Goal: Transaction & Acquisition: Purchase product/service

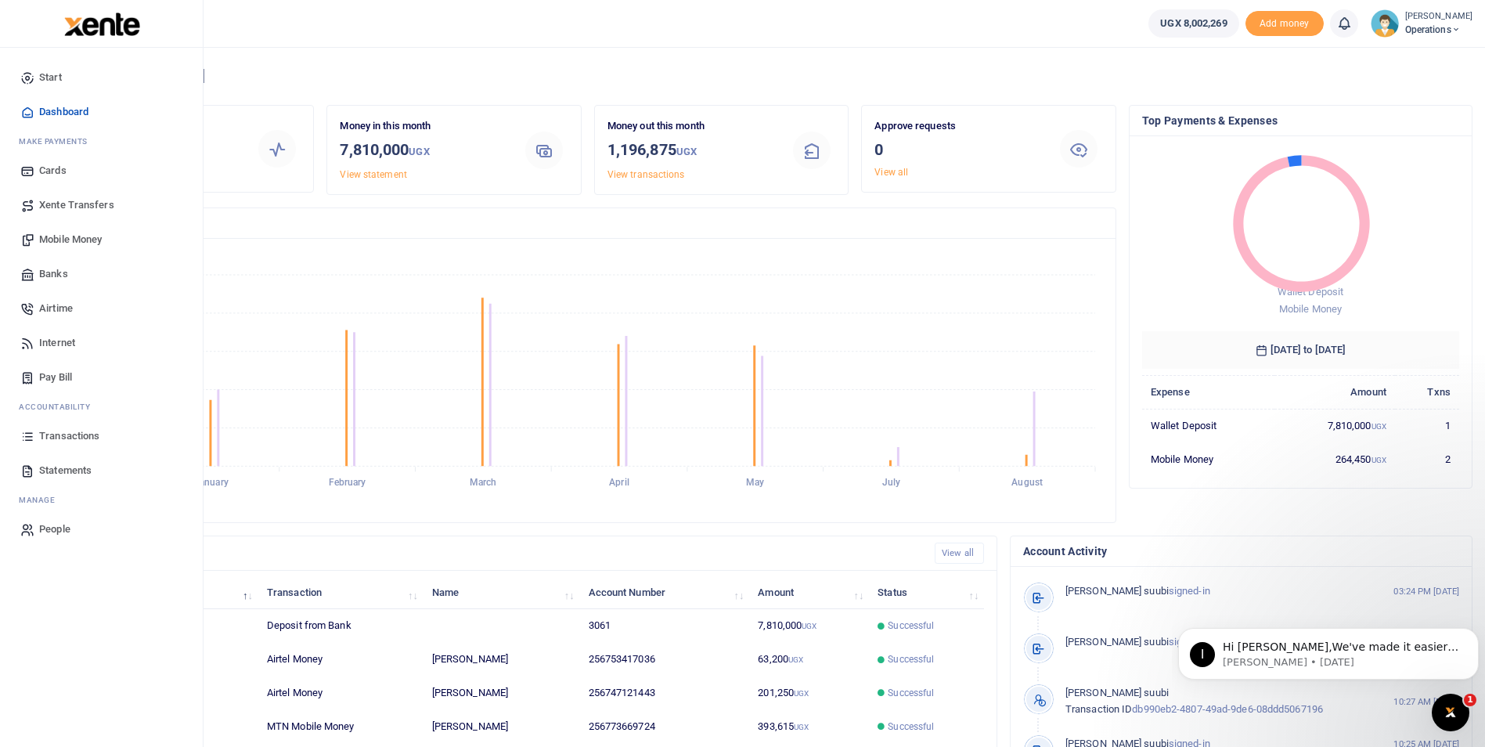
click at [70, 239] on span "Mobile Money" at bounding box center [70, 240] width 63 height 16
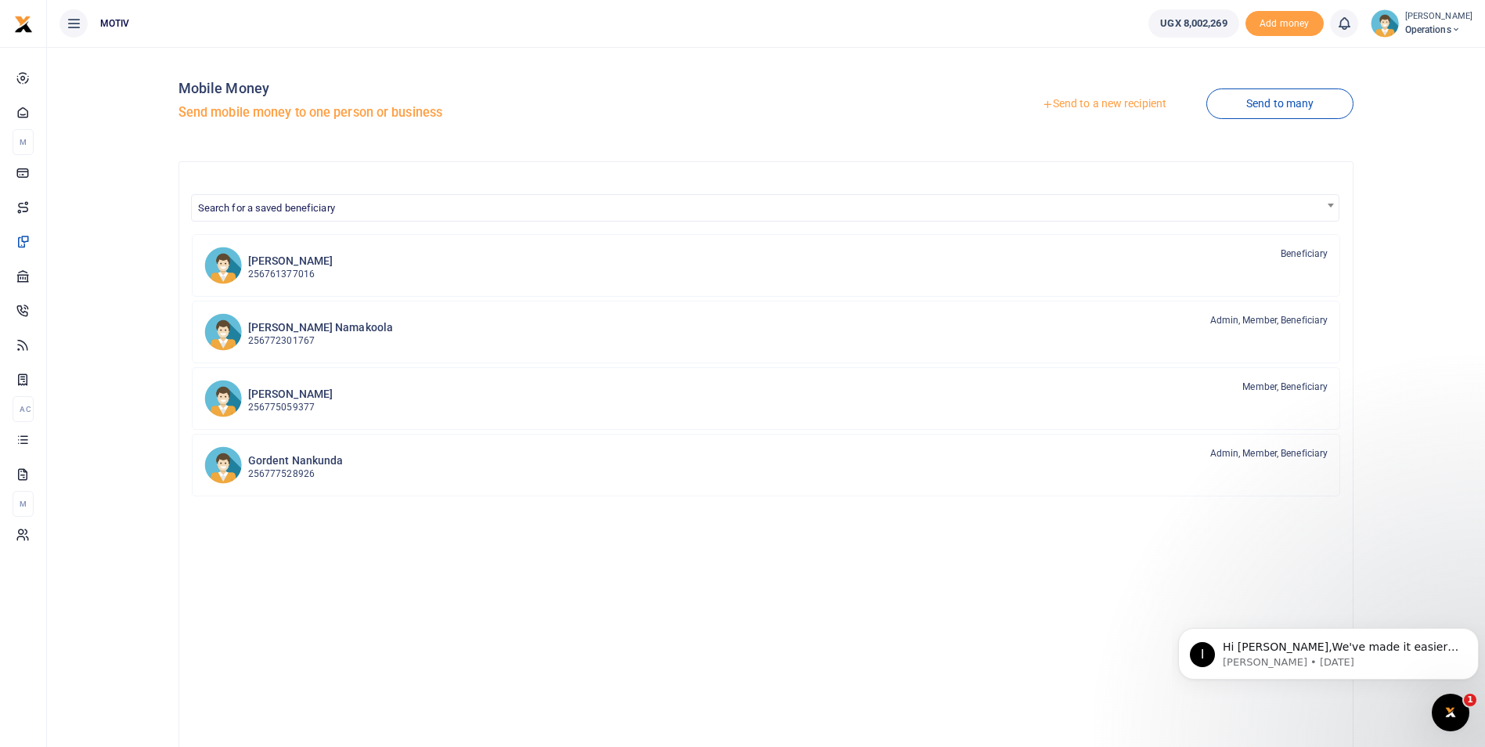
click at [1096, 101] on link "Send to a new recipient" at bounding box center [1104, 104] width 204 height 28
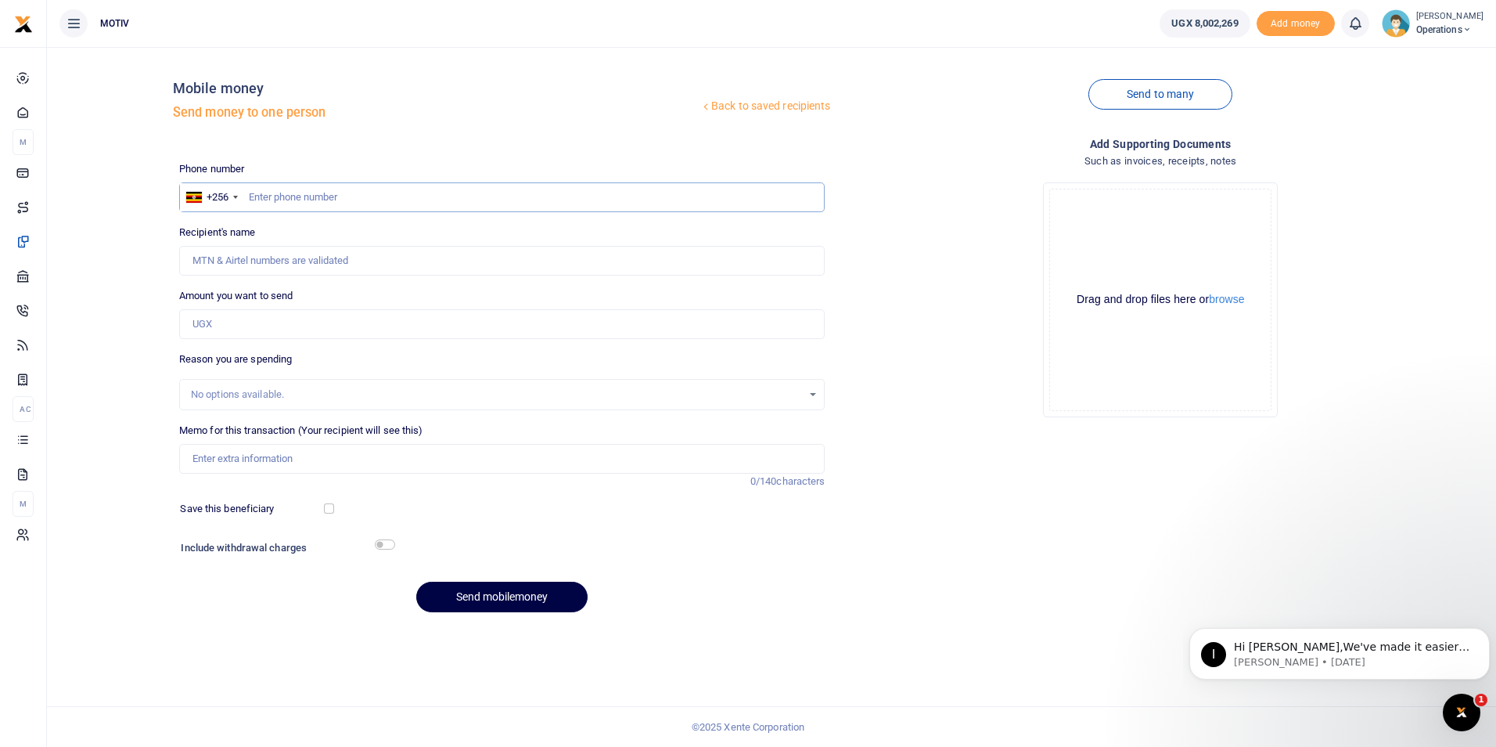
click at [283, 195] on input "text" at bounding box center [502, 197] width 646 height 30
paste input "0706421285"
type input "0706421285"
click at [108, 261] on div "Back to saved recipients Mobile money Send money to one person Send to many Pho…" at bounding box center [771, 341] width 1437 height 565
type input "Zaidi Nkwasibwe"
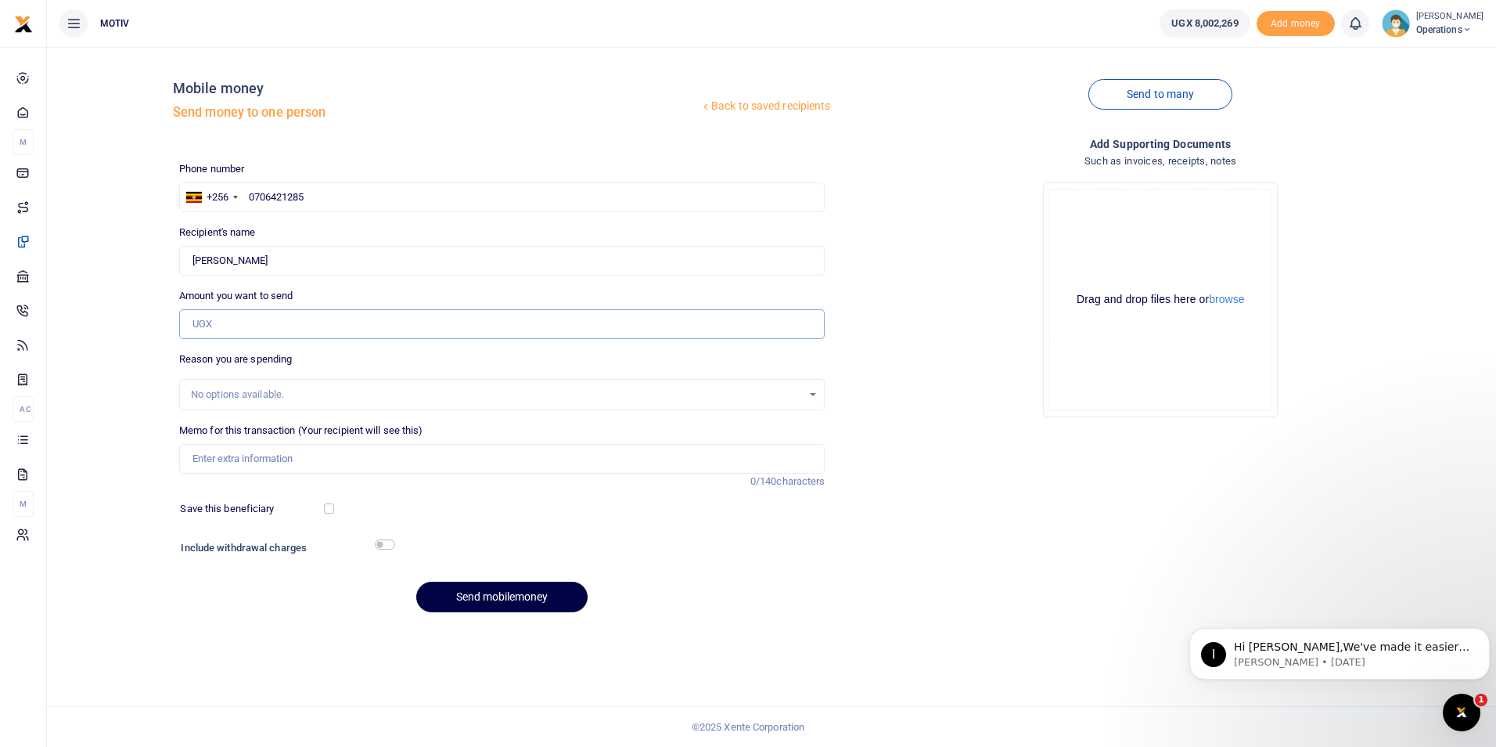
click at [250, 318] on input "Amount you want to send" at bounding box center [502, 324] width 646 height 30
type input "580,000"
click at [286, 456] on input "Memo for this transaction (Your recipient will see this)" at bounding box center [502, 459] width 646 height 30
paste input "KITY25PV0075"
paste input "transport for Rwenzori Food"
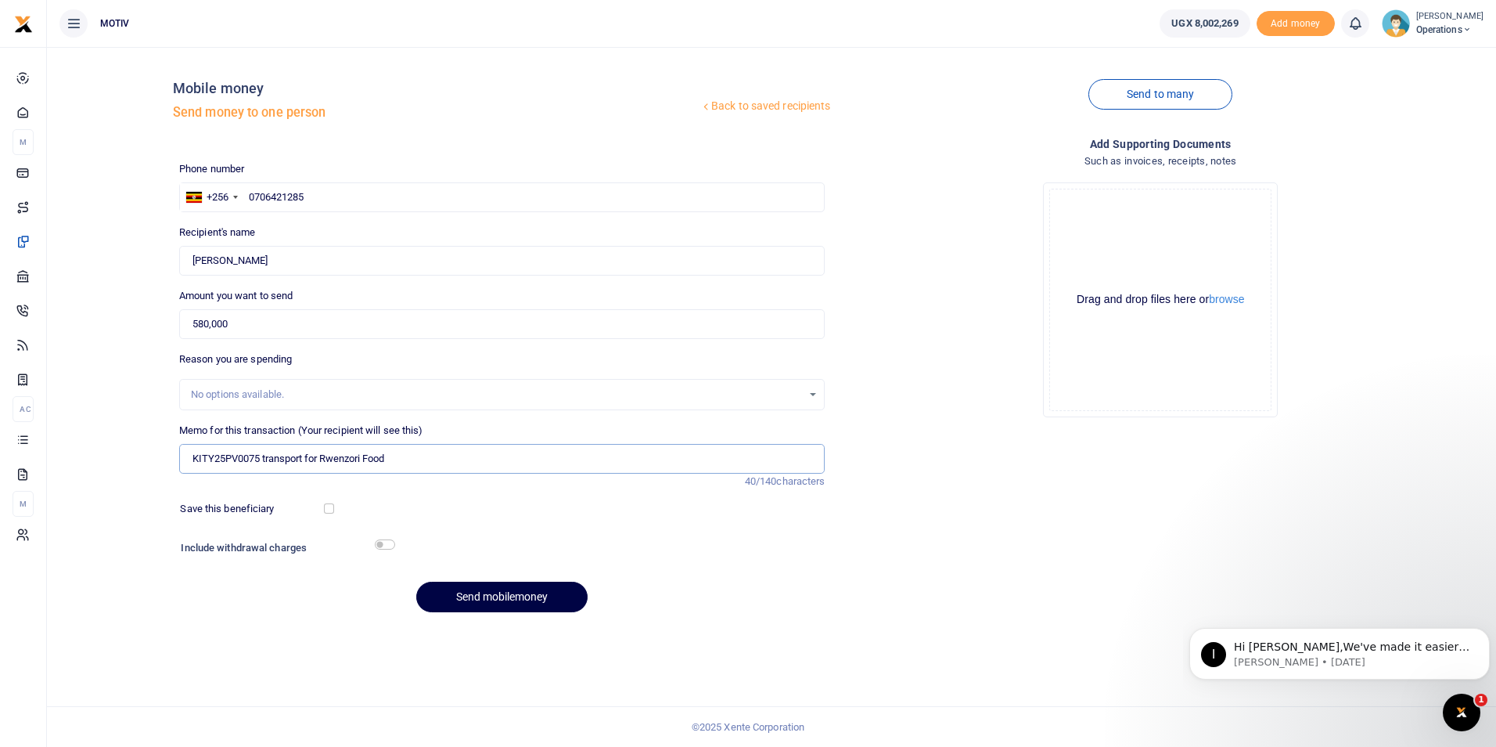
click at [268, 462] on input "KITY25PV0075 transport for Rwenzori Food" at bounding box center [502, 459] width 646 height 30
type input "KITY25PV0075 Transport for Rwenzori Food"
click at [332, 509] on input "checkbox" at bounding box center [329, 508] width 10 height 10
checkbox input "true"
click at [386, 547] on input "checkbox" at bounding box center [385, 544] width 20 height 10
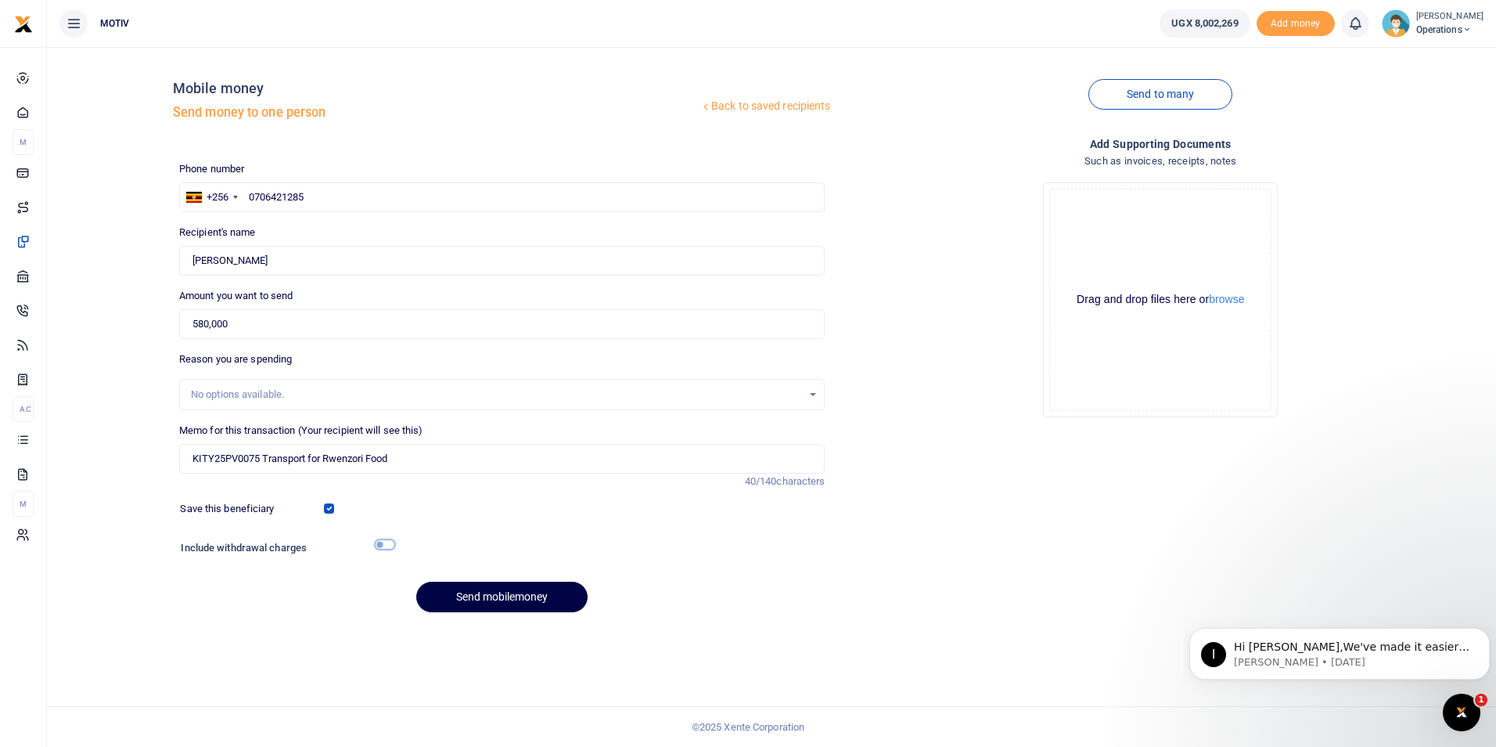
checkbox input "true"
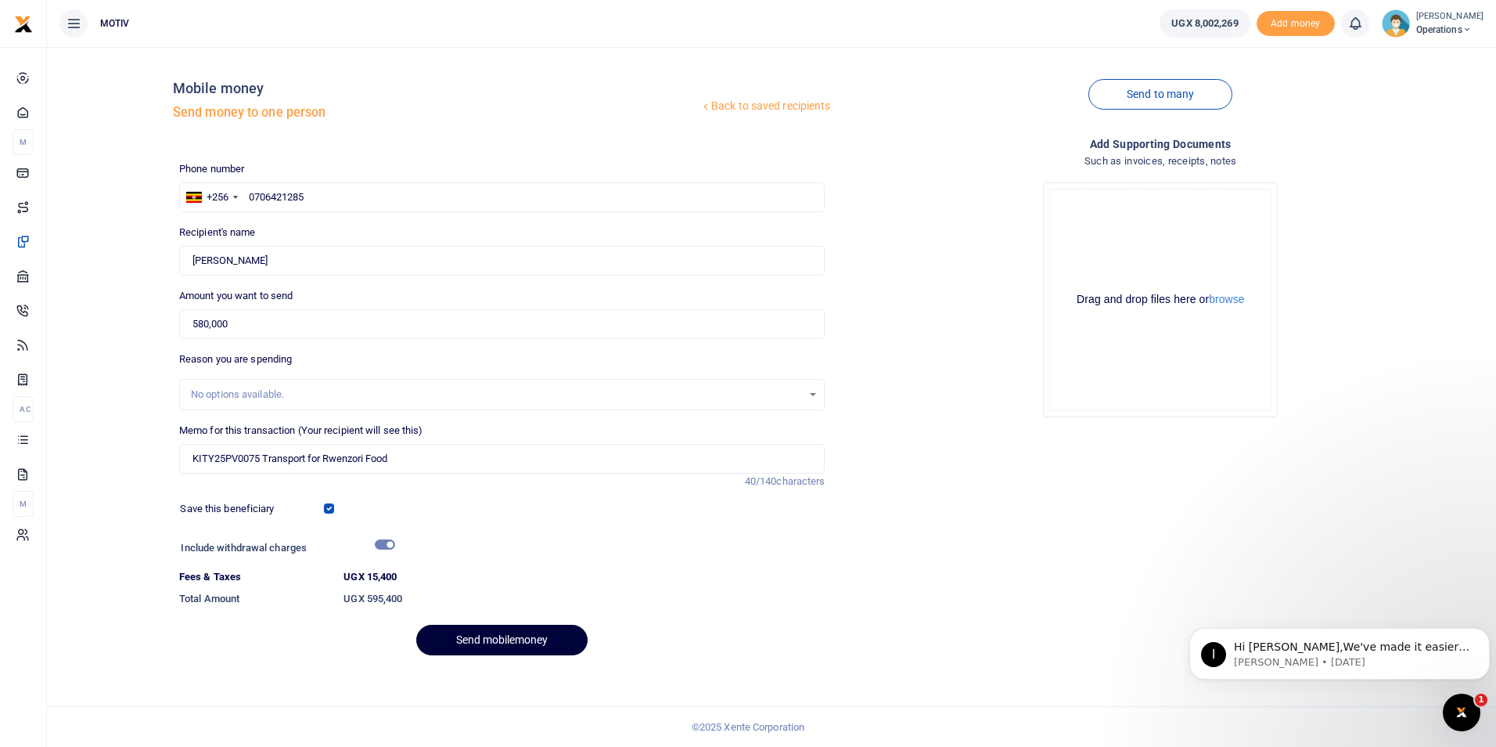
click at [466, 636] on button "Send mobilemoney" at bounding box center [501, 639] width 171 height 31
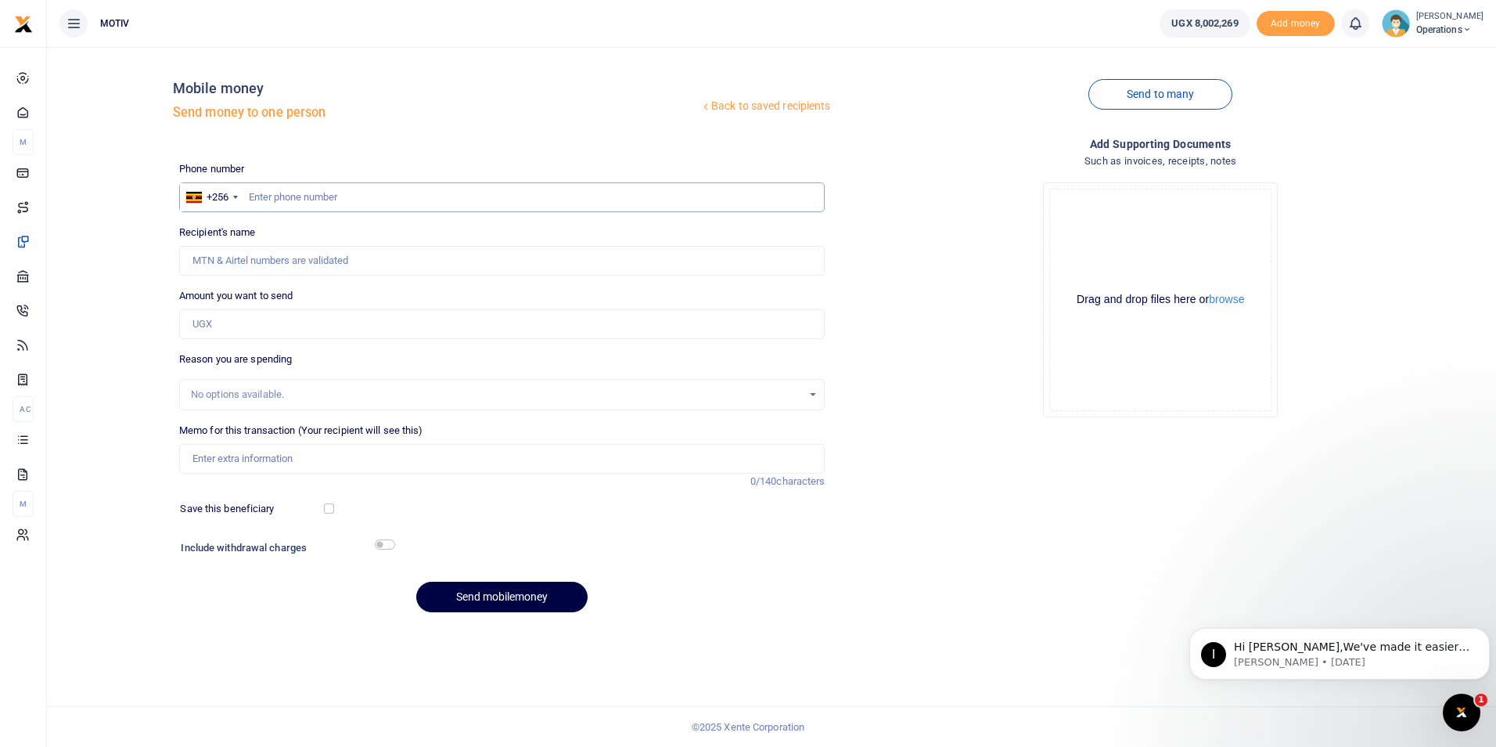
click at [251, 198] on input "text" at bounding box center [502, 197] width 646 height 30
paste input "0764224904"
type input "0764224904"
type input "James Kamusiime"
type input "0764224904"
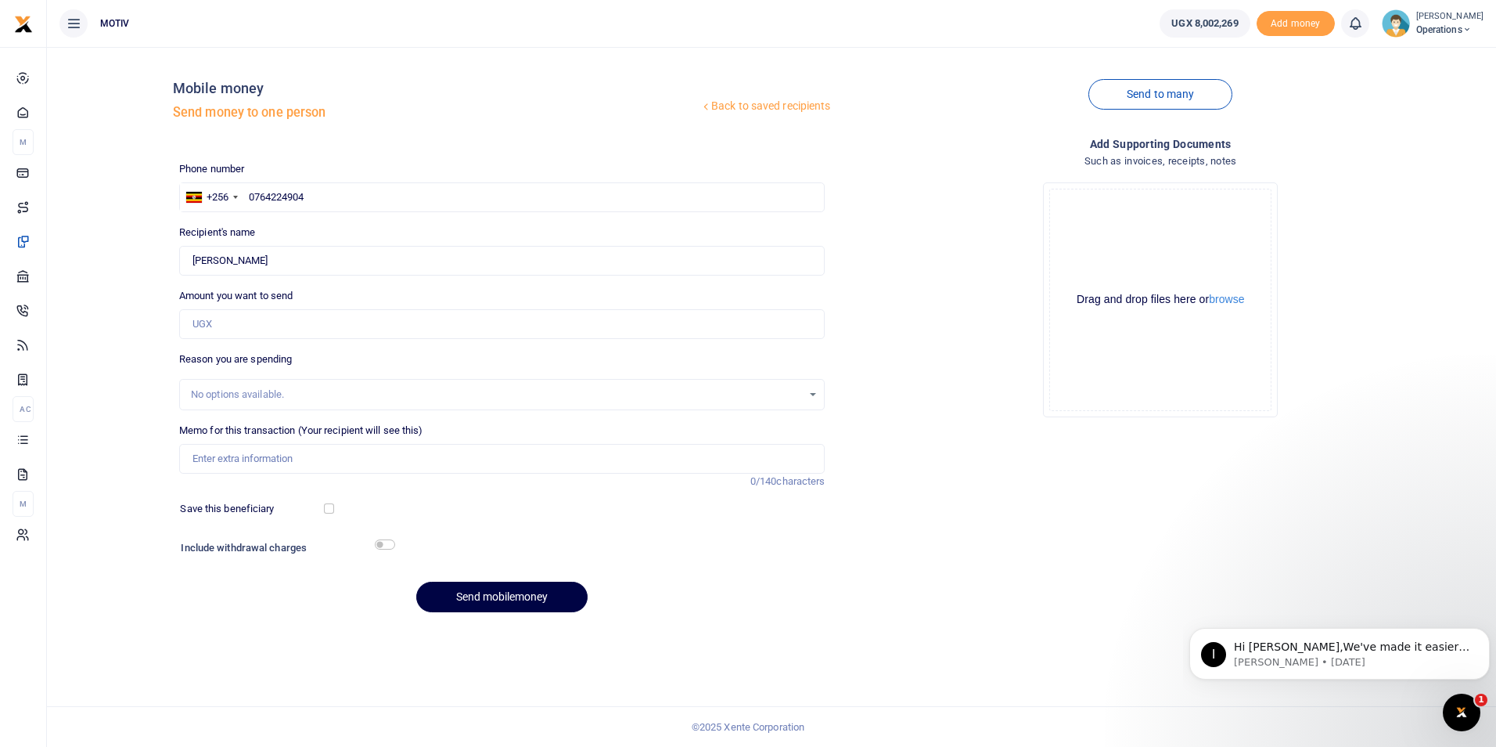
click at [99, 277] on div "Back to saved recipients Mobile money Send money to one person Send to many Pho…" at bounding box center [771, 341] width 1437 height 565
click at [265, 329] on input "Amount you want to send" at bounding box center [502, 324] width 646 height 30
paste input "184,000"
type input "184,000"
click at [229, 456] on input "Memo for this transaction (Your recipient will see this)" at bounding box center [502, 459] width 646 height 30
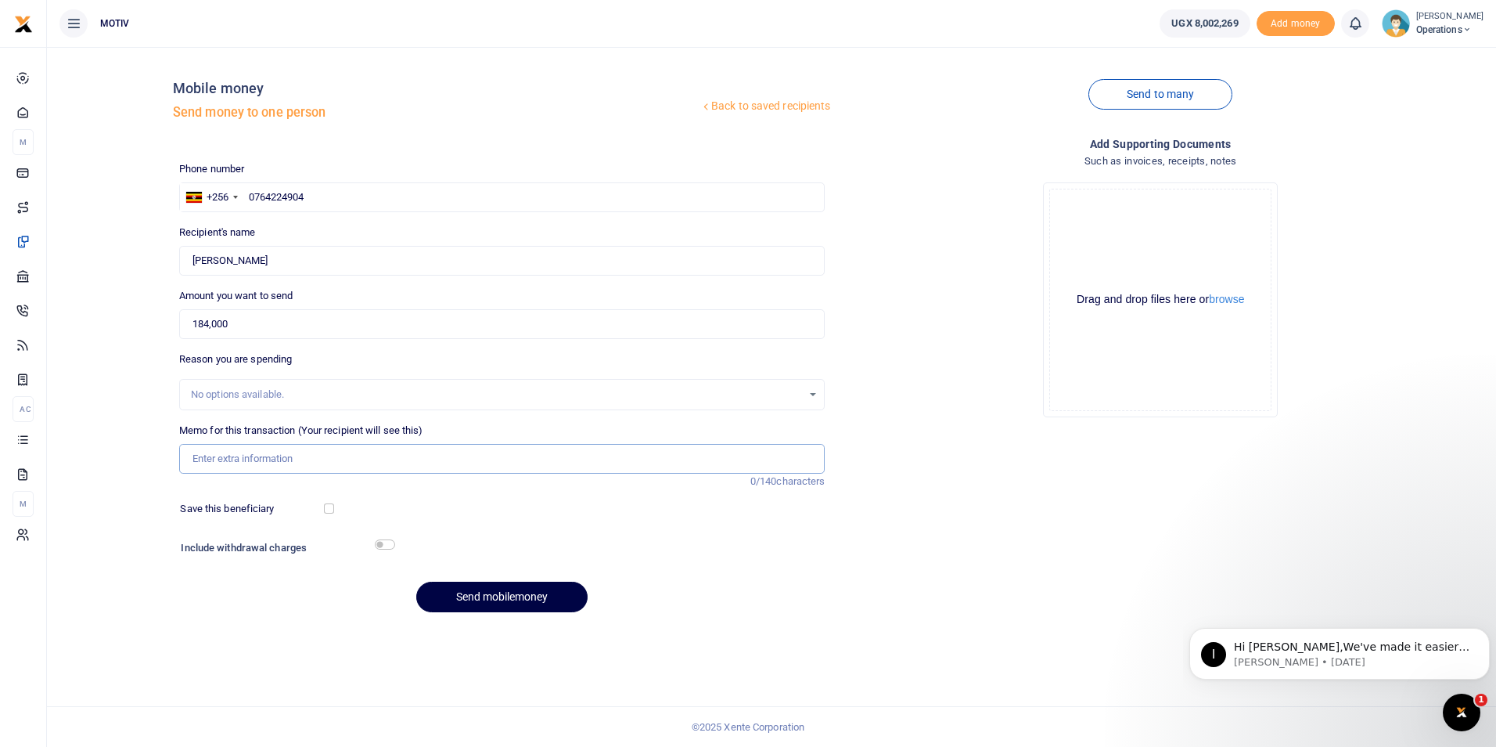
paste input "KITY25PV0076"
paste input "transport for Bread shop attendan"
click at [272, 460] on input "KITY25PV0076 transport for Bread shop attendan" at bounding box center [502, 459] width 646 height 30
type input "KITY25PV0076 Transport for Bread shop attendant"
click at [330, 509] on input "checkbox" at bounding box center [329, 508] width 10 height 10
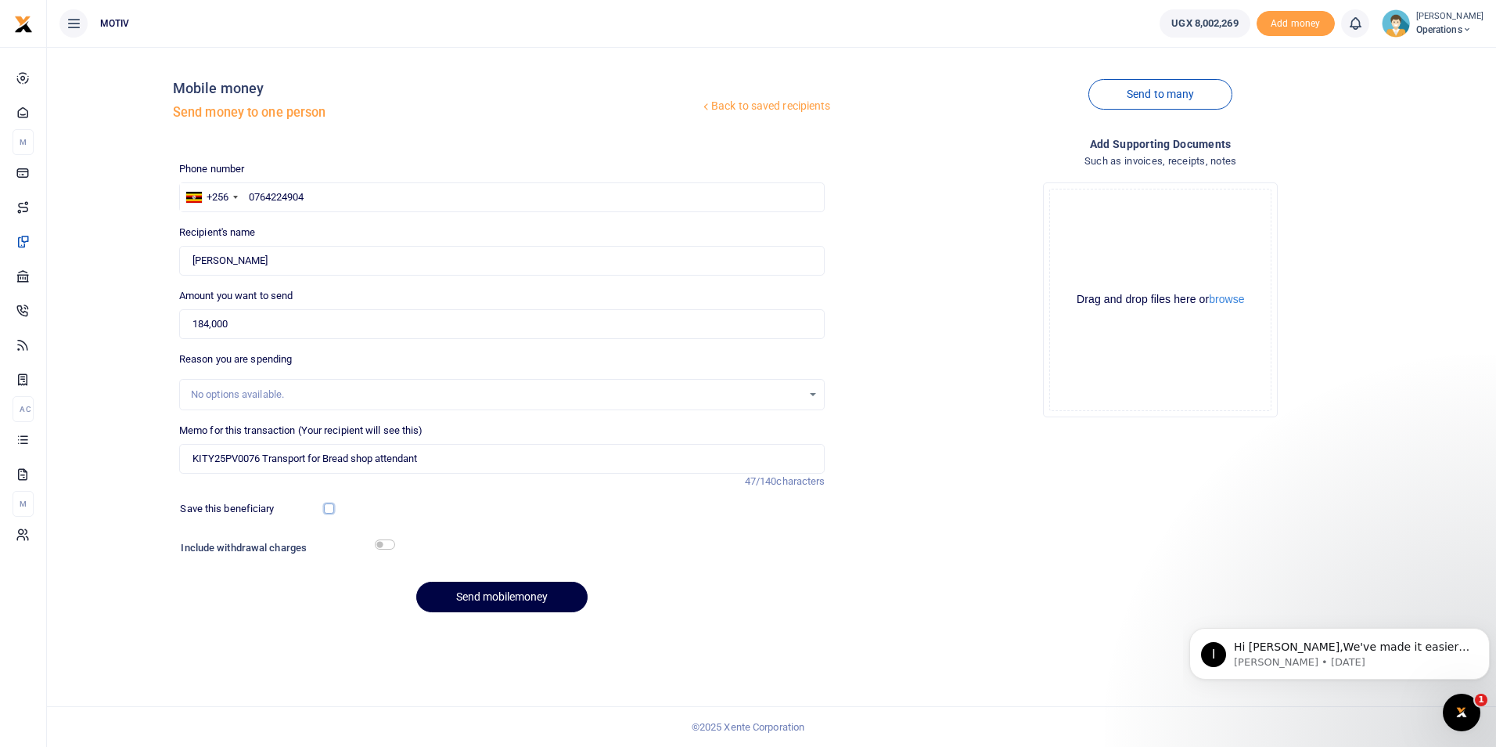
checkbox input "true"
click at [385, 545] on input "checkbox" at bounding box center [385, 544] width 20 height 10
checkbox input "true"
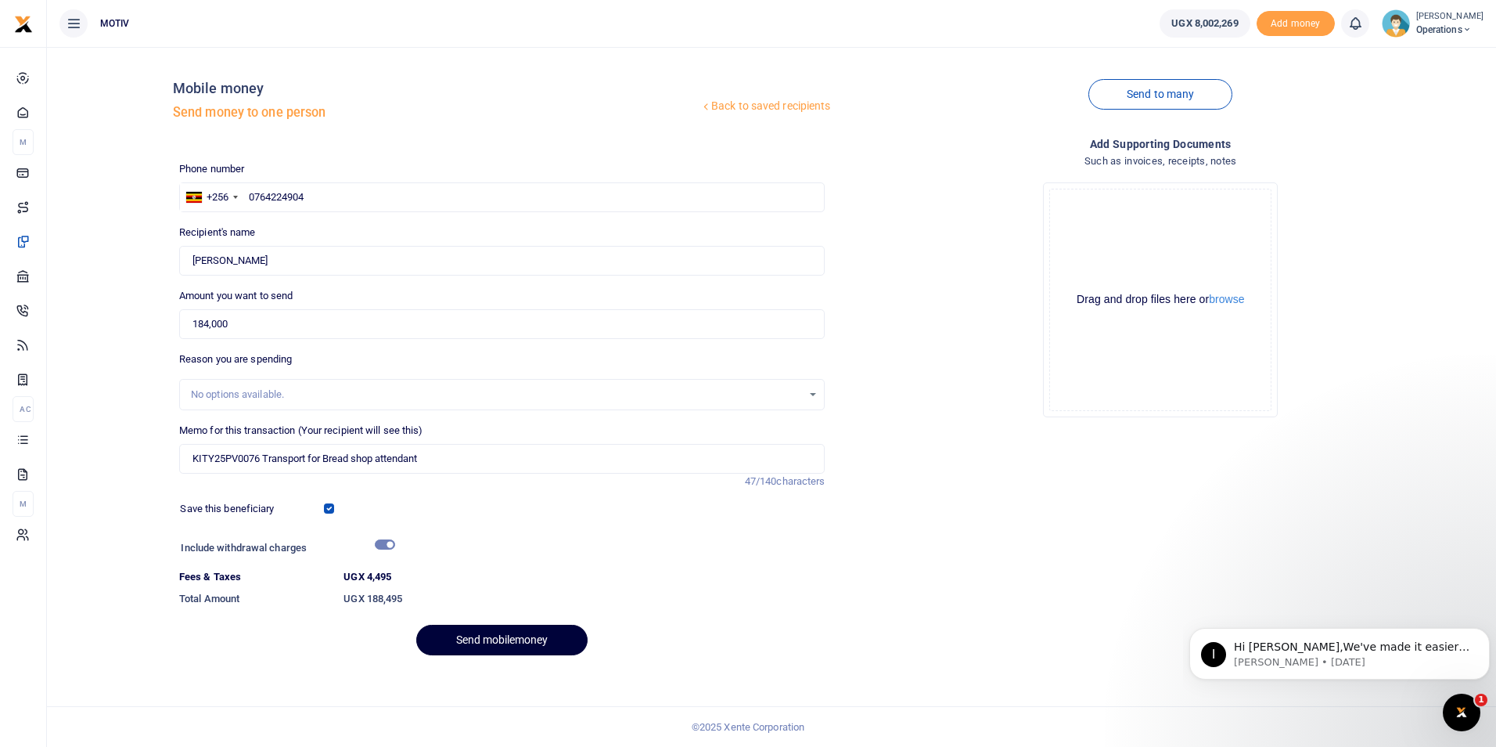
click at [466, 638] on button "Send mobilemoney" at bounding box center [501, 639] width 171 height 31
click at [548, 542] on div at bounding box center [585, 549] width 383 height 25
click at [332, 198] on input "0764224904" at bounding box center [502, 197] width 646 height 30
click at [471, 632] on button "Send mobilemoney" at bounding box center [501, 639] width 171 height 31
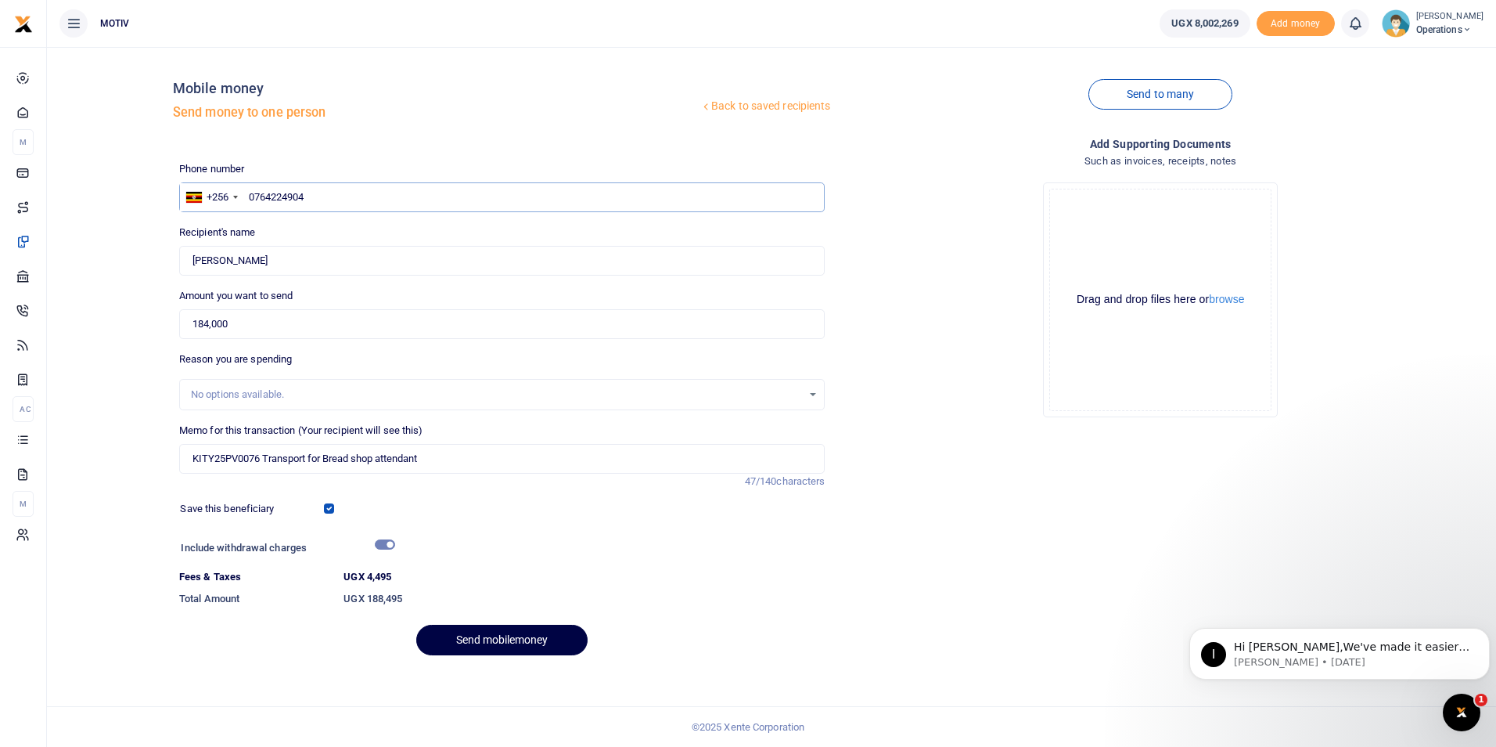
click at [316, 201] on input "0764224904" at bounding box center [502, 197] width 646 height 30
type input "0"
paste input "0764224904"
type input "0764224904"
click at [128, 249] on div "Back to saved recipients Mobile money Send money to one person Send to many Pho…" at bounding box center [771, 363] width 1437 height 608
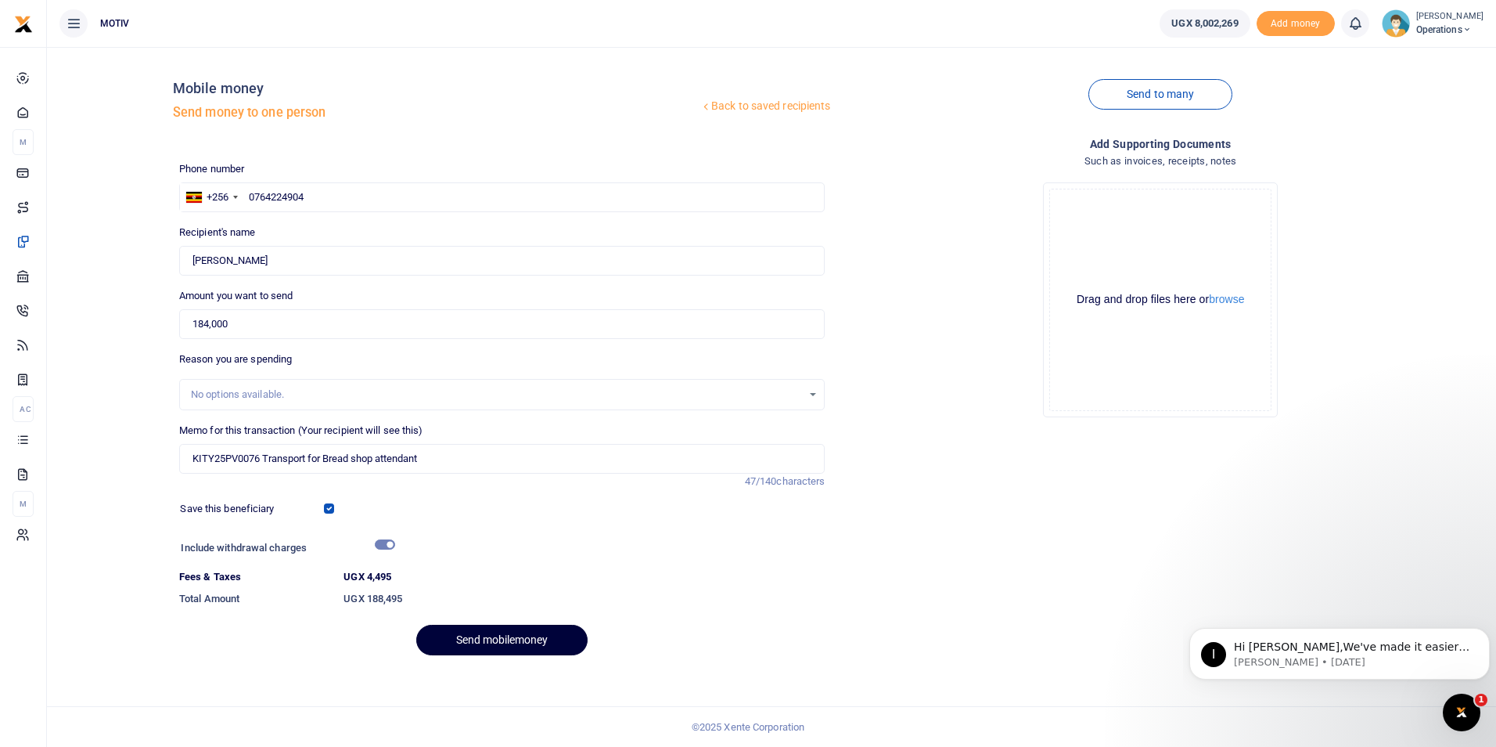
click at [494, 637] on button "Send mobilemoney" at bounding box center [501, 639] width 171 height 31
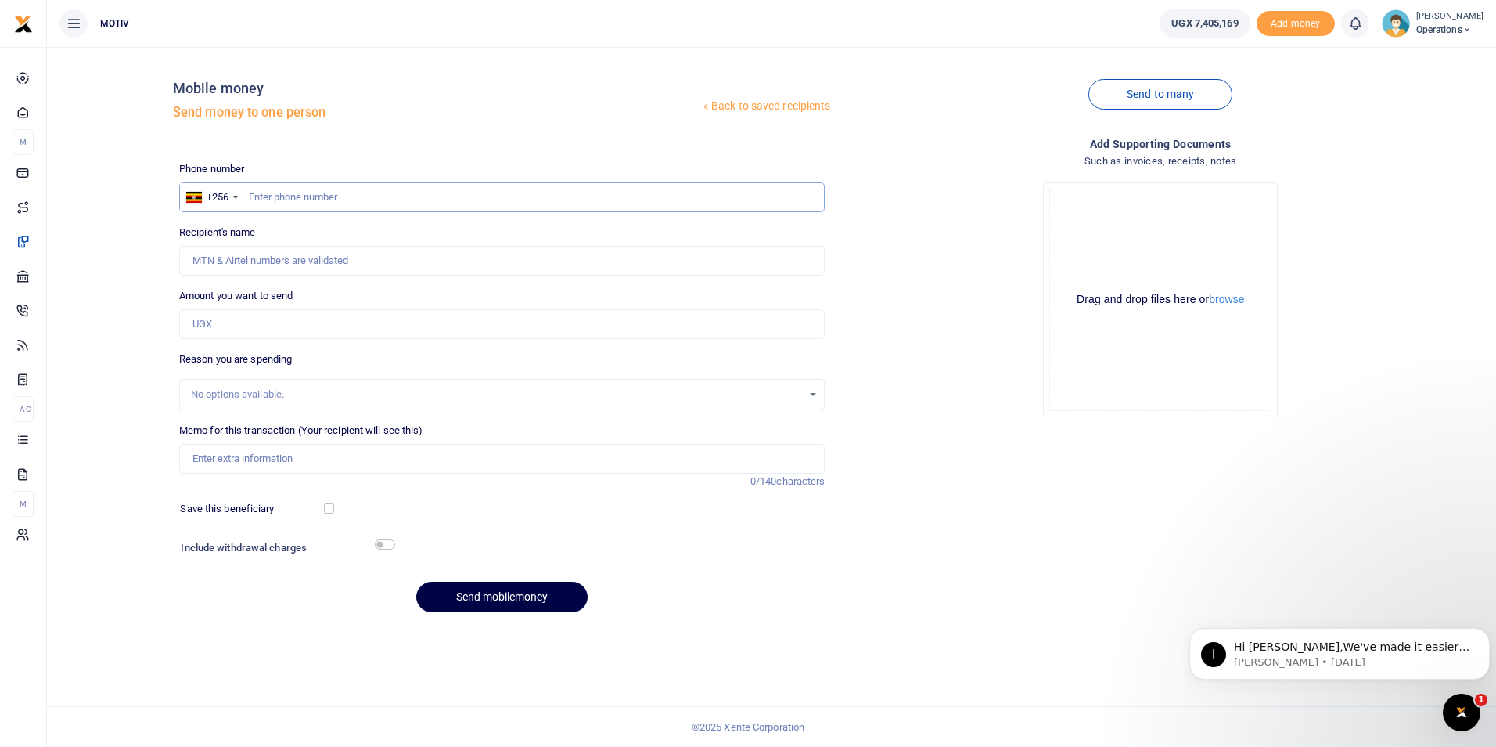
click at [290, 197] on input "text" at bounding box center [502, 197] width 646 height 30
paste input "0774407994"
type input "0774407994"
click at [138, 260] on div "Back to saved recipients Mobile money Send money to one person Send to many Pho…" at bounding box center [771, 341] width 1437 height 565
type input "[PERSON_NAME]"
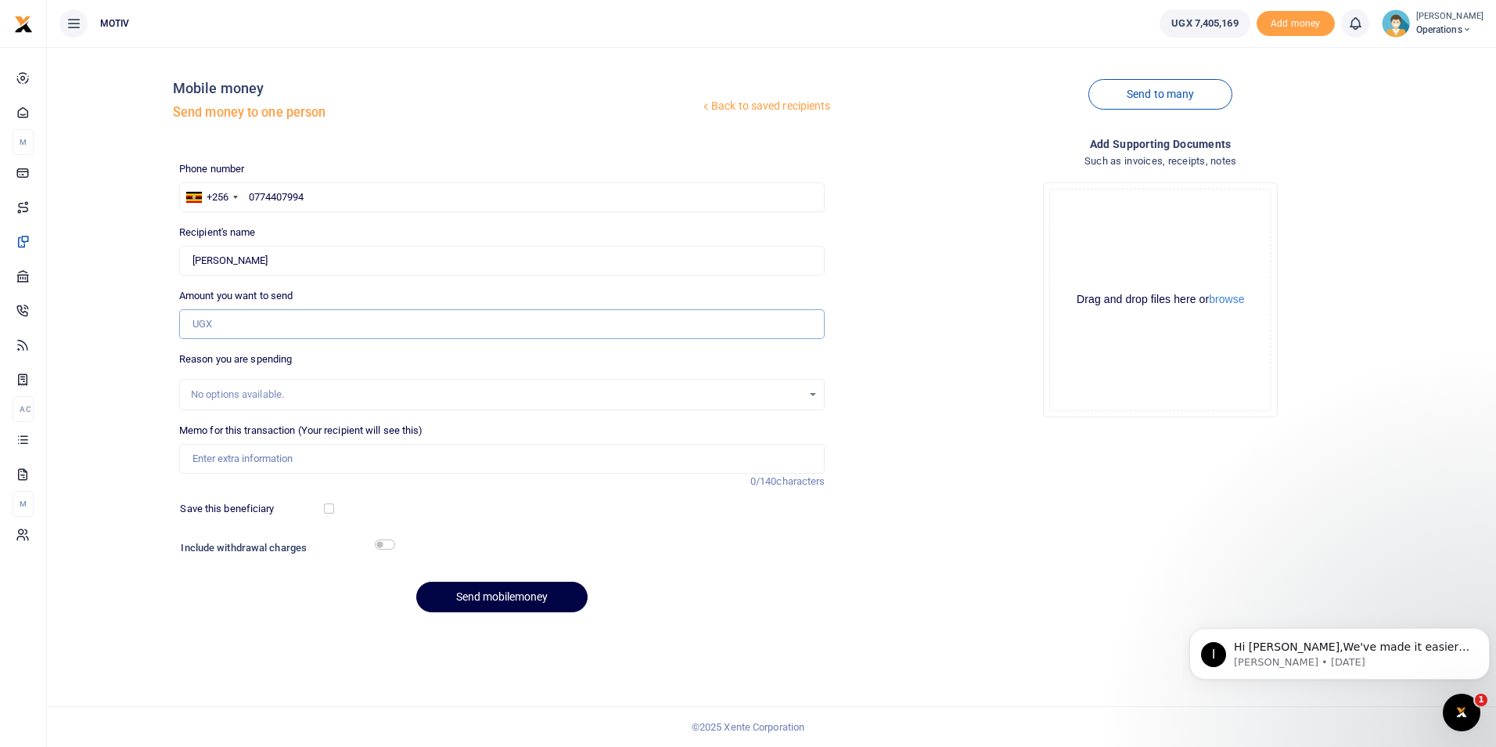
click at [271, 326] on input "Amount you want to send" at bounding box center [502, 324] width 646 height 30
type input "240,000"
click at [124, 438] on div "Back to saved recipients Mobile money Send money to one person Send to many Pho…" at bounding box center [771, 341] width 1437 height 565
click at [326, 462] on input "Memo for this transaction (Your recipient will see this)" at bounding box center [502, 459] width 646 height 30
paste input "KITY25PV0068 Xente"
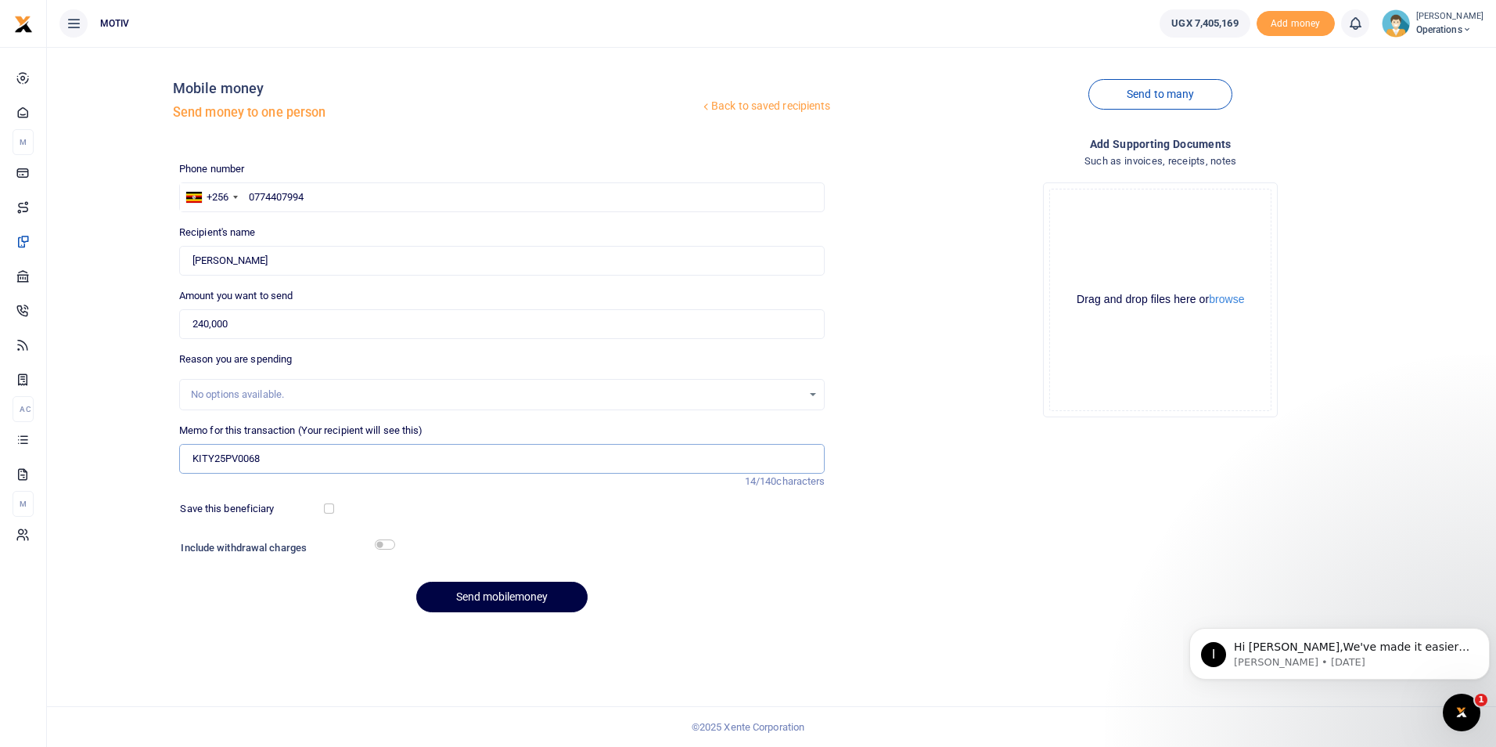
paste input "Supply of beef and goats meat for the month of July"
type input "KITY25PV0068 Supply of beef and goats meat for the month of July"
click at [346, 193] on input "text" at bounding box center [502, 197] width 646 height 30
paste input "0774407994"
type input "0774407994"
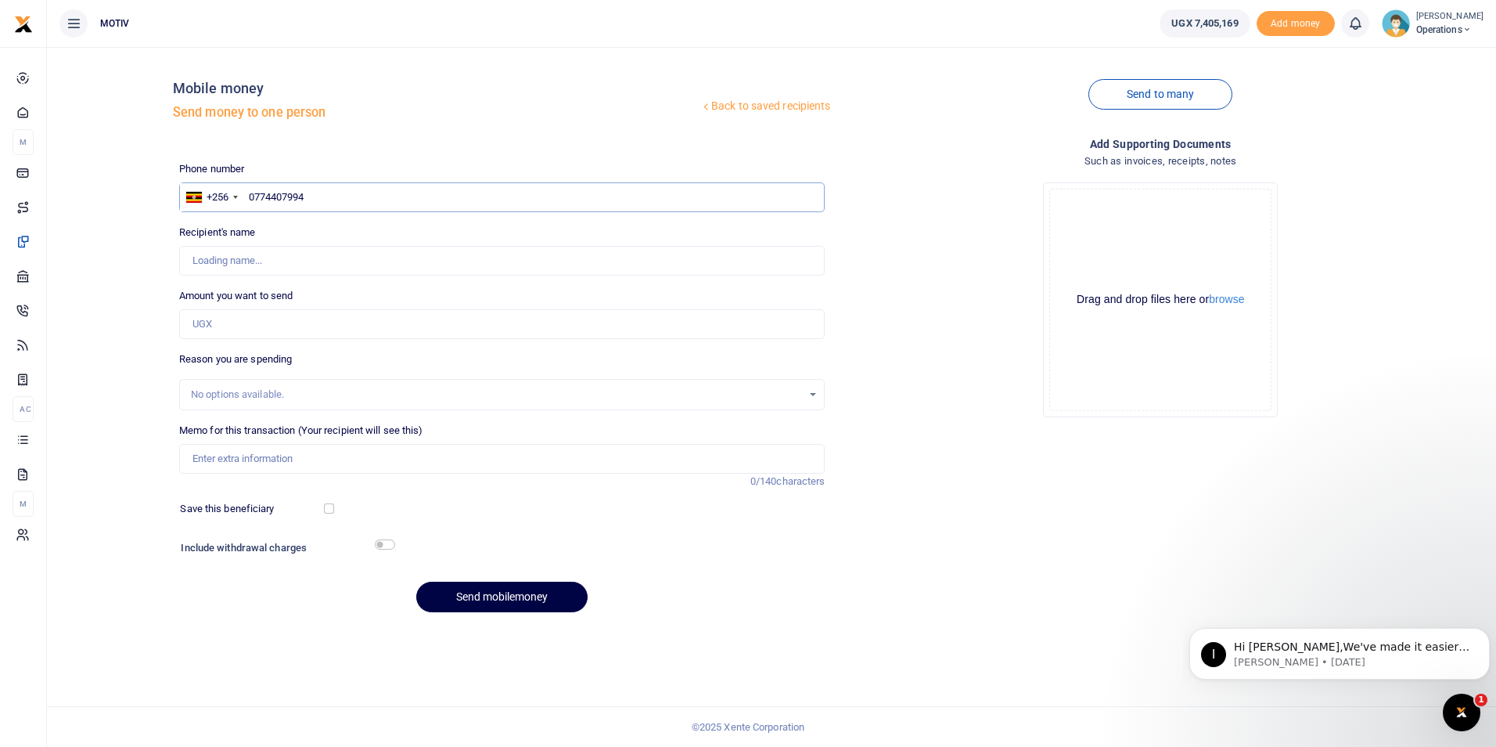
type input "[PERSON_NAME]"
type input "0774407994"
click at [102, 281] on div "Back to saved recipients Mobile money Send money to one person Send to many Pho…" at bounding box center [771, 341] width 1437 height 565
click at [204, 318] on input "Amount you want to send" at bounding box center [502, 324] width 646 height 30
type input "240,000"
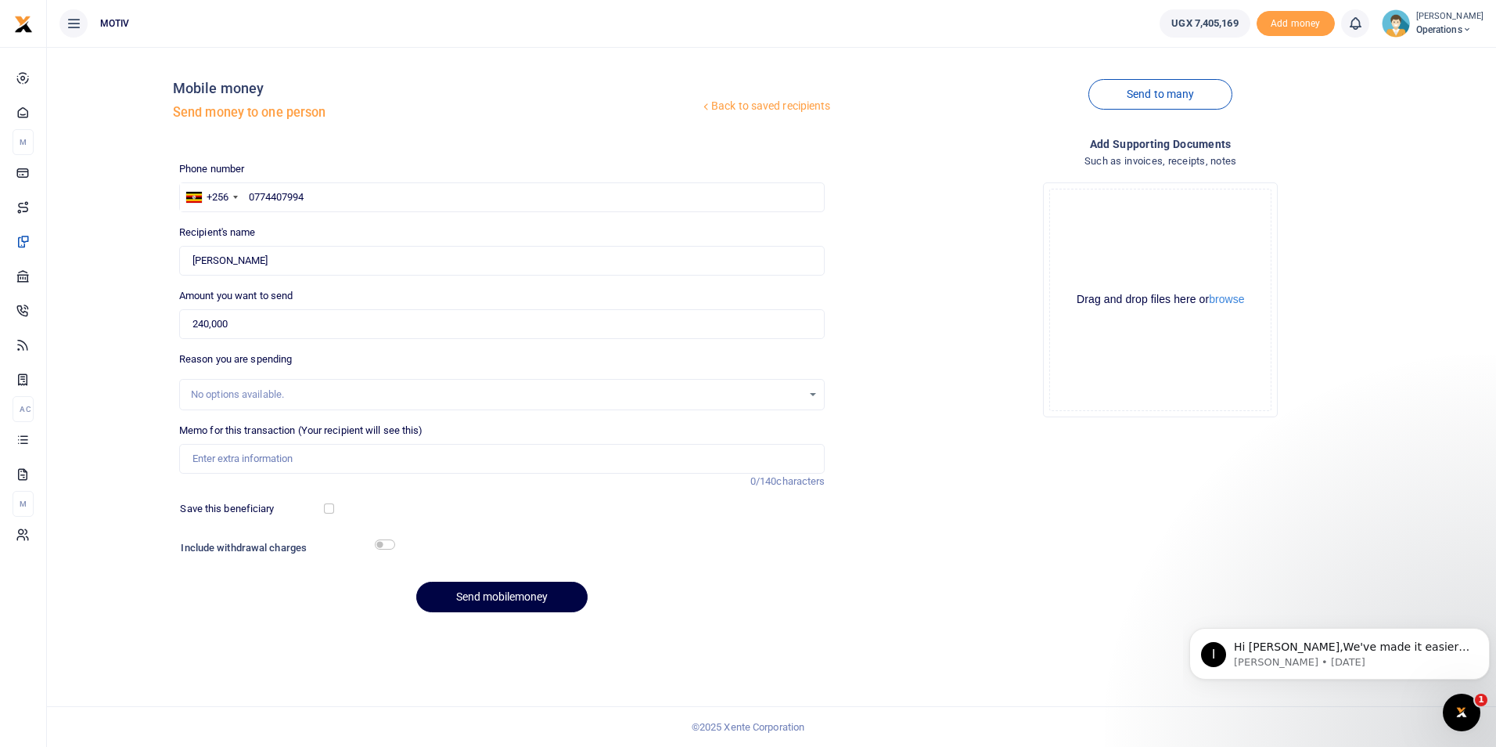
click at [148, 350] on div "Back to saved recipients Mobile money Send money to one person Send to many Pho…" at bounding box center [771, 341] width 1437 height 565
click at [226, 459] on input "Memo for this transaction (Your recipient will see this)" at bounding box center [502, 459] width 646 height 30
type input "KITY25PV0068 Supply of beef and goats meat for the month of July"
click at [331, 508] on input "checkbox" at bounding box center [329, 508] width 10 height 10
checkbox input "true"
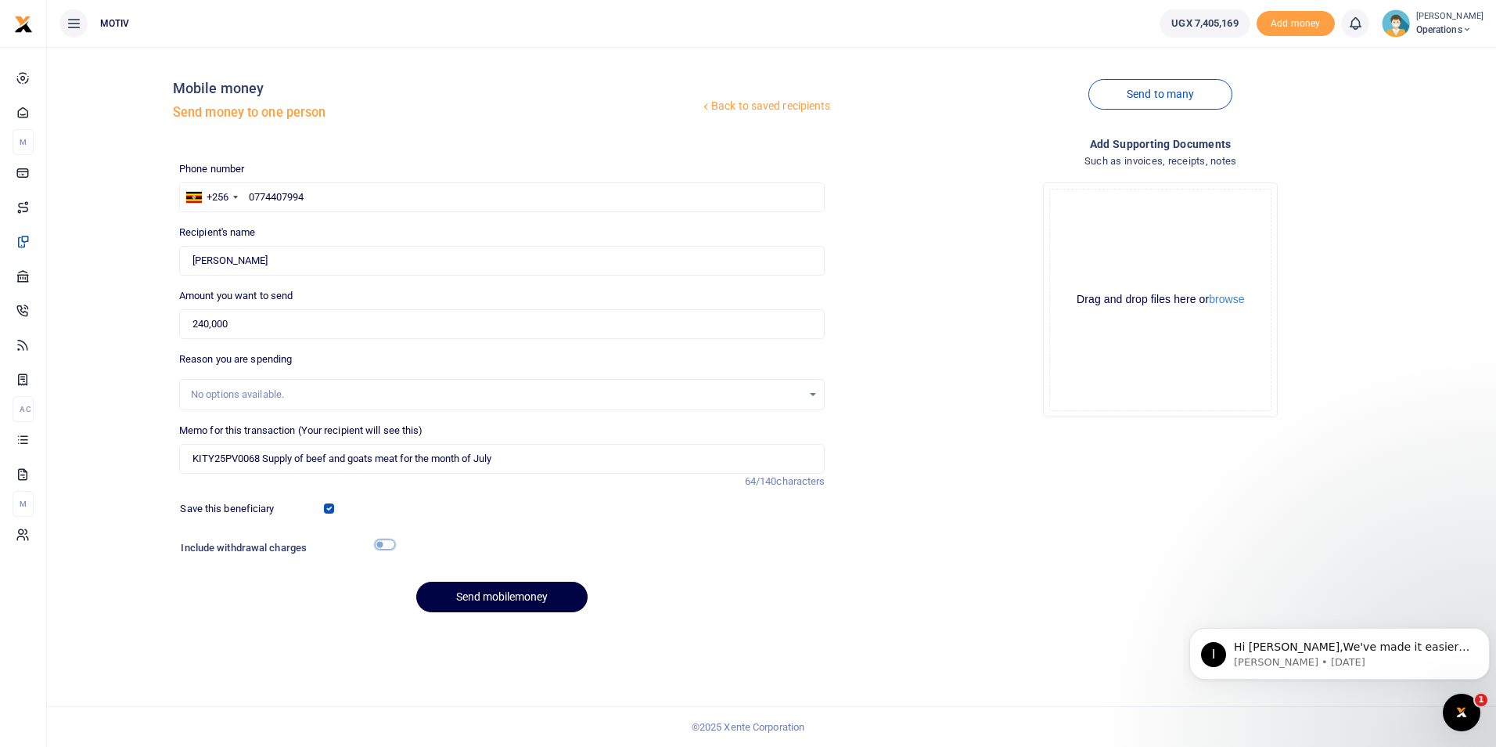
click at [383, 545] on input "checkbox" at bounding box center [385, 544] width 20 height 10
checkbox input "true"
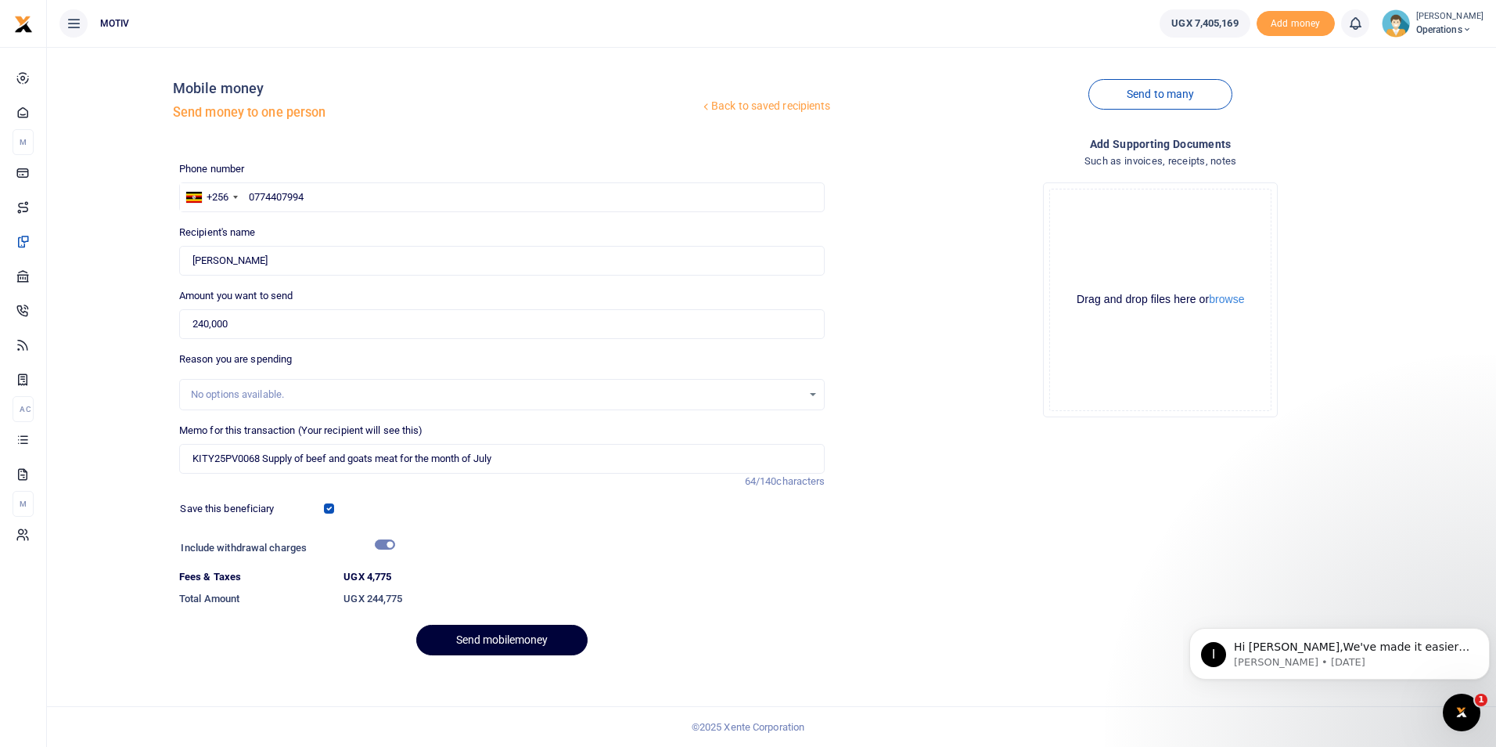
click at [500, 633] on button "Send mobilemoney" at bounding box center [501, 639] width 171 height 31
type input "0774407"
type input "0"
paste input "0774407994"
type input "0774407994"
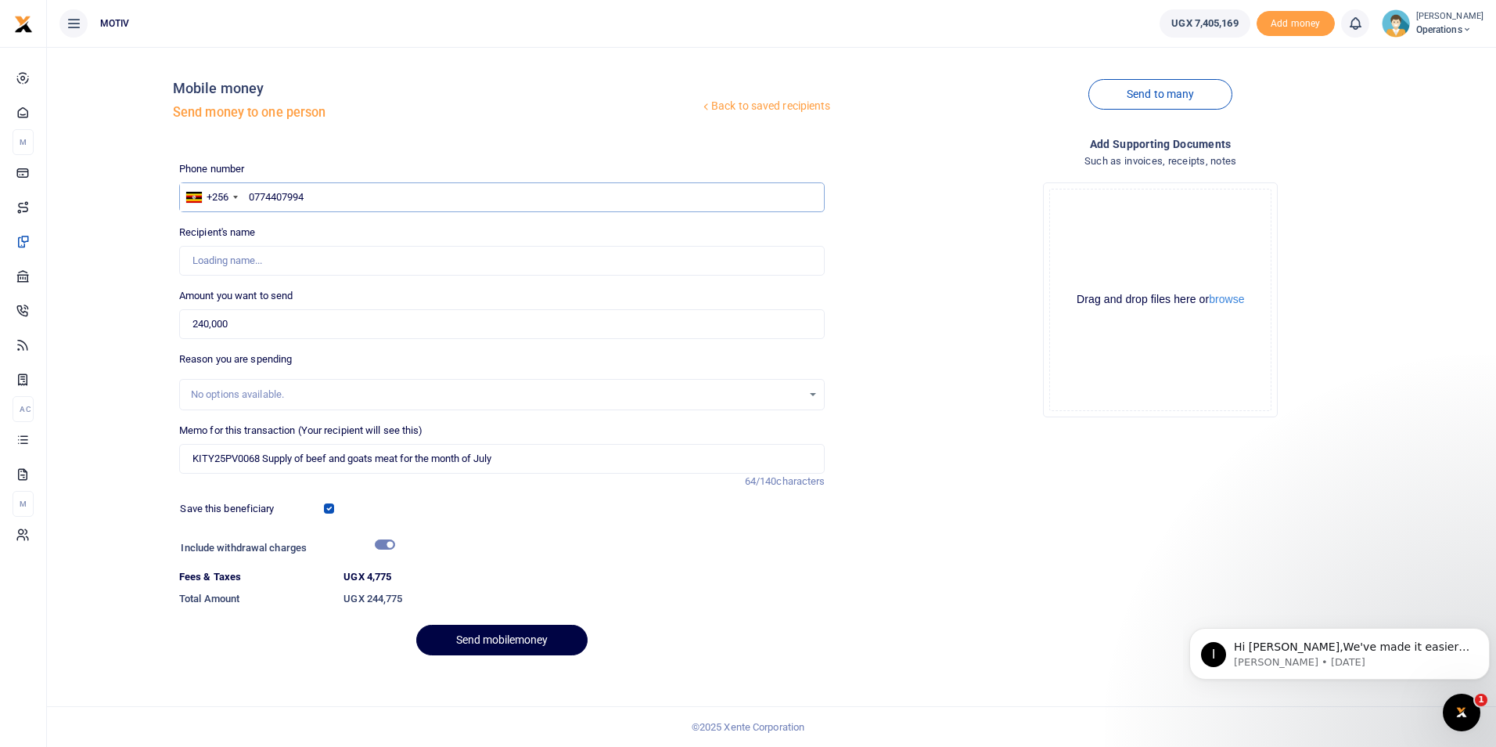
type input "[PERSON_NAME]"
click at [97, 275] on div "Back to saved recipients Mobile money Send money to one person Send to many Pho…" at bounding box center [771, 363] width 1437 height 608
click at [470, 638] on button "Send mobilemoney" at bounding box center [501, 639] width 171 height 31
type input "0774407"
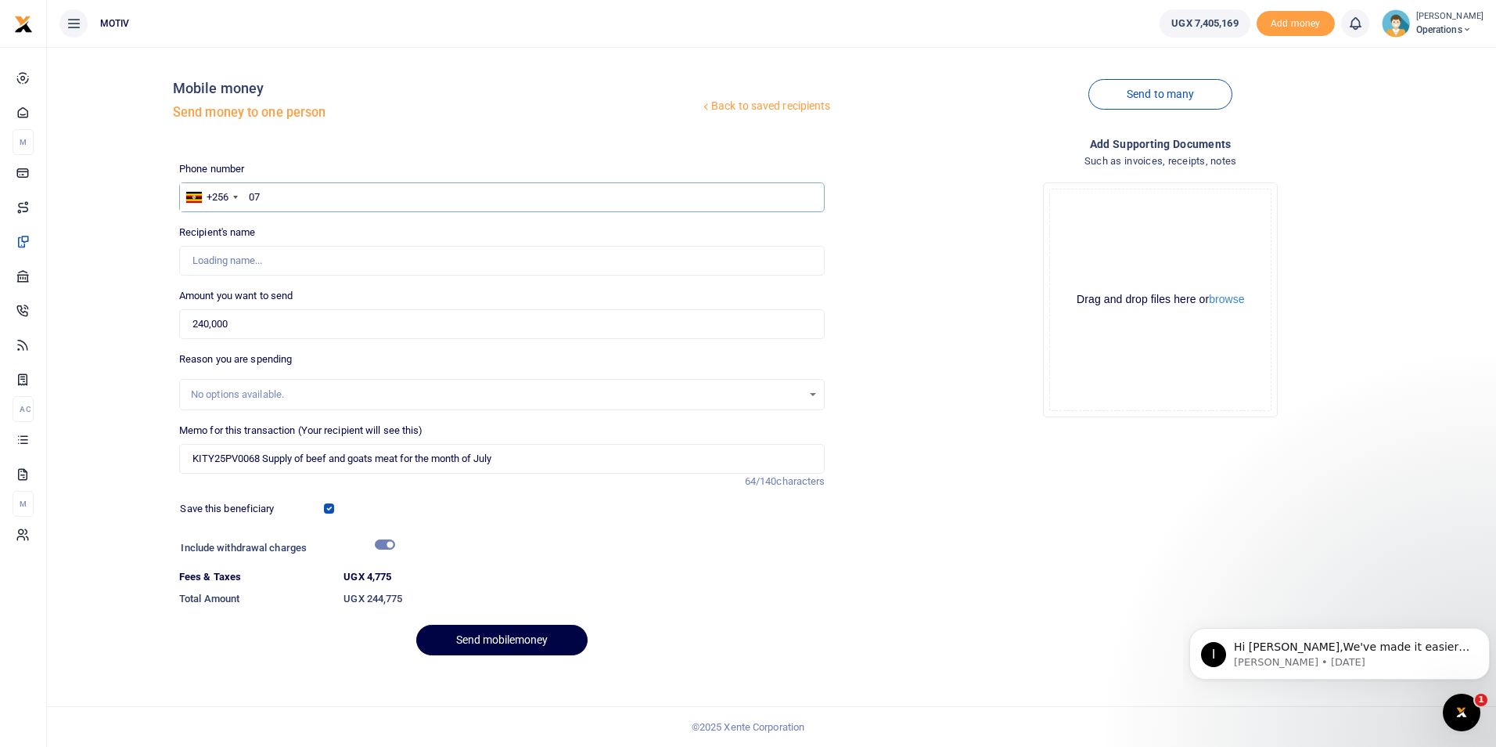
type input "0"
type input "0774407994"
type input "[PERSON_NAME]"
click at [101, 272] on div "Back to saved recipients Mobile money Send money to one person Send to many Pho…" at bounding box center [771, 363] width 1437 height 608
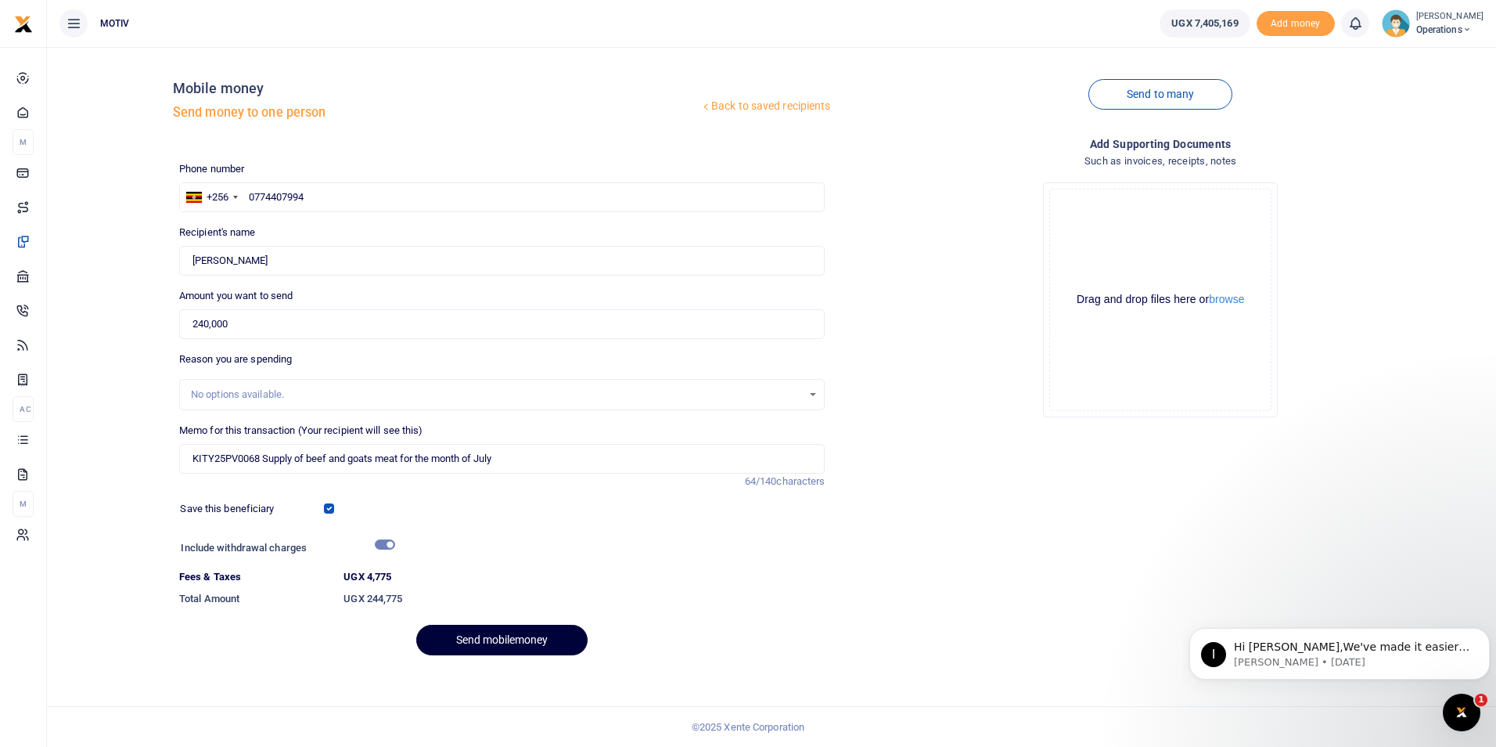
click at [477, 651] on button "Send mobilemoney" at bounding box center [501, 639] width 171 height 31
click at [257, 196] on input "0774407994" at bounding box center [502, 197] width 646 height 30
type input "774407994"
click at [133, 222] on div "Back to saved recipients Mobile money Send money to one person Send to many Pho…" at bounding box center [771, 363] width 1437 height 608
click at [496, 632] on button "Send mobilemoney" at bounding box center [501, 639] width 171 height 31
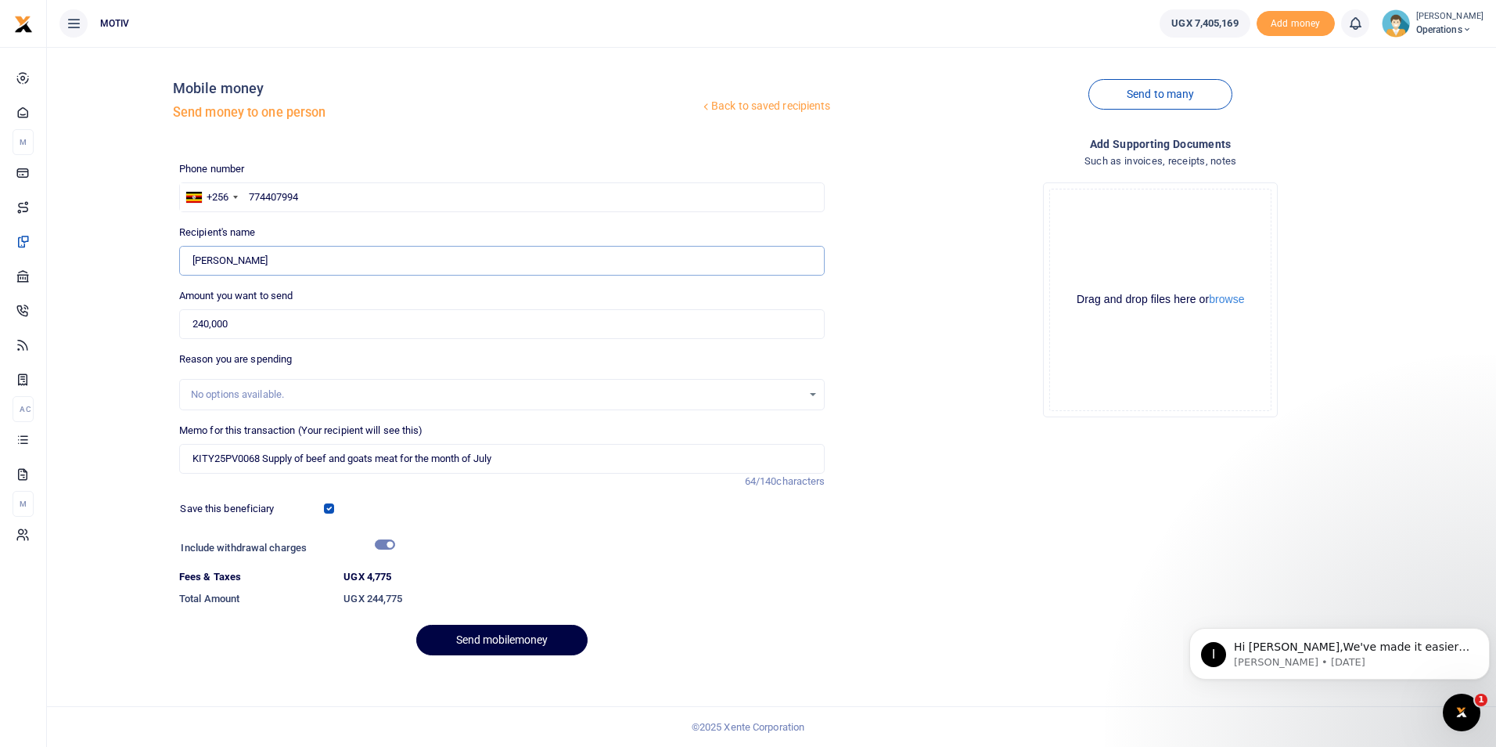
click at [311, 261] on input "Found" at bounding box center [502, 261] width 646 height 30
type input "A"
click at [254, 201] on input "774407994" at bounding box center [502, 197] width 646 height 30
type input "0774407994"
type input "Abdul Karim Ssebuliba"
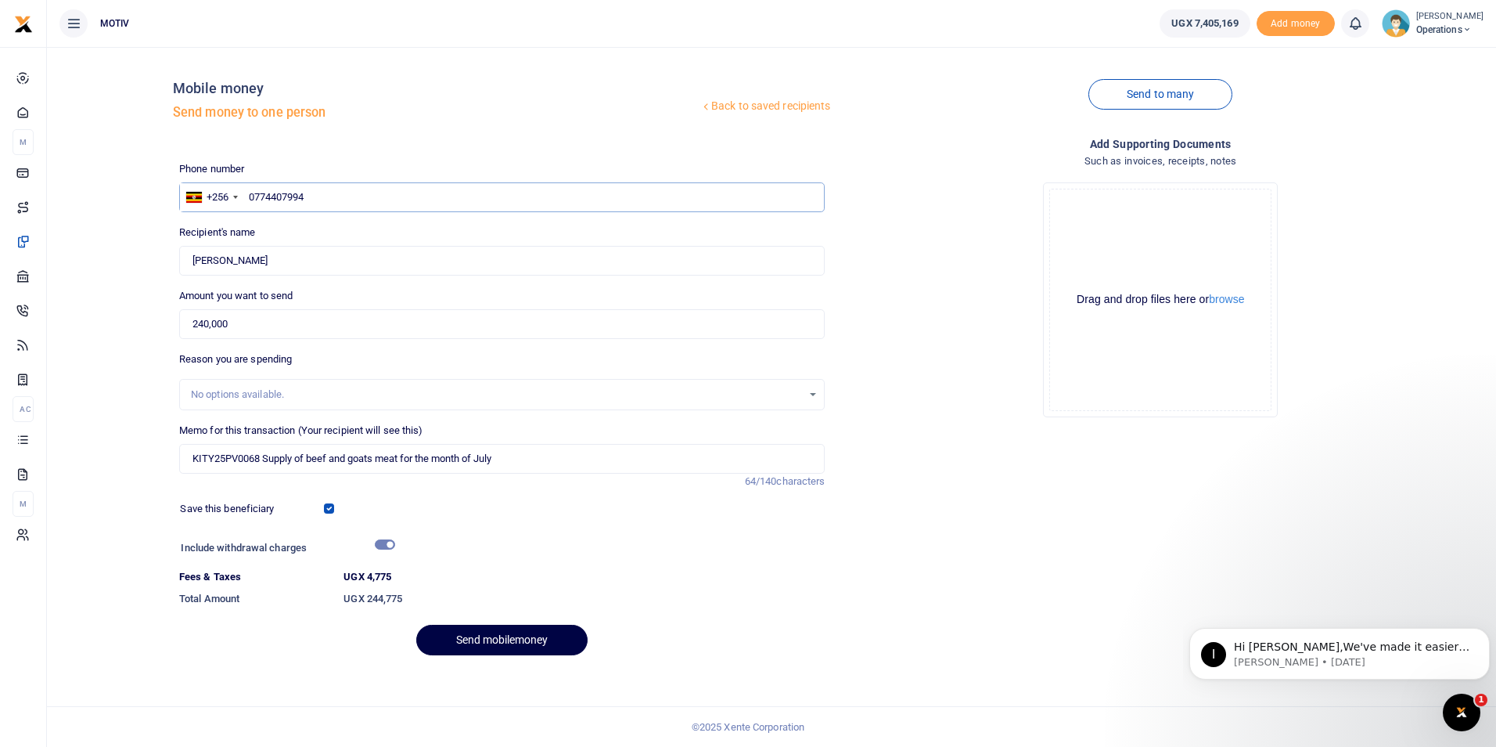
type input "0774407994"
click at [130, 268] on div "Back to saved recipients Mobile money Send money to one person Send to many Pho…" at bounding box center [771, 363] width 1437 height 608
click at [465, 635] on button "Send mobilemoney" at bounding box center [501, 639] width 171 height 31
click at [319, 192] on input "0774407994" at bounding box center [502, 197] width 646 height 30
click at [271, 196] on input "0774407994" at bounding box center [502, 197] width 646 height 30
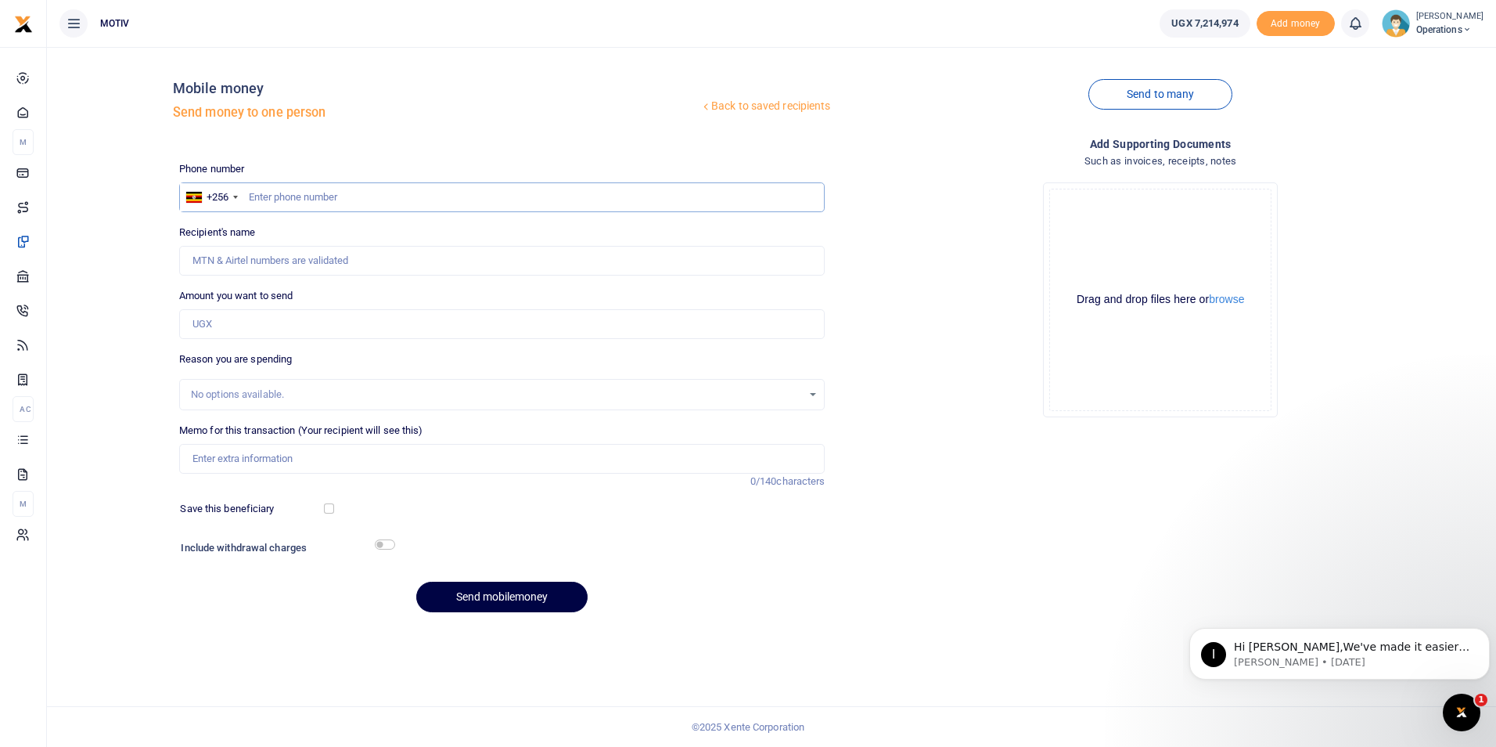
click at [280, 195] on input "text" at bounding box center [502, 197] width 646 height 30
paste input "0774407994"
type input "0774407994"
type input "[PERSON_NAME]"
type input "0774407994"
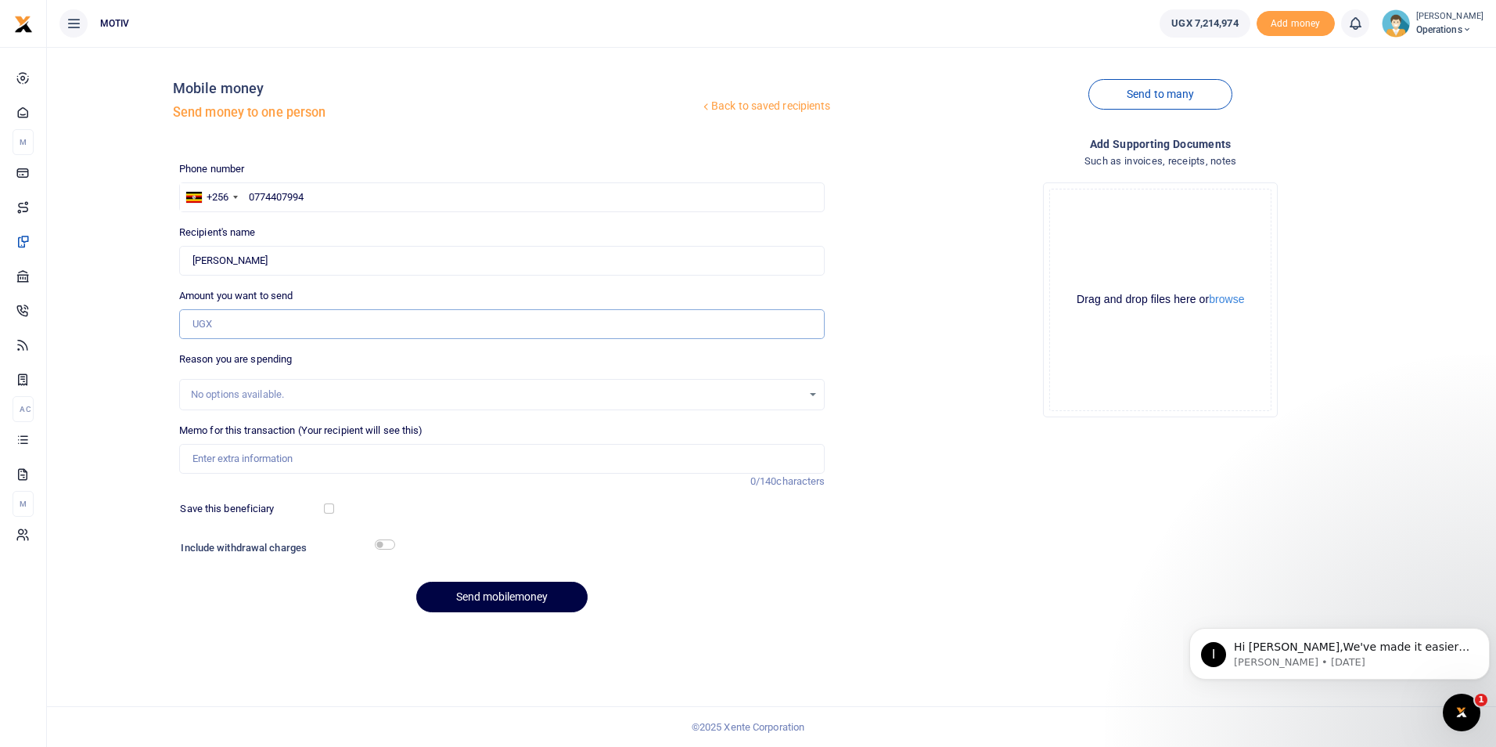
click at [217, 322] on input "Amount you want to send" at bounding box center [502, 324] width 646 height 30
type input "240,000"
click at [236, 450] on input "Memo for this transaction (Your recipient will see this)" at bounding box center [502, 459] width 646 height 30
click at [516, 453] on input "KITY25PV0068 Supply of beef and goats meat for the month of July" at bounding box center [502, 459] width 646 height 30
click at [480, 462] on input "KITY25PV0068 Supply of beef and goats meat for the month of July" at bounding box center [502, 459] width 646 height 30
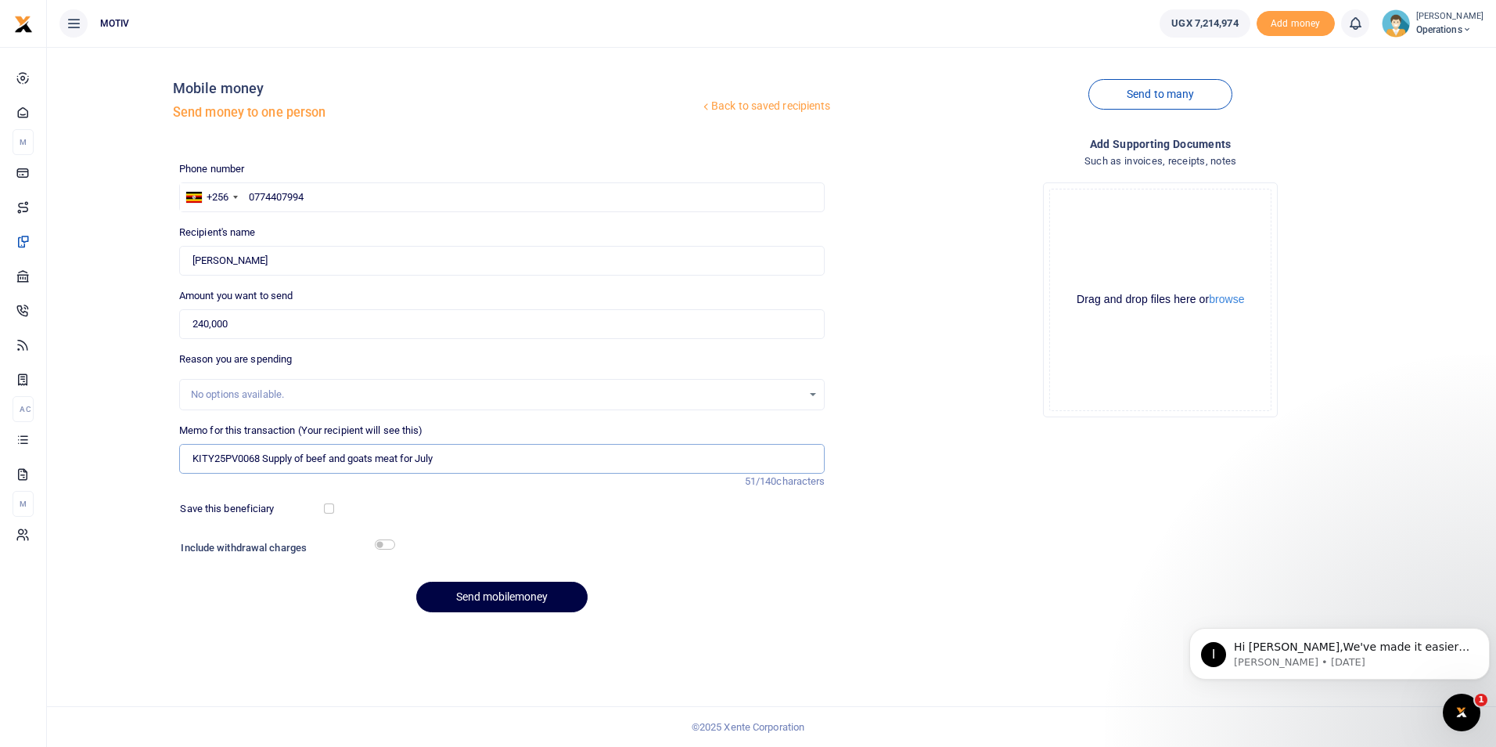
type input "KITY25PV0068 Supply of beef and goats meat for July"
click at [326, 513] on input "checkbox" at bounding box center [329, 508] width 10 height 10
checkbox input "true"
click at [378, 547] on input "checkbox" at bounding box center [385, 544] width 20 height 10
checkbox input "true"
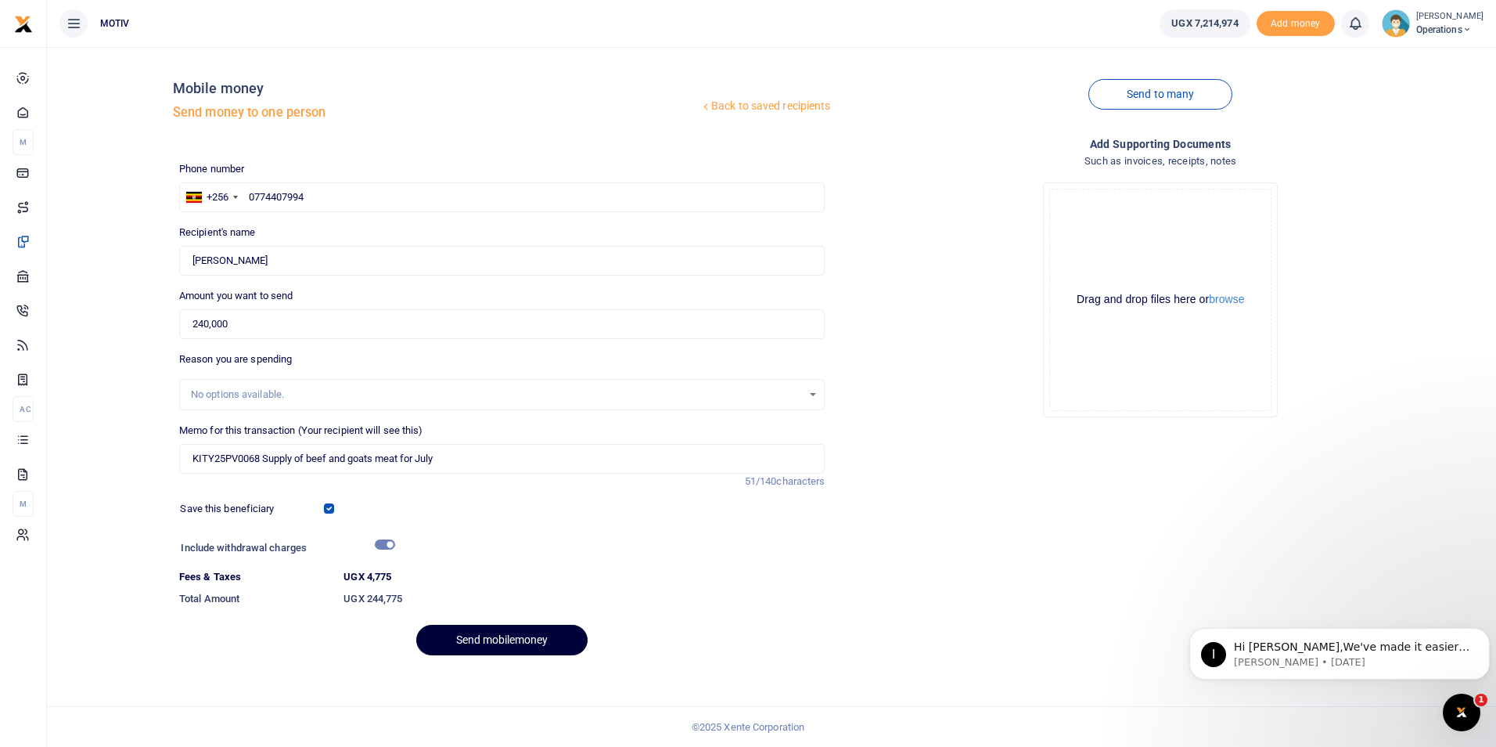
click at [476, 629] on button "Send mobilemoney" at bounding box center [501, 639] width 171 height 31
type input "0"
paste input "0702052300"
type input "0702052300"
click at [100, 288] on div "Back to saved recipients Mobile money Send money to one person Send to many Pho…" at bounding box center [771, 363] width 1437 height 608
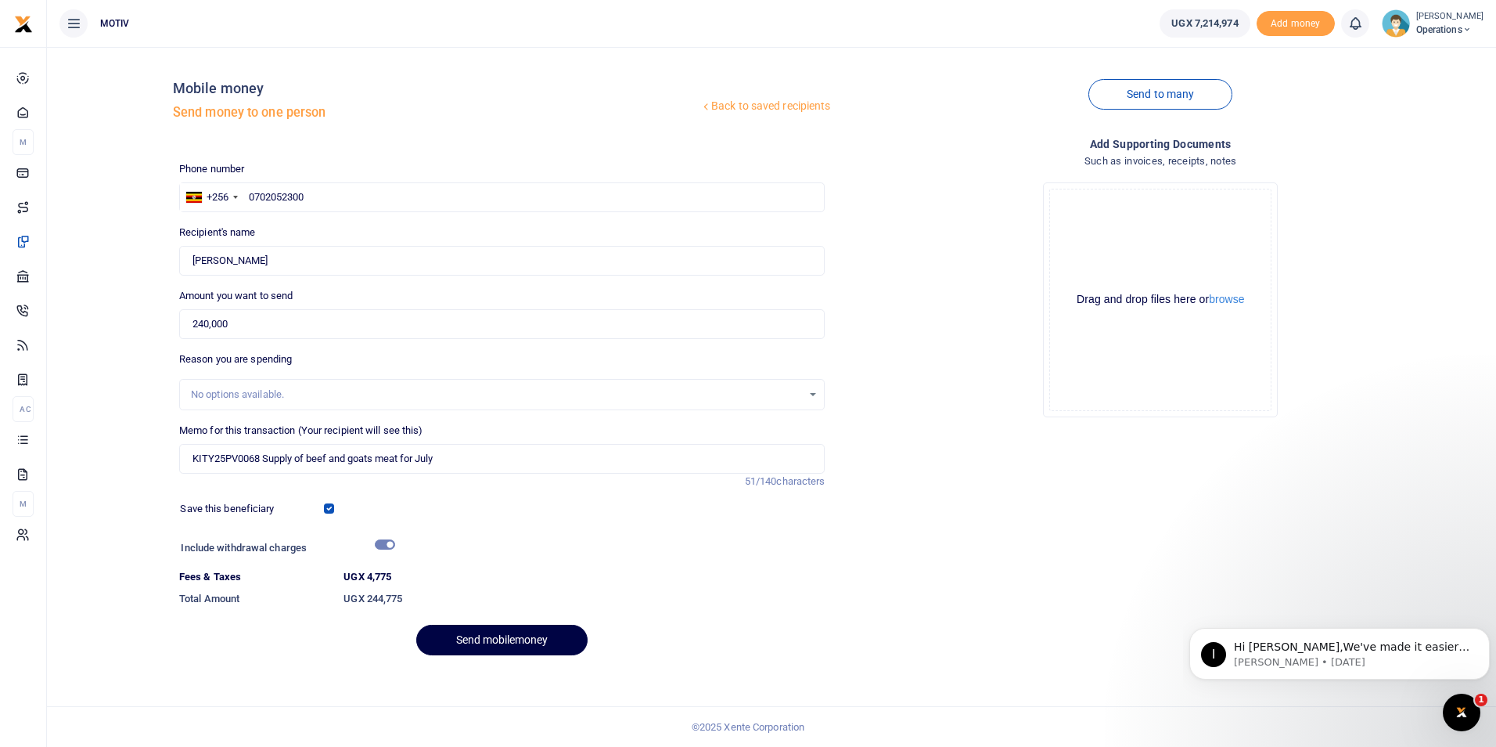
type input "[PERSON_NAME]"
click at [236, 326] on input "240,000" at bounding box center [502, 324] width 646 height 30
type input "2"
paste input "2,405,000"
type input "2,405,000"
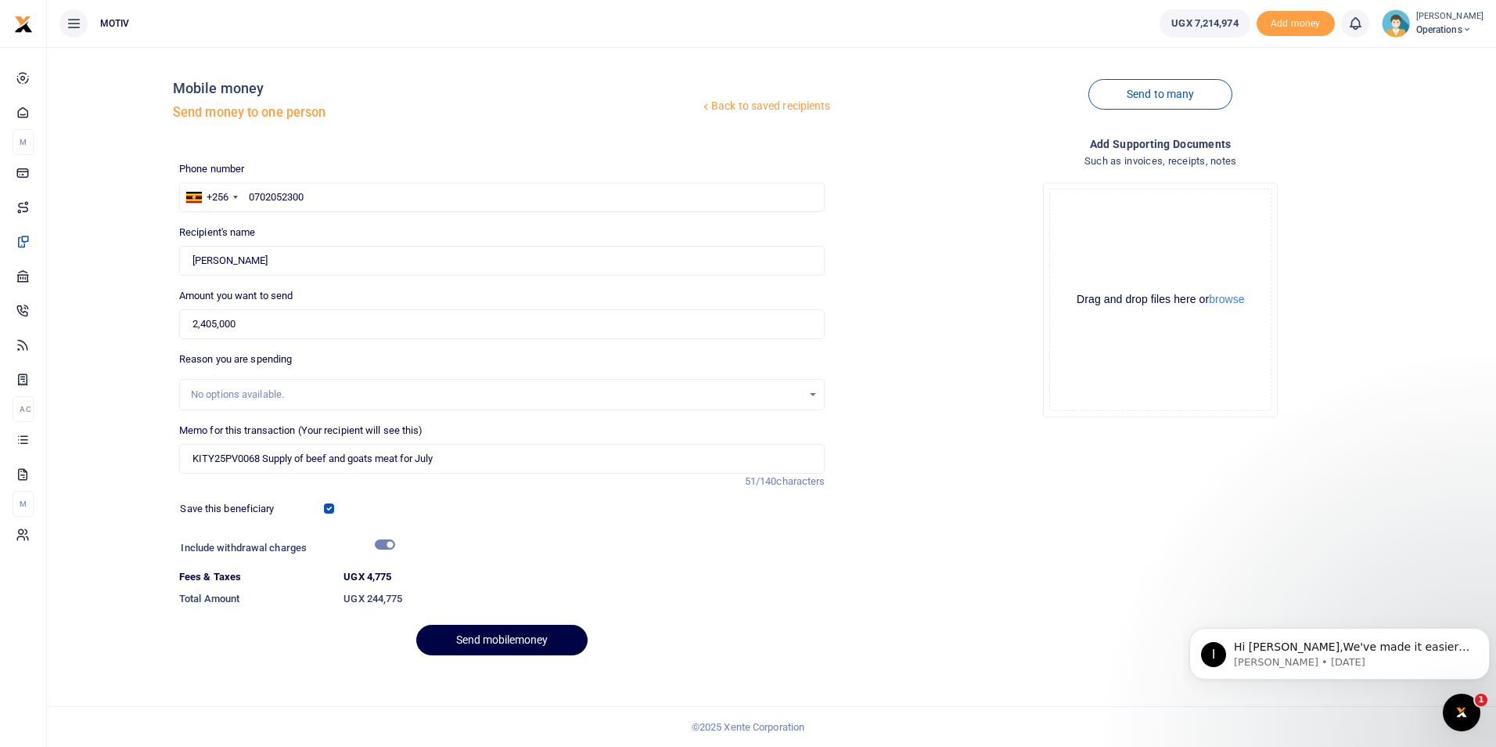
click at [102, 368] on div "Back to saved recipients Mobile money Send money to one person Send to many Pho…" at bounding box center [771, 363] width 1437 height 608
click at [277, 391] on div "No options available." at bounding box center [497, 395] width 612 height 16
click at [459, 464] on input "KITY25PV0068 Supply of beef and goats meat for July" at bounding box center [502, 459] width 646 height 30
type input "K"
paste input "KITY25PV007"
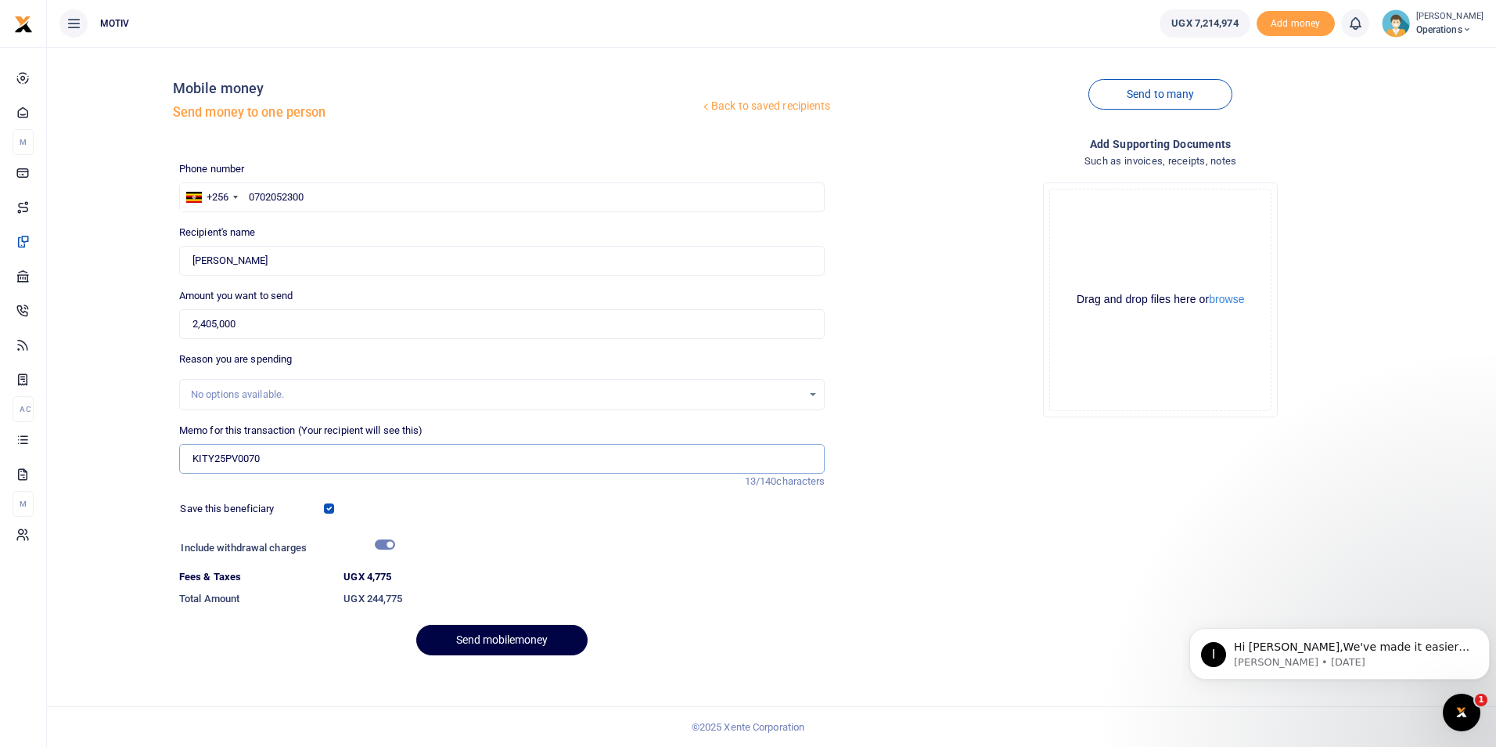
paste input "Supply of matooke for the month of July"
type input "KITY25PV0070 Supply of matooke for the month of July"
click at [437, 588] on dd "UGX 244,775" at bounding box center [584, 599] width 494 height 28
click at [329, 508] on input "checkbox" at bounding box center [329, 508] width 10 height 10
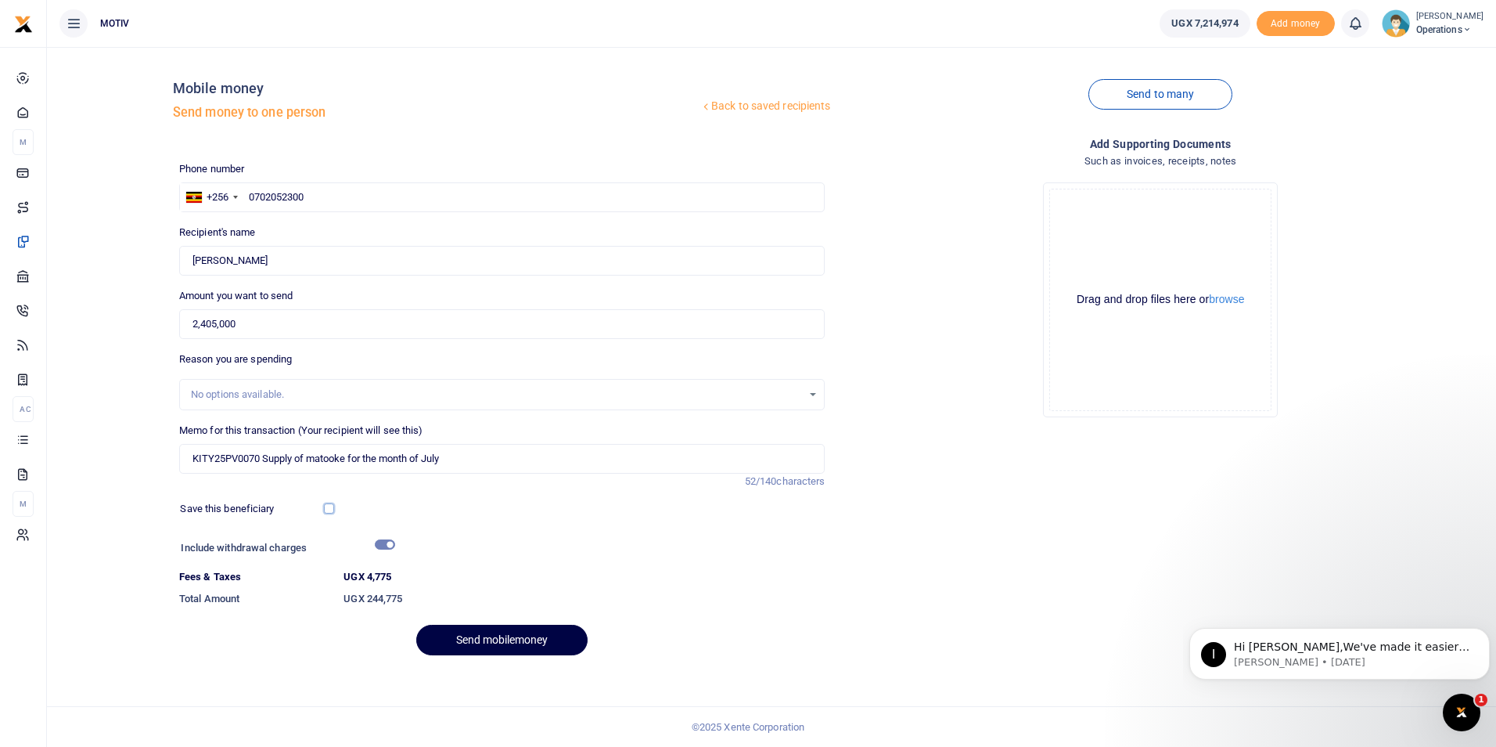
checkbox input "true"
click at [391, 541] on input "checkbox" at bounding box center [385, 544] width 20 height 10
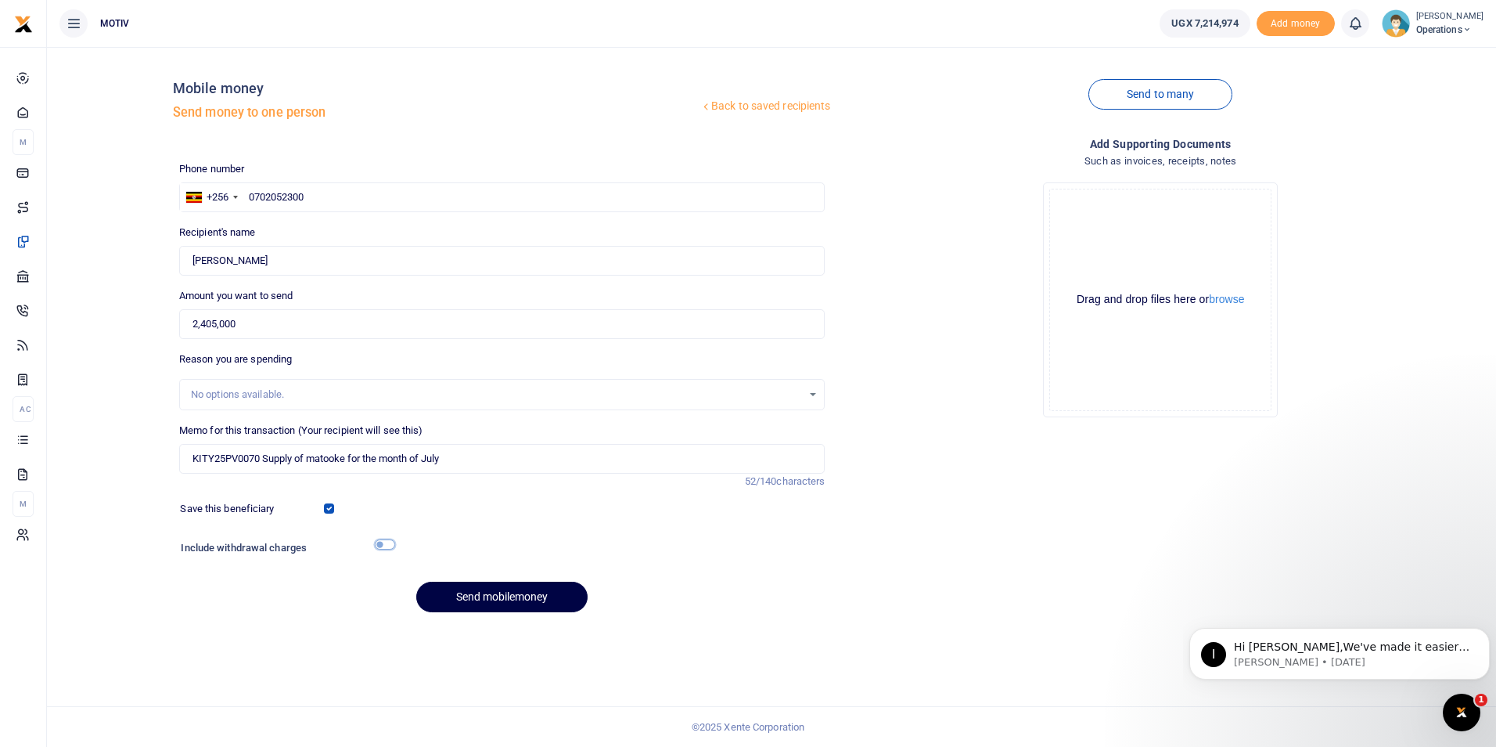
click at [391, 541] on input "checkbox" at bounding box center [385, 544] width 20 height 10
checkbox input "true"
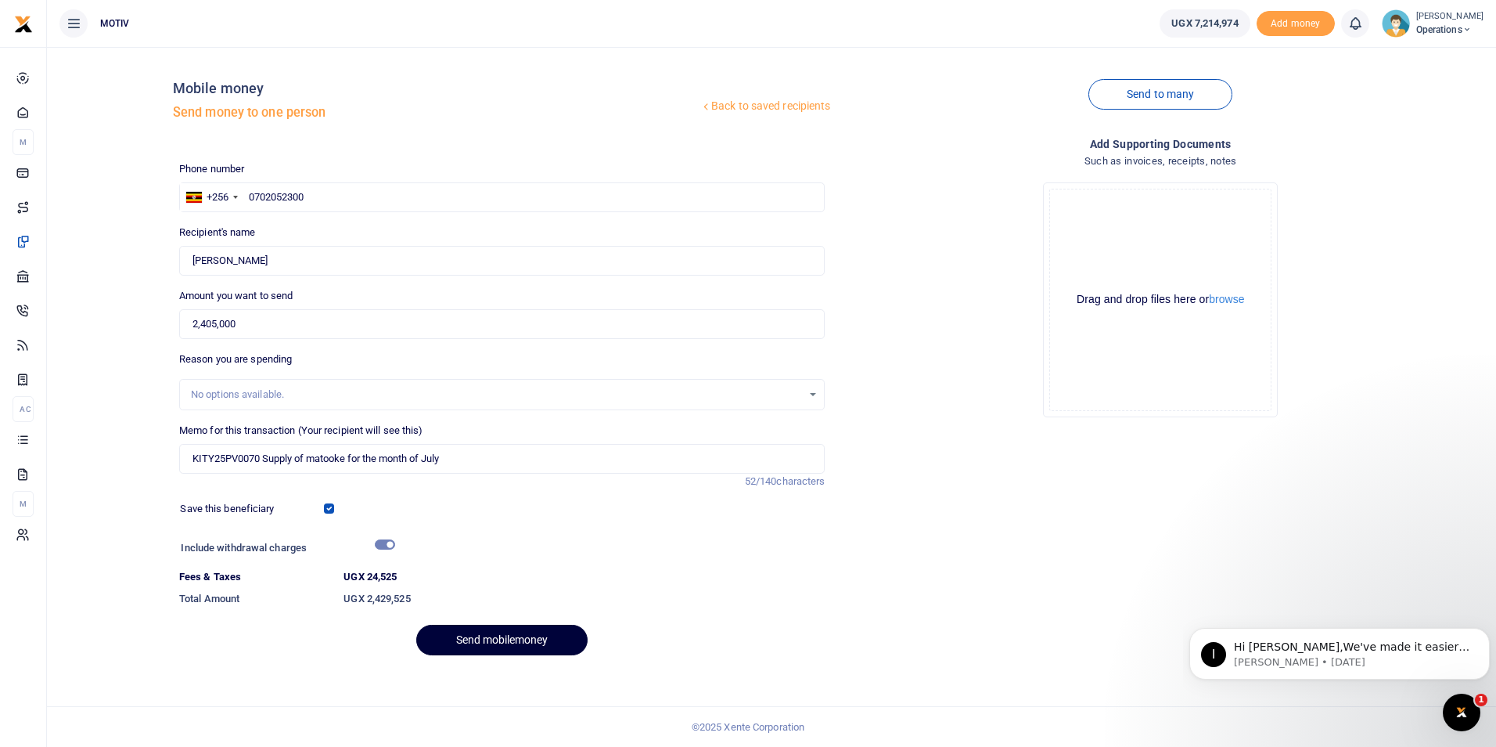
click at [463, 633] on button "Send mobilemoney" at bounding box center [501, 639] width 171 height 31
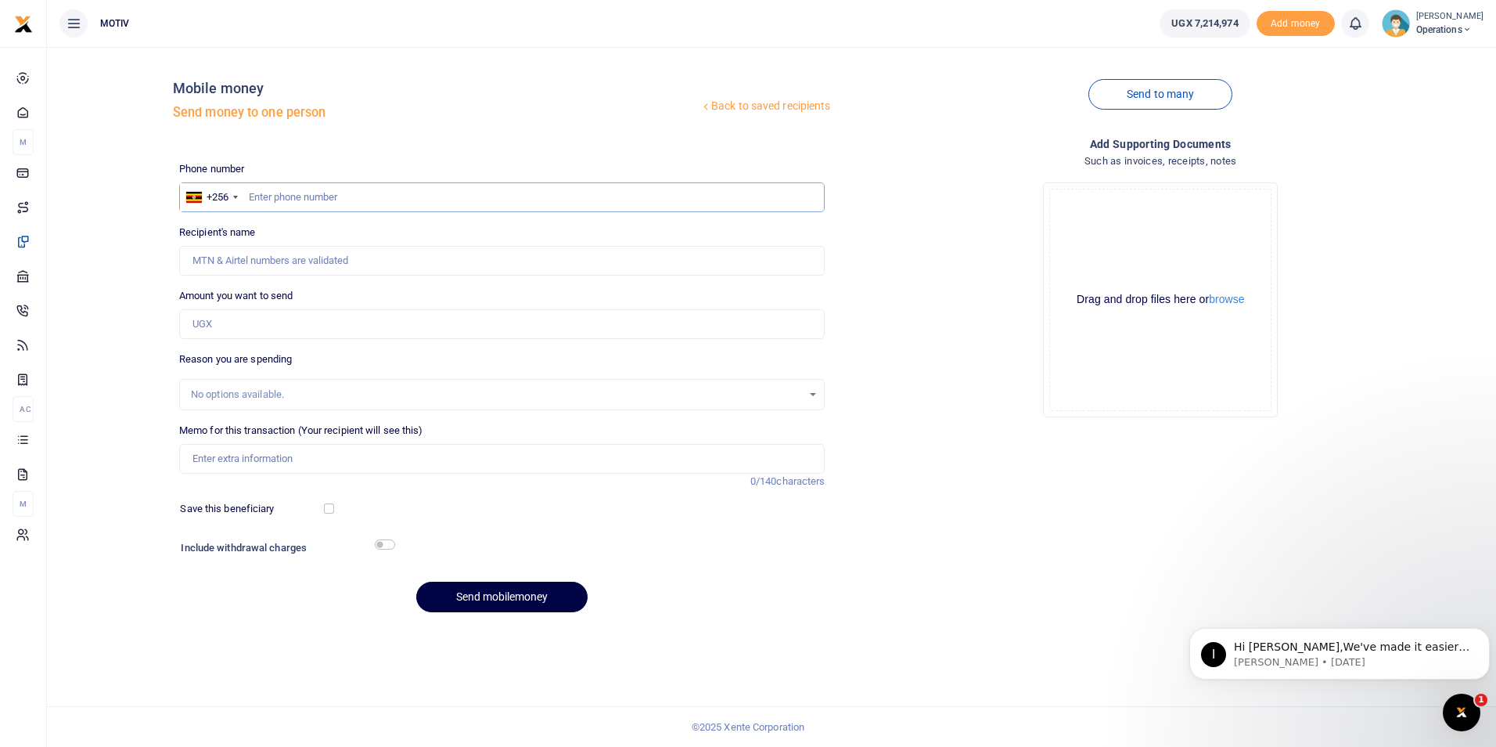
click at [264, 196] on input "text" at bounding box center [502, 197] width 646 height 30
paste input "0778896241"
type input "0778896241"
type input "[PERSON_NAME]"
type input "0778896241"
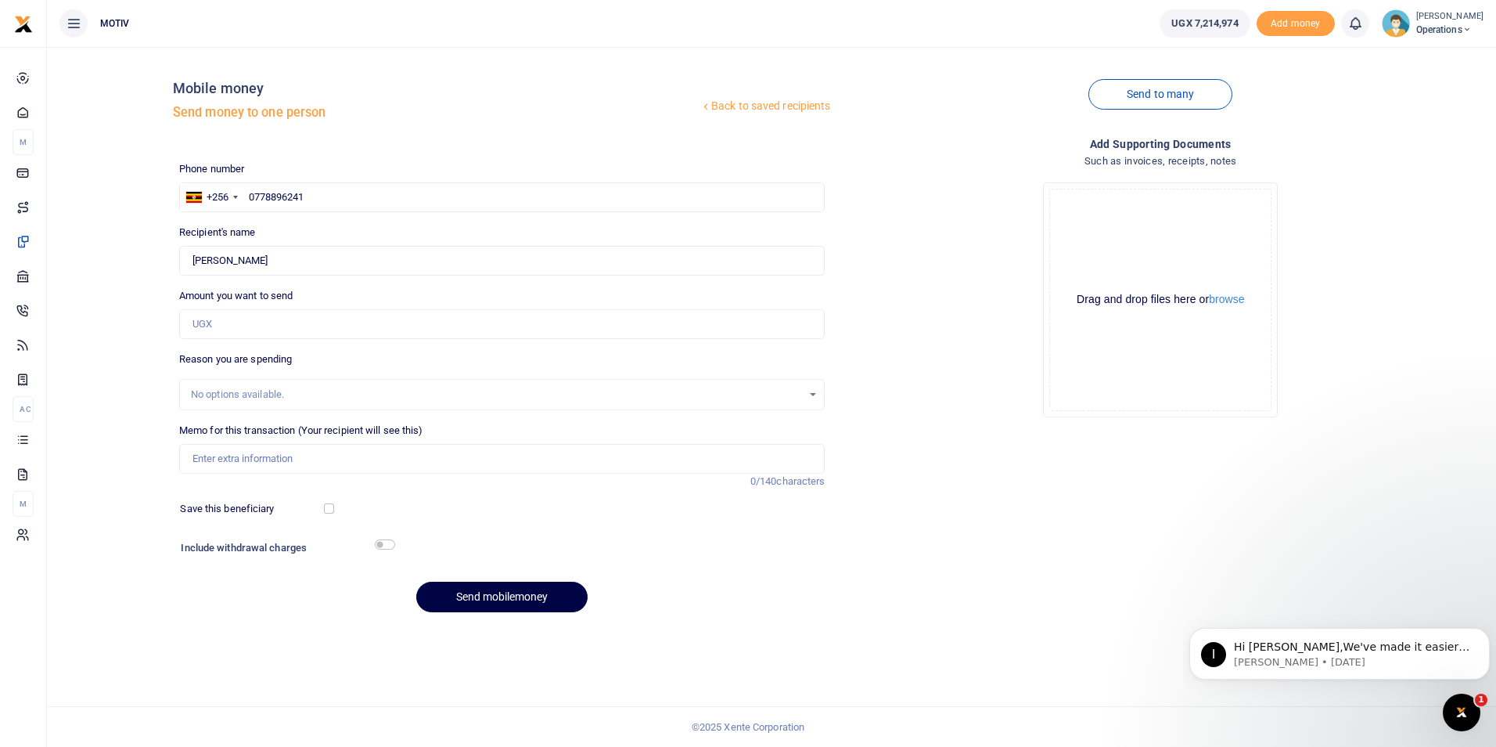
click at [124, 271] on div "Back to saved recipients Mobile money Send money to one person Send to many Pho…" at bounding box center [771, 341] width 1437 height 565
click at [261, 326] on input "Amount you want to send" at bounding box center [502, 324] width 646 height 30
paste input "342,500"
type input "342,500"
click at [243, 457] on input "Memo for this transaction (Your recipient will see this)" at bounding box center [502, 459] width 646 height 30
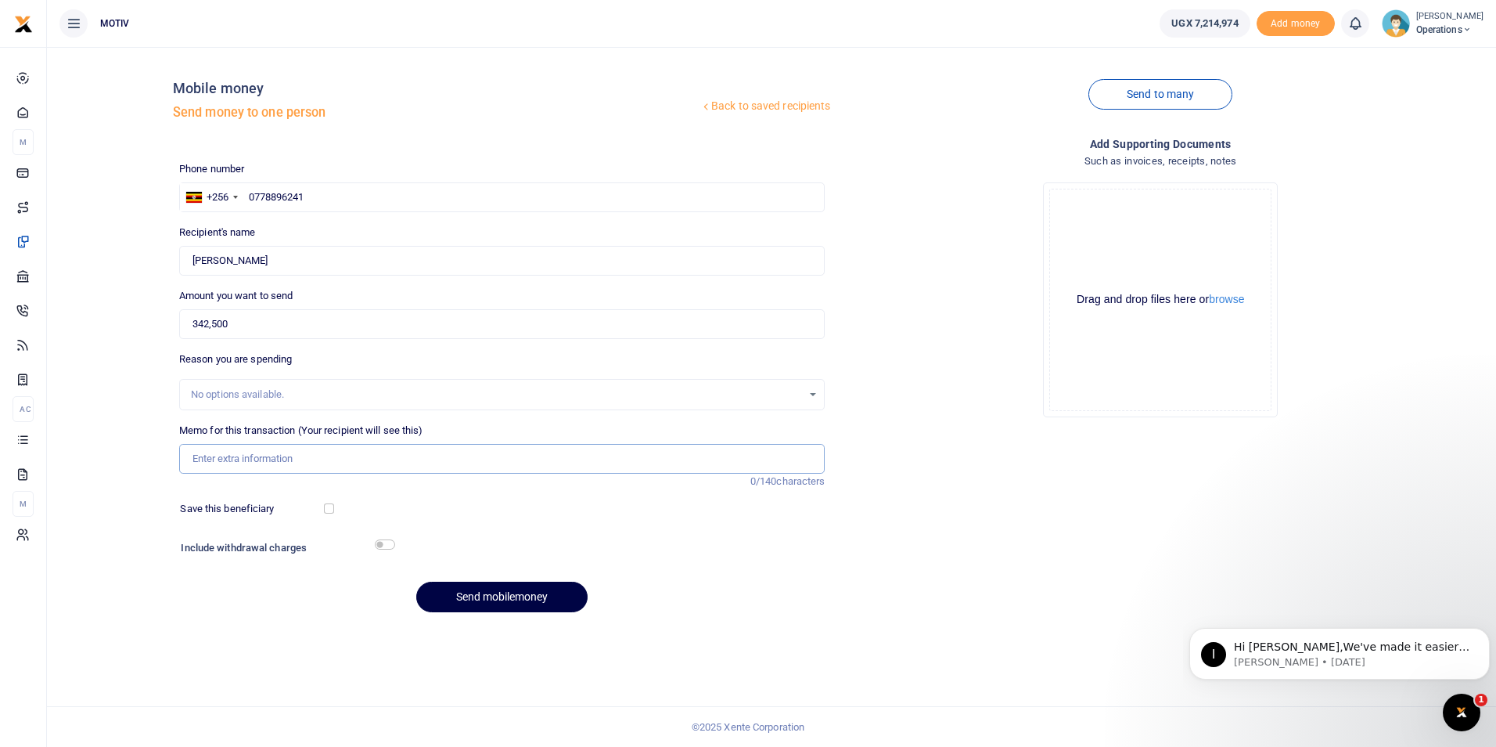
paste input "OPSY25PV0052"
paste input "operations team for overtime"
type input "OPSY25PV0052 Facilitation for operations team for overtime"
click at [326, 505] on input "checkbox" at bounding box center [329, 508] width 10 height 10
checkbox input "true"
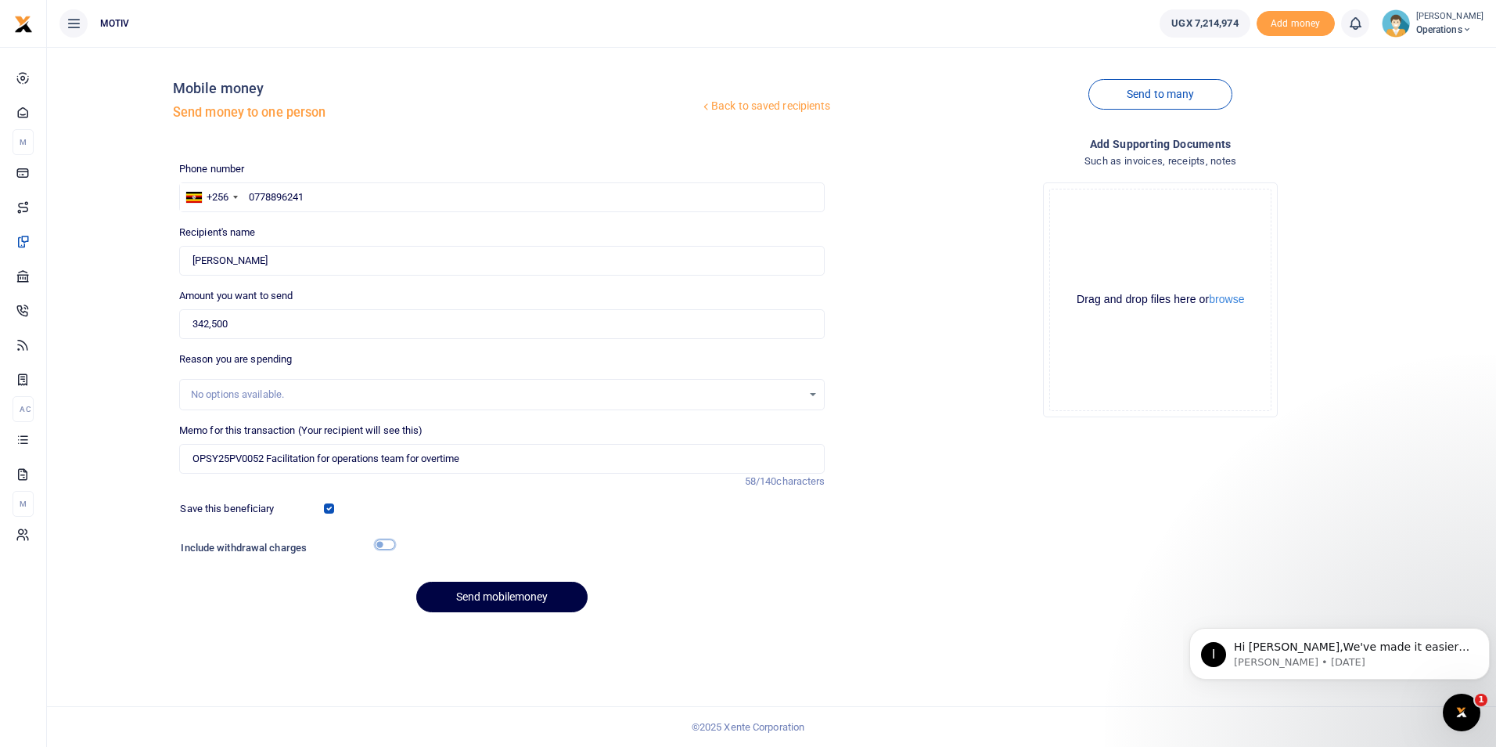
click at [382, 544] on input "checkbox" at bounding box center [385, 544] width 20 height 10
checkbox input "true"
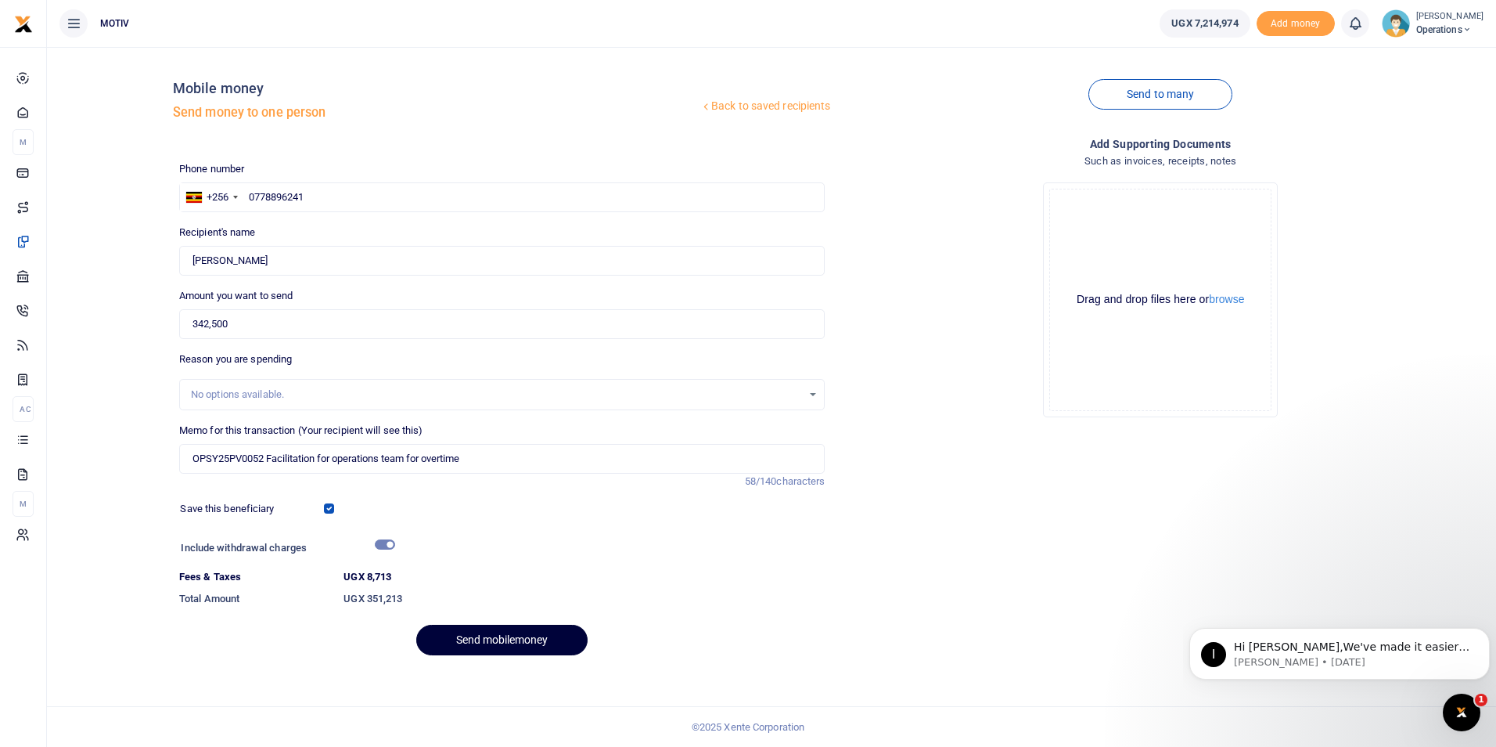
click at [500, 633] on button "Send mobilemoney" at bounding box center [501, 639] width 171 height 31
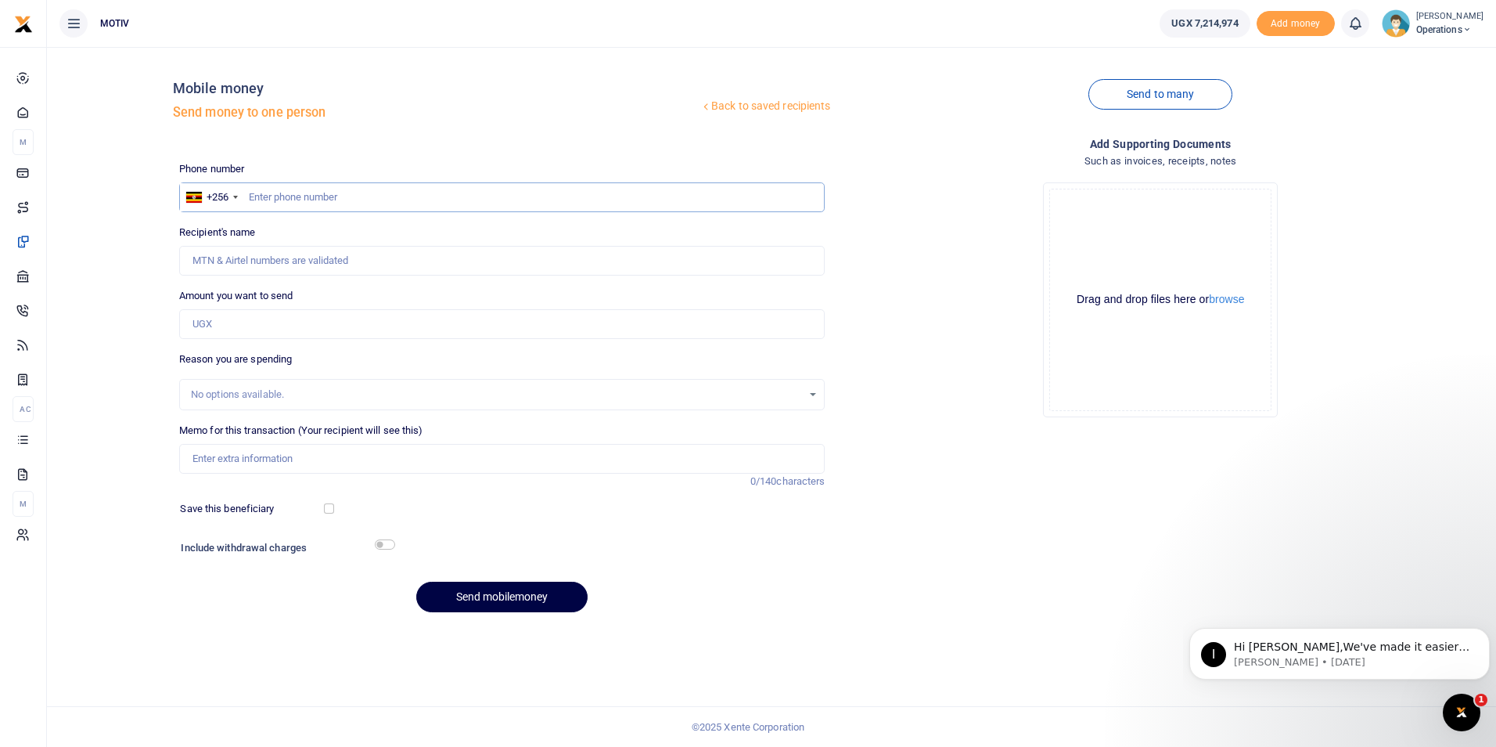
click at [257, 196] on input "text" at bounding box center [502, 197] width 646 height 30
paste input "-0773176050"
click at [253, 202] on input "-0773176050" at bounding box center [502, 197] width 646 height 30
type input "0773176050"
type input "[PERSON_NAME]"
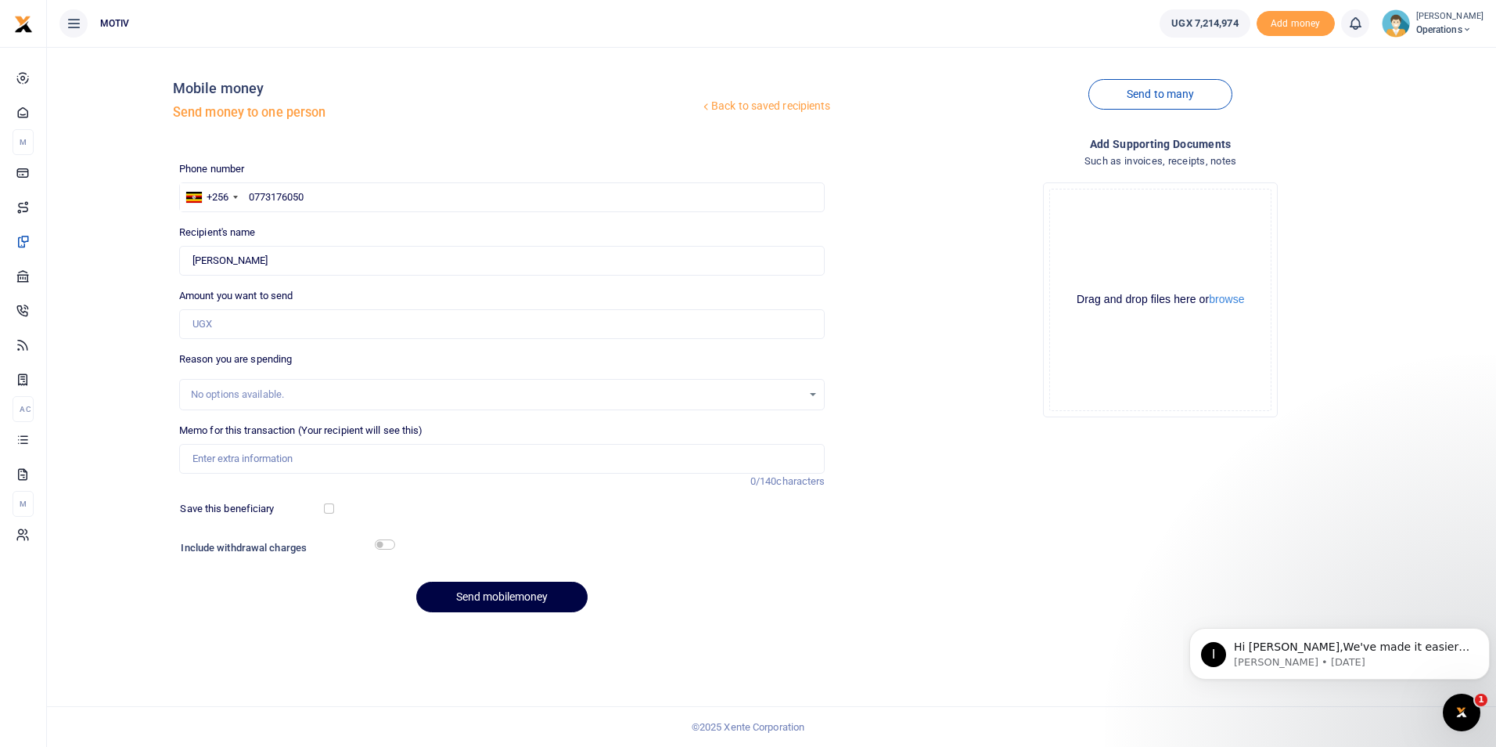
click at [122, 245] on div "Back to saved recipients Mobile money Send money to one person Send to many Pho…" at bounding box center [771, 341] width 1437 height 565
click at [270, 312] on input "Amount you want to send" at bounding box center [502, 324] width 646 height 30
type input "50,000"
click at [57, 407] on div "Back to saved recipients Mobile money Send money to one person Send to many Pho…" at bounding box center [771, 341] width 1437 height 565
click at [232, 448] on input "Memo for this transaction (Your recipient will see this)" at bounding box center [502, 459] width 646 height 30
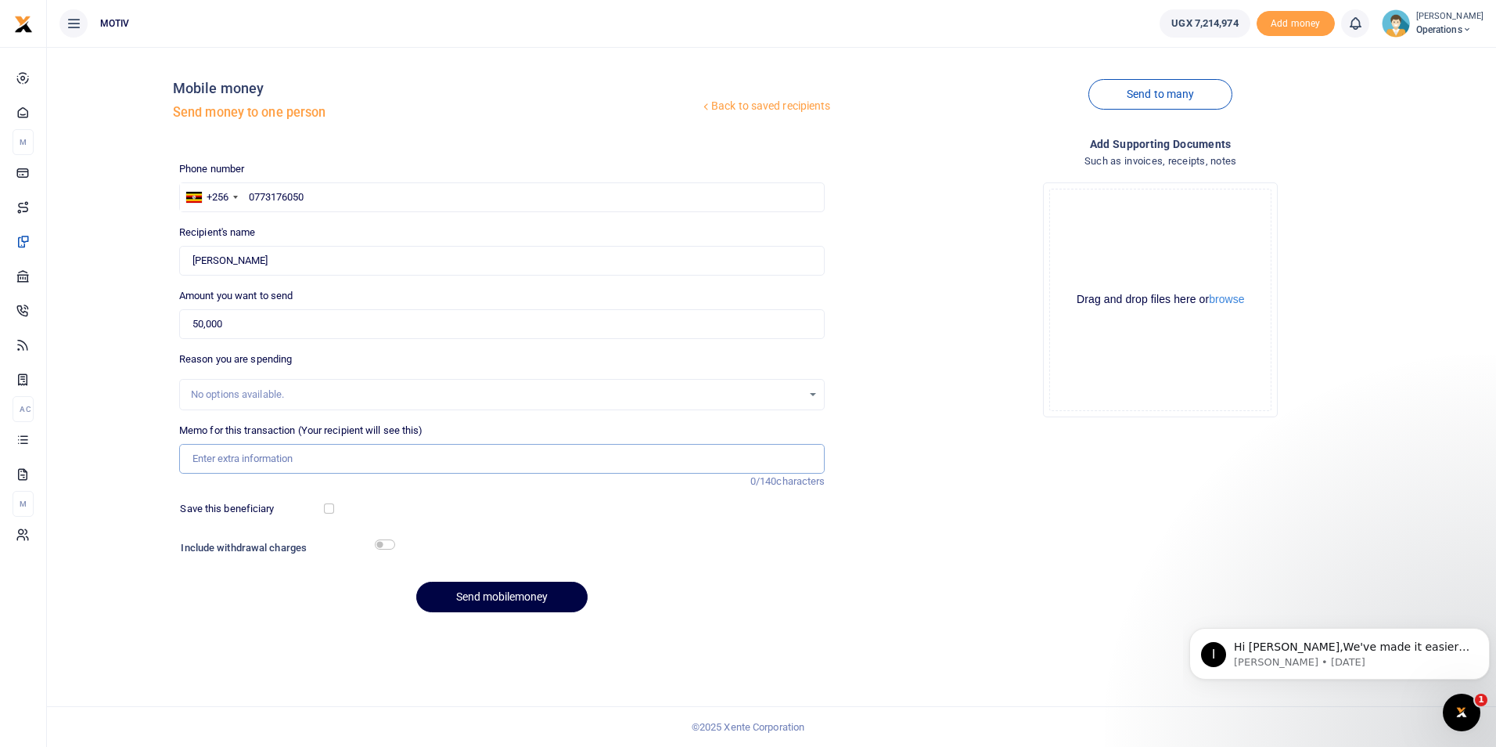
paste input "OPSY25PV0053 UP"
type input "OPSY25PV0053 Airtime facilitation"
click at [329, 507] on input "checkbox" at bounding box center [329, 508] width 10 height 10
checkbox input "true"
click at [375, 542] on input "checkbox" at bounding box center [385, 544] width 20 height 10
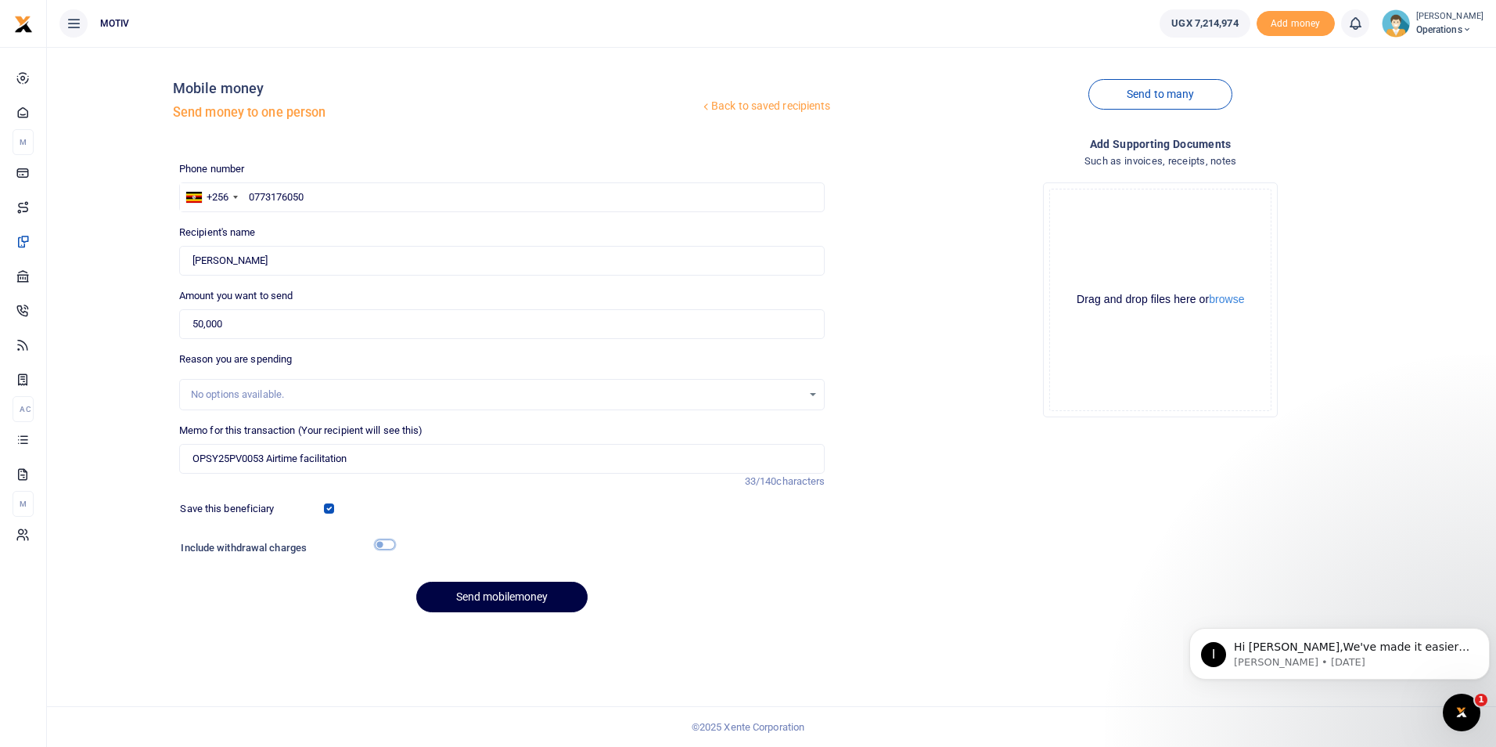
checkbox input "true"
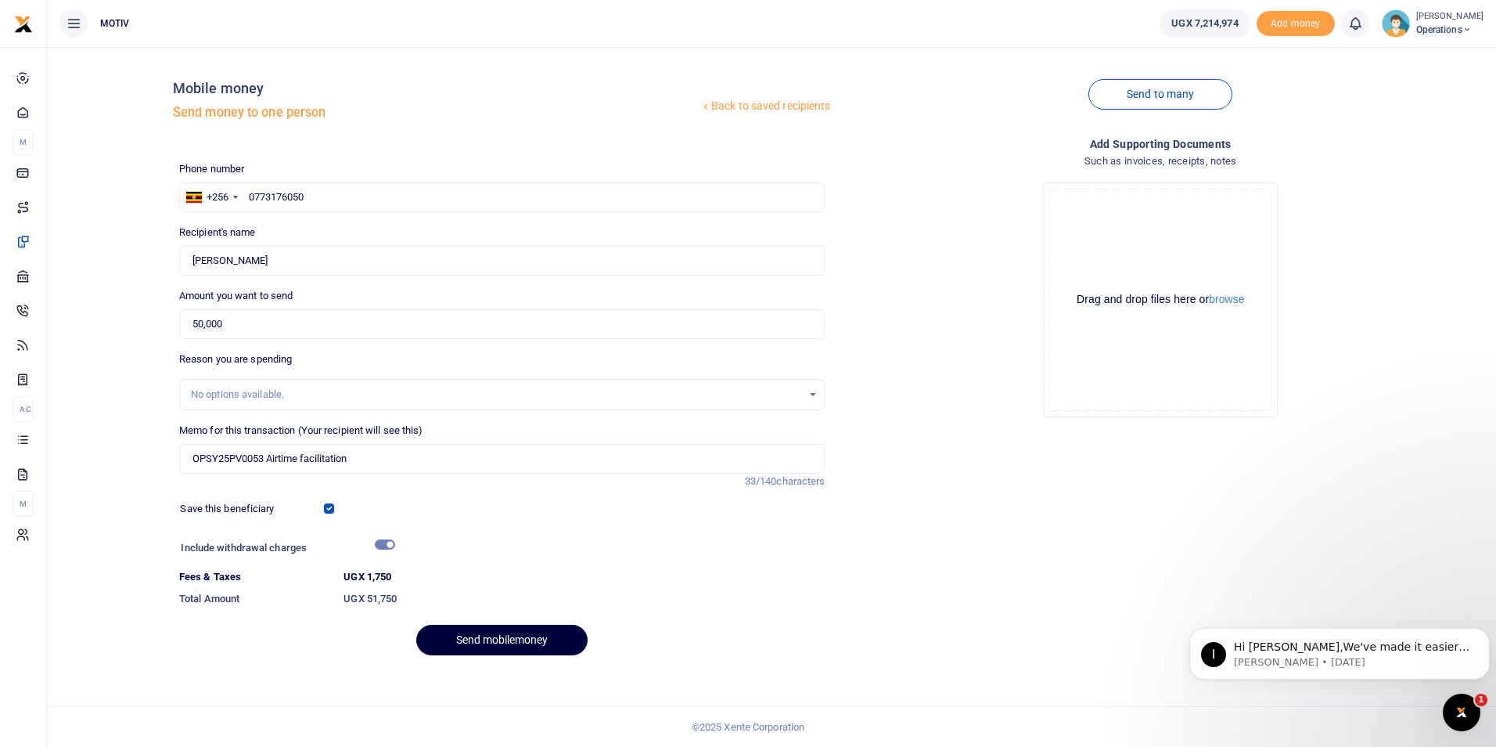
click at [488, 632] on button "Send mobilemoney" at bounding box center [501, 639] width 171 height 31
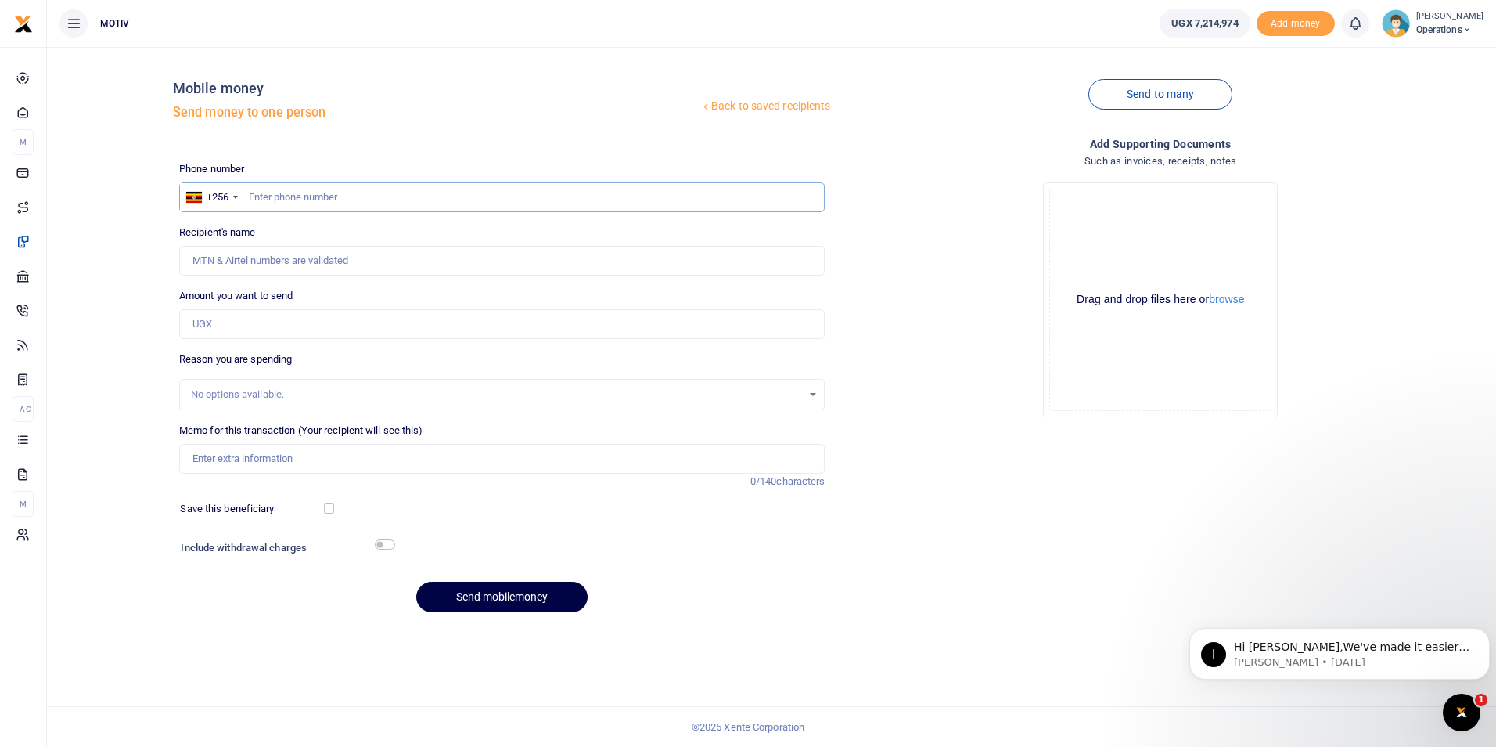
click at [257, 200] on input "text" at bounding box center [502, 197] width 646 height 30
paste input "-0702575797"
click at [257, 200] on input "-0702575797" at bounding box center [502, 197] width 646 height 30
type input "0702575797"
click at [119, 272] on div "Back to saved recipients Mobile money Send money to one person Send to many Pho…" at bounding box center [771, 341] width 1437 height 565
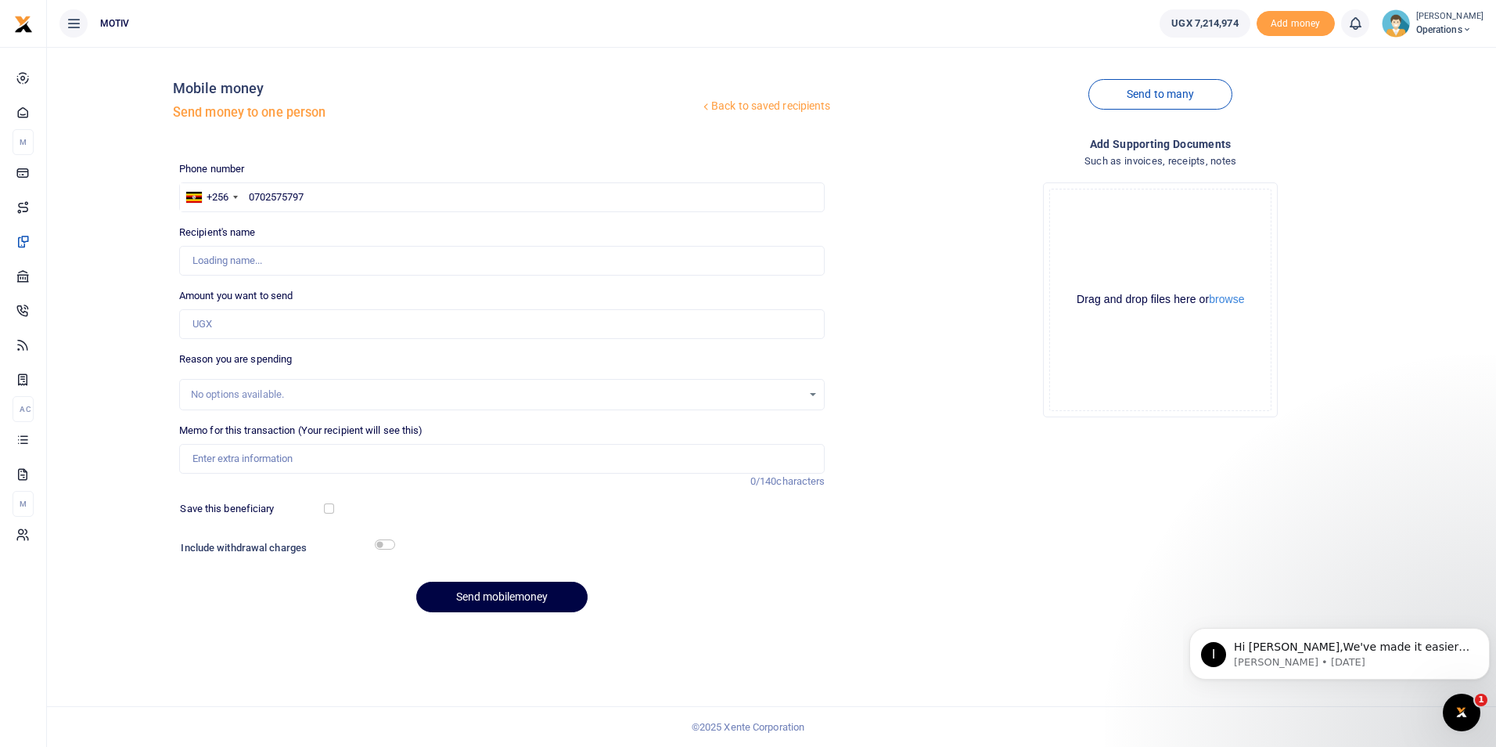
type input "[PERSON_NAME]"
click at [213, 321] on input "Amount you want to send" at bounding box center [502, 324] width 646 height 30
type input "50,000"
click at [104, 398] on div "Back to saved recipients Mobile money Send money to one person Send to many Pho…" at bounding box center [771, 341] width 1437 height 565
click at [223, 459] on input "Memo for this transaction (Your recipient will see this)" at bounding box center [502, 459] width 646 height 30
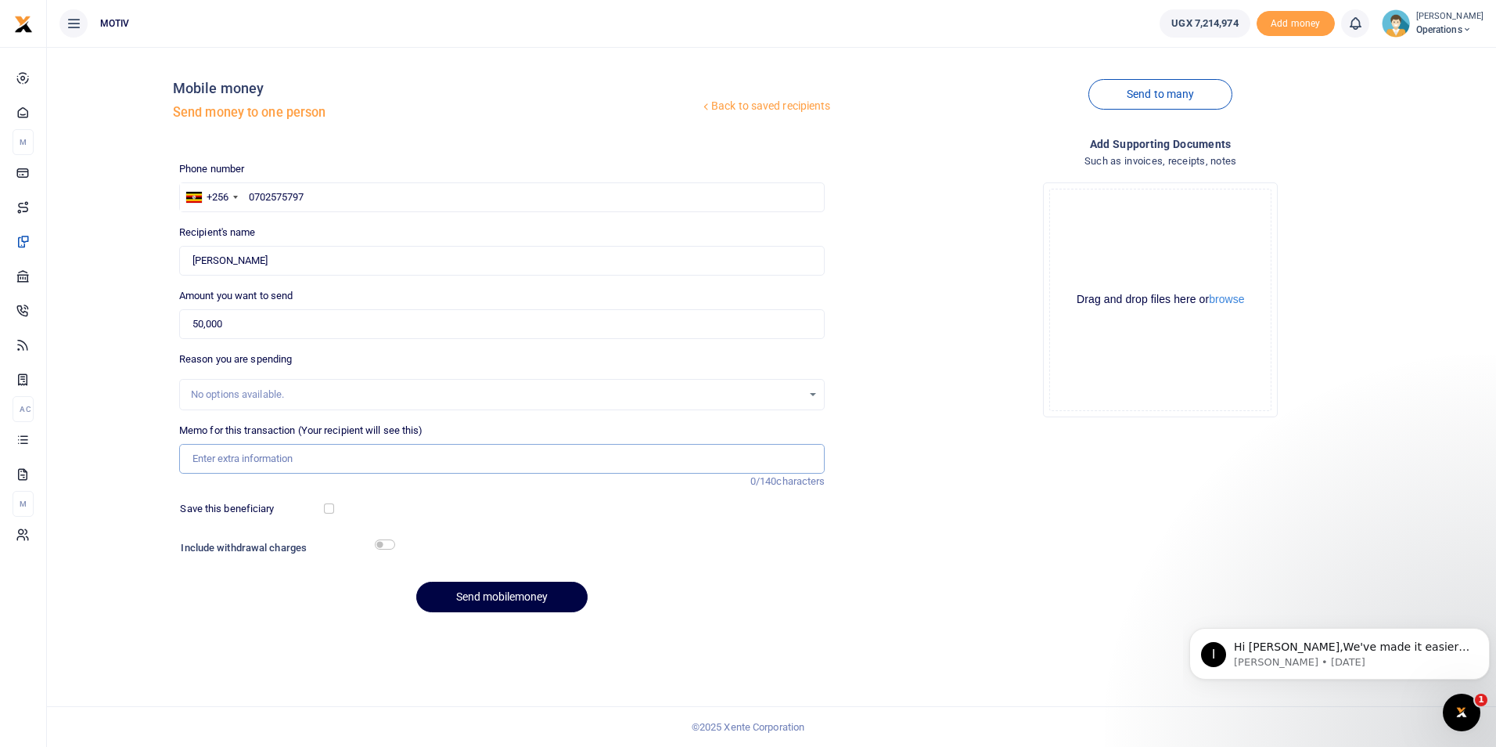
type input "OPSY25PV0053 Airtime facilitation"
click at [326, 510] on input "checkbox" at bounding box center [329, 508] width 10 height 10
checkbox input "true"
click at [384, 547] on input "checkbox" at bounding box center [385, 544] width 20 height 10
checkbox input "true"
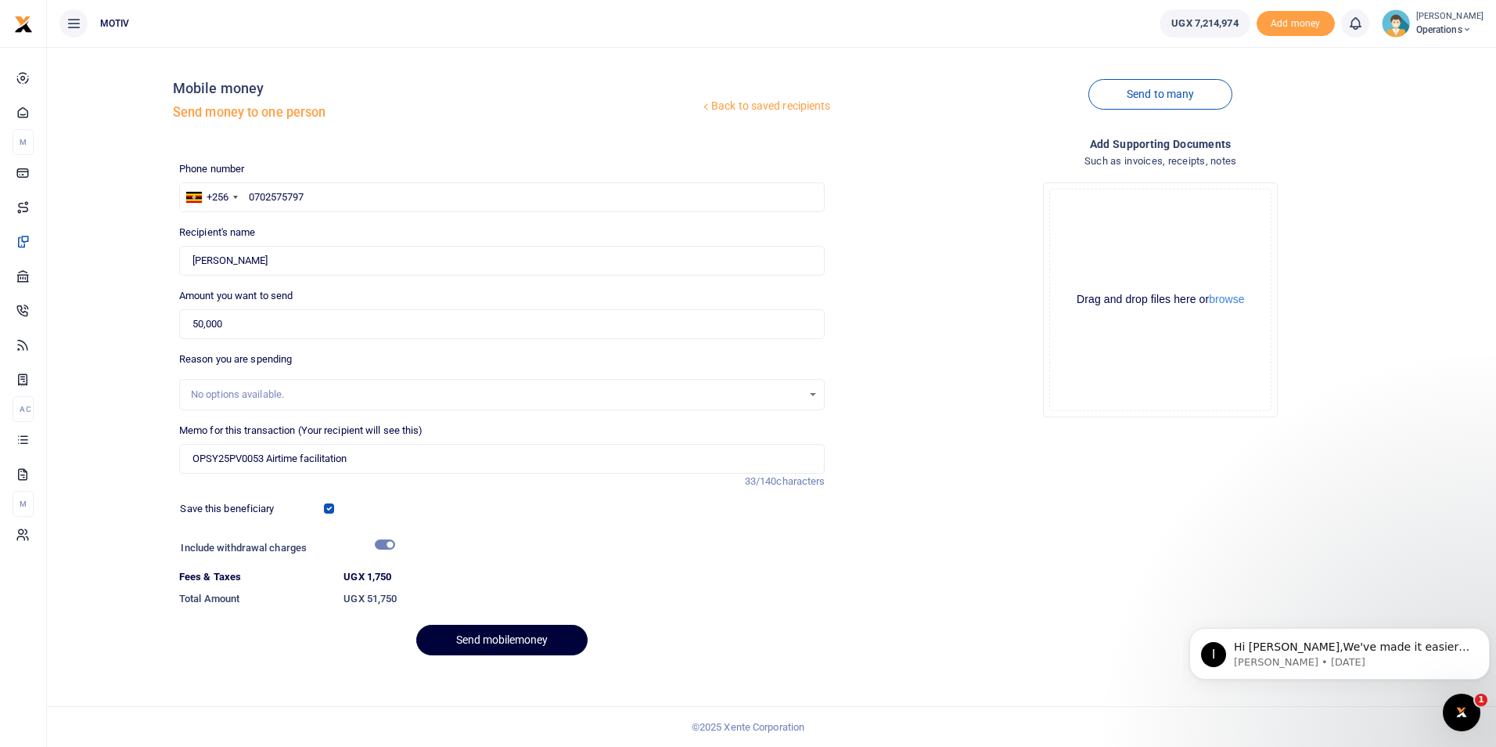
click at [470, 637] on button "Send mobilemoney" at bounding box center [501, 639] width 171 height 31
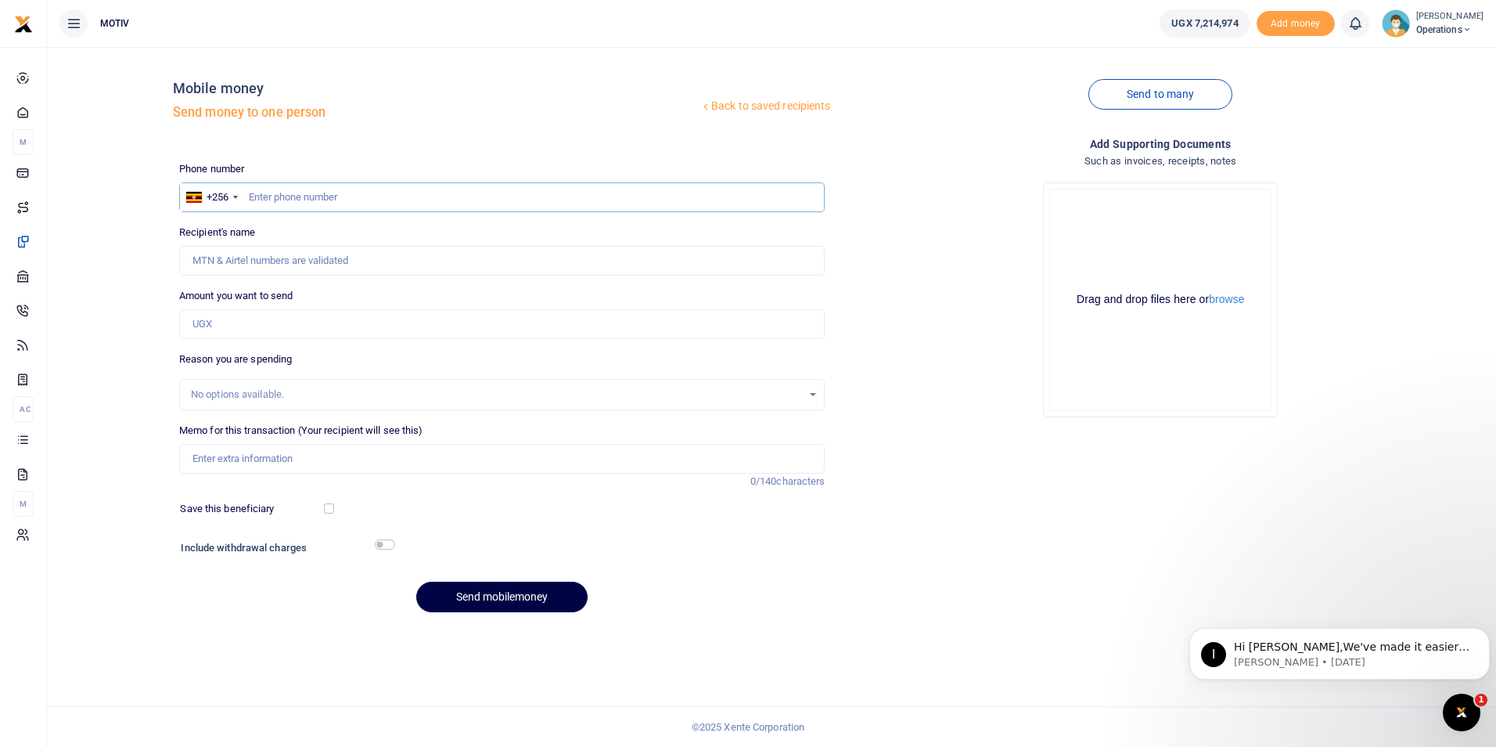
click at [259, 196] on input "text" at bounding box center [502, 197] width 646 height 30
paste input "0782838933"
type input "0782838933"
type input "[PERSON_NAME]"
click at [76, 259] on div "Back to saved recipients Mobile money Send money to one person Send to many Pho…" at bounding box center [771, 341] width 1437 height 565
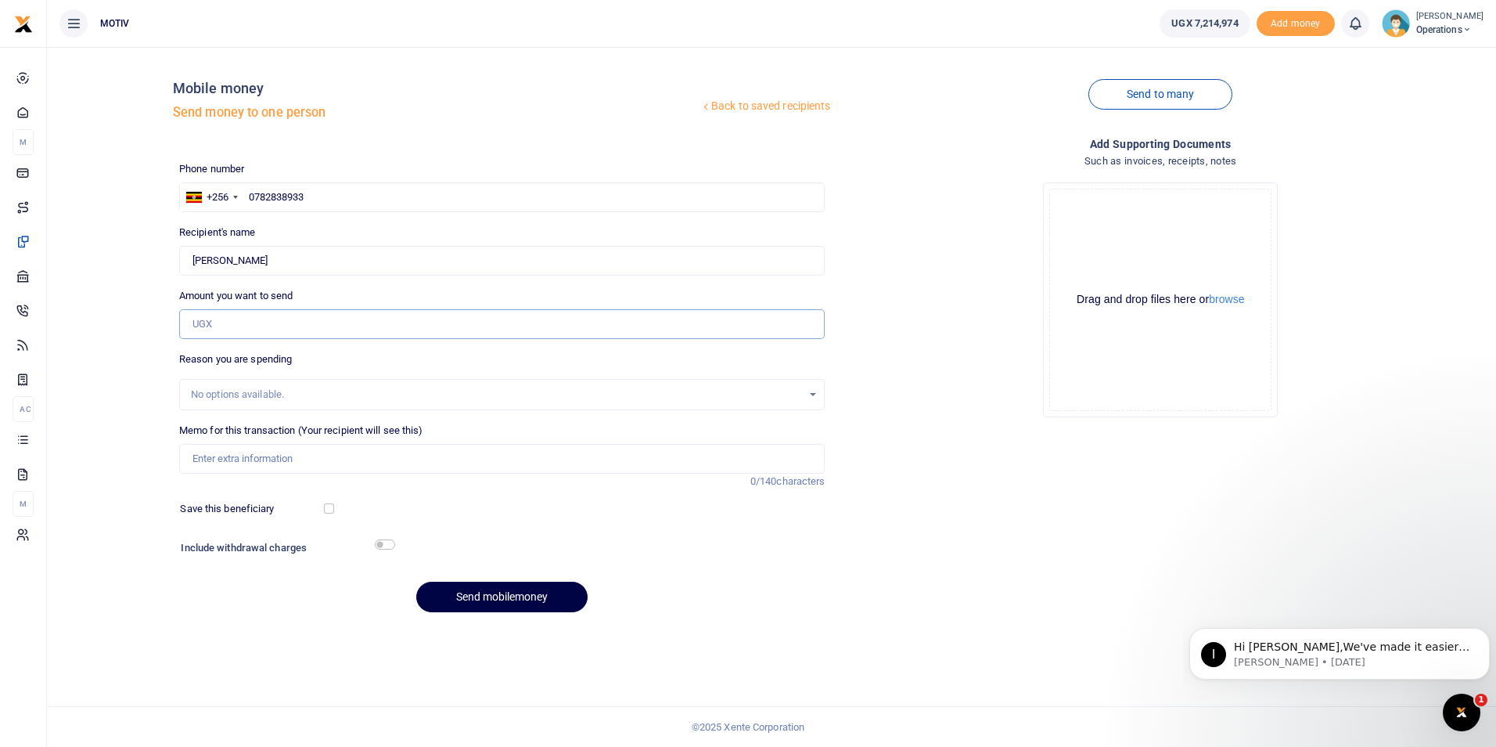
click at [240, 335] on input "Amount you want to send" at bounding box center [502, 324] width 646 height 30
click at [319, 194] on input "0782838933" at bounding box center [502, 197] width 646 height 30
type input "0782838"
type input "0791711238"
type input "Brian Oyugi"
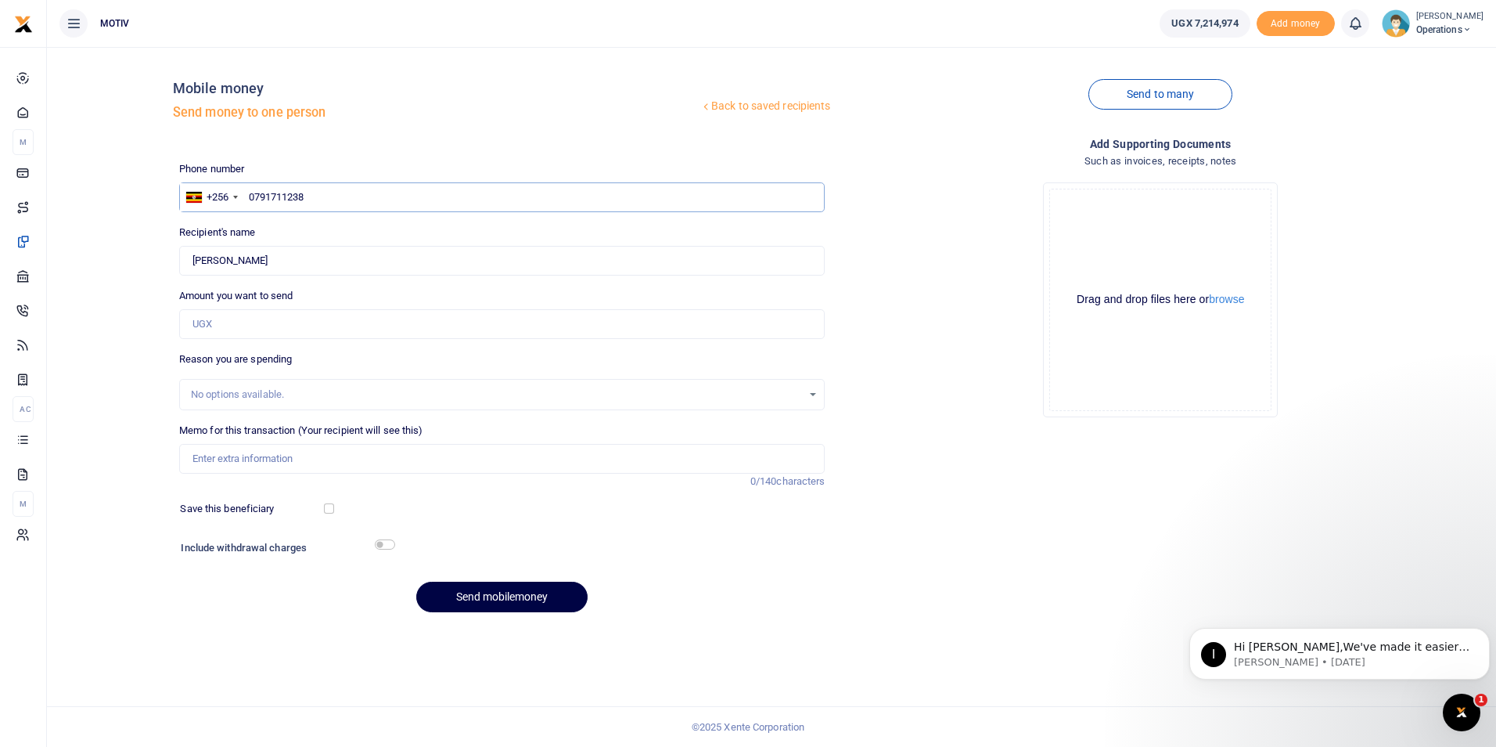
type input "0791711238"
click at [73, 251] on div "Back to saved recipients Mobile money Send money to one person Send to many Pho…" at bounding box center [771, 341] width 1437 height 565
click at [242, 323] on input "Amount you want to send" at bounding box center [502, 324] width 646 height 30
type input "50,000"
click at [232, 455] on input "Memo for this transaction (Your recipient will see this)" at bounding box center [502, 459] width 646 height 30
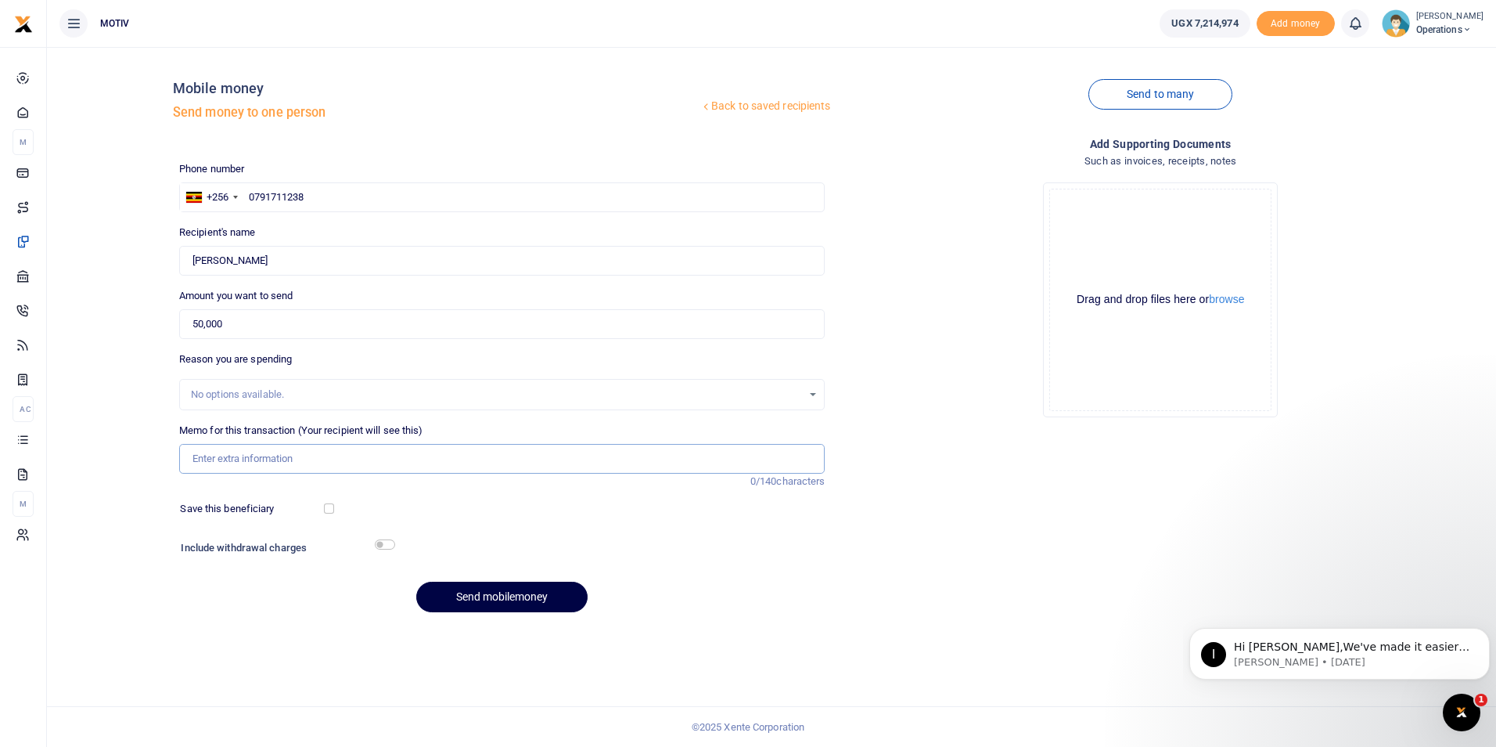
type input "OPSY25PV0053 Airtime facilitation"
click at [326, 505] on input "checkbox" at bounding box center [329, 508] width 10 height 10
checkbox input "true"
click at [380, 545] on input "checkbox" at bounding box center [385, 544] width 20 height 10
checkbox input "true"
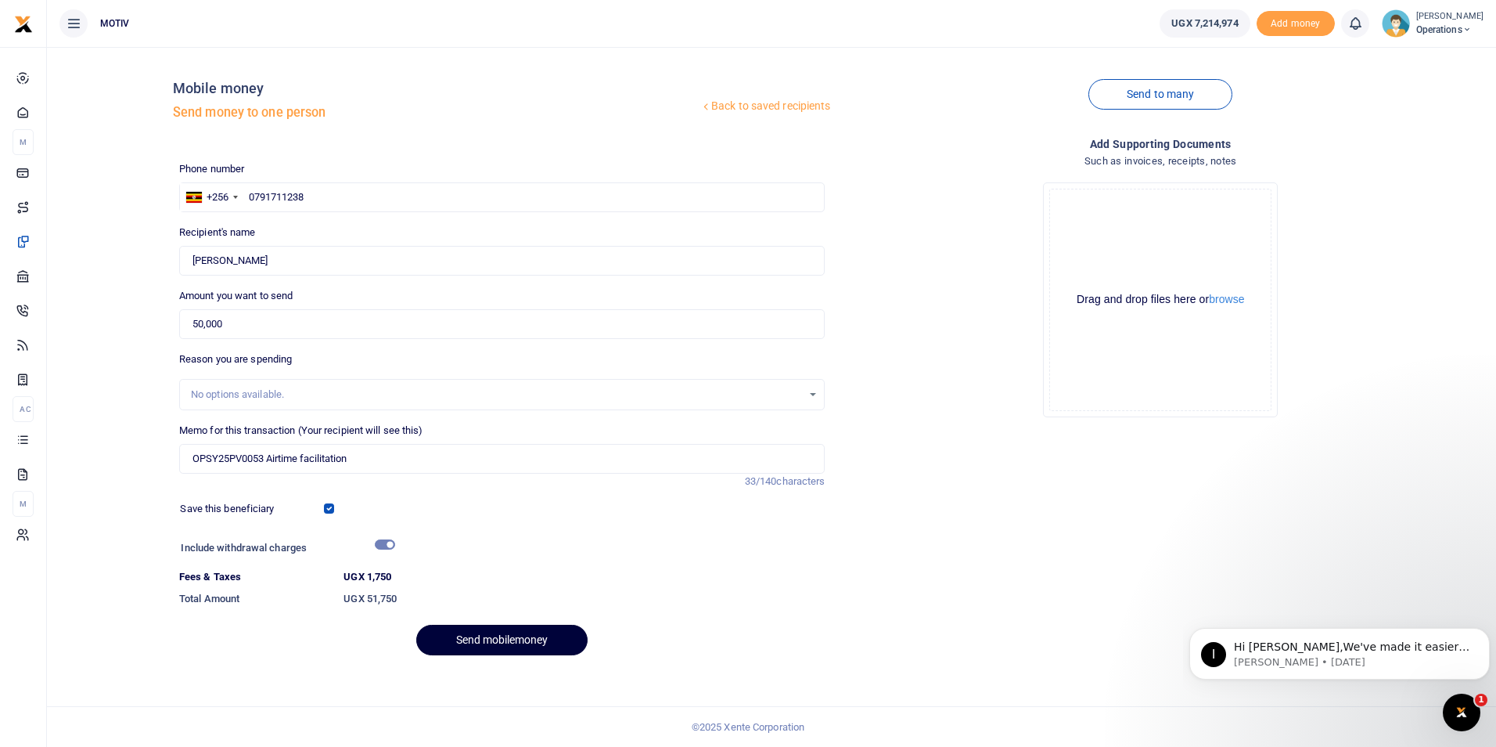
click at [474, 632] on button "Send mobilemoney" at bounding box center [501, 639] width 171 height 31
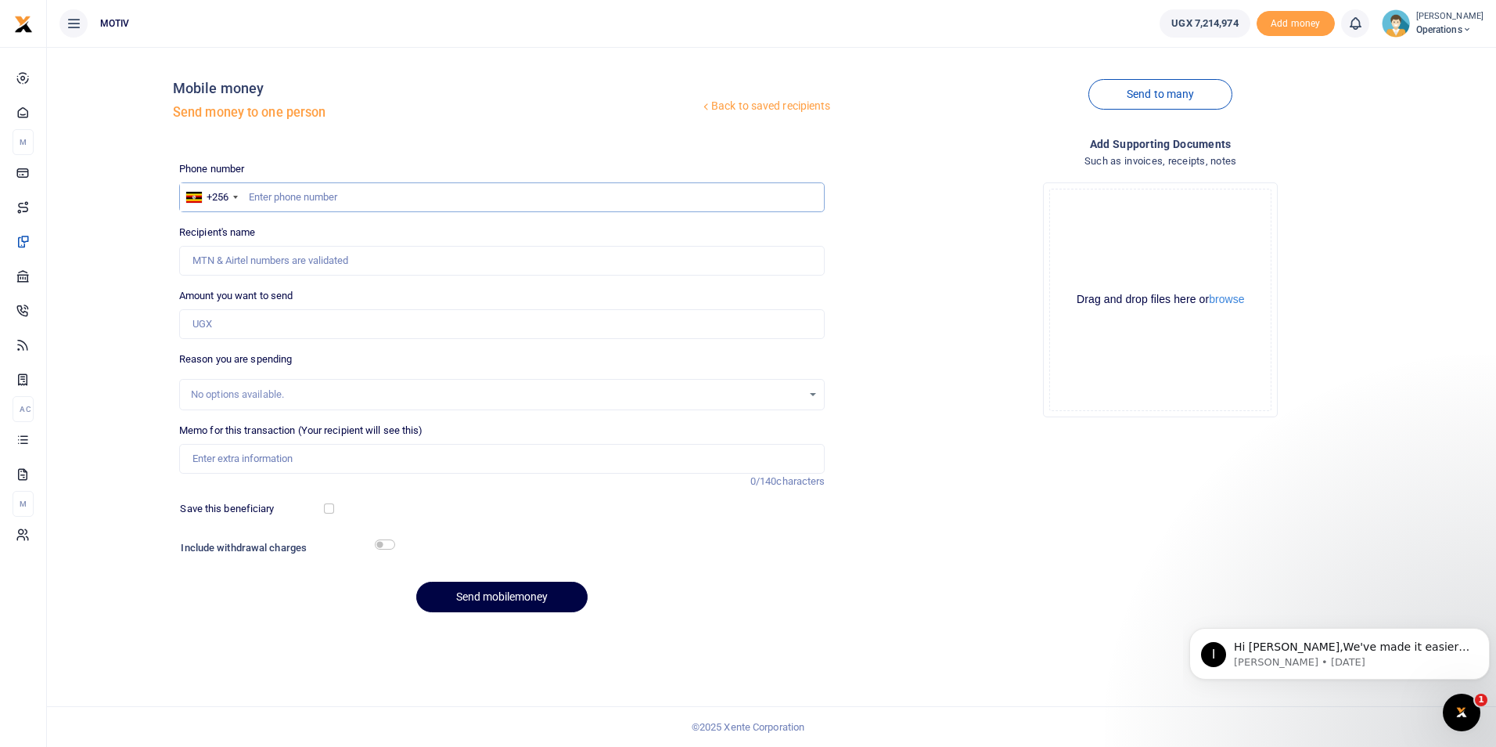
click at [279, 200] on input "text" at bounding box center [502, 197] width 646 height 30
paste input "0773925202"
type input "0773925202"
type input "[PERSON_NAME]"
click at [113, 259] on div "Back to saved recipients Mobile money Send money to one person Send to many Pho…" at bounding box center [771, 341] width 1437 height 565
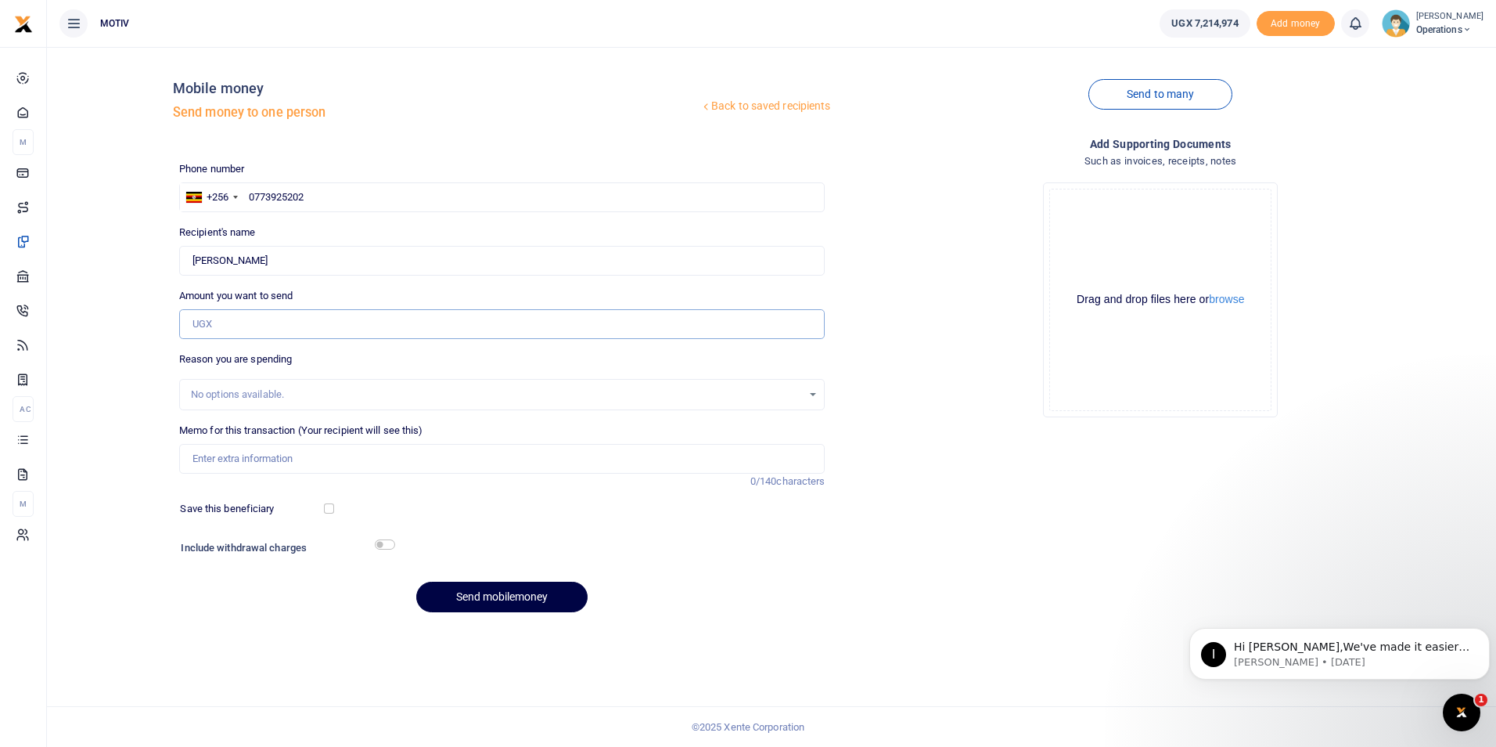
click at [227, 319] on input "Amount you want to send" at bounding box center [502, 324] width 646 height 30
type input "50,000"
click at [217, 458] on input "Memo for this transaction (Your recipient will see this)" at bounding box center [502, 459] width 646 height 30
type input "OPSY25PV0053 Airtime facilitation"
click at [328, 510] on input "checkbox" at bounding box center [329, 508] width 10 height 10
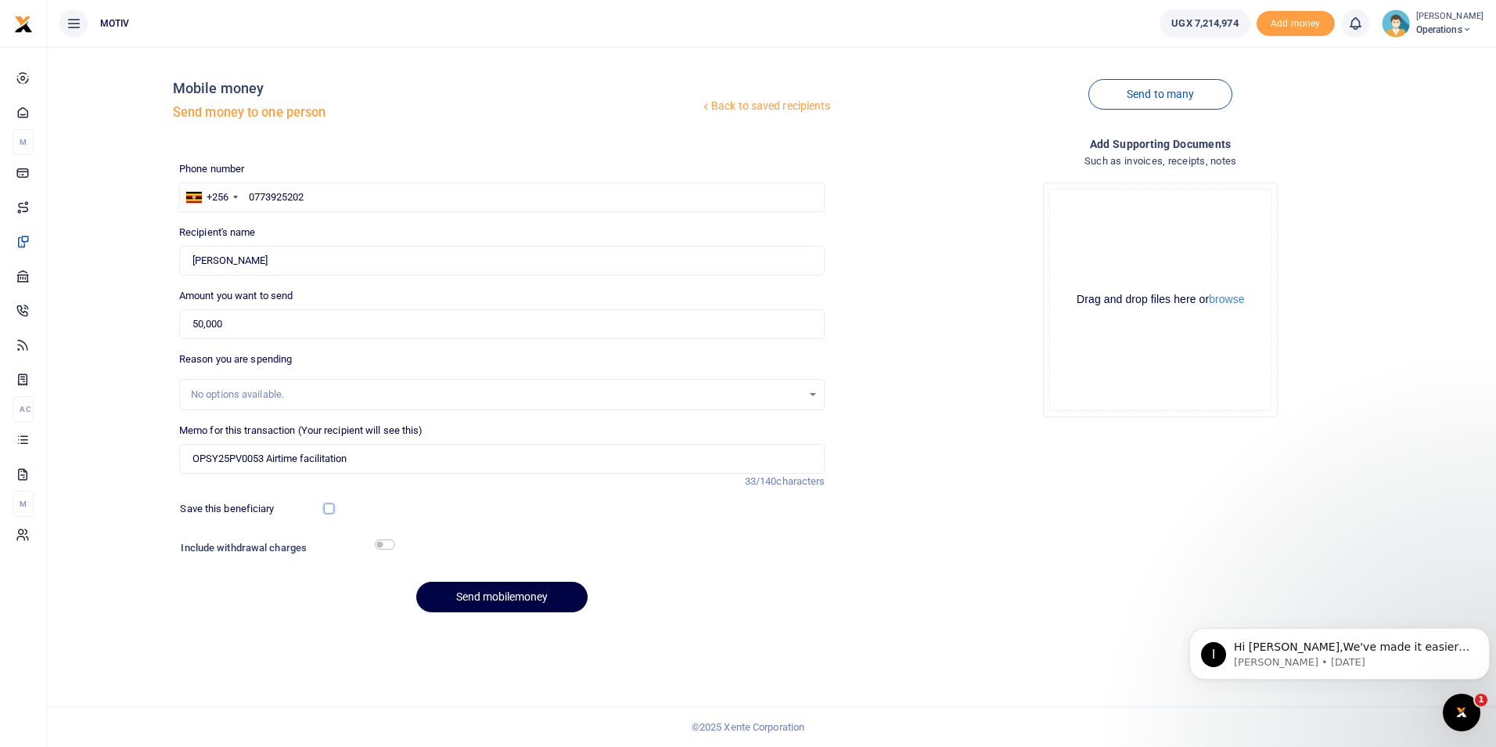
checkbox input "true"
click at [383, 545] on input "checkbox" at bounding box center [385, 544] width 20 height 10
checkbox input "true"
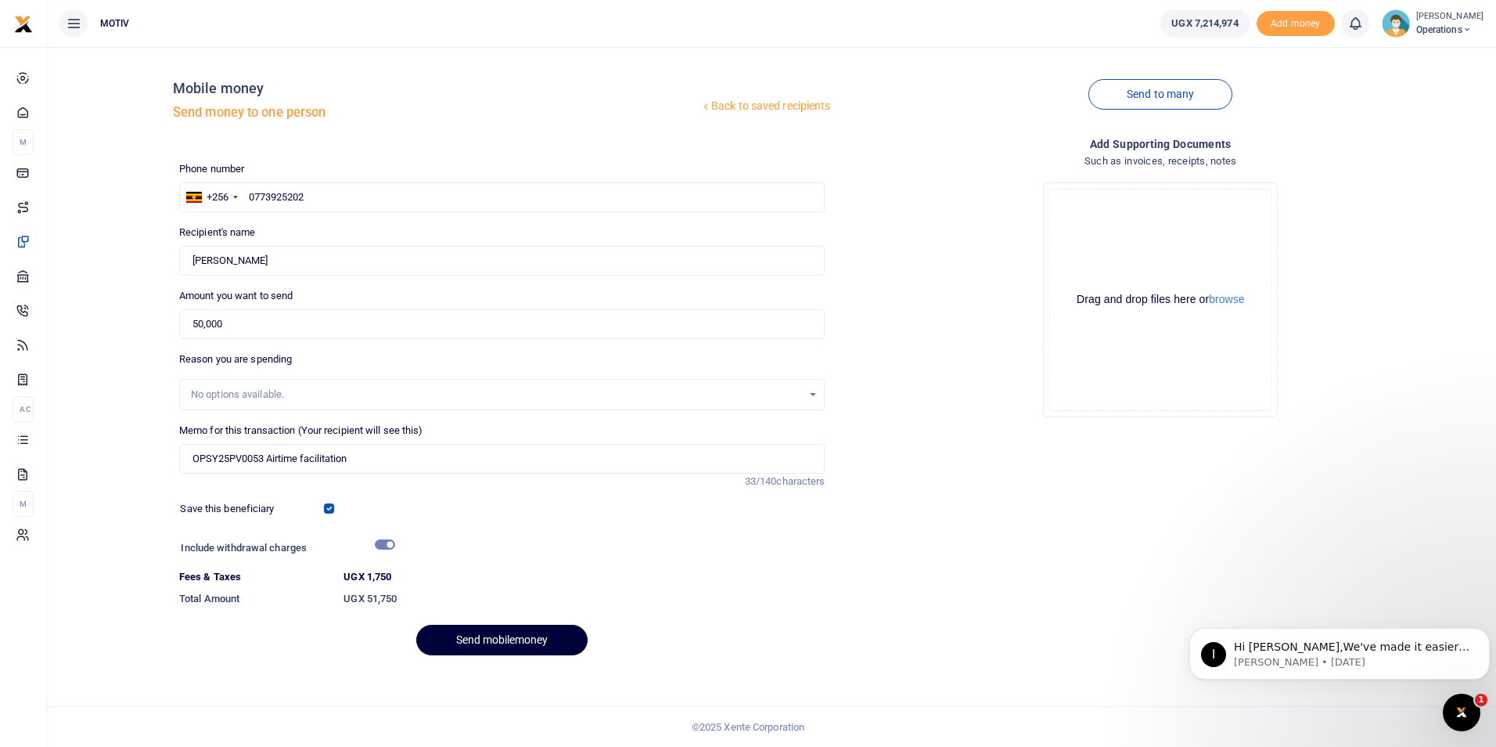
click at [459, 639] on button "Send mobilemoney" at bounding box center [501, 639] width 171 height 31
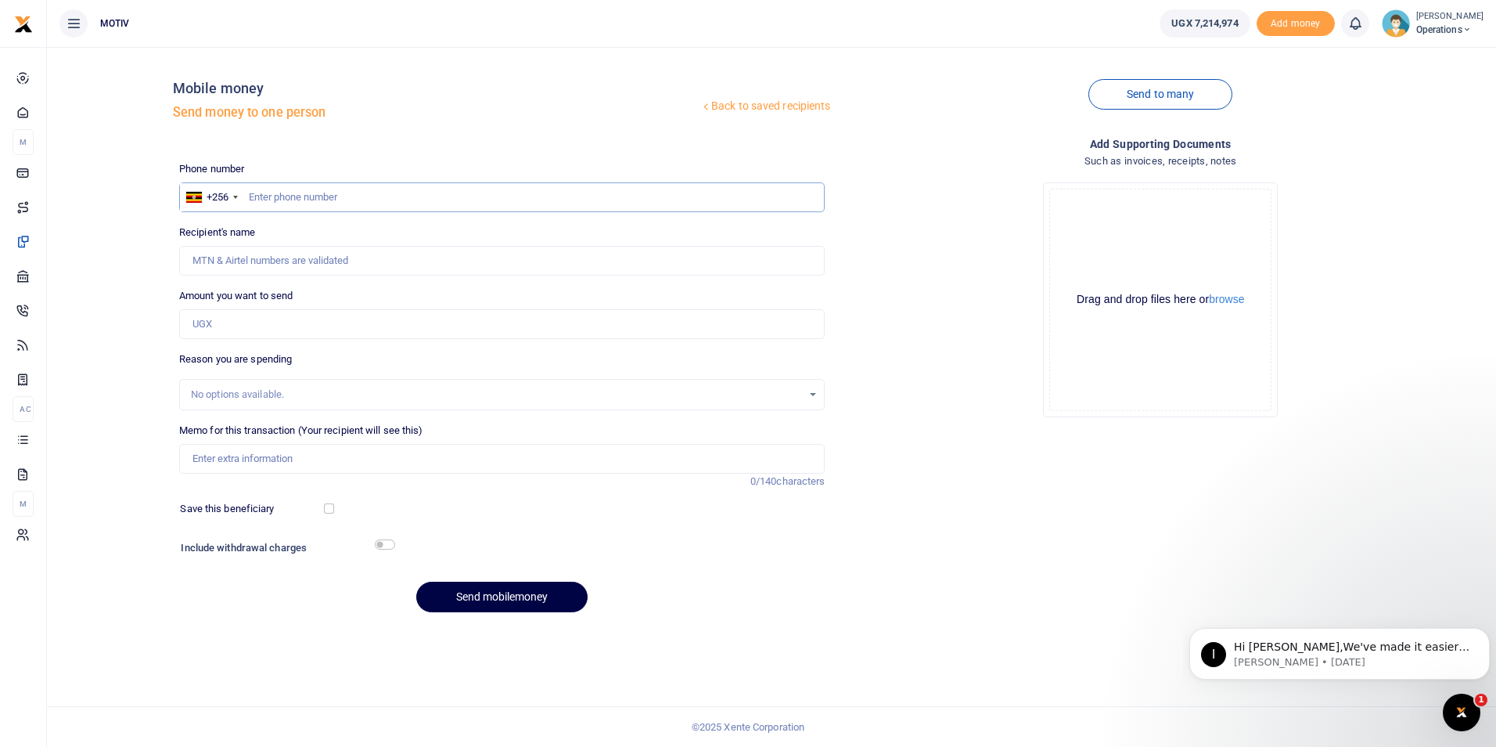
click at [314, 198] on input "text" at bounding box center [502, 197] width 646 height 30
paste input "0782838933"
type input "0782838933"
type input "[PERSON_NAME]"
click at [131, 257] on div "Back to saved recipients Mobile money Send money to one person Send to many Pho…" at bounding box center [771, 341] width 1437 height 565
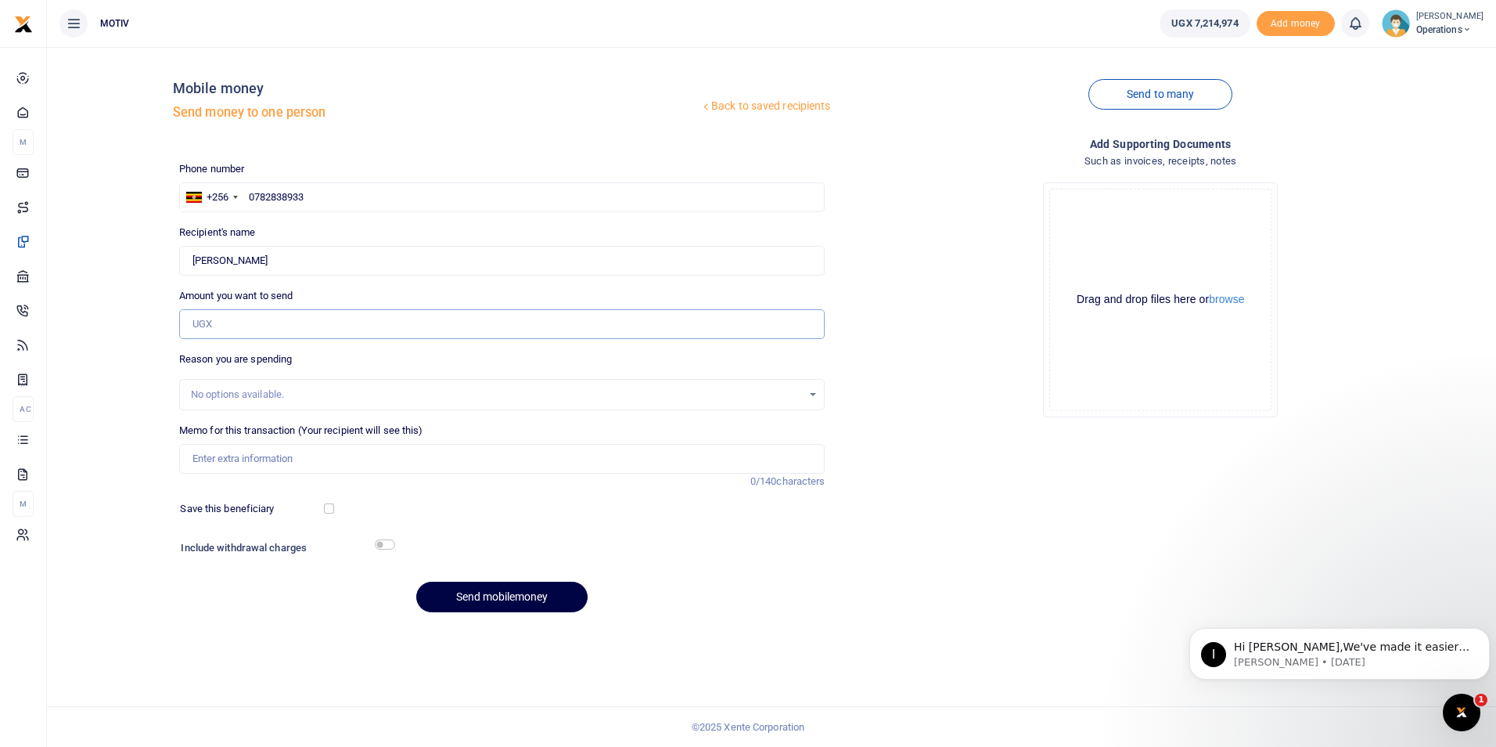
click at [226, 323] on input "Amount you want to send" at bounding box center [502, 324] width 646 height 30
type input "50,000"
click at [247, 398] on div "No options available." at bounding box center [497, 395] width 612 height 16
click at [211, 462] on input "Memo for this transaction (Your recipient will see this)" at bounding box center [502, 459] width 646 height 30
type input "OPSY25PV0053 Airtime facilitation"
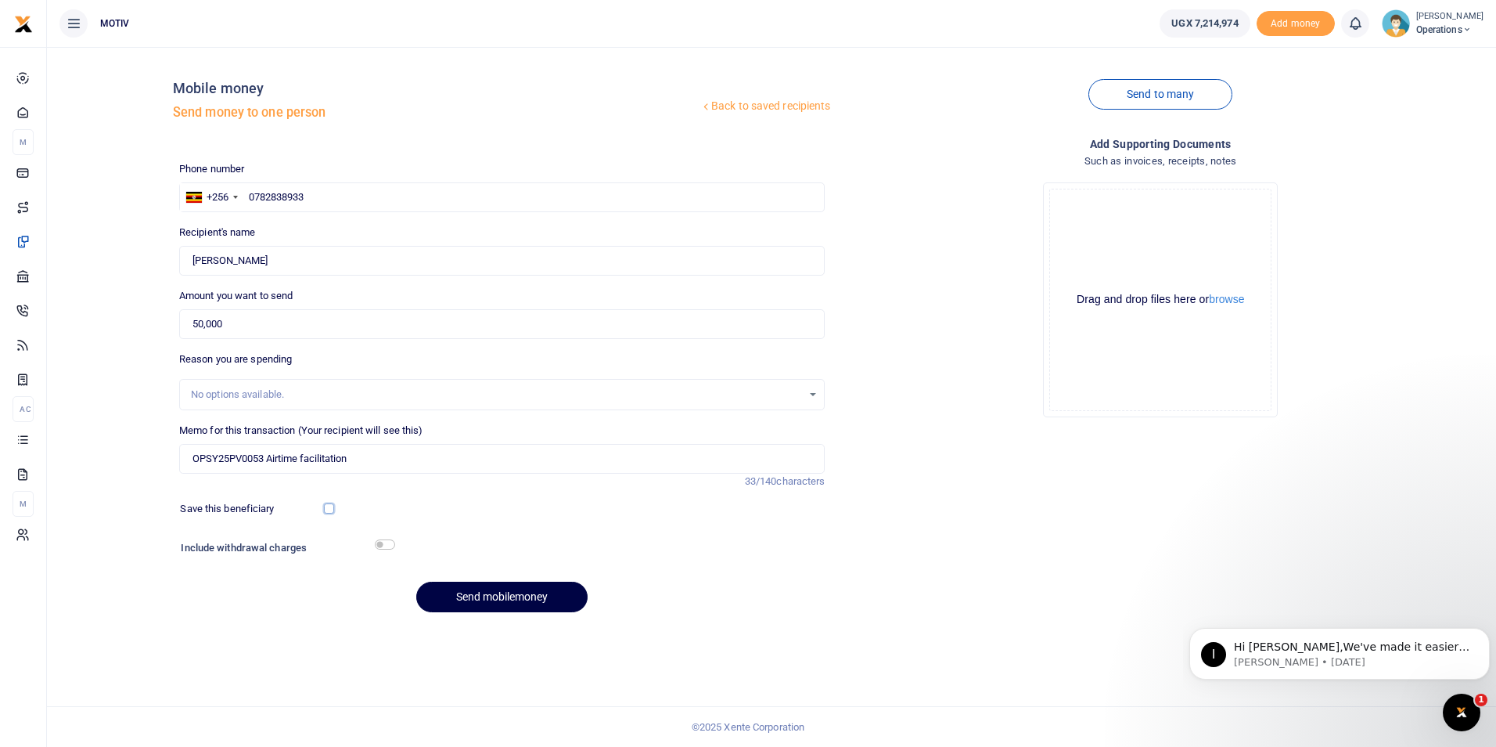
click at [329, 507] on input "checkbox" at bounding box center [329, 508] width 10 height 10
checkbox input "true"
click at [387, 545] on input "checkbox" at bounding box center [385, 544] width 20 height 10
checkbox input "true"
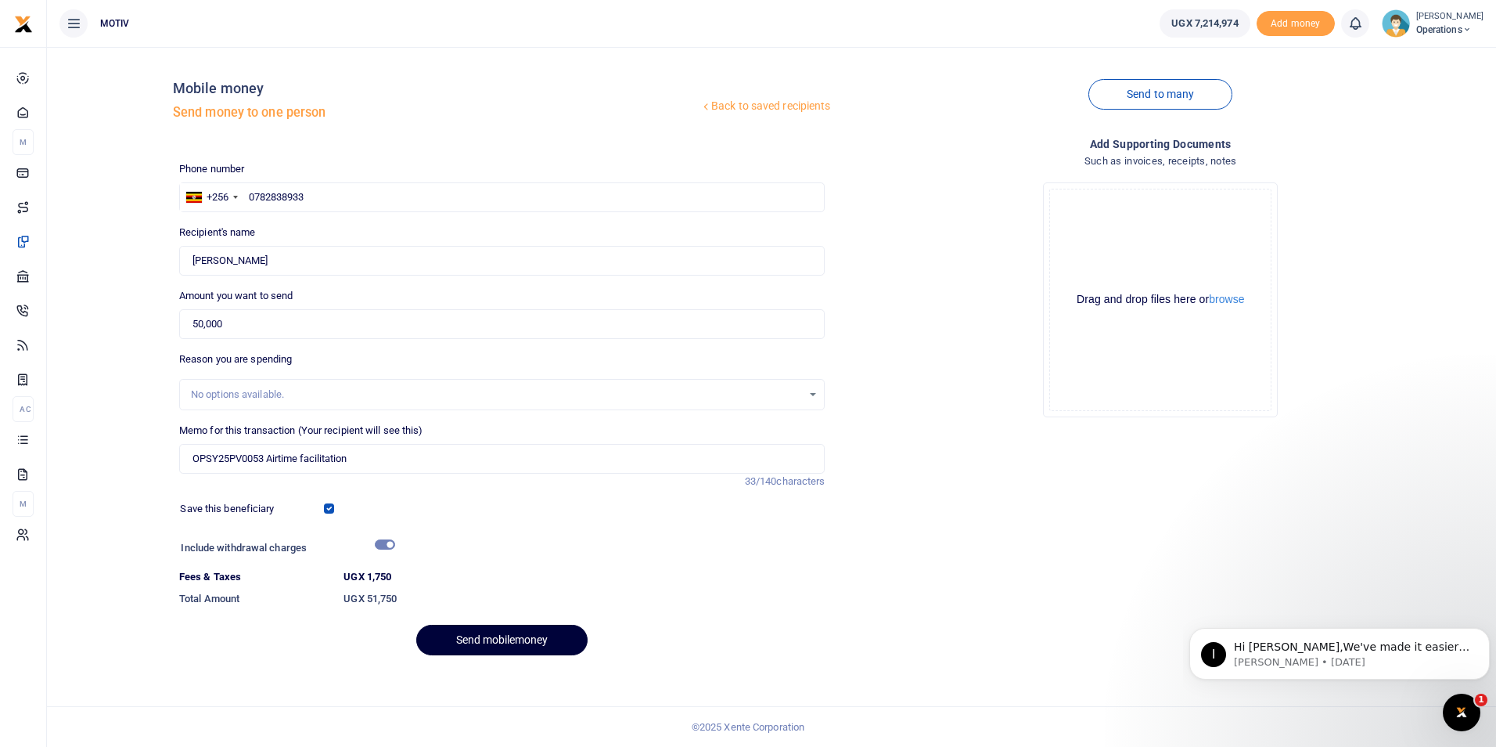
click at [480, 642] on button "Send mobilemoney" at bounding box center [501, 639] width 171 height 31
click at [254, 261] on input "Found" at bounding box center [502, 261] width 646 height 30
type input "Hajjirah Bint Musa"
click at [482, 635] on button "Send mobilemoney" at bounding box center [501, 639] width 171 height 31
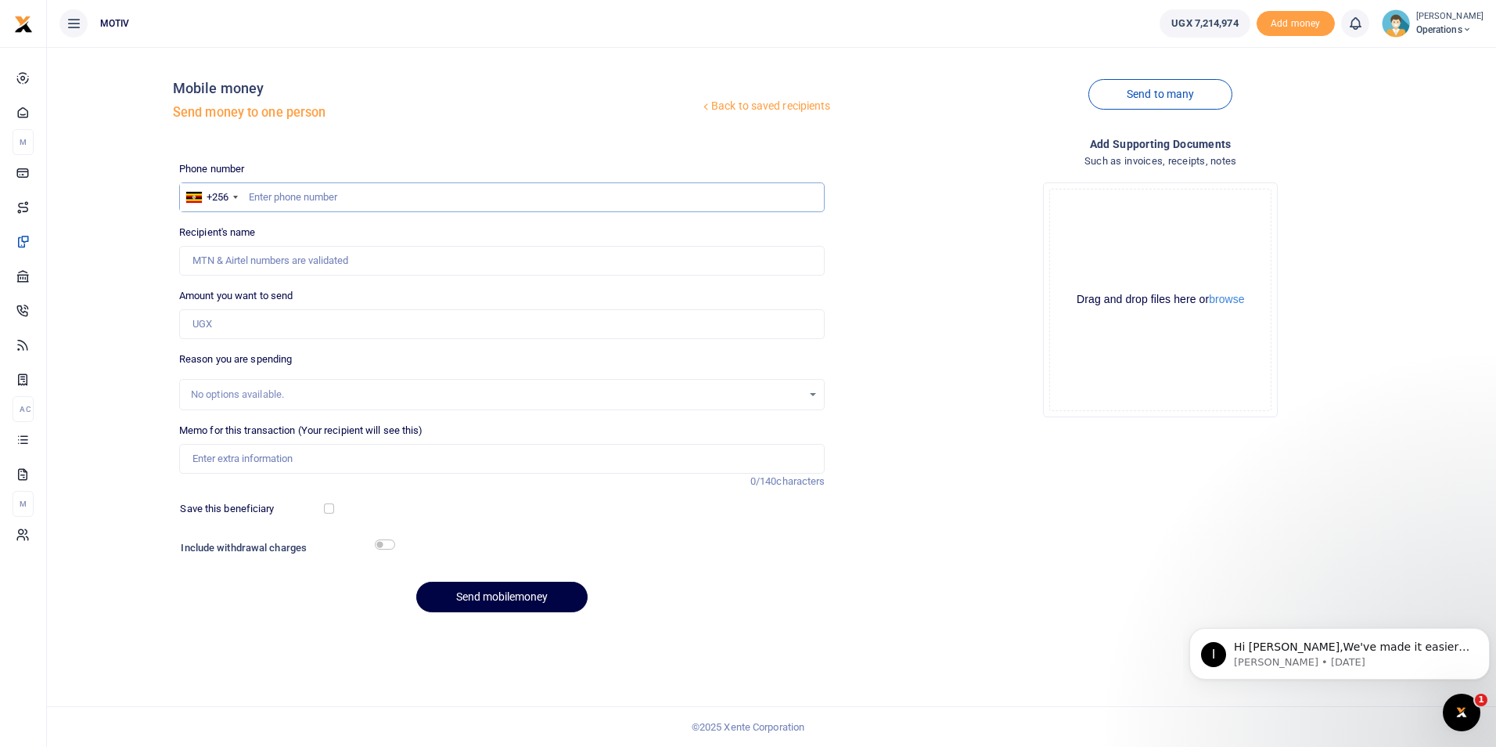
click at [331, 207] on input "text" at bounding box center [502, 197] width 646 height 30
paste input "0778896241"
type input "0778896241"
type input "[PERSON_NAME]"
type input "0778896241"
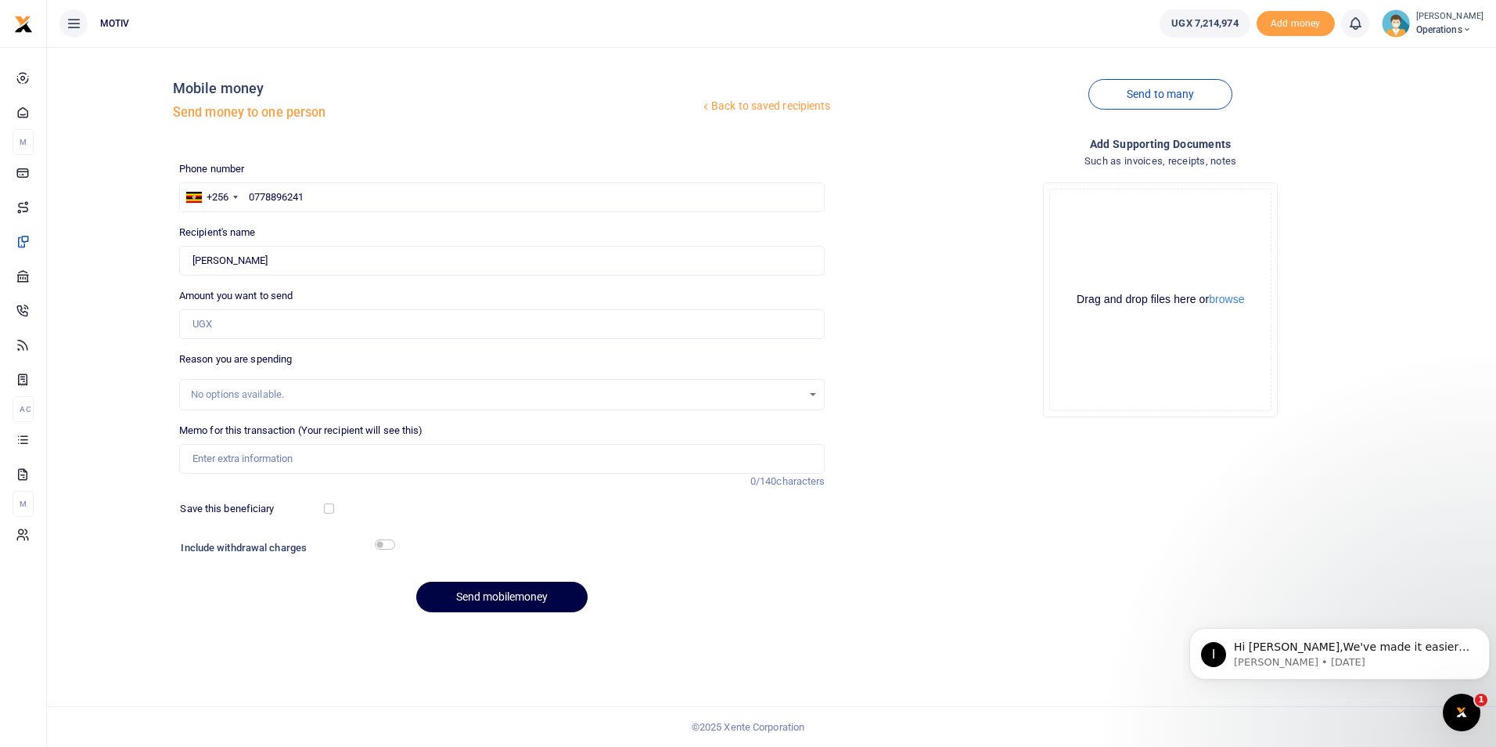
click at [94, 250] on div "Back to saved recipients Mobile money Send money to one person Send to many Pho…" at bounding box center [771, 341] width 1437 height 565
click at [232, 325] on input "Amount you want to send" at bounding box center [502, 324] width 646 height 30
type input "50,000"
click at [216, 454] on input "Memo for this transaction (Your recipient will see this)" at bounding box center [502, 459] width 646 height 30
type input "OPSY25PV0053 Airtime facilitation"
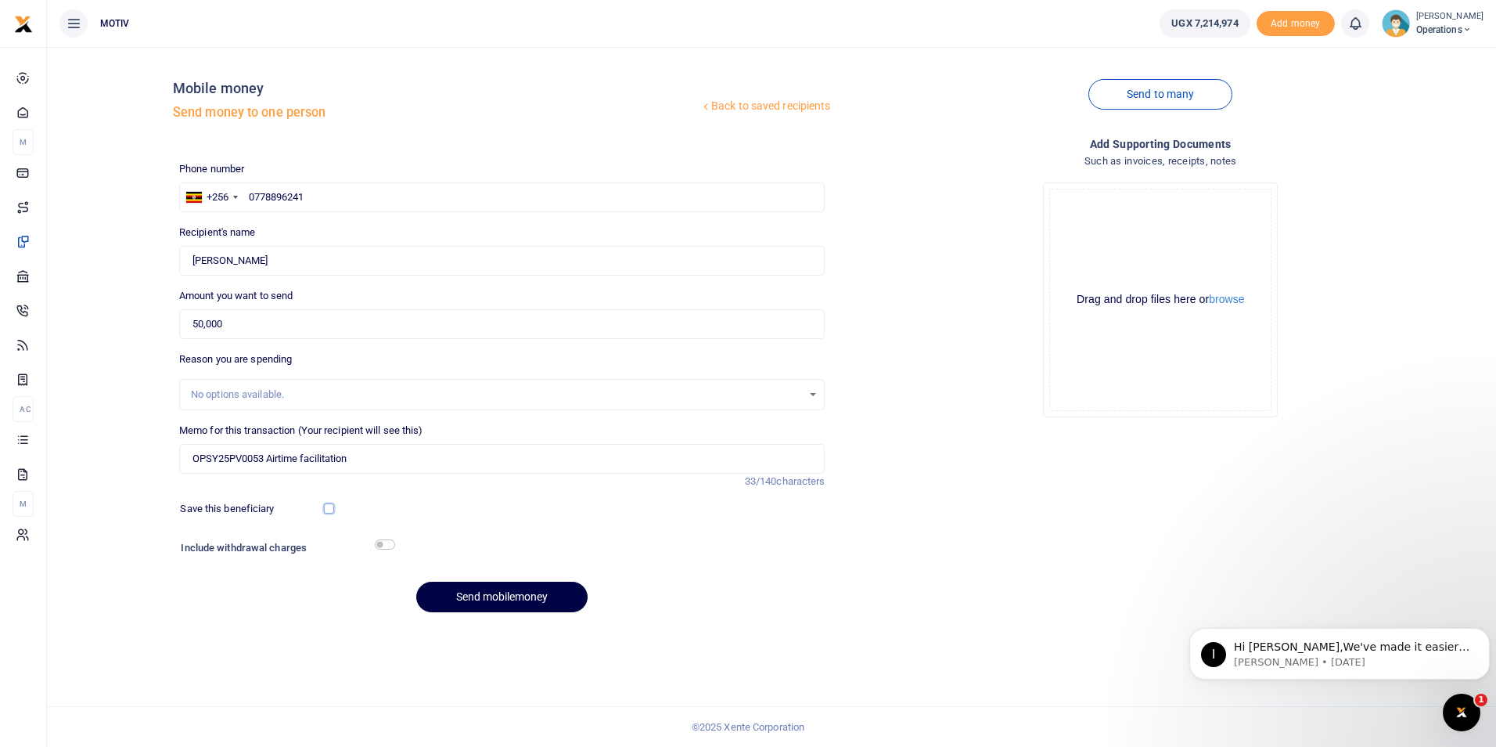
click at [332, 507] on input "checkbox" at bounding box center [329, 508] width 10 height 10
checkbox input "true"
click at [386, 543] on input "checkbox" at bounding box center [385, 544] width 20 height 10
checkbox input "true"
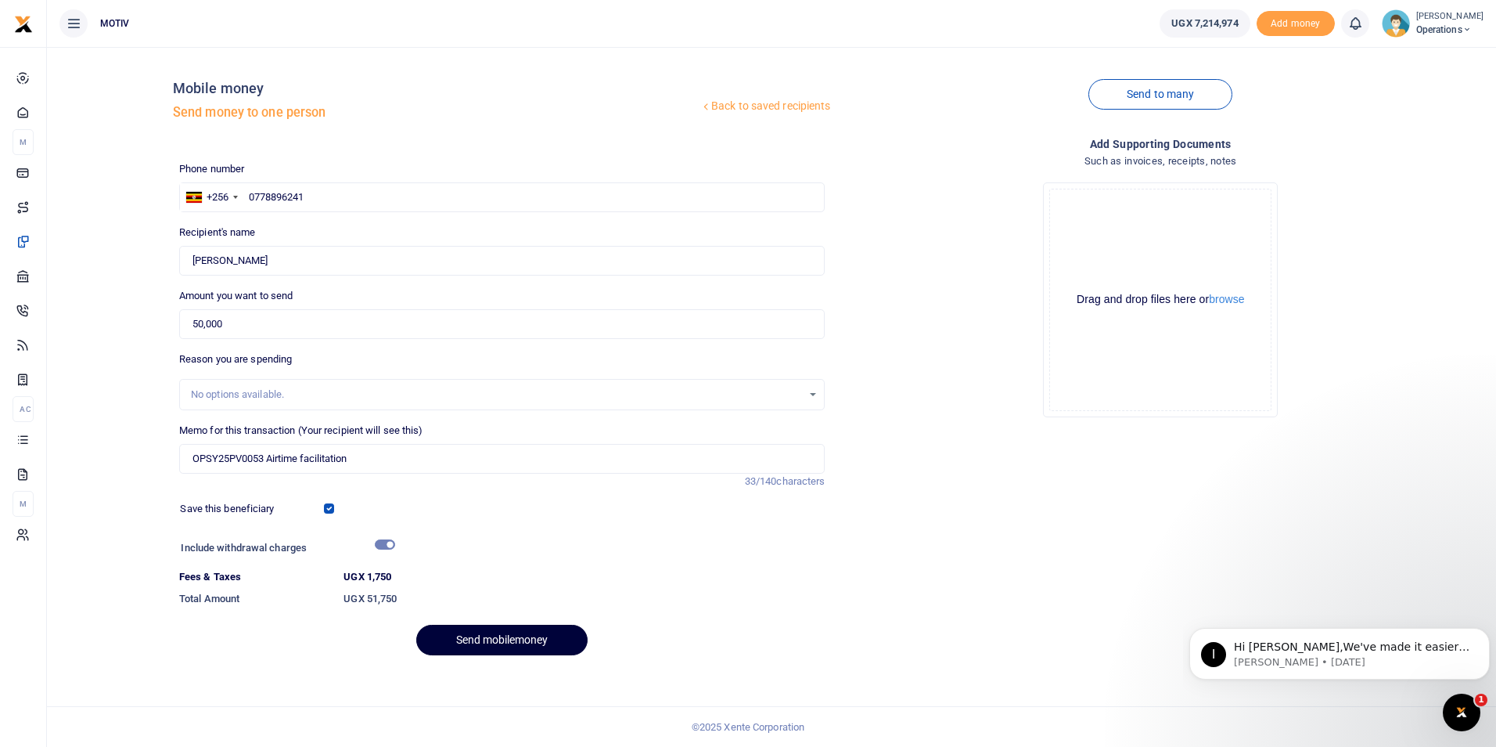
click at [480, 635] on button "Send mobilemoney" at bounding box center [501, 639] width 171 height 31
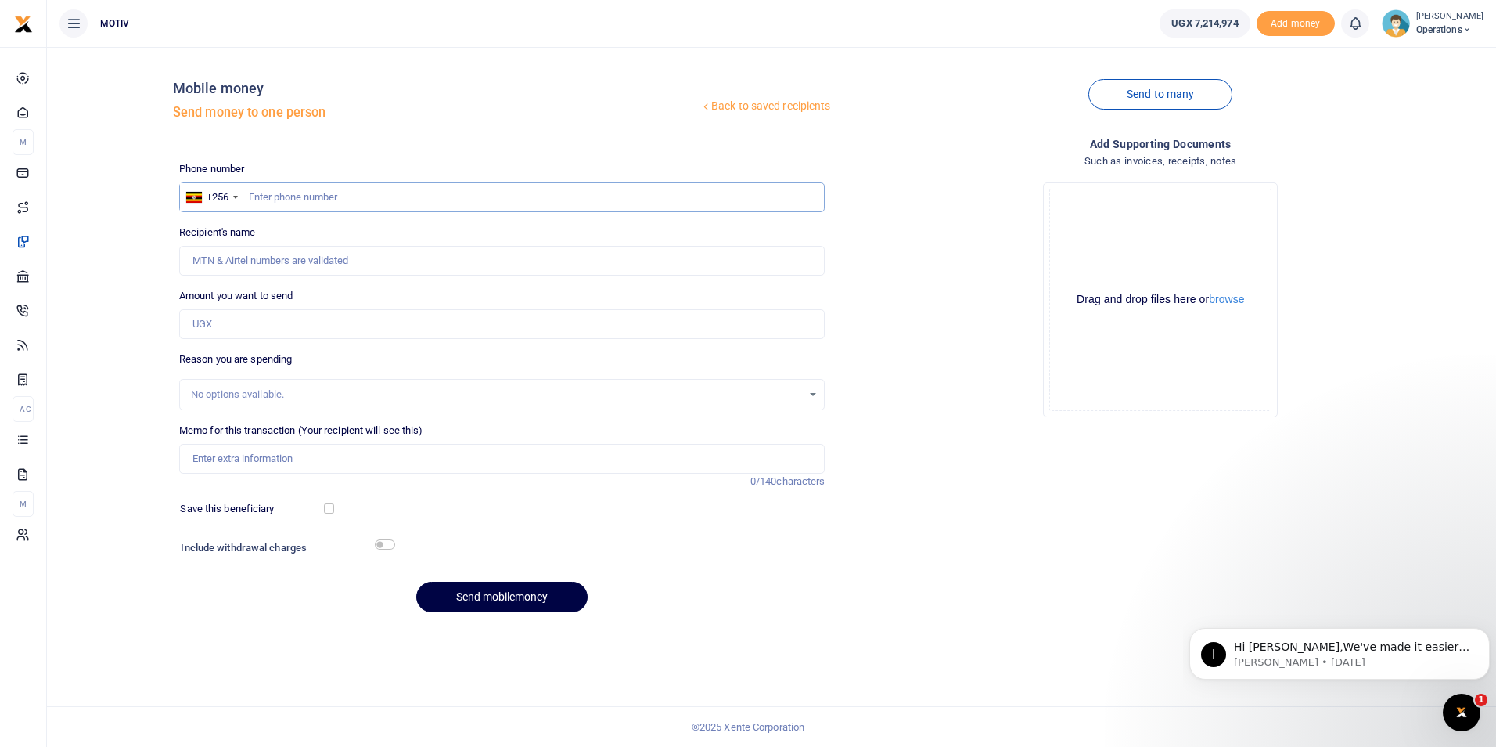
click at [318, 199] on input "text" at bounding box center [502, 197] width 646 height 30
type input "0760477160"
type input "Mesach Nibiizi"
type input "0760477160"
click at [127, 265] on div "Back to saved recipients Mobile money Send money to one person Send to many Pho…" at bounding box center [771, 341] width 1437 height 565
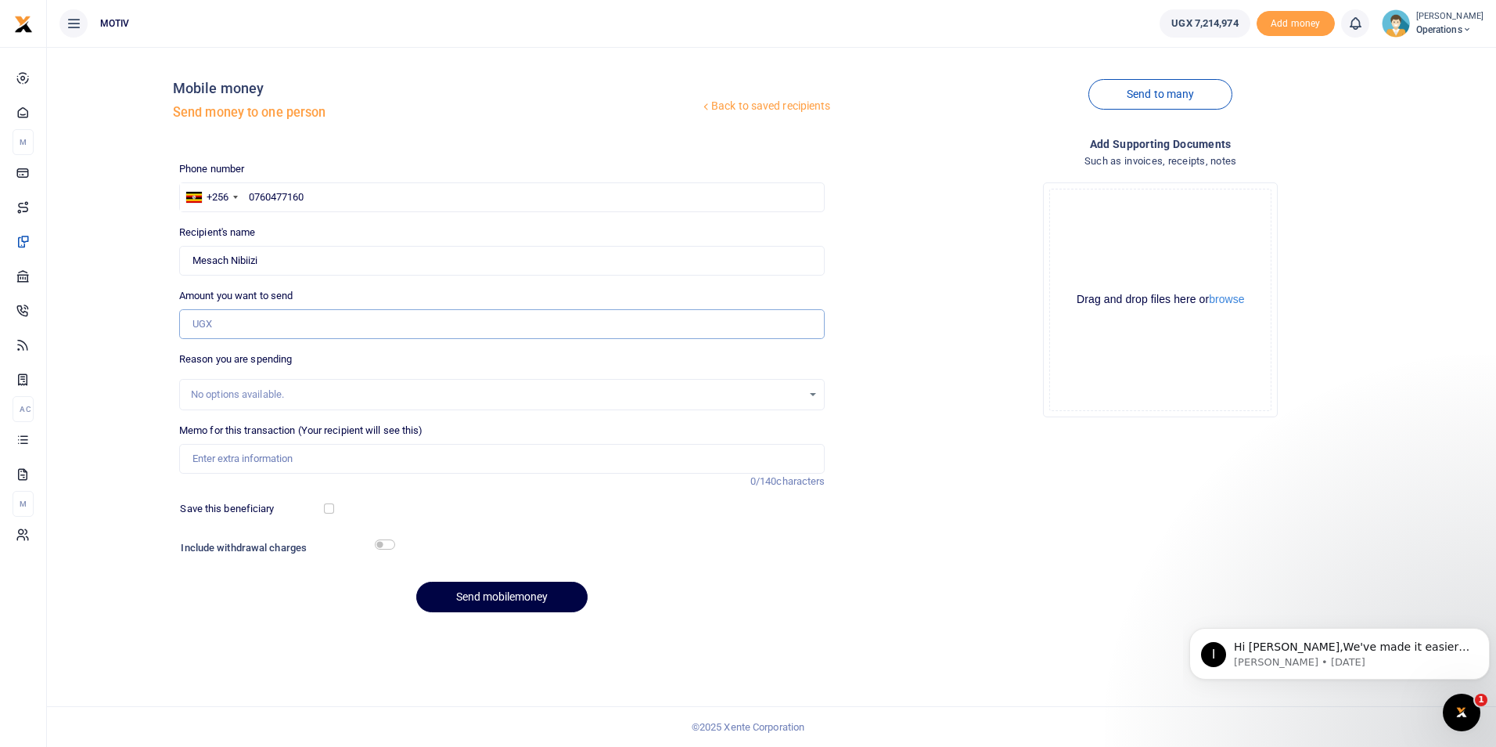
click at [236, 328] on input "Amount you want to send" at bounding box center [502, 324] width 646 height 30
type input "50,000"
click at [223, 460] on input "Memo for this transaction (Your recipient will see this)" at bounding box center [502, 459] width 646 height 30
type input "OPSY25PV0053 Airtime facilitation"
click at [329, 508] on input "checkbox" at bounding box center [329, 508] width 10 height 10
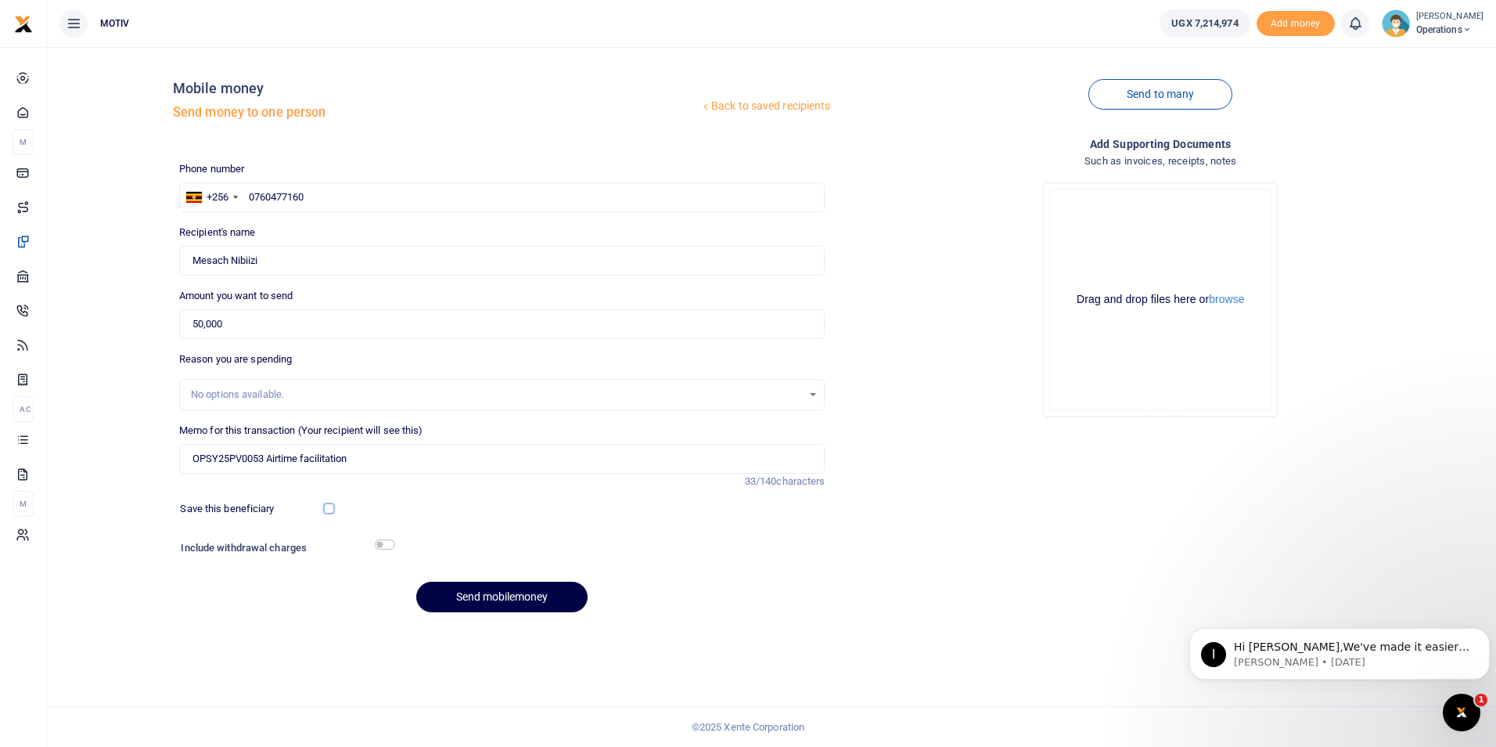
checkbox input "true"
click at [380, 549] on h6 "Include withdrawal charges" at bounding box center [284, 548] width 207 height 13
click at [383, 545] on input "checkbox" at bounding box center [385, 544] width 20 height 10
checkbox input "true"
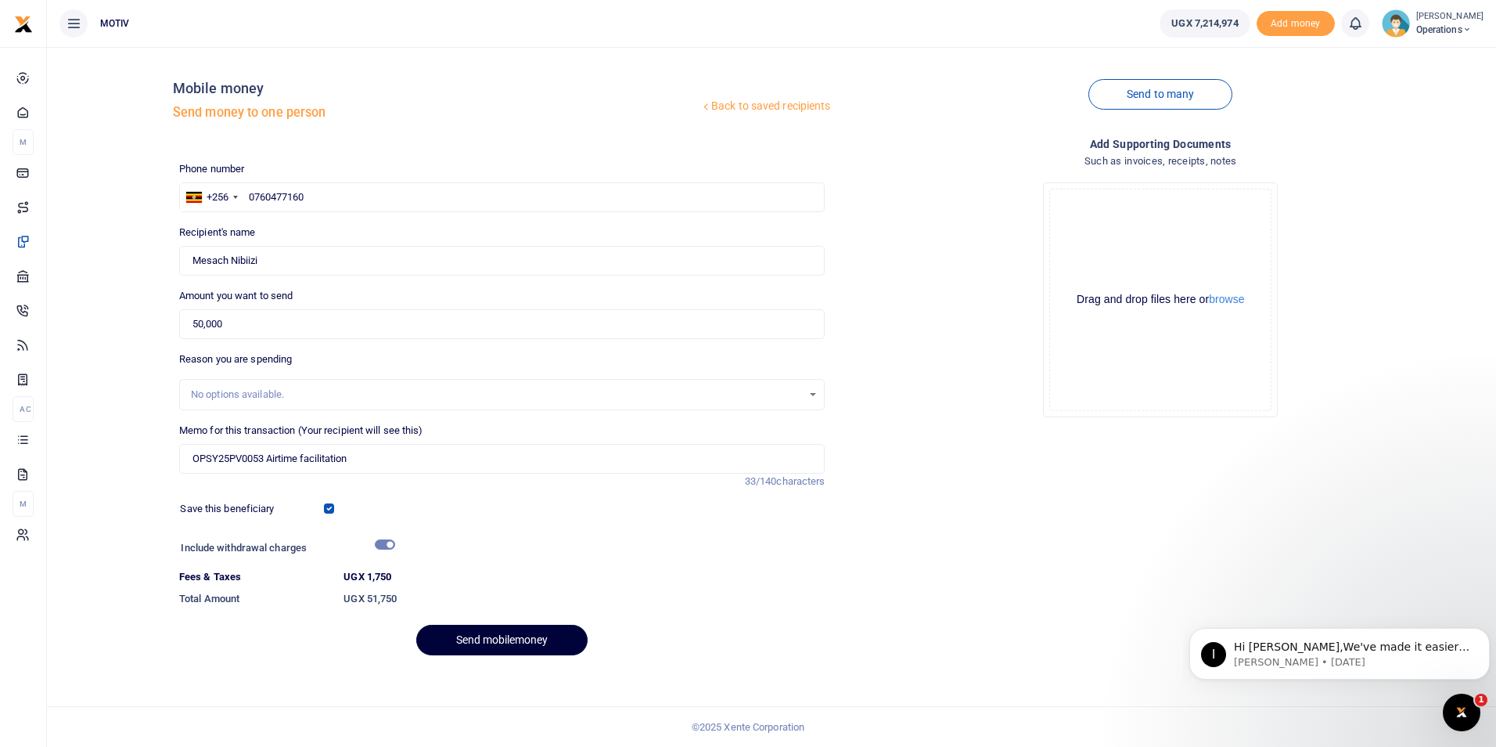
click at [485, 639] on button "Send mobilemoney" at bounding box center [501, 639] width 171 height 31
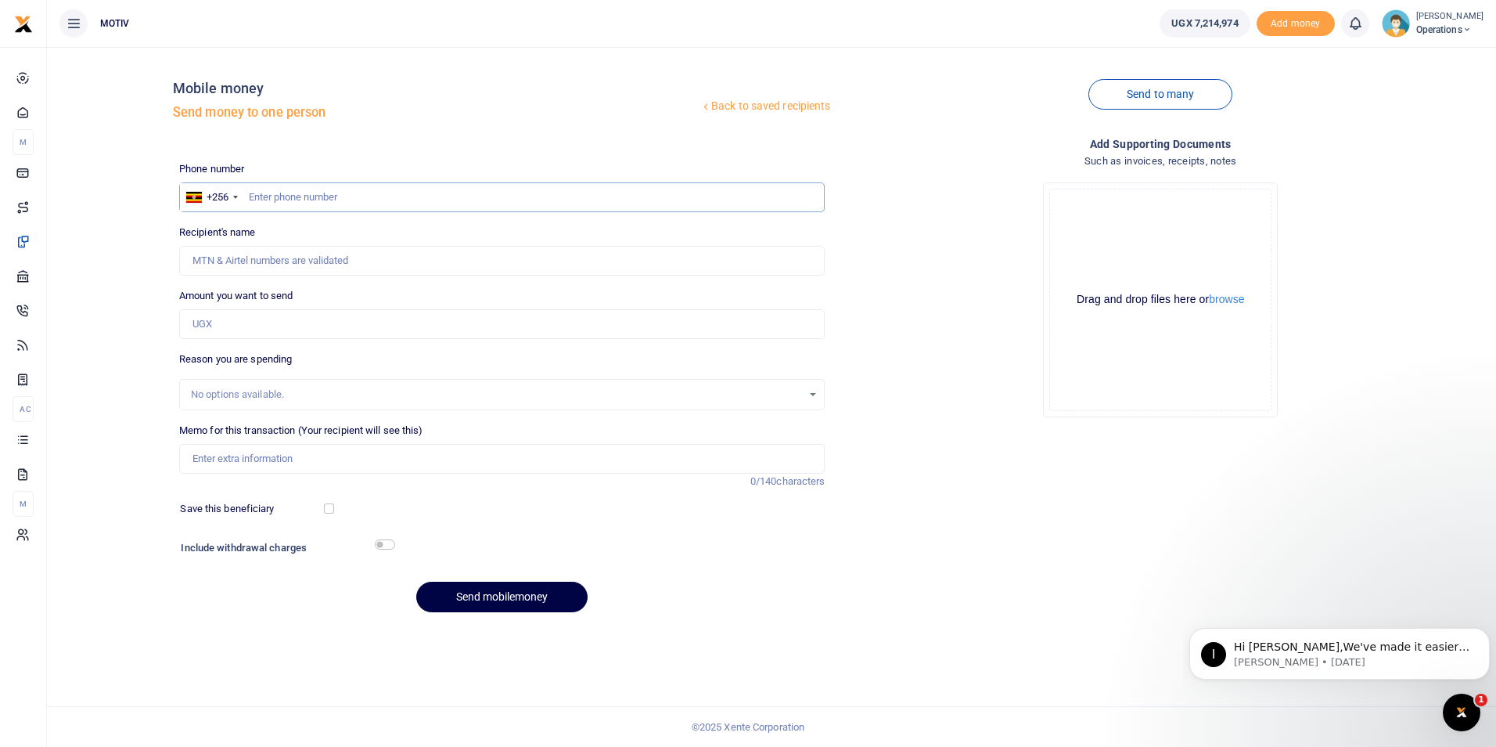
click at [428, 194] on input "text" at bounding box center [502, 197] width 646 height 30
paste input "0708268176"
type input "0708268176"
click at [102, 310] on div "Back to saved recipients Mobile money Send money to one person Send to many Pho…" at bounding box center [771, 341] width 1437 height 565
type input "[PERSON_NAME]"
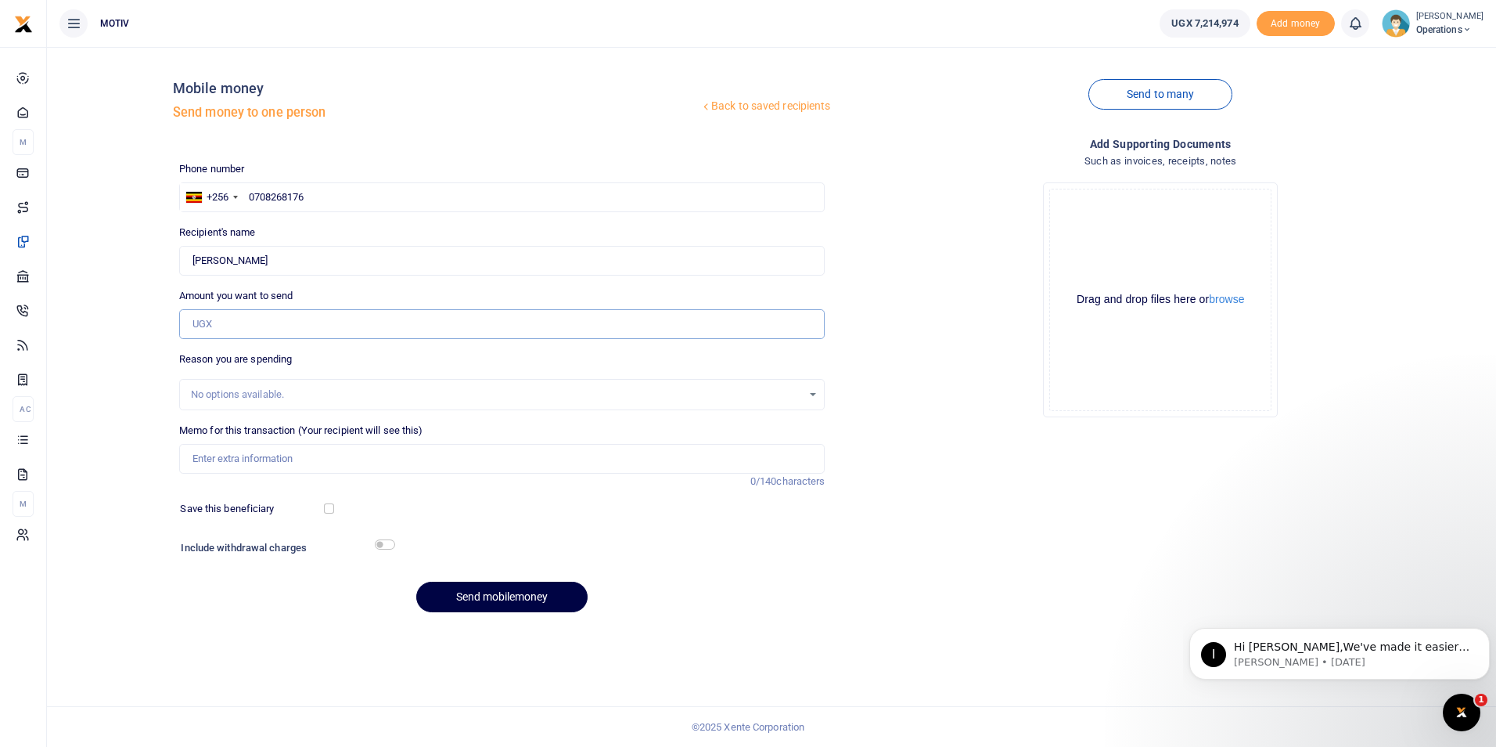
click at [257, 331] on input "Amount you want to send" at bounding box center [502, 324] width 646 height 30
type input "290,000"
click at [100, 440] on div "Back to saved recipients Mobile money Send money to one person Send to many Pho…" at bounding box center [771, 341] width 1437 height 565
click at [288, 450] on input "Memo for this transaction (Your recipient will see this)" at bounding box center [502, 459] width 646 height 30
paste input "OPSY25PV0054 UP"
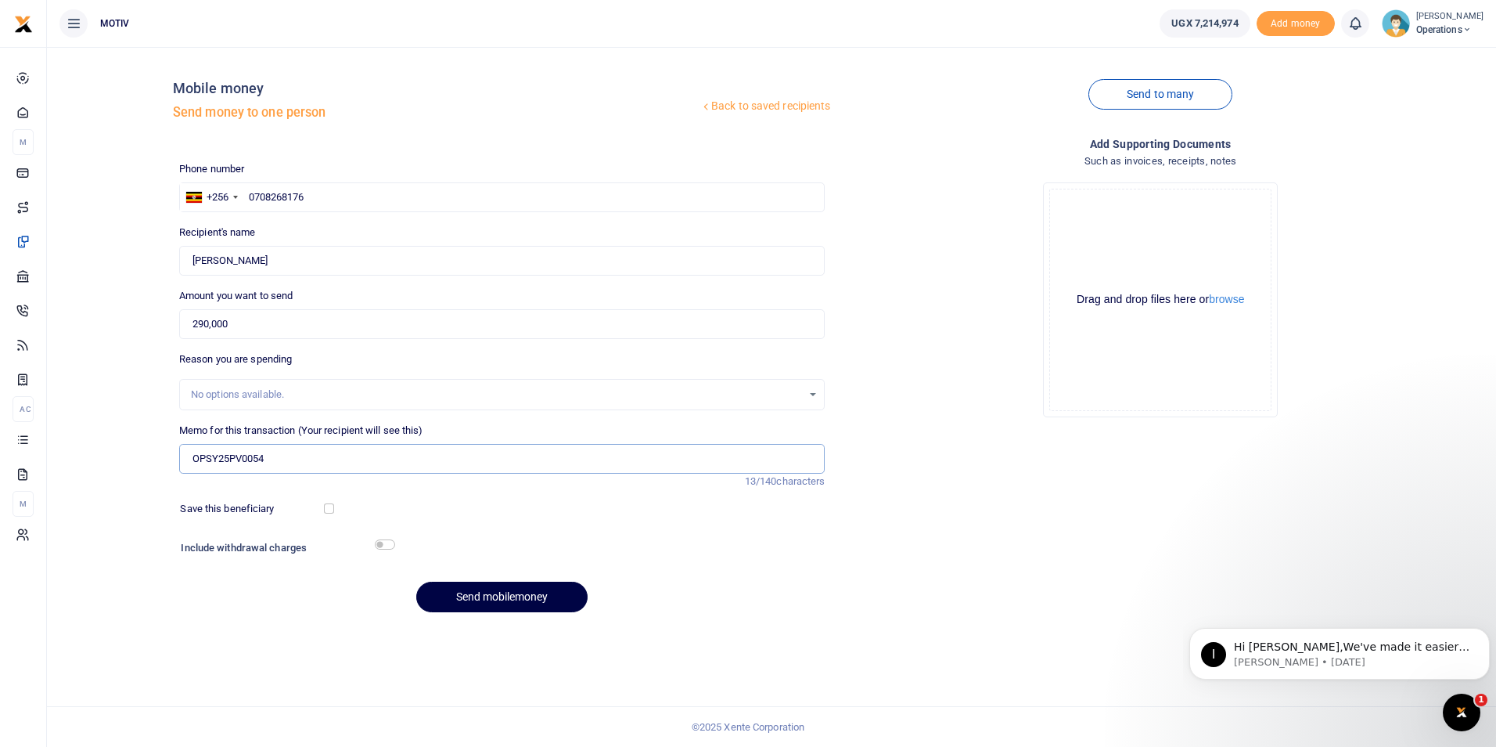
paste input "Payment for renovation of Kitchen Stares"
type input "OPSY25PV0054 Payment for renovation of Kitchen Stares"
click at [330, 506] on input "checkbox" at bounding box center [329, 508] width 10 height 10
checkbox input "true"
click at [387, 549] on input "checkbox" at bounding box center [385, 544] width 20 height 10
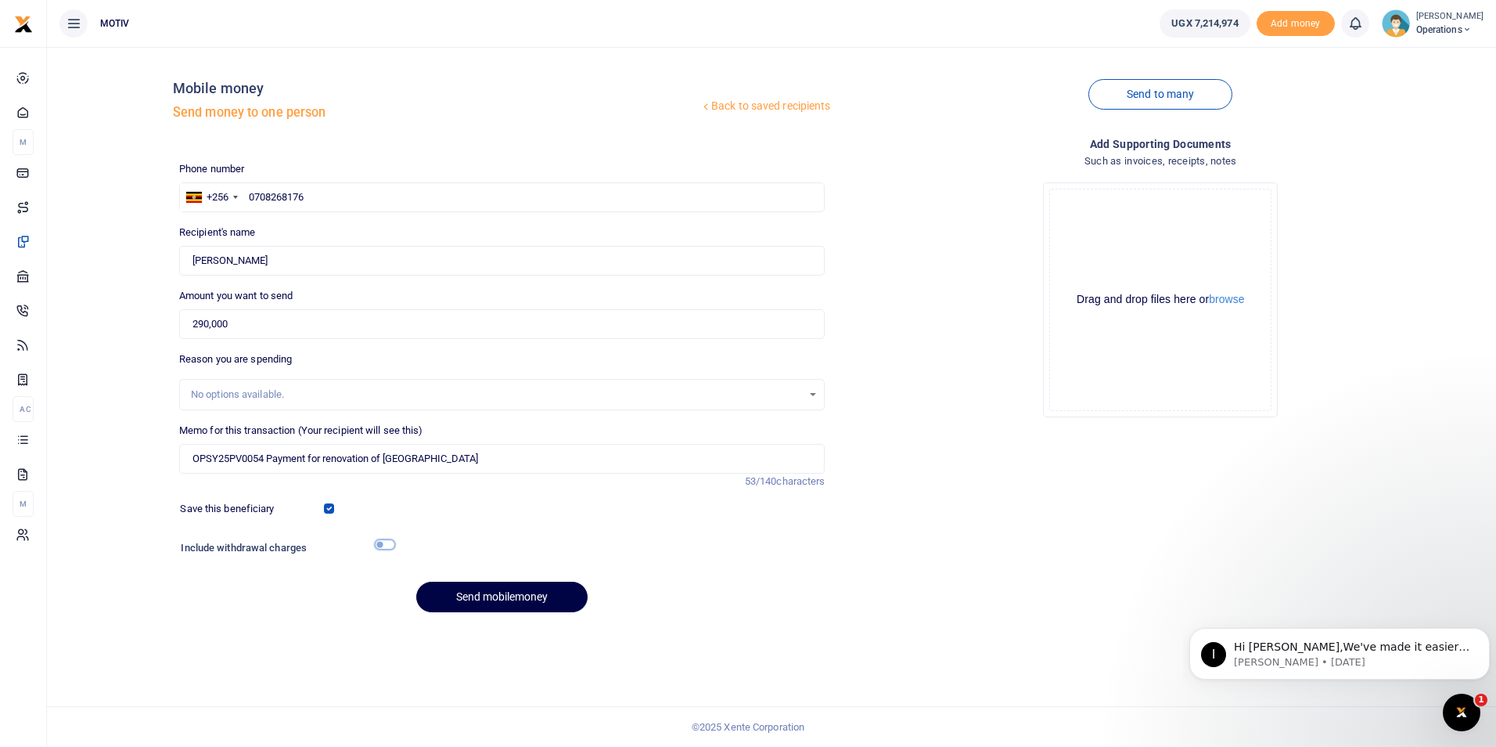
checkbox input "true"
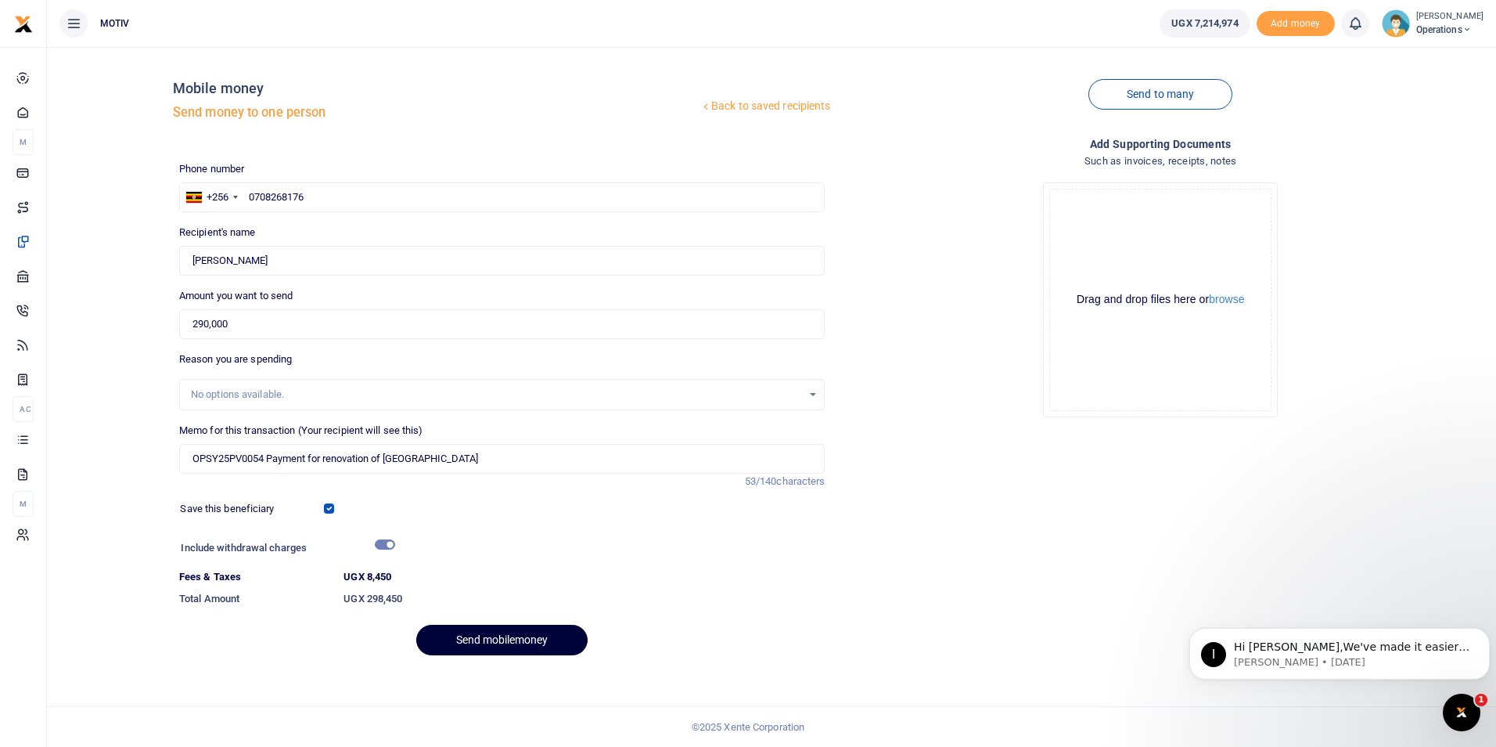
click at [488, 636] on button "Send mobilemoney" at bounding box center [501, 639] width 171 height 31
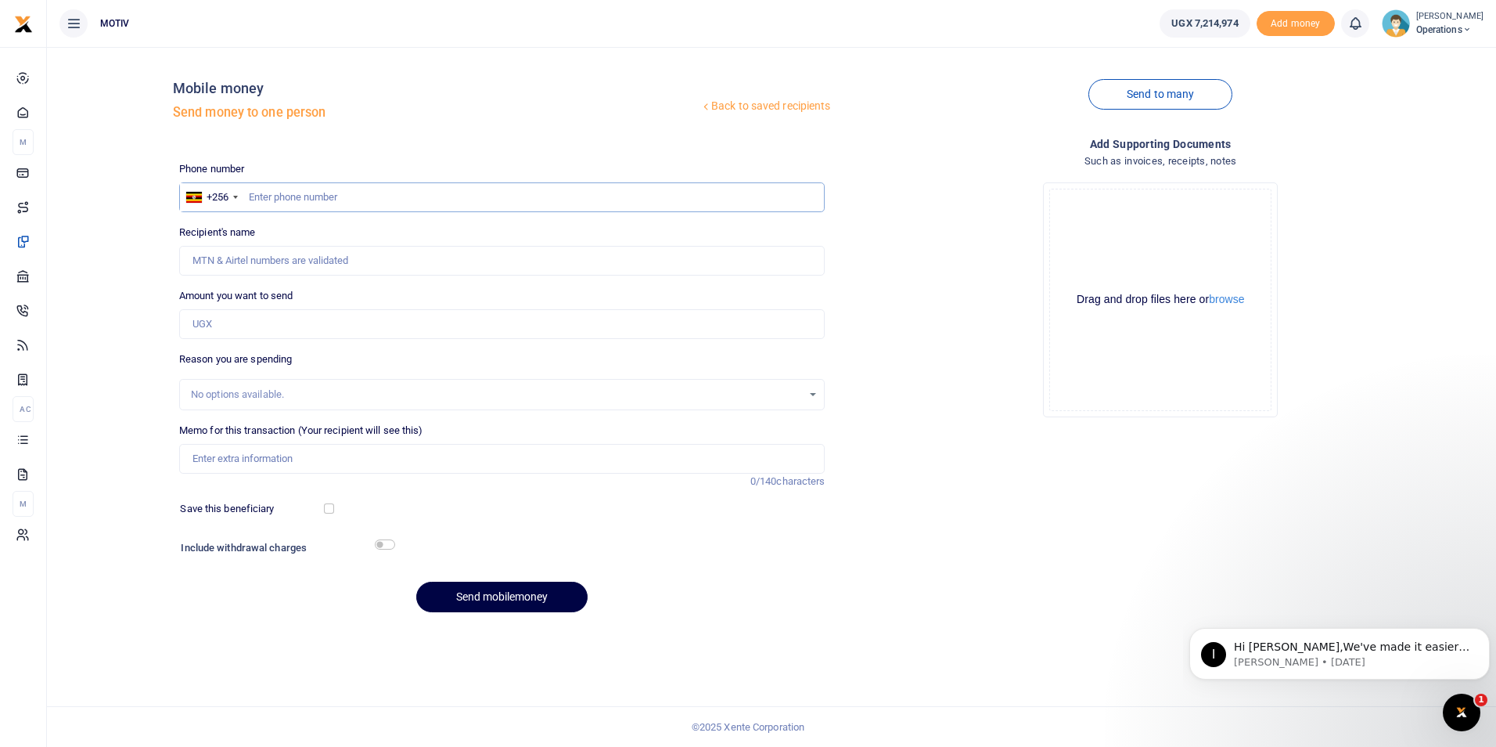
click at [267, 199] on input "text" at bounding box center [502, 197] width 646 height 30
paste input "0704510211"
type input "0704510211"
click at [116, 261] on div "Back to saved recipients Mobile money Send money to one person Send to many Pho…" at bounding box center [771, 341] width 1437 height 565
type input "[PERSON_NAME]"
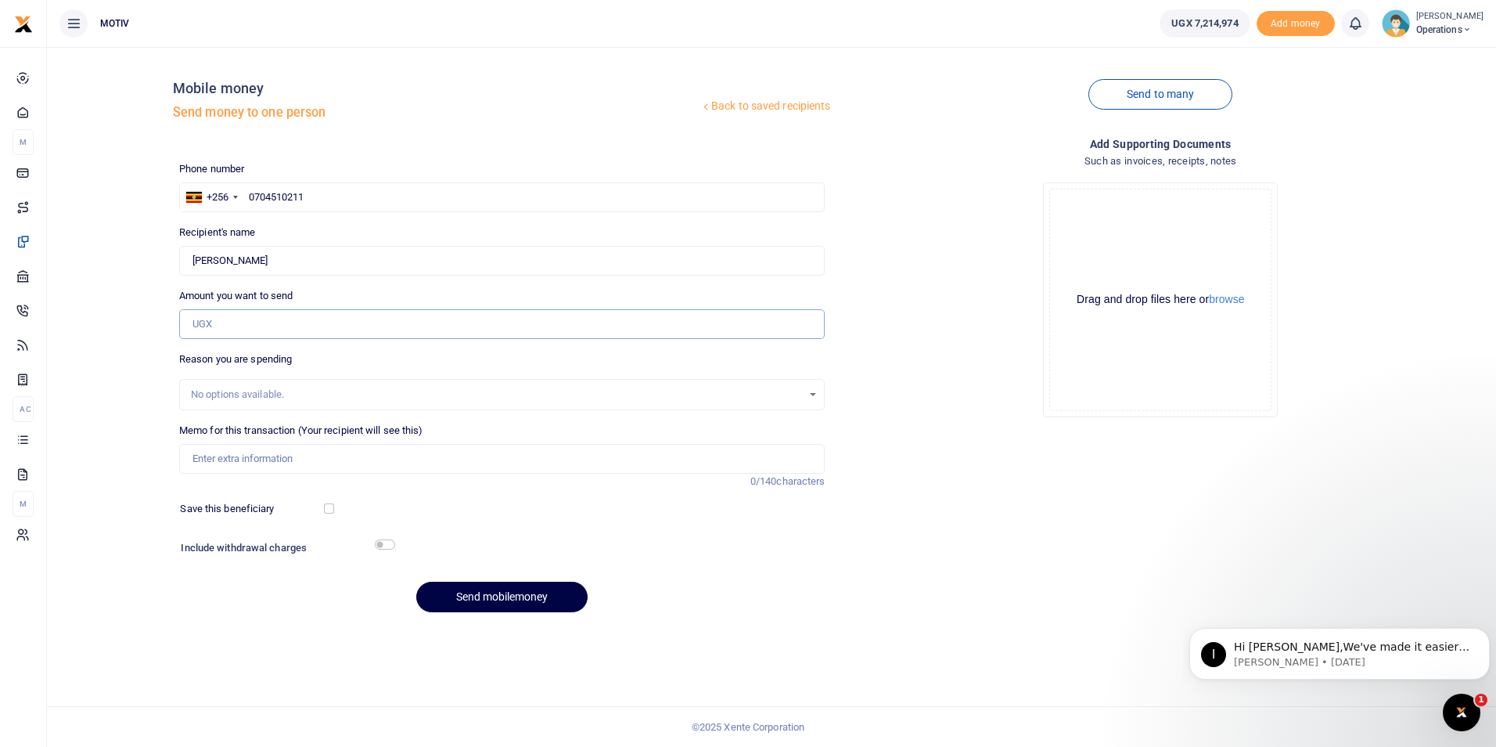
click at [216, 322] on input "Amount you want to send" at bounding box center [502, 324] width 646 height 30
type input "450,000"
click at [142, 423] on div "Back to saved recipients Mobile money Send money to one person Send to many Pho…" at bounding box center [771, 341] width 1437 height 565
click at [214, 459] on input "Memo for this transaction (Your recipient will see this)" at bounding box center [502, 459] width 646 height 30
paste input "OPSY25PV0069"
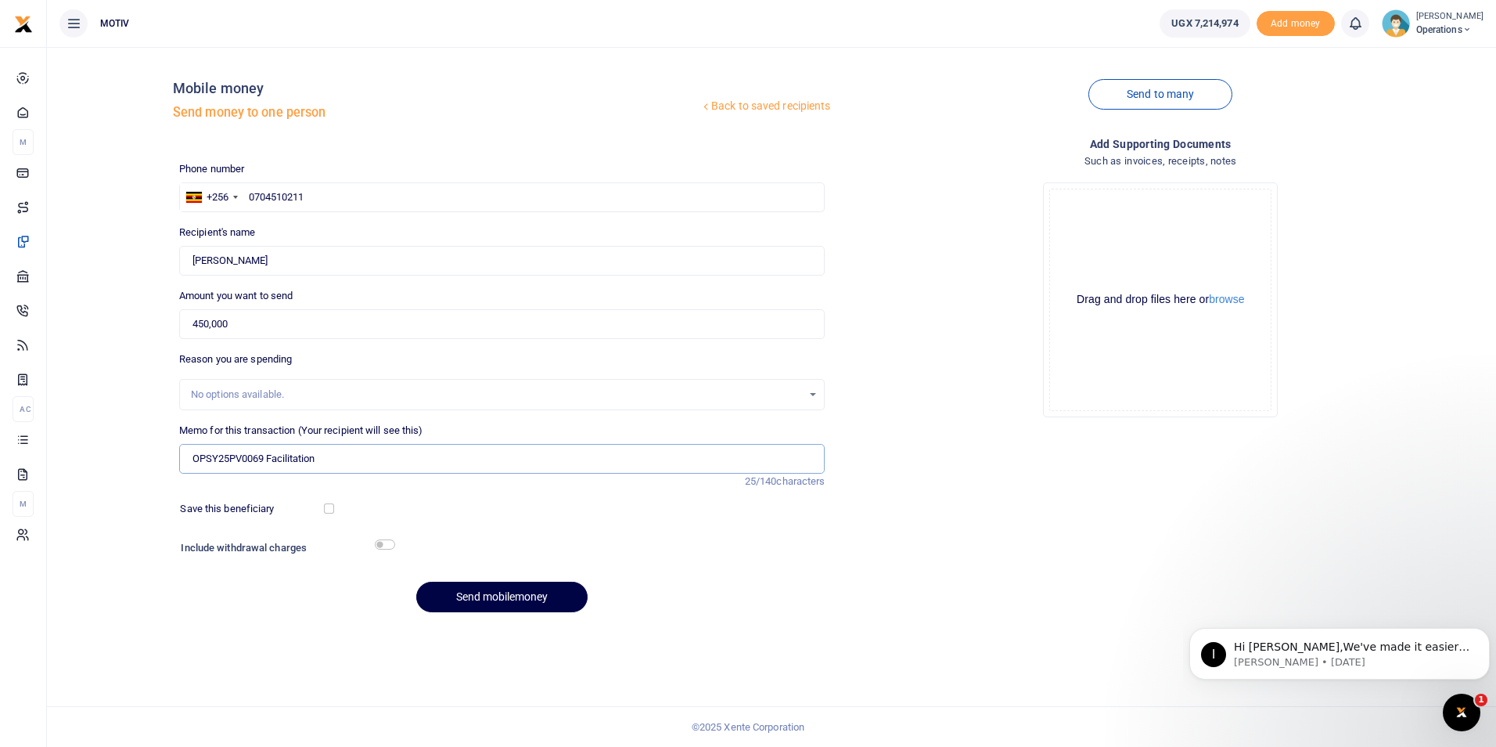
type input "OPSY25PV0069 Facilitation"
click at [323, 513] on div "Save this beneficiary" at bounding box center [254, 509] width 160 height 16
click at [327, 509] on input "checkbox" at bounding box center [329, 508] width 10 height 10
checkbox input "true"
click at [384, 542] on input "checkbox" at bounding box center [385, 544] width 20 height 10
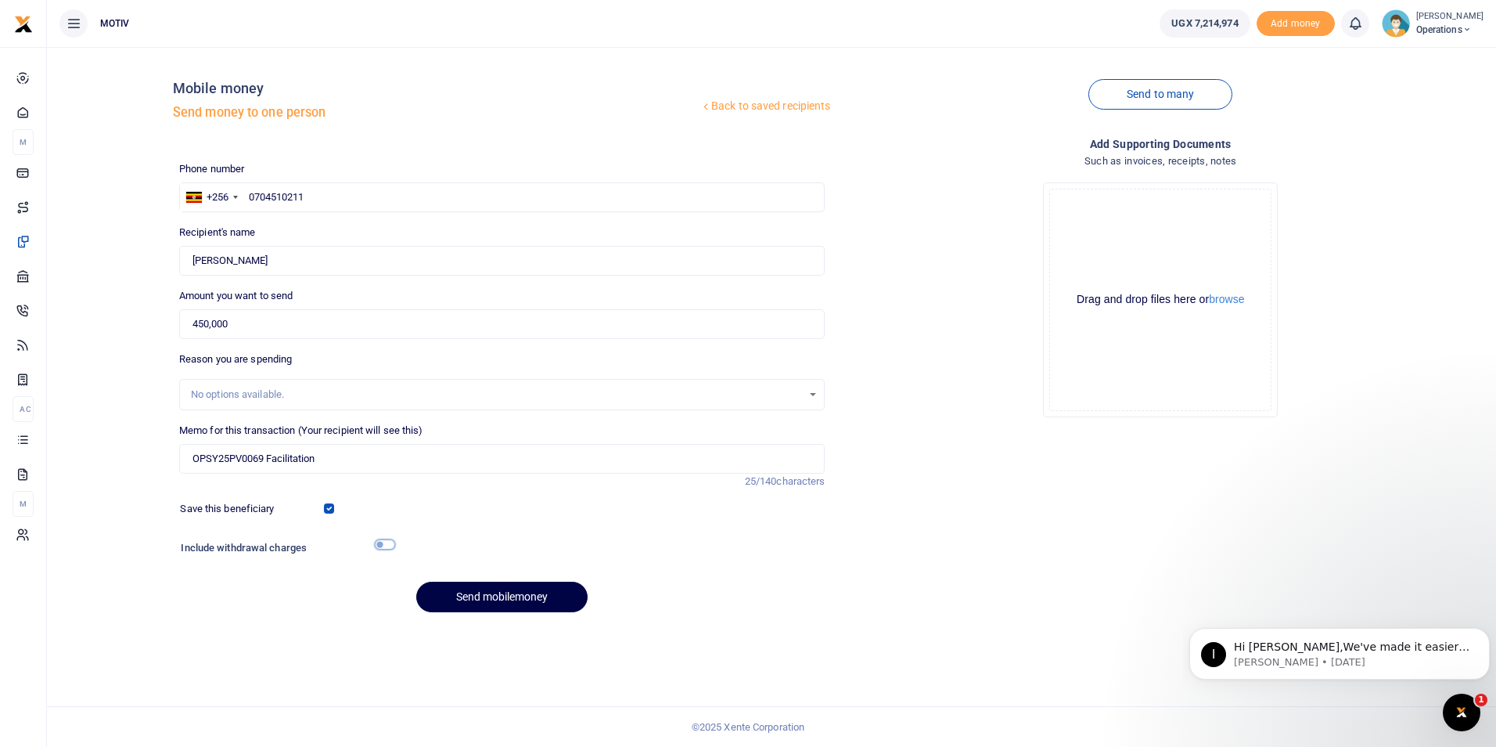
checkbox input "true"
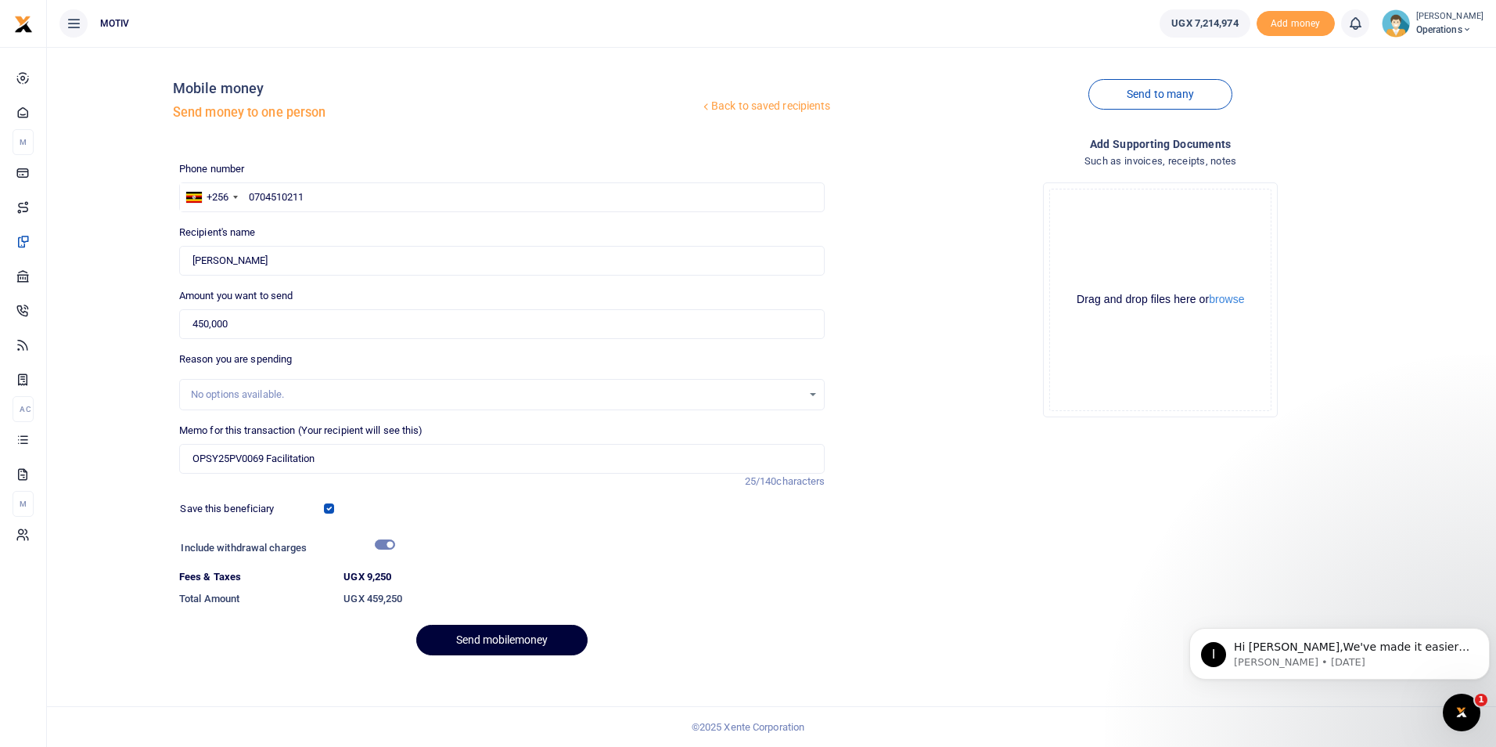
click at [486, 632] on button "Send mobilemoney" at bounding box center [501, 639] width 171 height 31
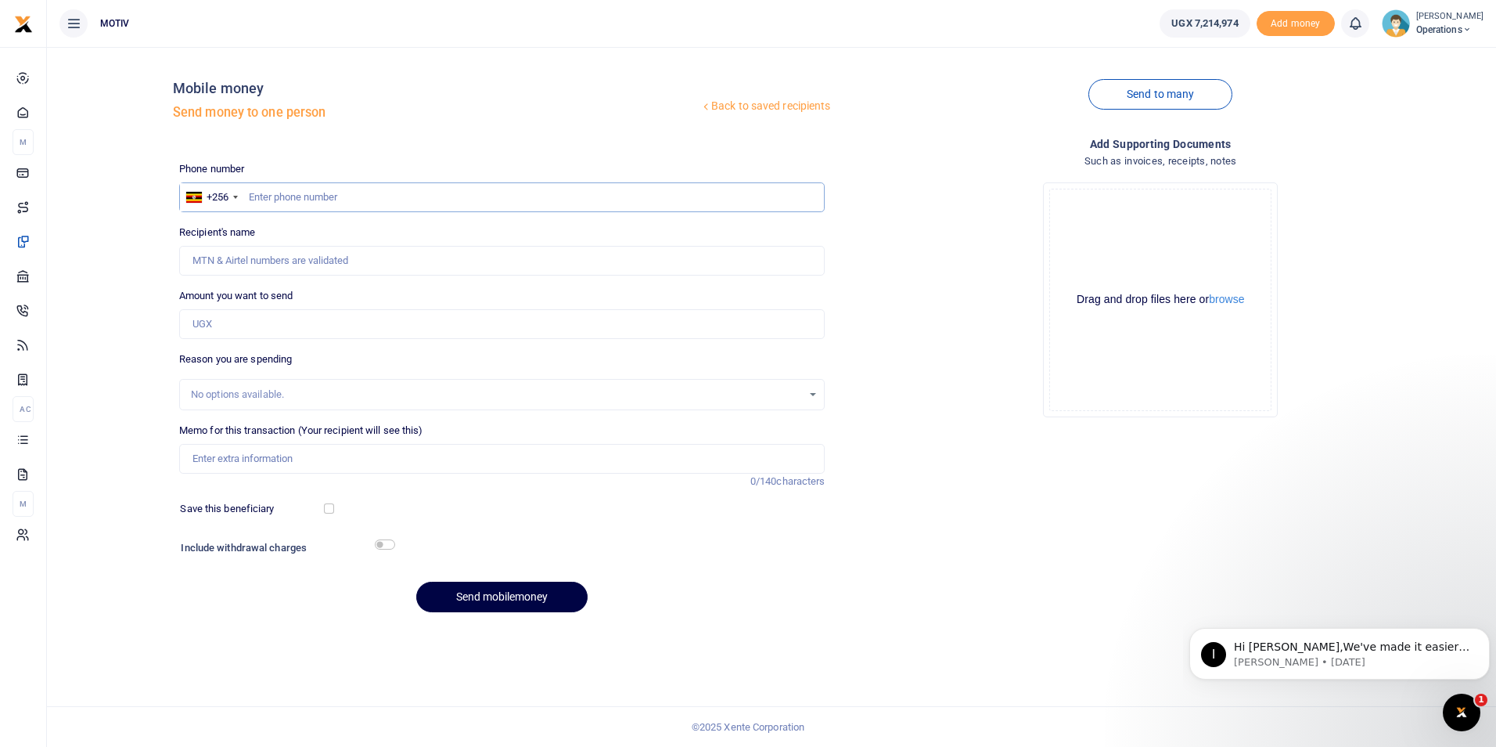
click at [301, 203] on input "text" at bounding box center [502, 197] width 646 height 30
paste input "0786606116"
type input "0786606116"
click at [138, 289] on div "Back to saved recipients Mobile money Send money to one person Send to many Pho…" at bounding box center [771, 341] width 1437 height 565
type input "[PERSON_NAME]"
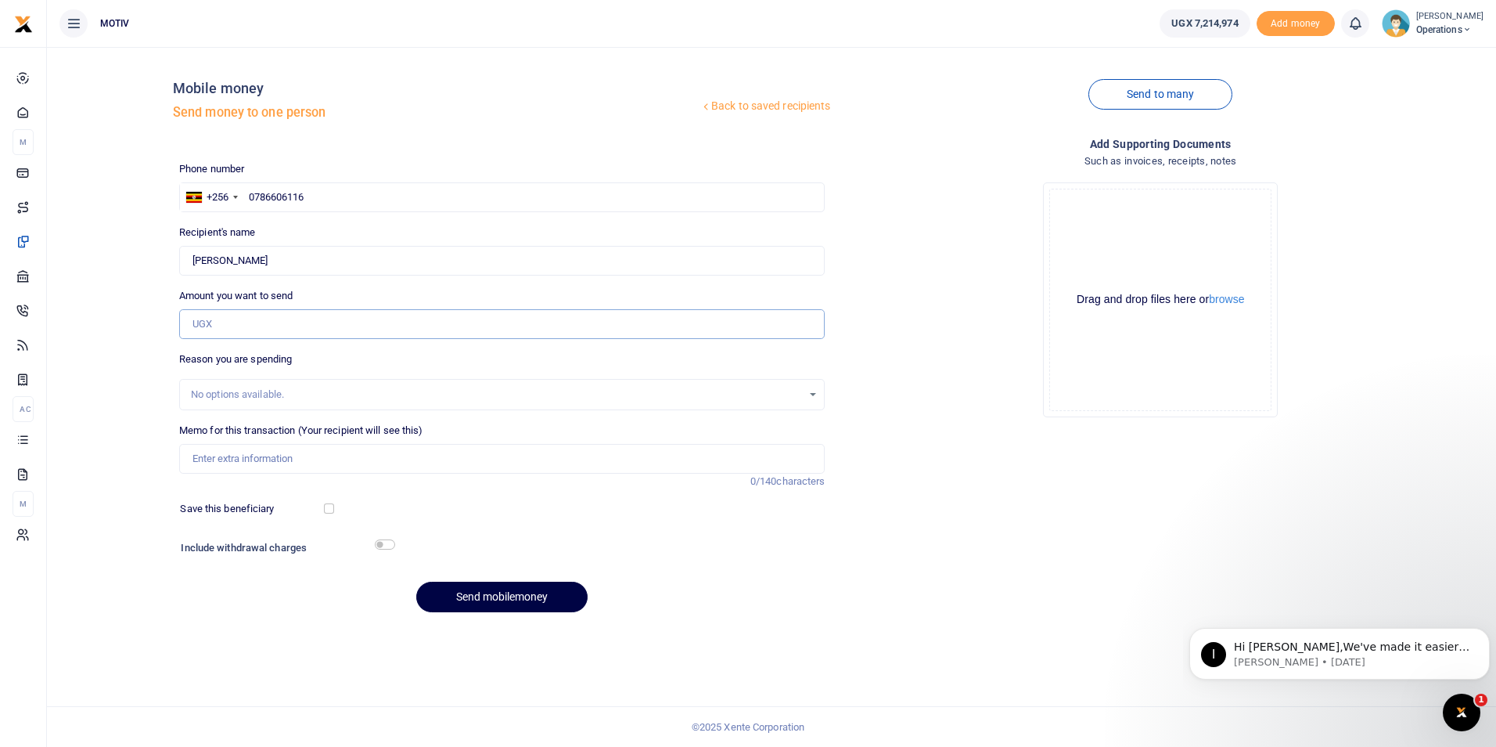
click at [200, 315] on input "Amount you want to send" at bounding box center [502, 324] width 646 height 30
type input "450,000"
click at [85, 449] on div "Back to saved recipients Mobile money Send money to one person Send to many Pho…" at bounding box center [771, 341] width 1437 height 565
click at [225, 459] on input "Memo for this transaction (Your recipient will see this)" at bounding box center [502, 459] width 646 height 30
type input "OPSY25PV0069 Facilitation"
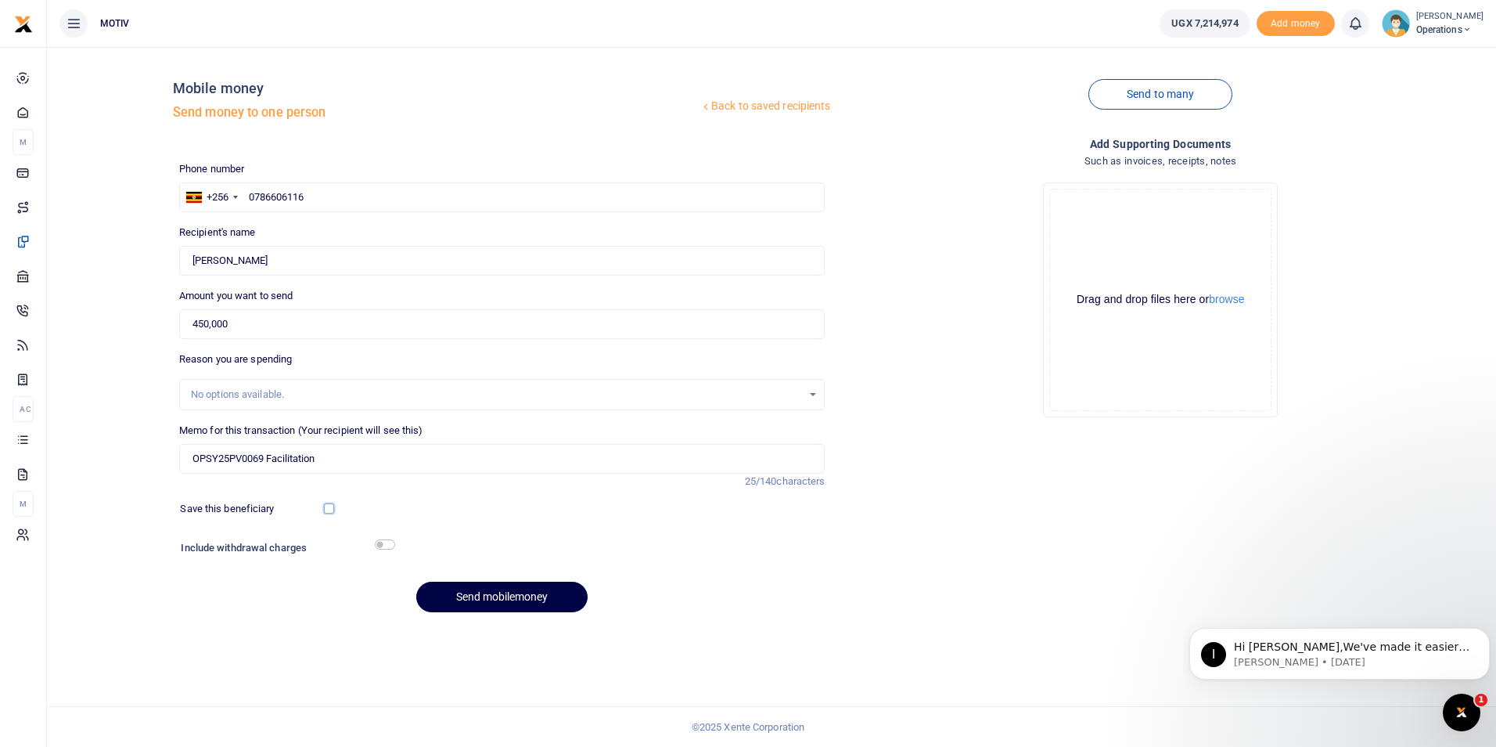
click at [331, 509] on input "checkbox" at bounding box center [329, 508] width 10 height 10
checkbox input "true"
click at [383, 543] on input "checkbox" at bounding box center [385, 544] width 20 height 10
checkbox input "true"
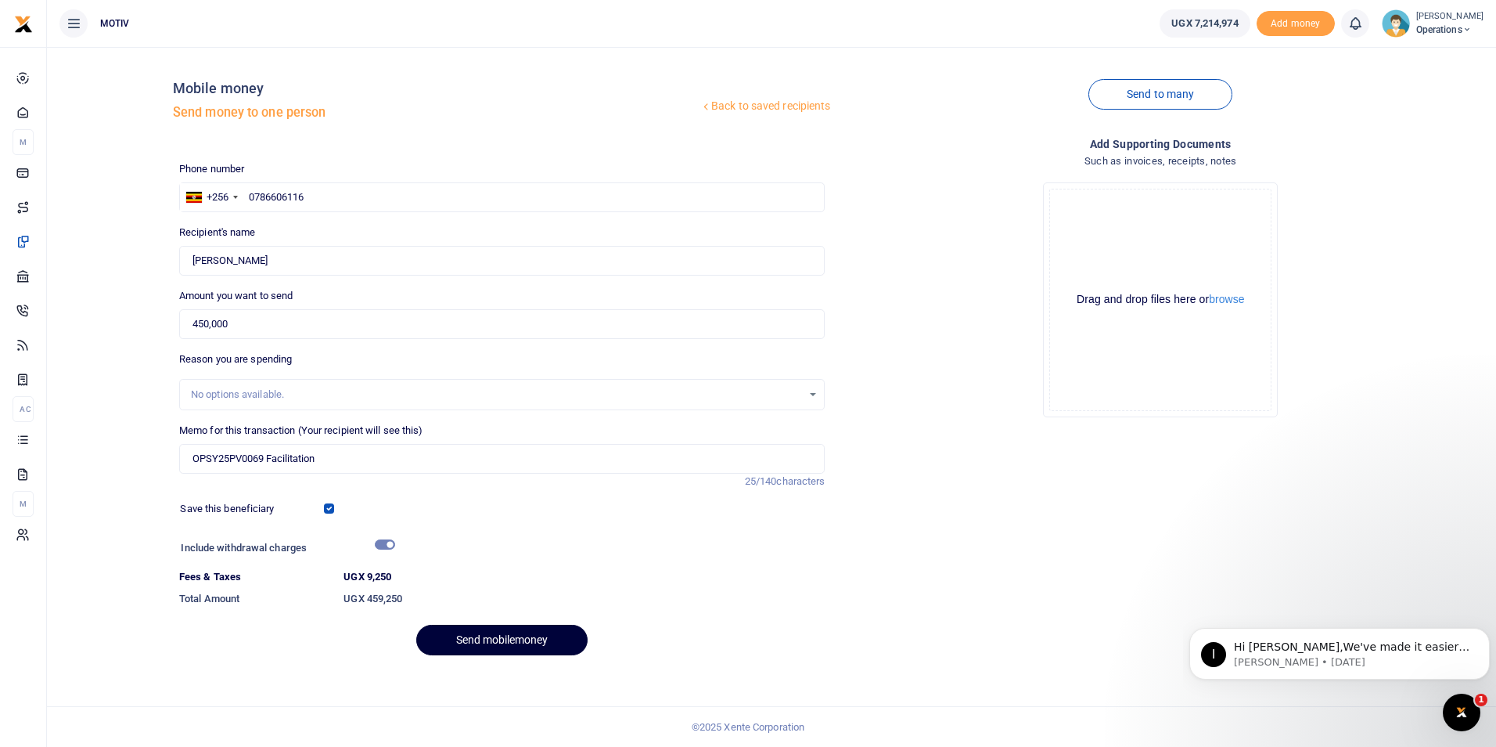
click at [480, 642] on button "Send mobilemoney" at bounding box center [501, 639] width 171 height 31
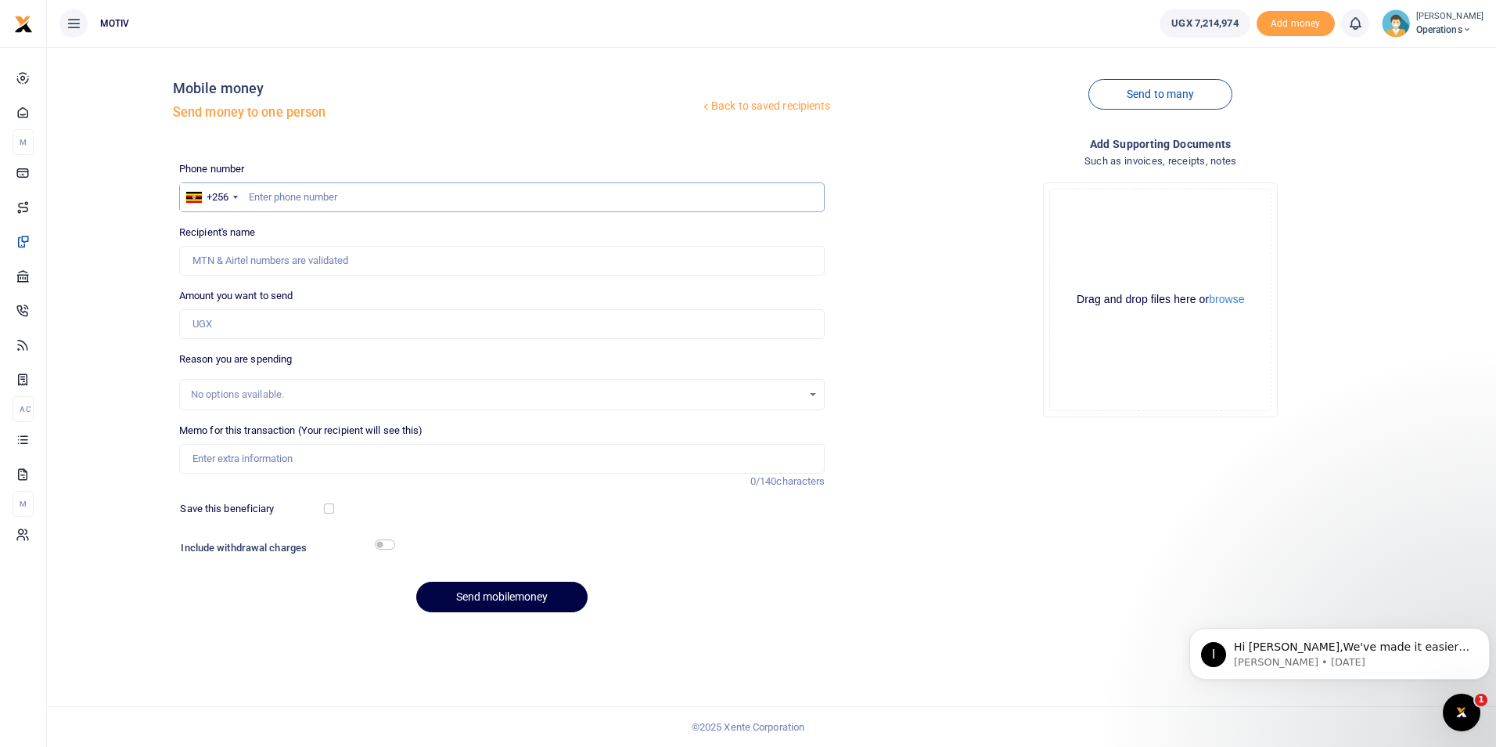
click at [261, 197] on input "text" at bounding box center [502, 197] width 646 height 30
paste input "0745755785"
type input "0745755785"
click at [119, 288] on div "Back to saved recipients Mobile money Send money to one person Send to many Pho…" at bounding box center [771, 341] width 1437 height 565
type input "[PERSON_NAME]"
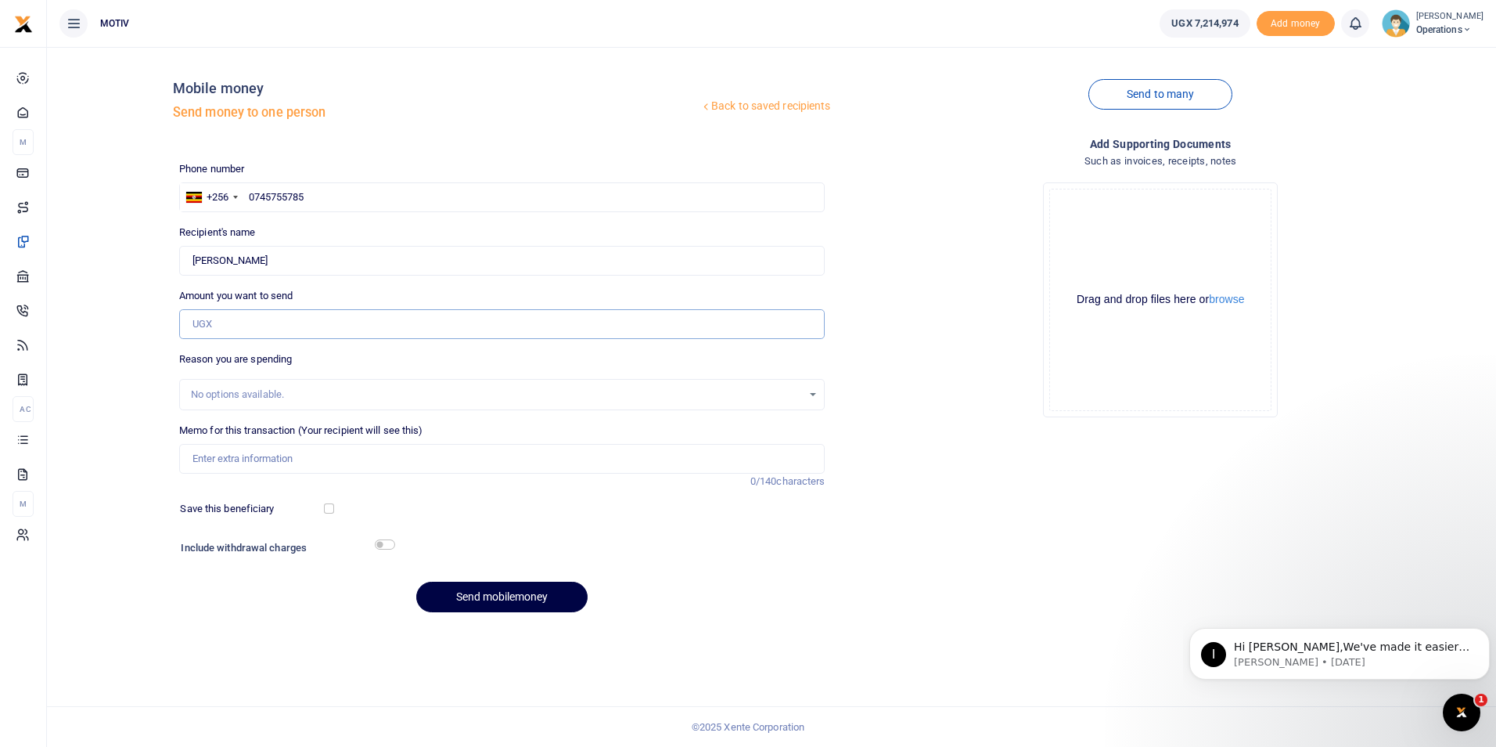
click at [237, 329] on input "Amount you want to send" at bounding box center [502, 324] width 646 height 30
type input "185,000"
click at [69, 436] on div "Back to saved recipients Mobile money Send money to one person Send to many Pho…" at bounding box center [771, 341] width 1437 height 565
click at [207, 459] on input "Memo for this transaction (Your recipient will see this)" at bounding box center [502, 459] width 646 height 30
type input "OPSY25PV0069 Facilitation"
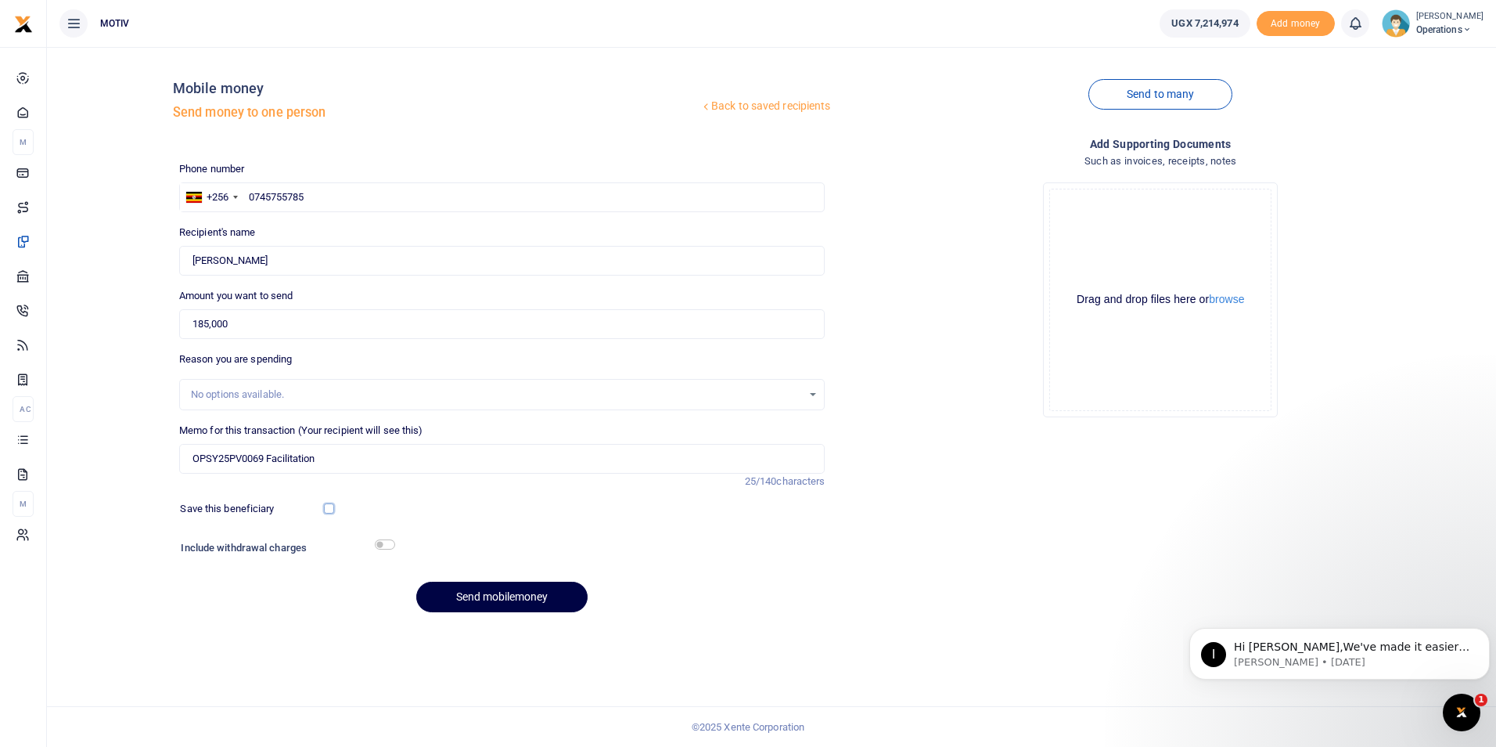
click at [327, 509] on input "checkbox" at bounding box center [329, 508] width 10 height 10
checkbox input "true"
click at [386, 545] on input "checkbox" at bounding box center [385, 544] width 20 height 10
checkbox input "true"
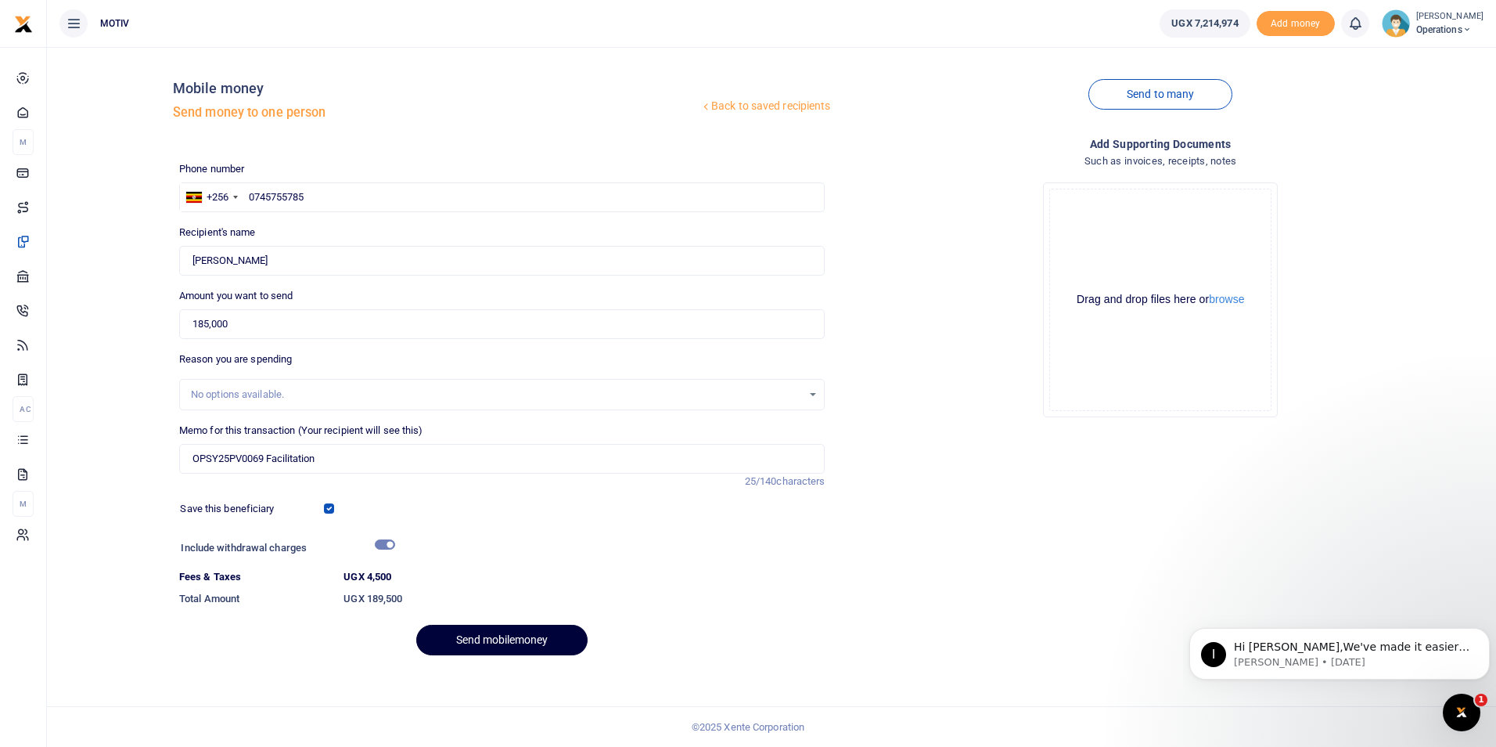
click at [473, 640] on button "Send mobilemoney" at bounding box center [501, 639] width 171 height 31
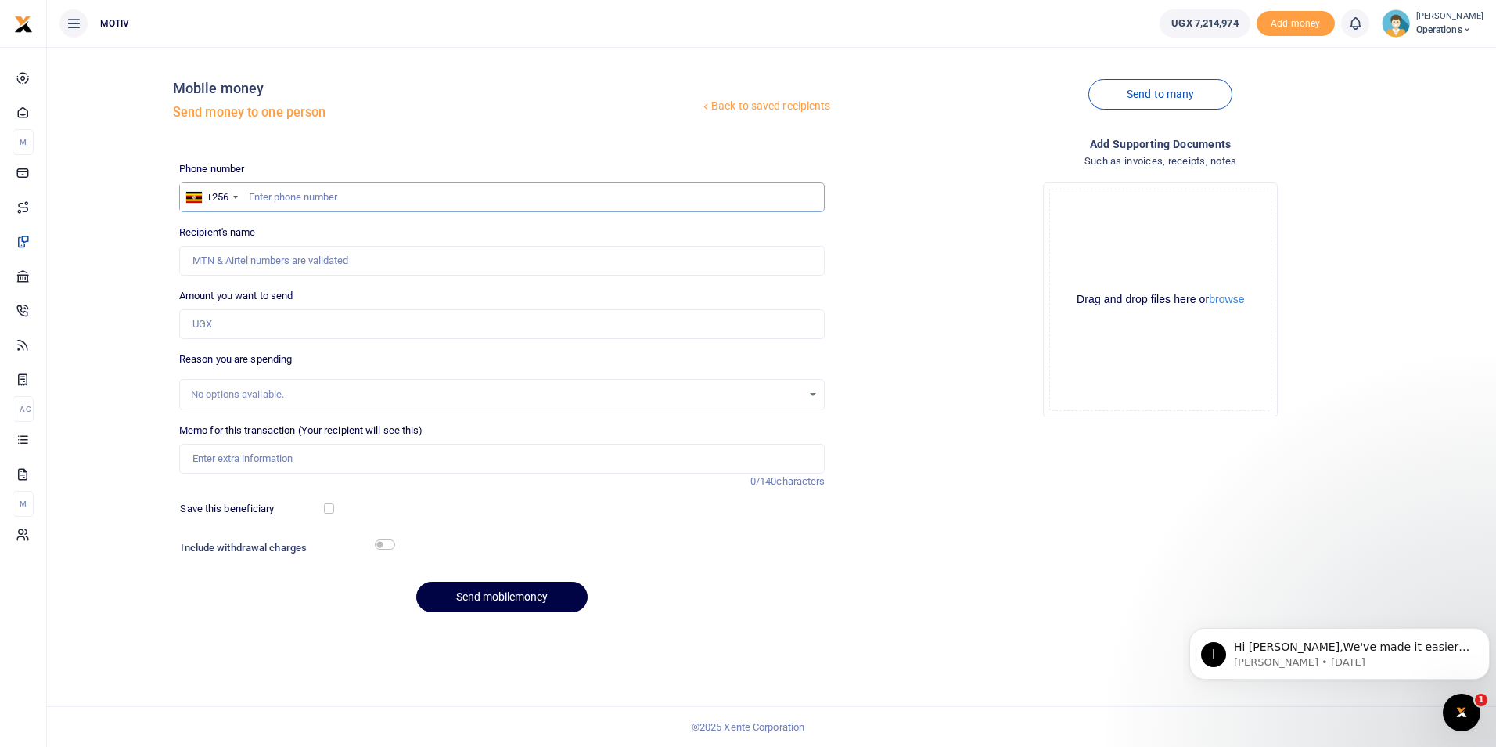
click at [324, 203] on input "text" at bounding box center [502, 197] width 646 height 30
type input "0755511103"
click at [114, 297] on div "Back to saved recipients Mobile money Send money to one person Send to many Pho…" at bounding box center [771, 341] width 1437 height 565
type input "[PERSON_NAME]"
click at [229, 321] on input "Amount you want to send" at bounding box center [502, 324] width 646 height 30
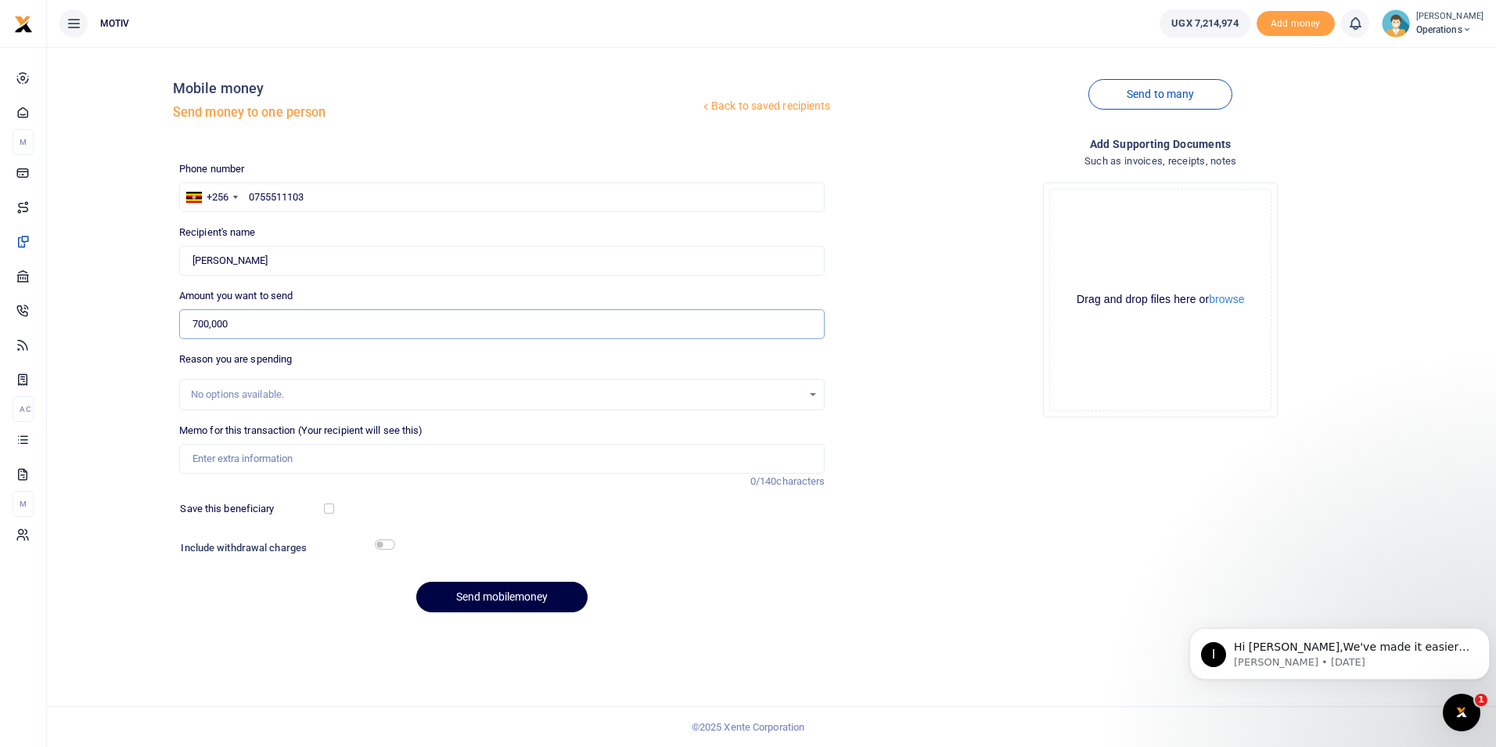
type input "700,000"
click at [209, 455] on input "Memo for this transaction (Your recipient will see this)" at bounding box center [502, 459] width 646 height 30
type input "OPSY25PV0069 Facilitation"
click at [325, 506] on input "checkbox" at bounding box center [329, 508] width 10 height 10
checkbox input "true"
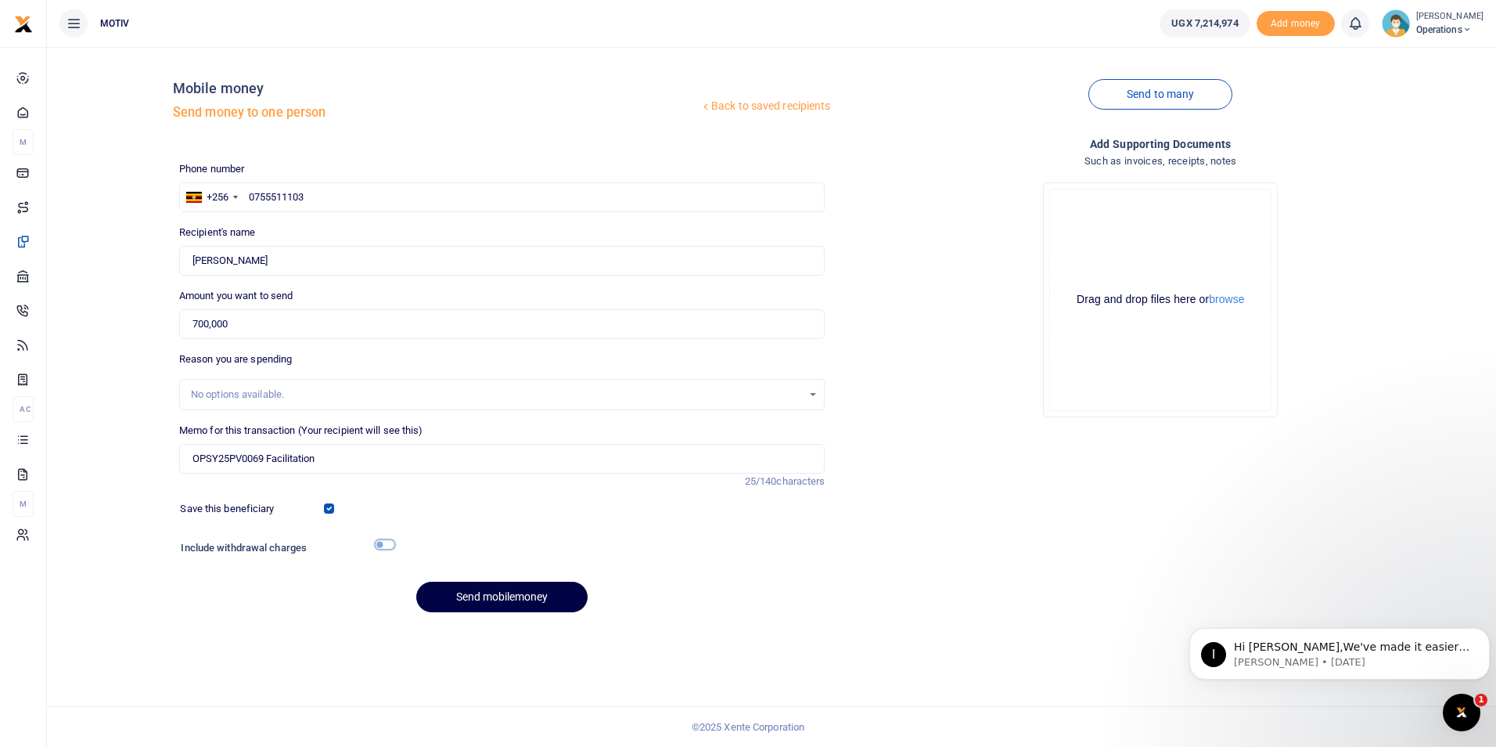
click at [384, 542] on input "checkbox" at bounding box center [385, 544] width 20 height 10
checkbox input "true"
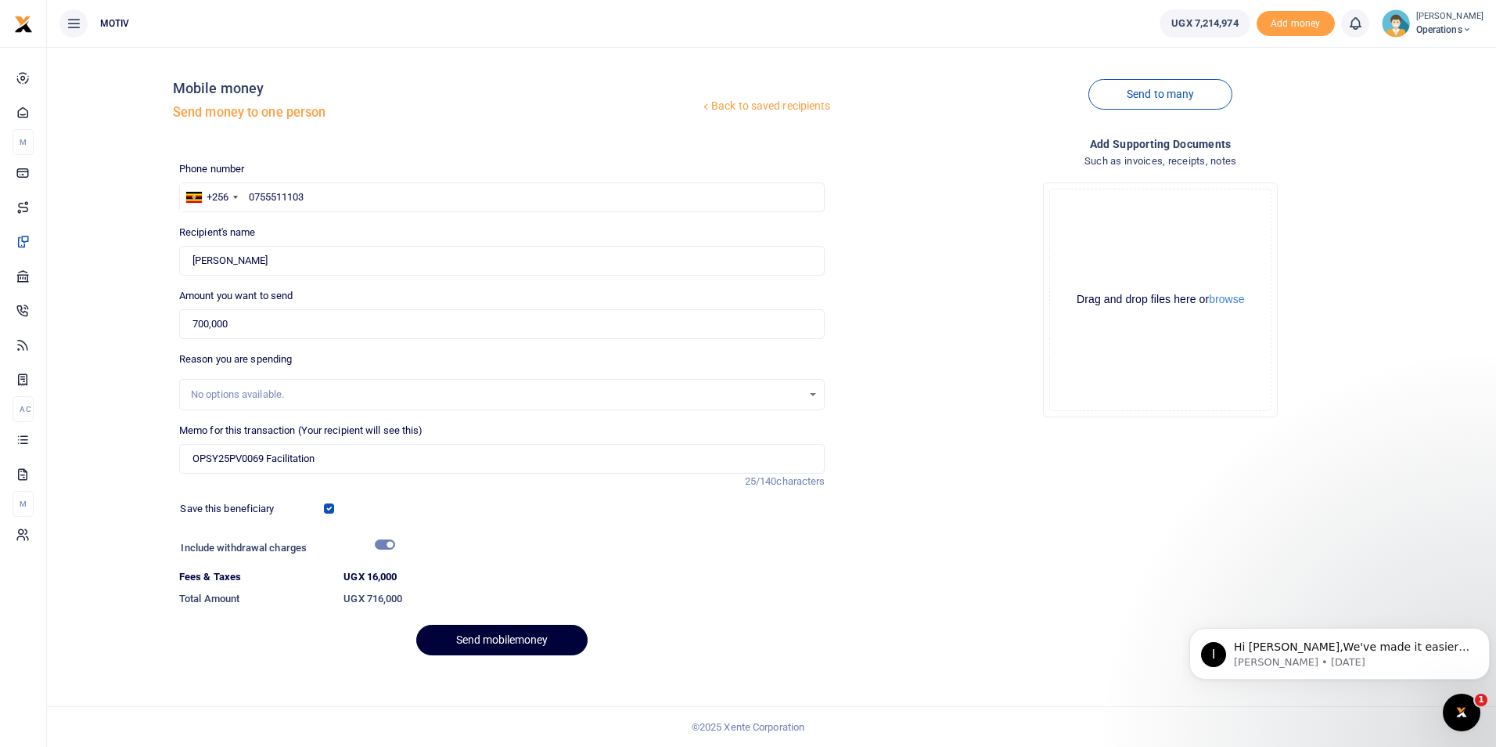
click at [485, 634] on button "Send mobilemoney" at bounding box center [501, 639] width 171 height 31
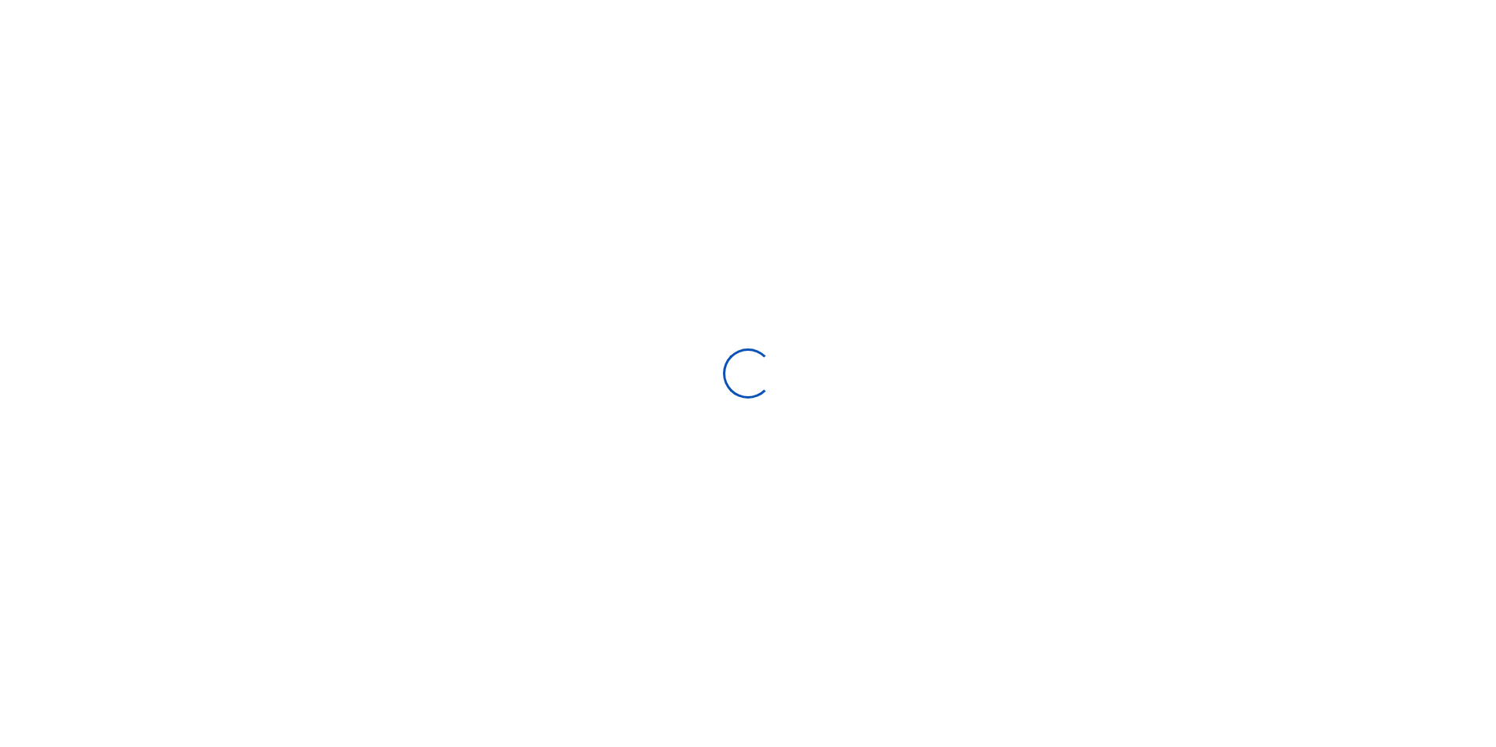
select select
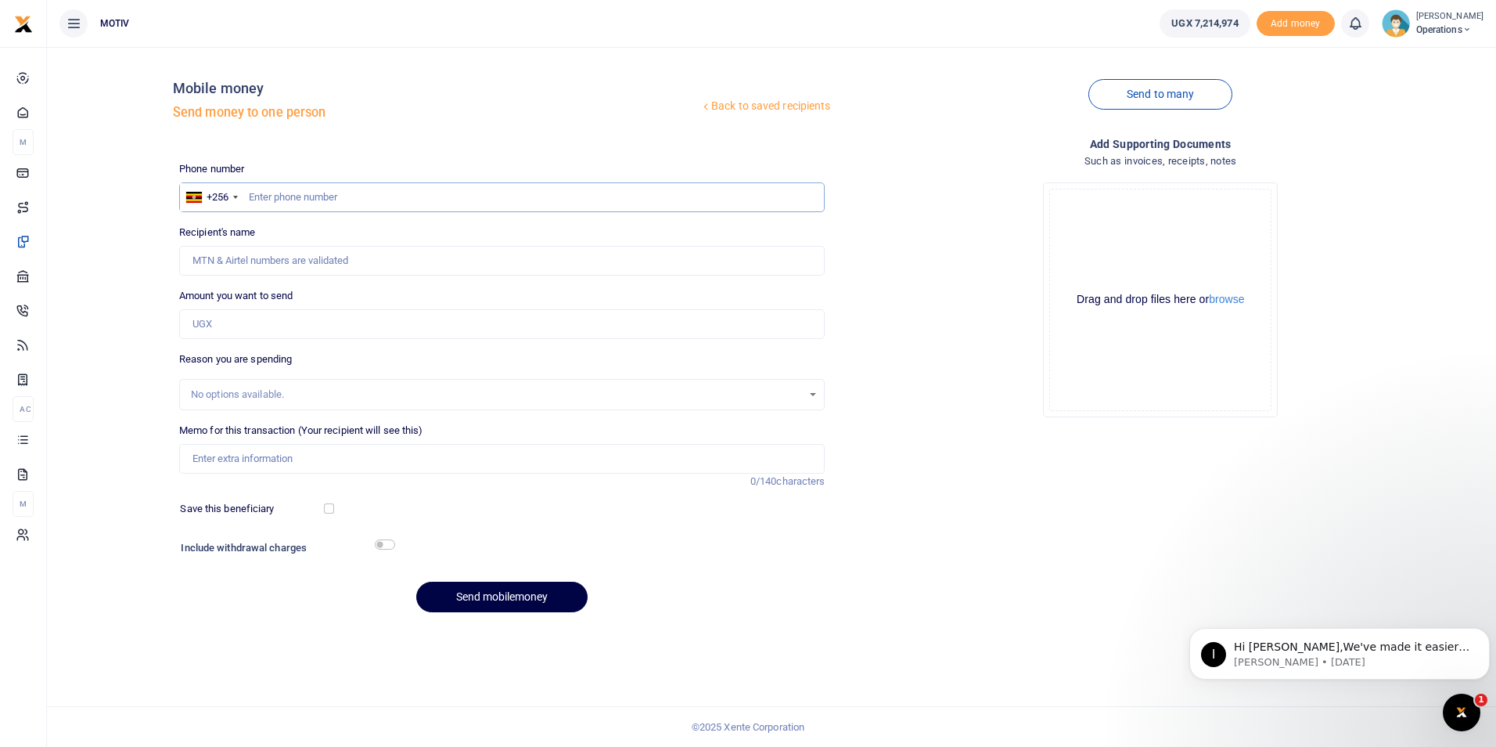
click at [319, 200] on input "text" at bounding box center [502, 197] width 646 height 30
paste input "0702575797"
type input "0702575797"
click at [89, 301] on div "Back to saved recipients Mobile money Send money to one person Send to many Pho…" at bounding box center [771, 341] width 1437 height 565
type input "[PERSON_NAME]"
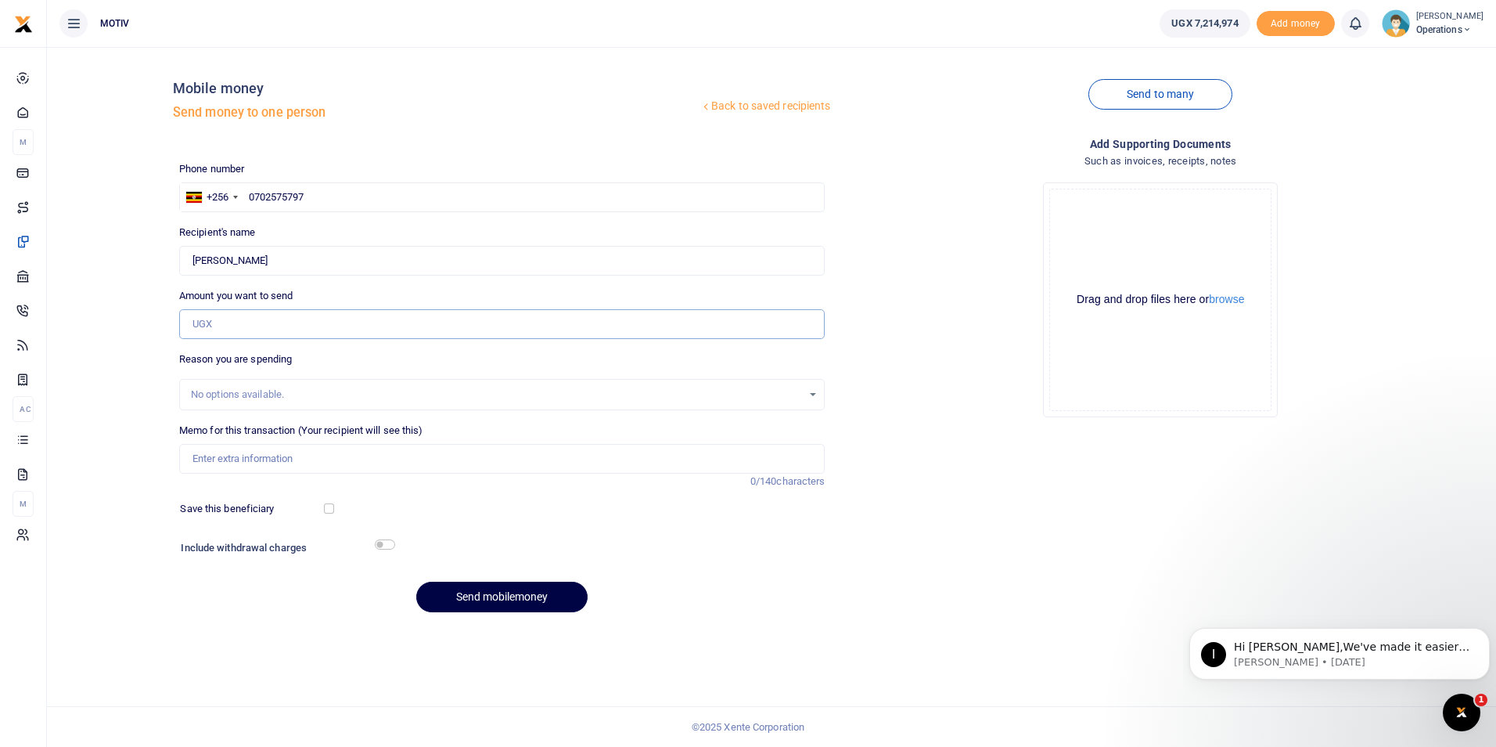
click at [215, 324] on input "Amount you want to send" at bounding box center [502, 324] width 646 height 30
paste input "98,000"
type input "98,000"
click at [131, 409] on div "Back to saved recipients Mobile money Send money to one person Send to many Pho…" at bounding box center [771, 341] width 1437 height 565
click at [206, 458] on input "Memo for this transaction (Your recipient will see this)" at bounding box center [502, 459] width 646 height 30
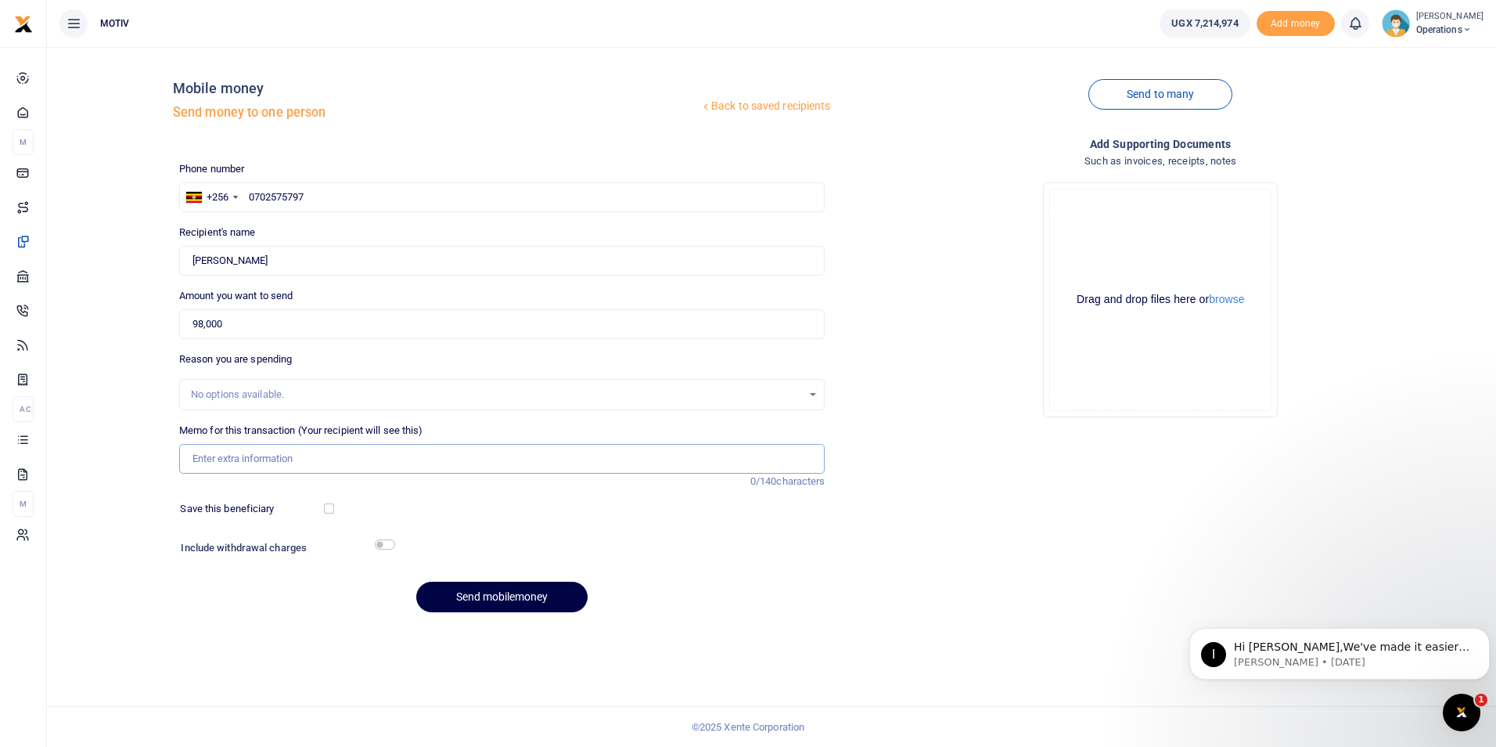
paste input "KITY25PC0005"
type input "KITY25PC0005 Refund used"
click at [388, 207] on input "text" at bounding box center [502, 197] width 646 height 30
paste input "0702575797"
type input "0702575797"
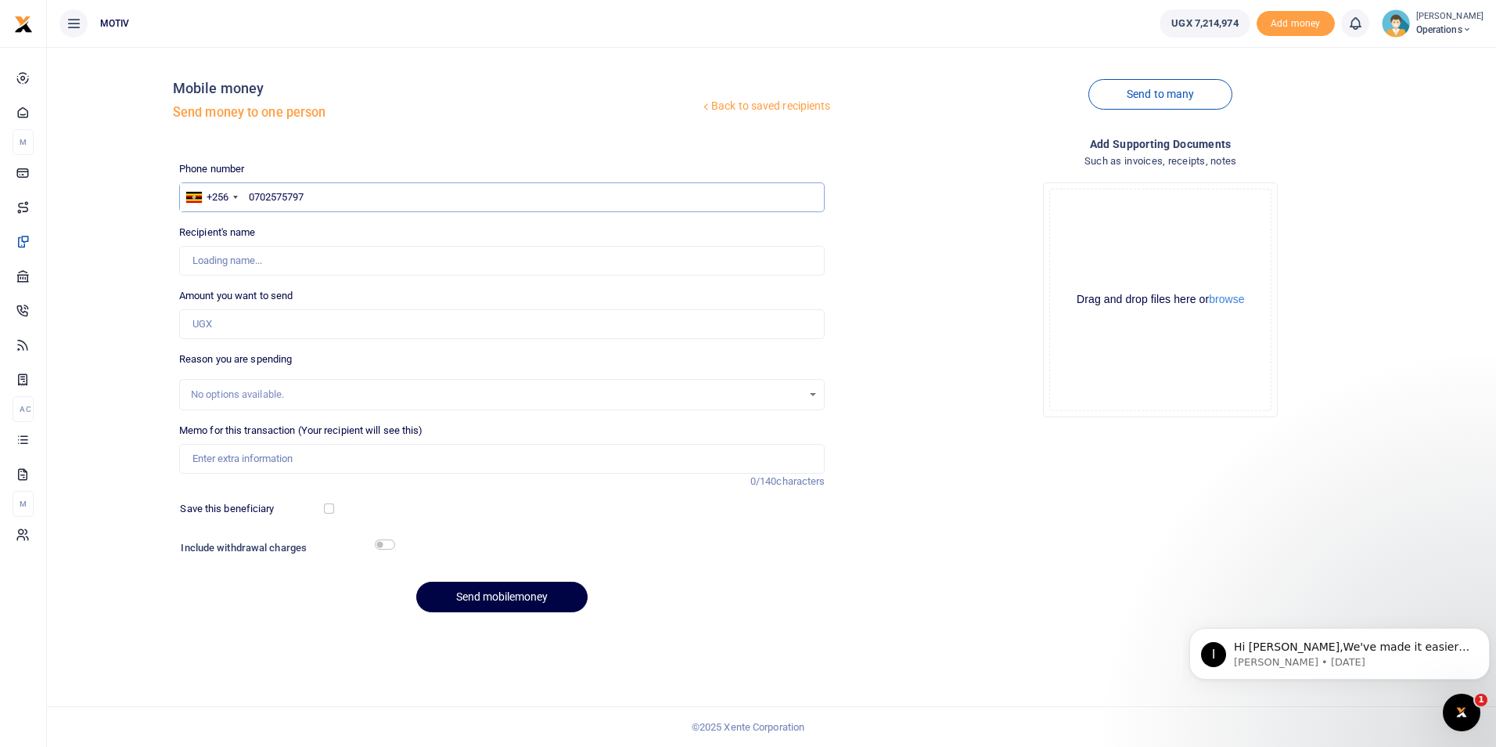
type input "Winnie Daka"
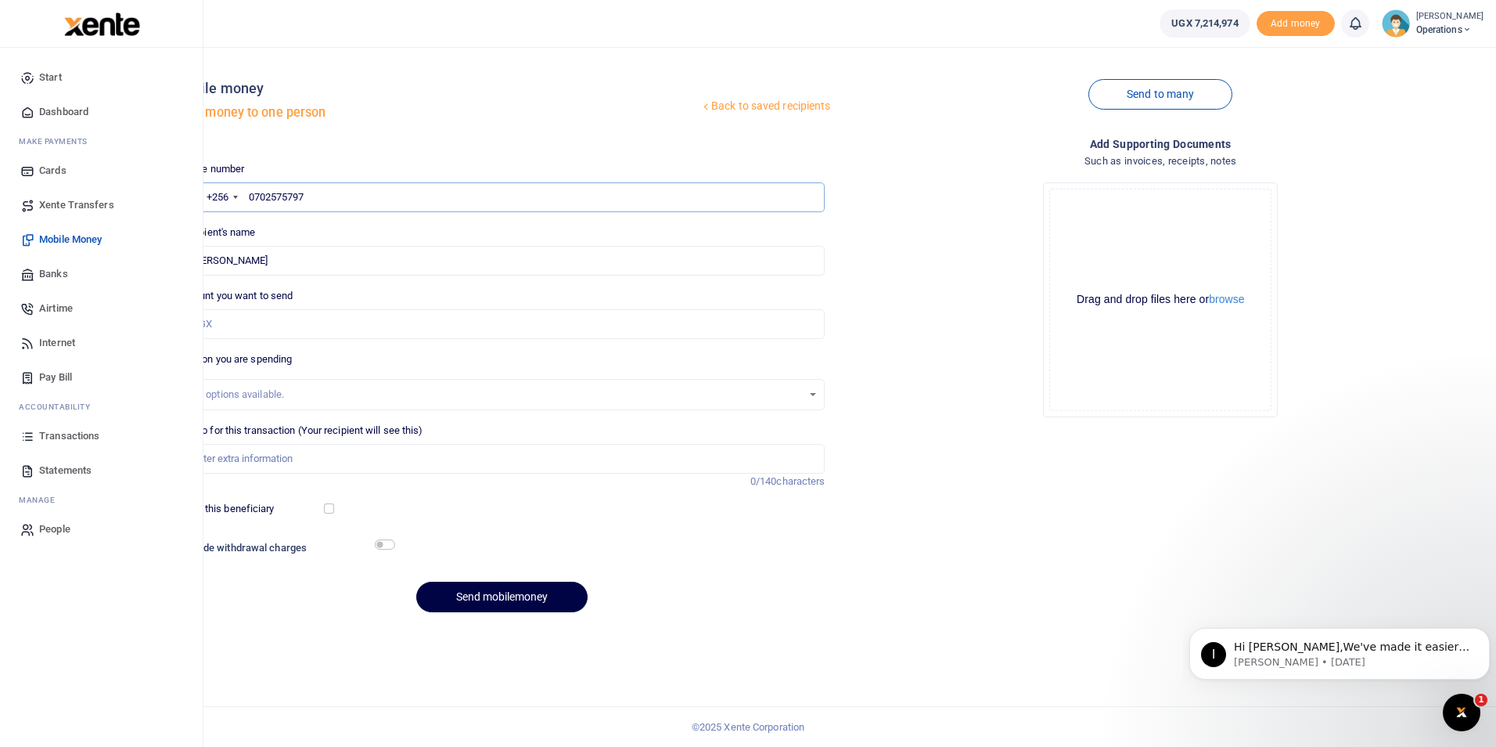
type input "0702575797"
click at [37, 309] on link "Airtime" at bounding box center [102, 308] width 178 height 34
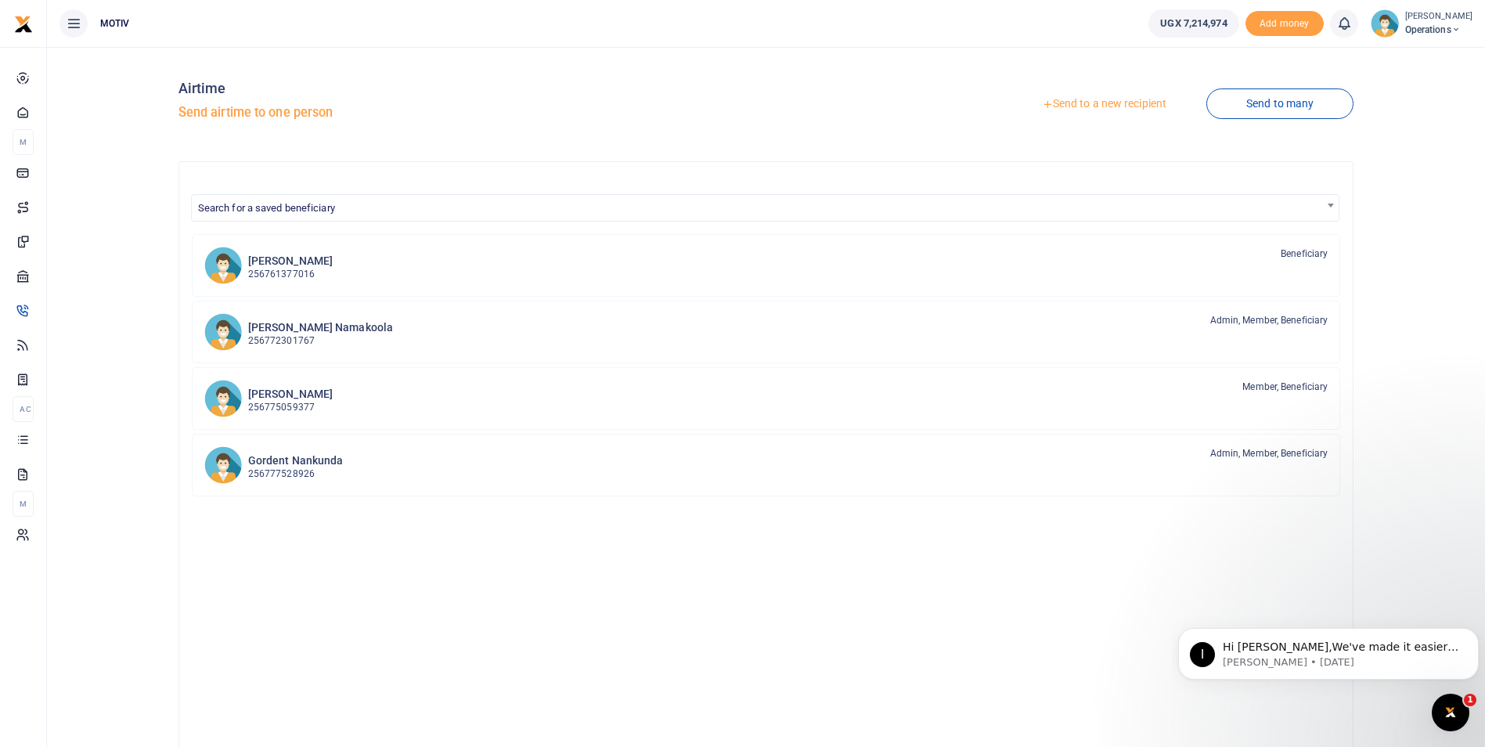
click at [1094, 106] on link "Send to a new recipient" at bounding box center [1104, 104] width 204 height 28
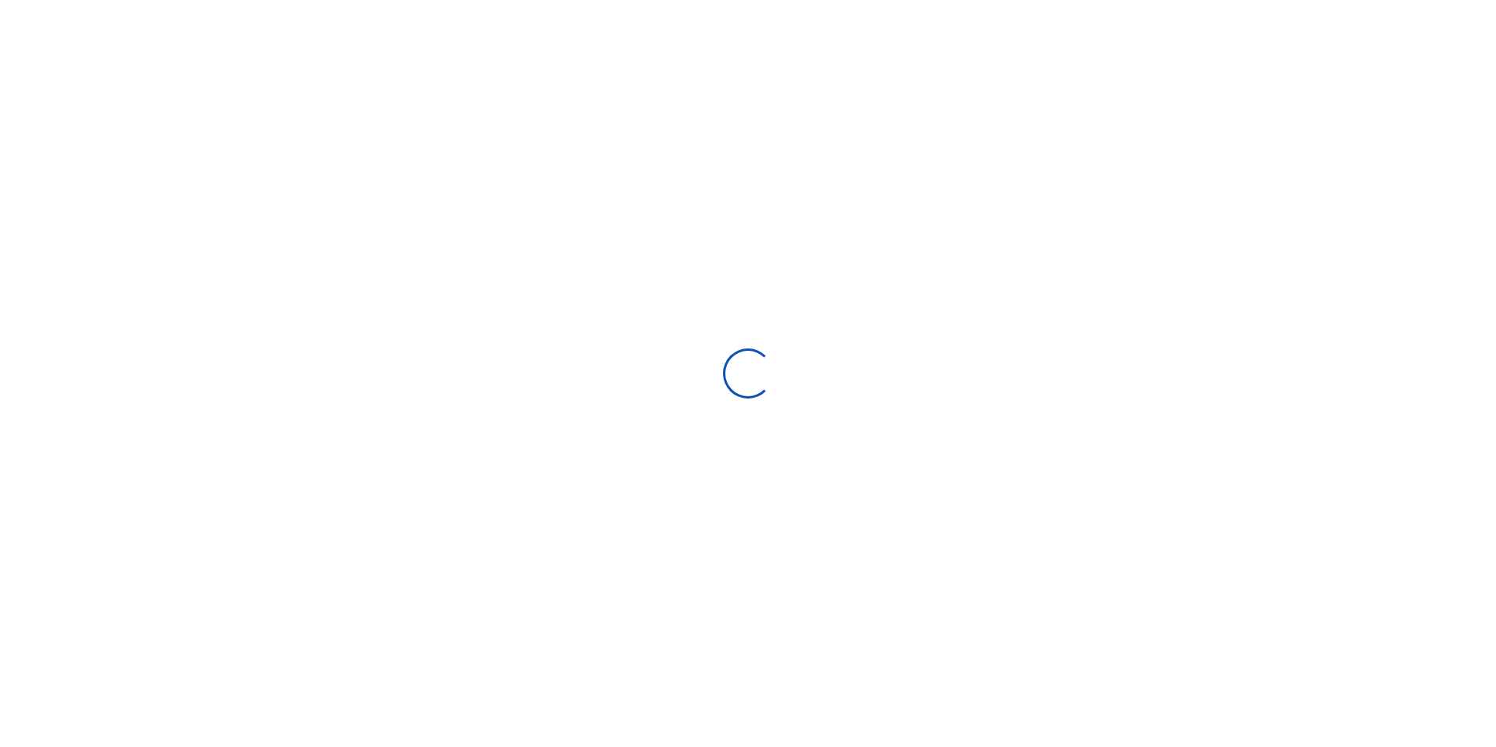
select select "Loading categories"
select select
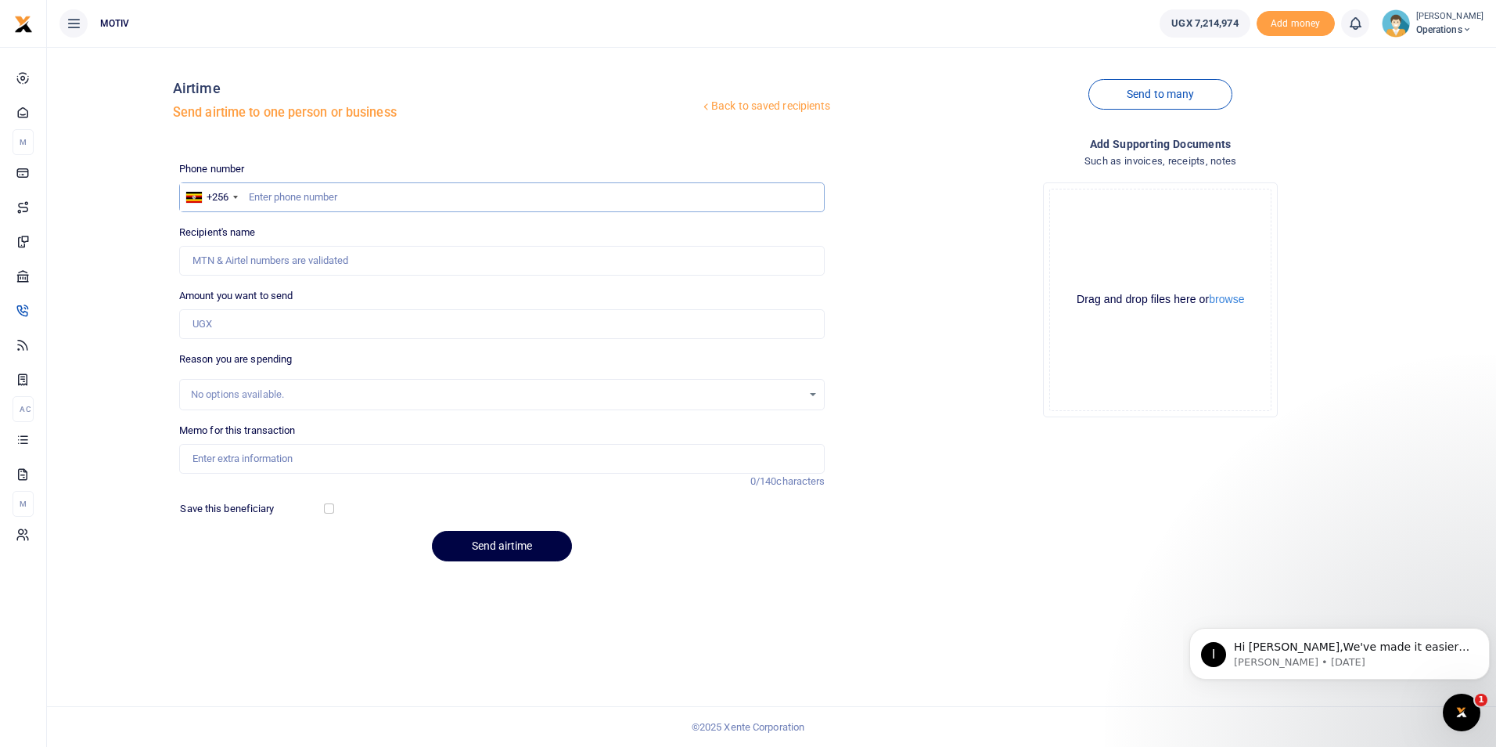
click at [308, 196] on input "text" at bounding box center [502, 197] width 646 height 30
paste input "0702575797"
type input "0702575797"
click at [123, 272] on div "Back to saved recipients Airtime Send airtime to one person or business Send to…" at bounding box center [771, 316] width 1437 height 514
type input "Winnie Daka"
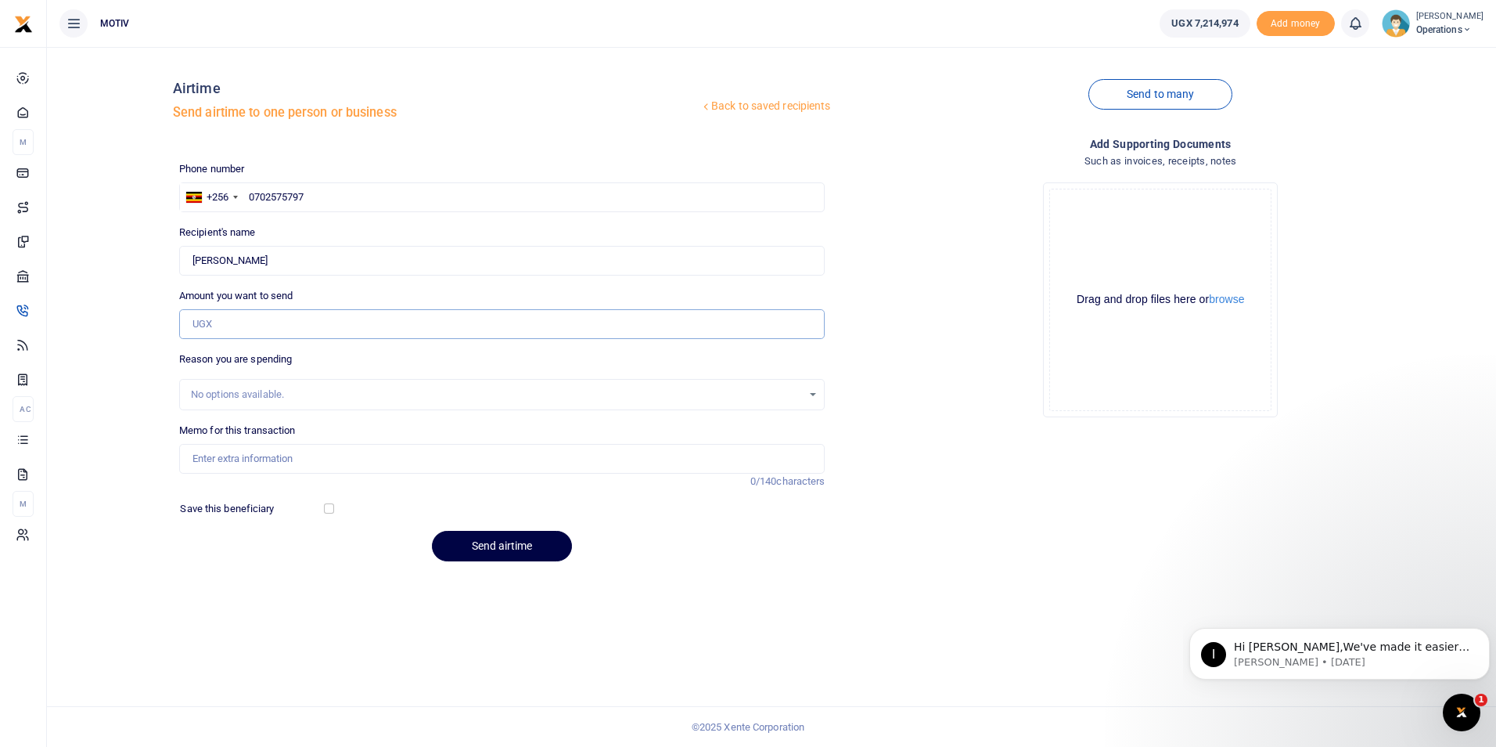
click at [238, 328] on input "Amount you want to send" at bounding box center [502, 324] width 646 height 30
type input "5"
type input "98,000"
click at [95, 390] on div "Back to saved recipients Airtime Send airtime to one person or business Send to…" at bounding box center [771, 316] width 1437 height 514
click at [218, 393] on div "No options available." at bounding box center [497, 395] width 612 height 16
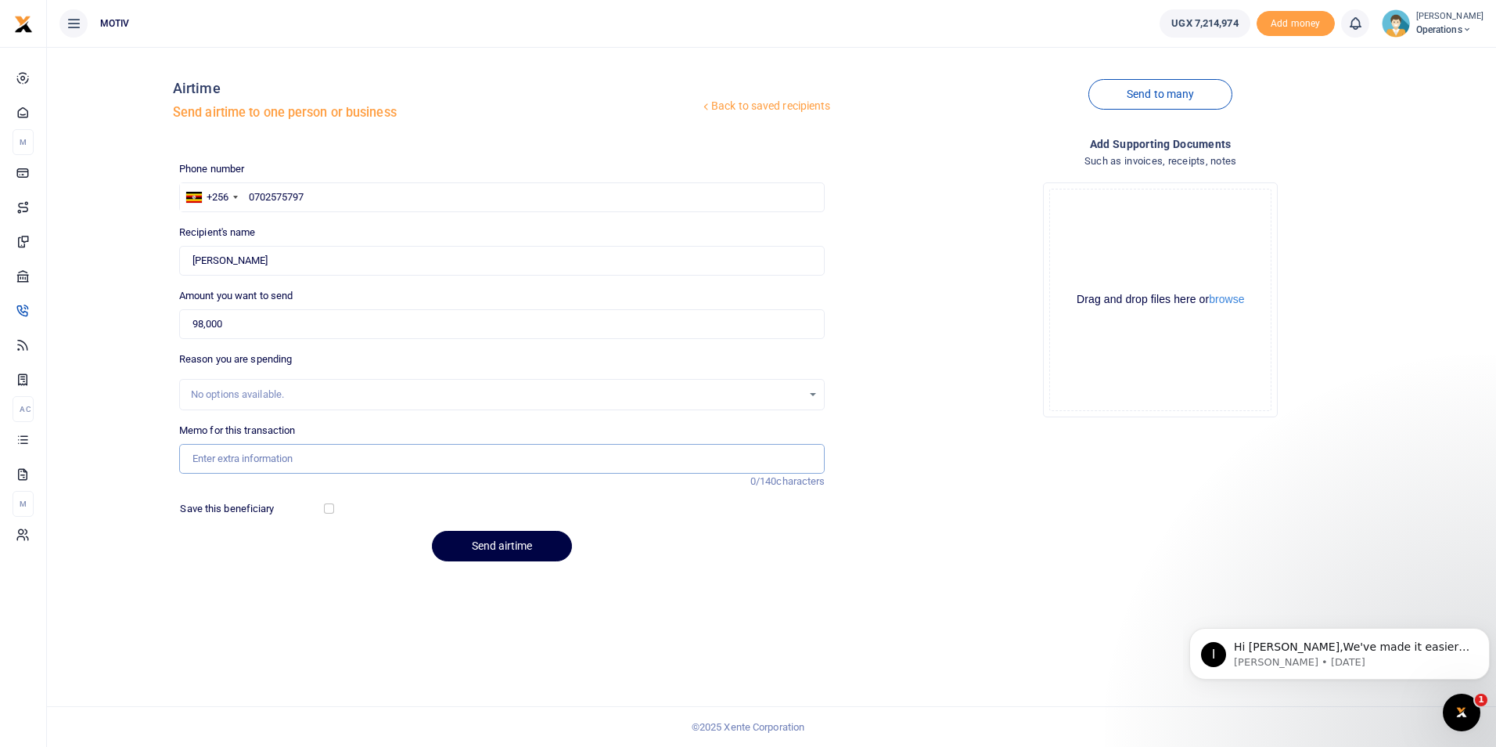
click at [208, 455] on input "Memo for this transaction" at bounding box center [502, 459] width 646 height 30
paste input "KITY25PC0005"
click at [334, 462] on input "KITY25PC0005 Refund used" at bounding box center [502, 459] width 646 height 30
type input "KITY25PC0005 Refund used to buy chicken for reach a hand"
click at [331, 502] on div "Save this beneficiary" at bounding box center [254, 509] width 160 height 16
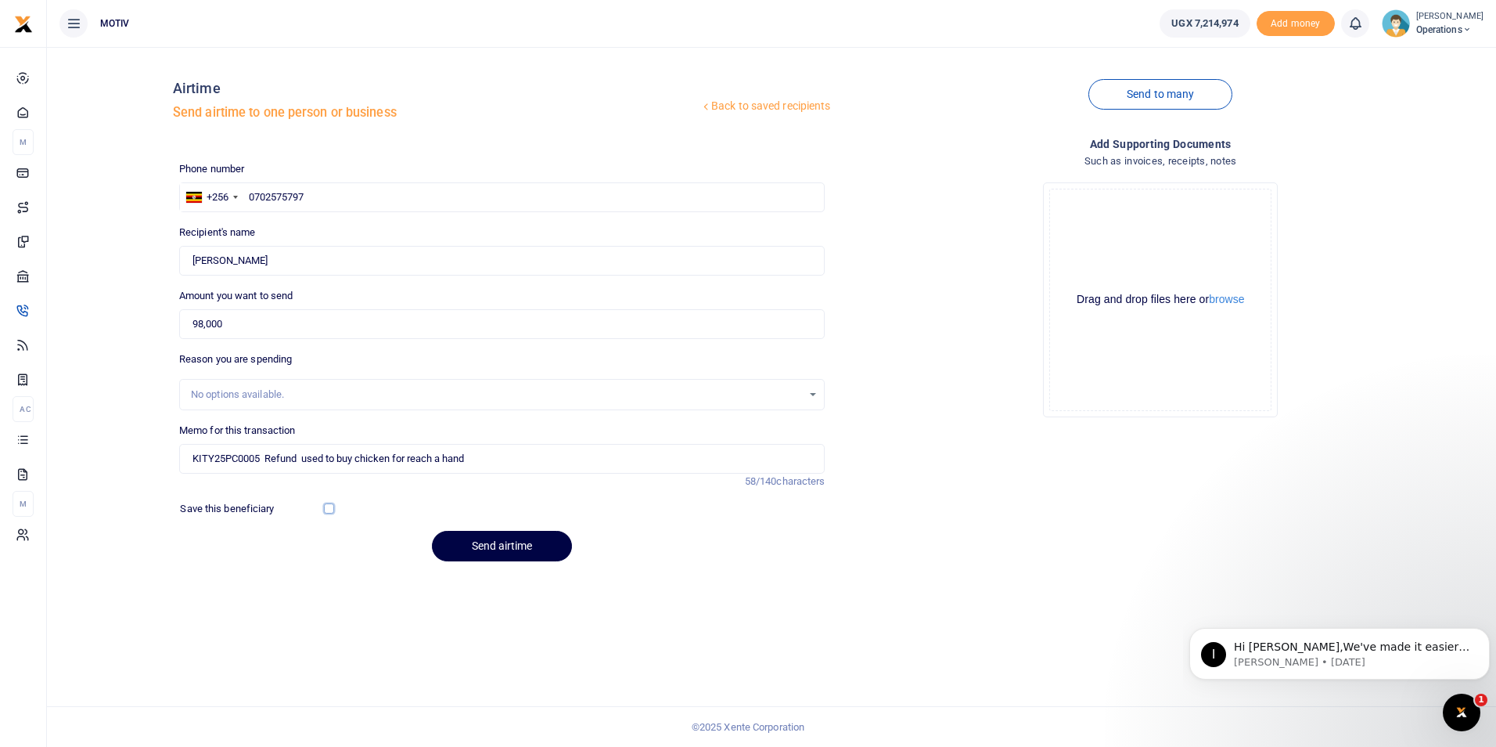
click at [330, 510] on input "checkbox" at bounding box center [329, 508] width 10 height 10
checkbox input "true"
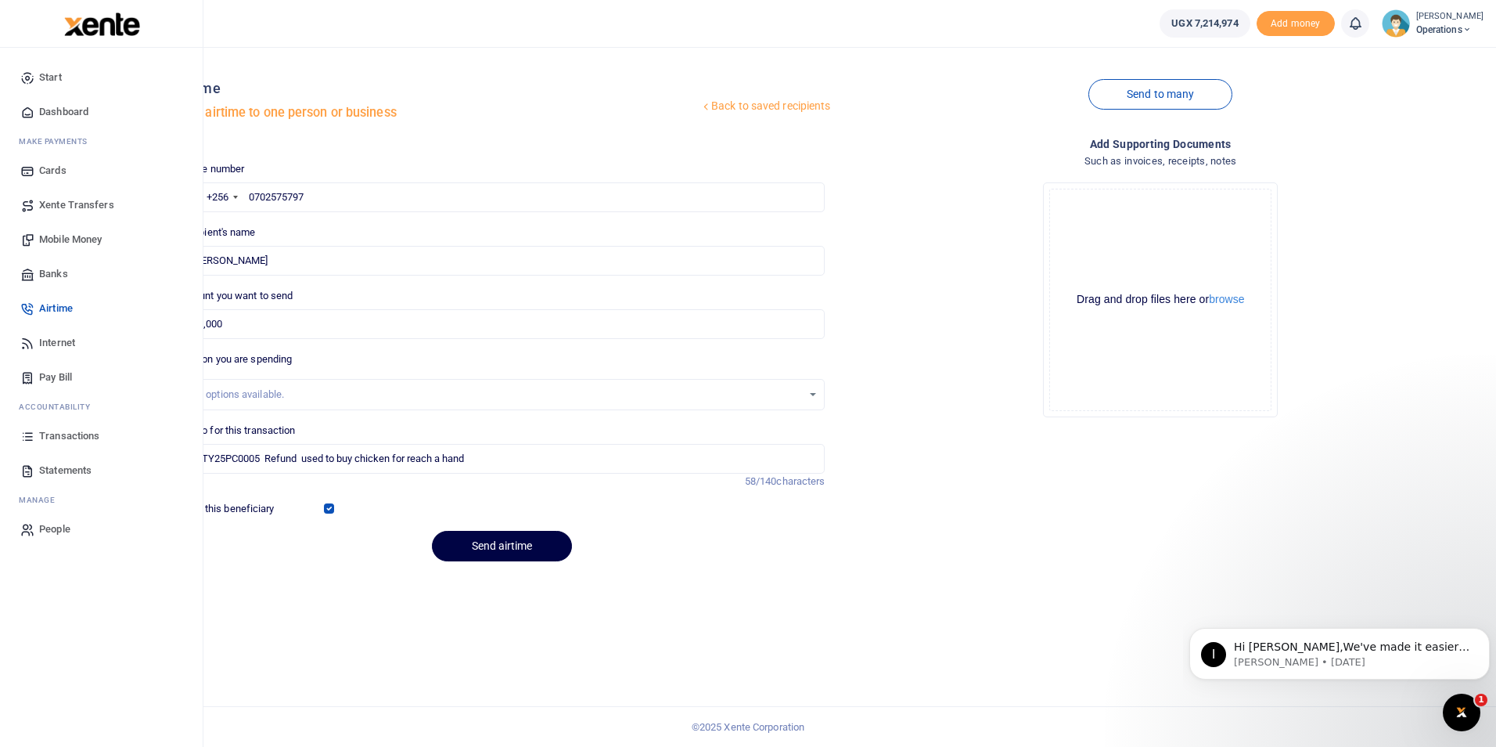
click at [60, 236] on span "Mobile Money" at bounding box center [70, 240] width 63 height 16
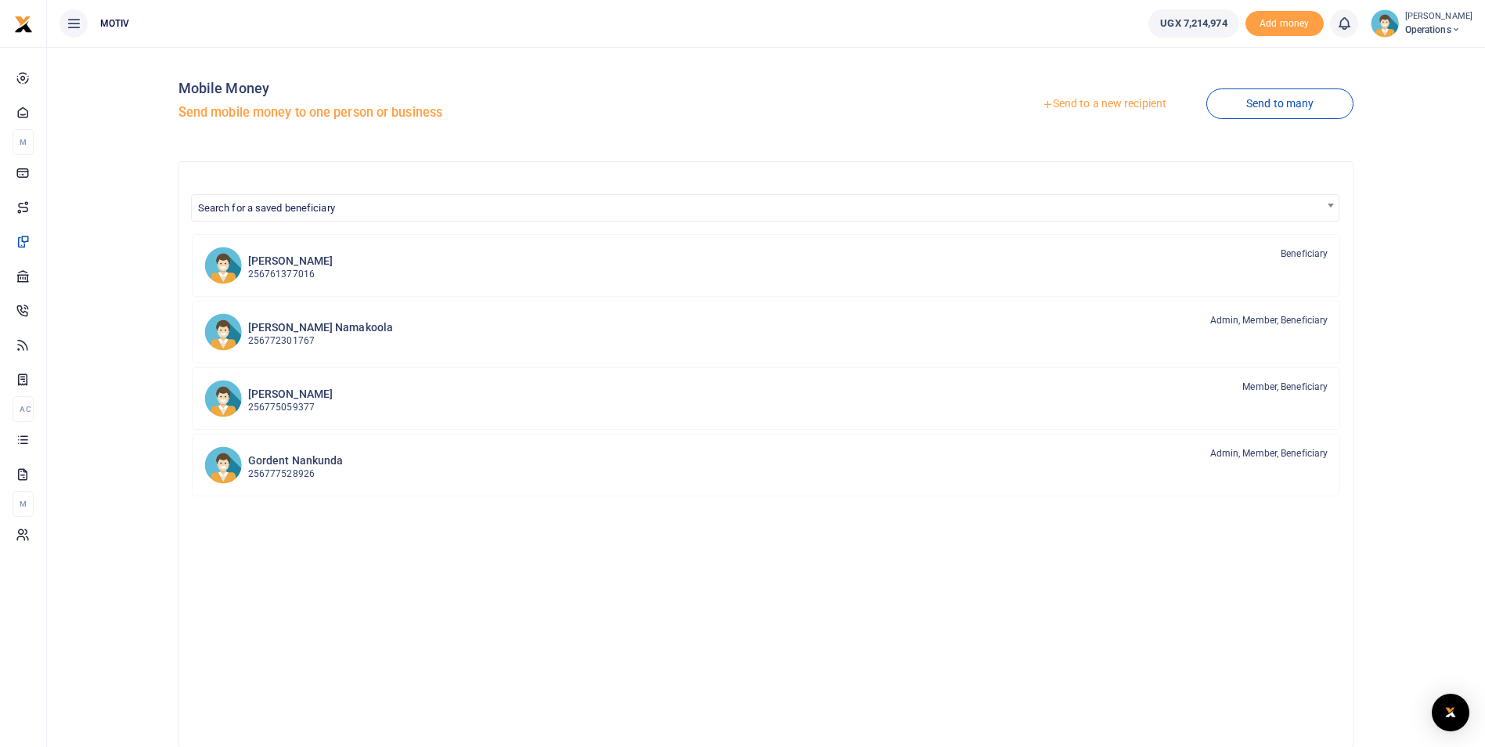
click at [1076, 101] on link "Send to a new recipient" at bounding box center [1104, 104] width 204 height 28
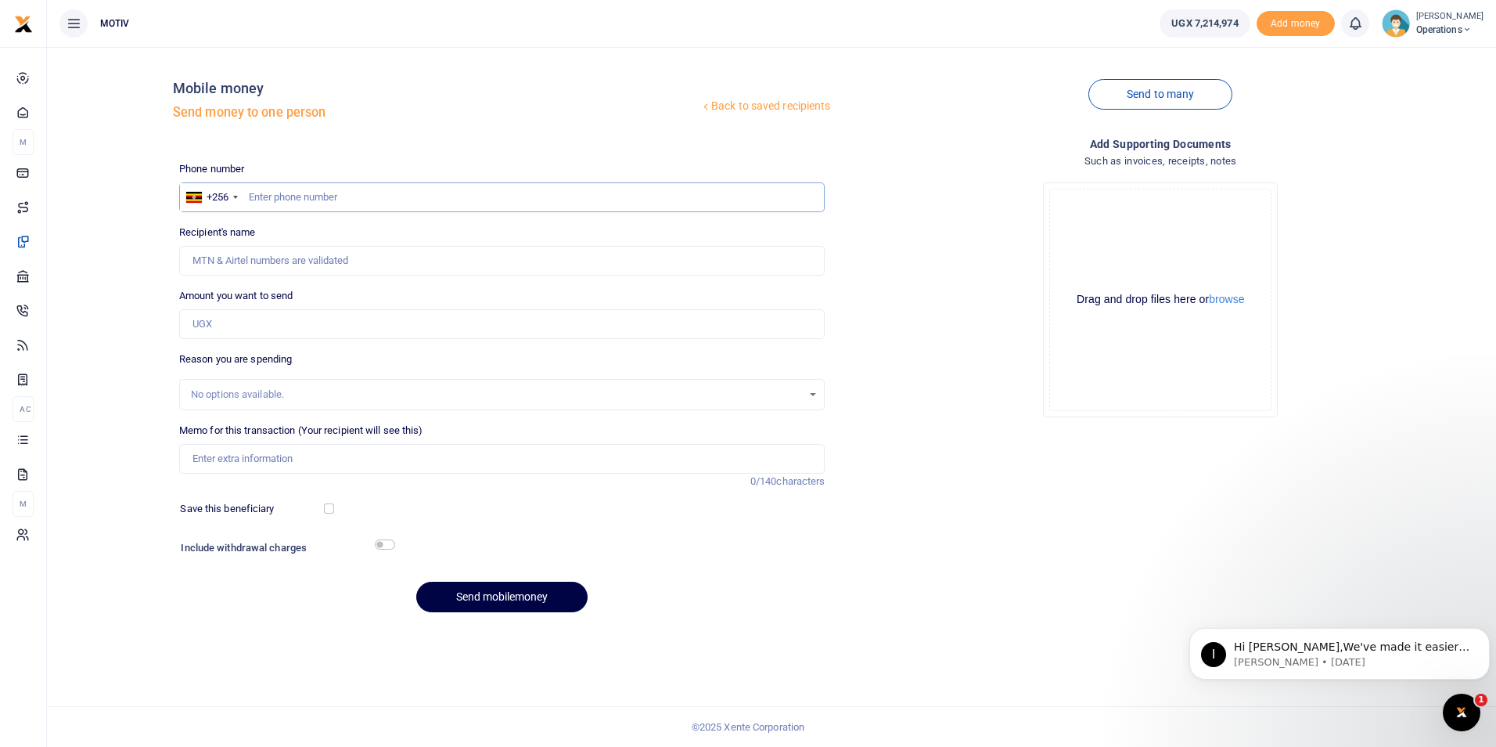
click at [266, 193] on input "text" at bounding box center [502, 197] width 646 height 30
paste input "0702575797"
type input "0702575797"
click at [133, 286] on div "Back to saved recipients Mobile money Send money to one person Send to many Pho…" at bounding box center [771, 341] width 1437 height 565
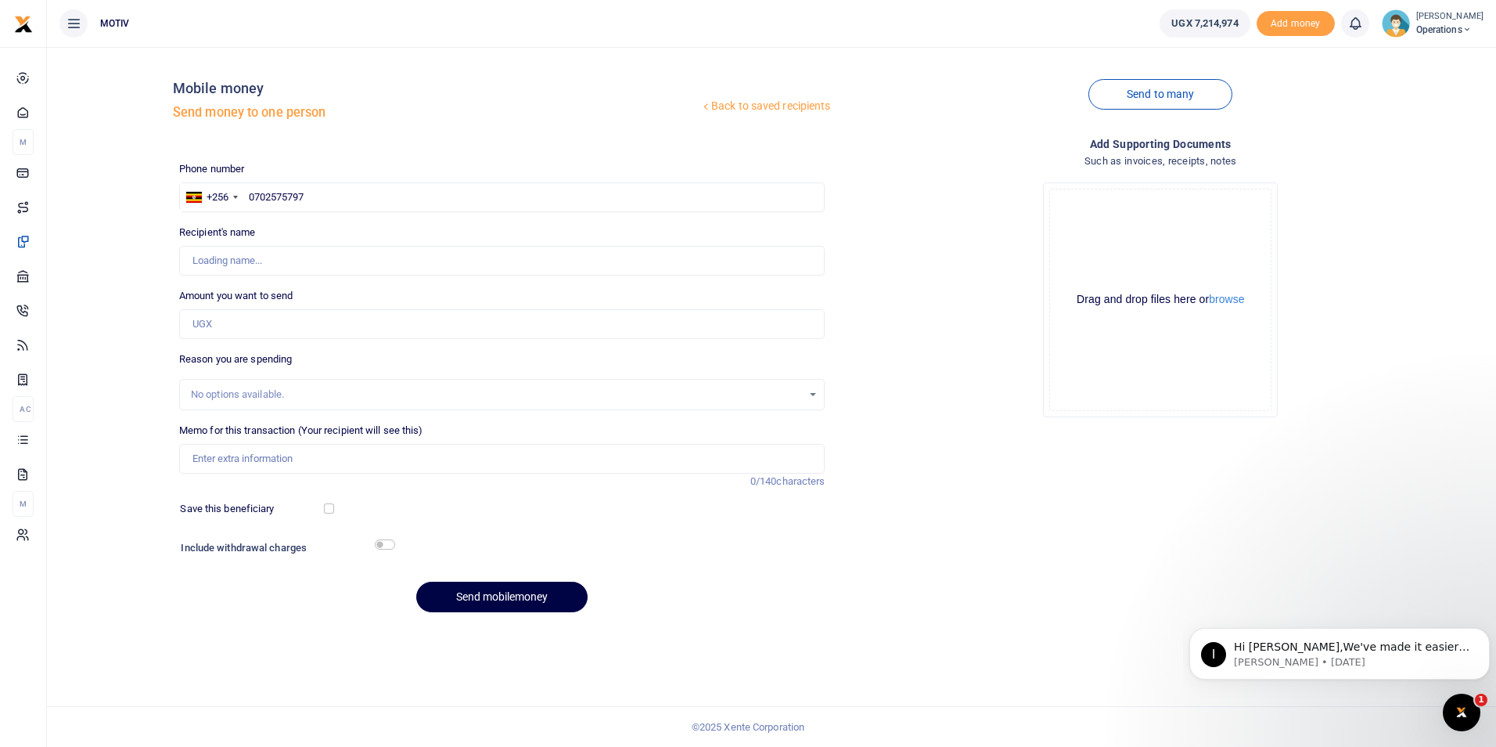
type input "Winnie Daka"
click at [240, 327] on input "Amount you want to send" at bounding box center [502, 324] width 646 height 30
type input "98,000"
type input "KITY25PC0005 Refund used"
click at [333, 508] on input "checkbox" at bounding box center [329, 508] width 10 height 10
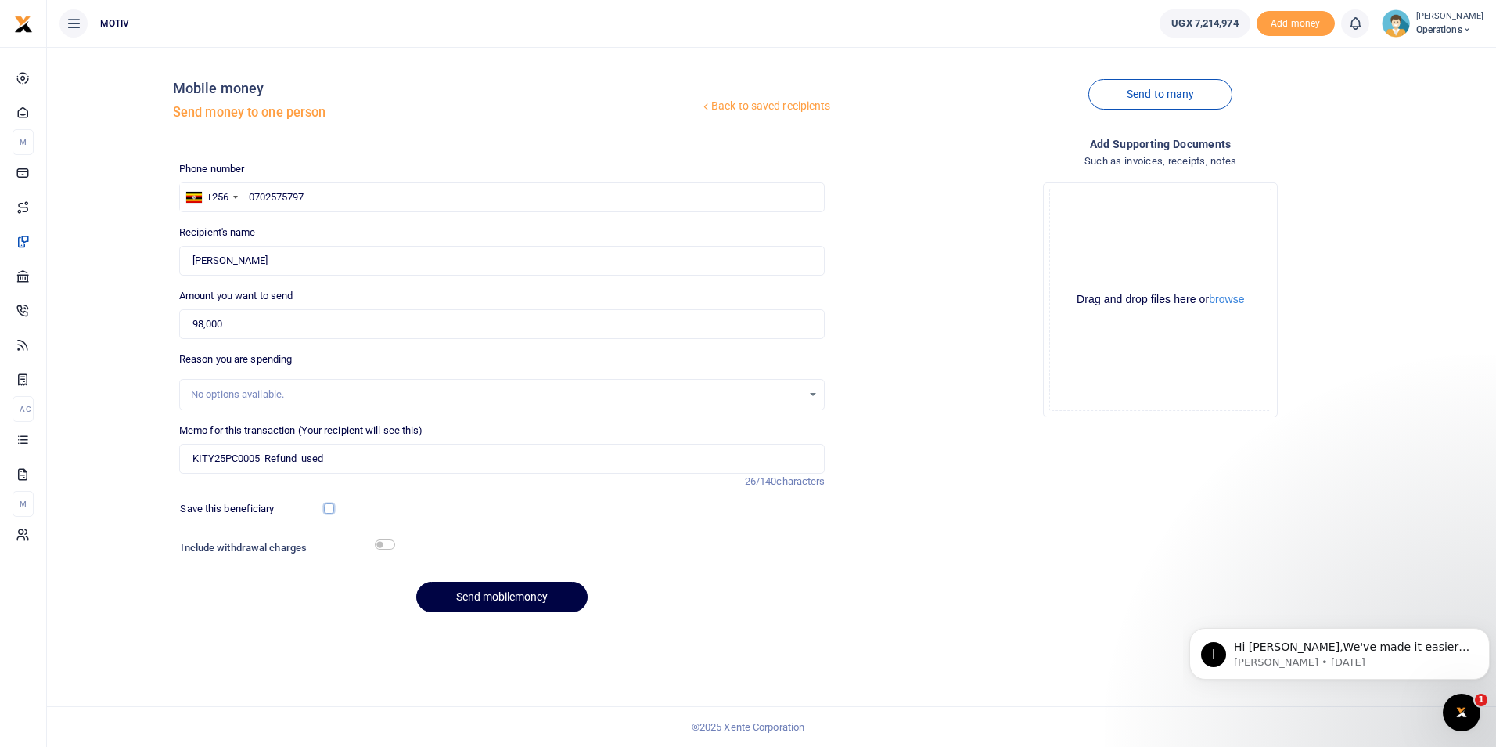
checkbox input "true"
click at [389, 545] on input "checkbox" at bounding box center [385, 544] width 20 height 10
checkbox input "true"
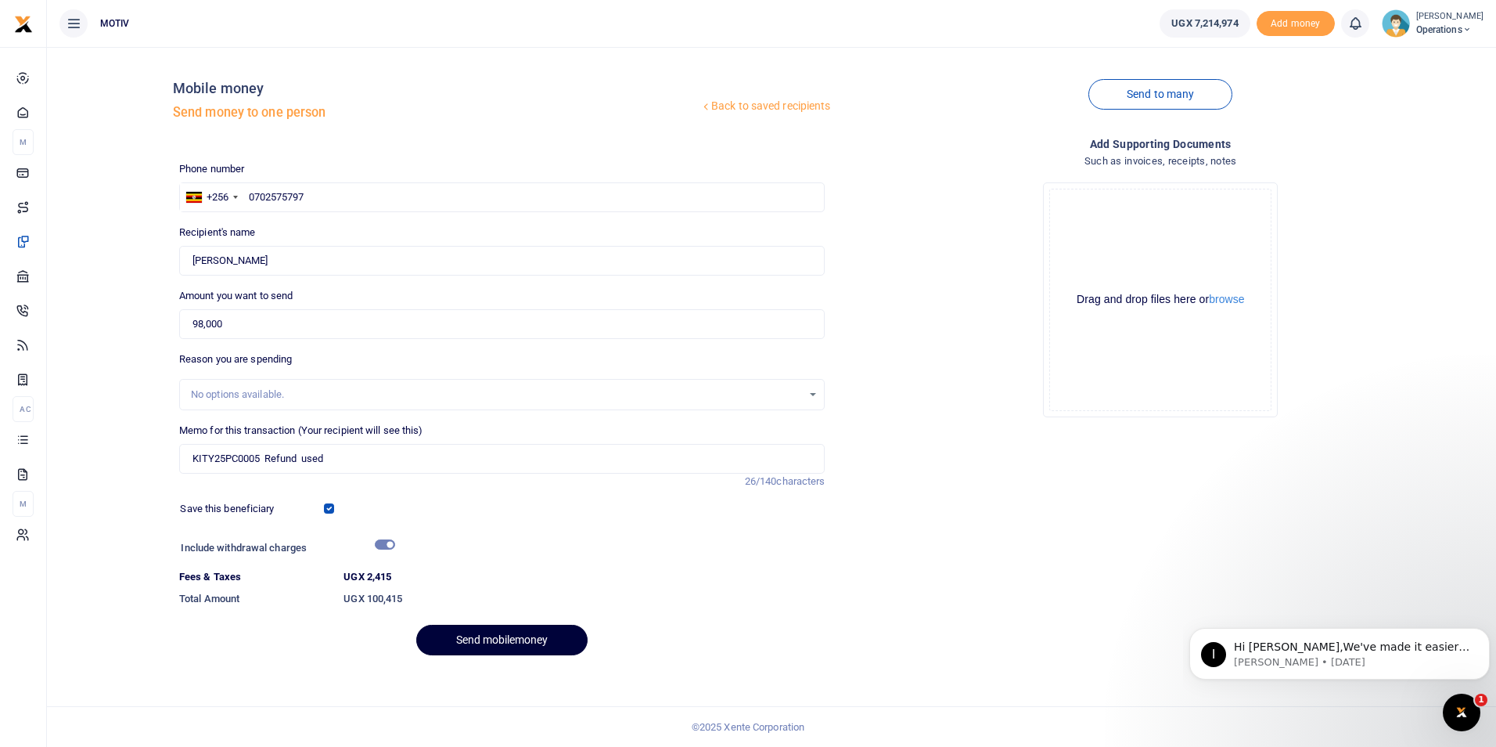
click at [499, 634] on button "Send mobilemoney" at bounding box center [501, 639] width 171 height 31
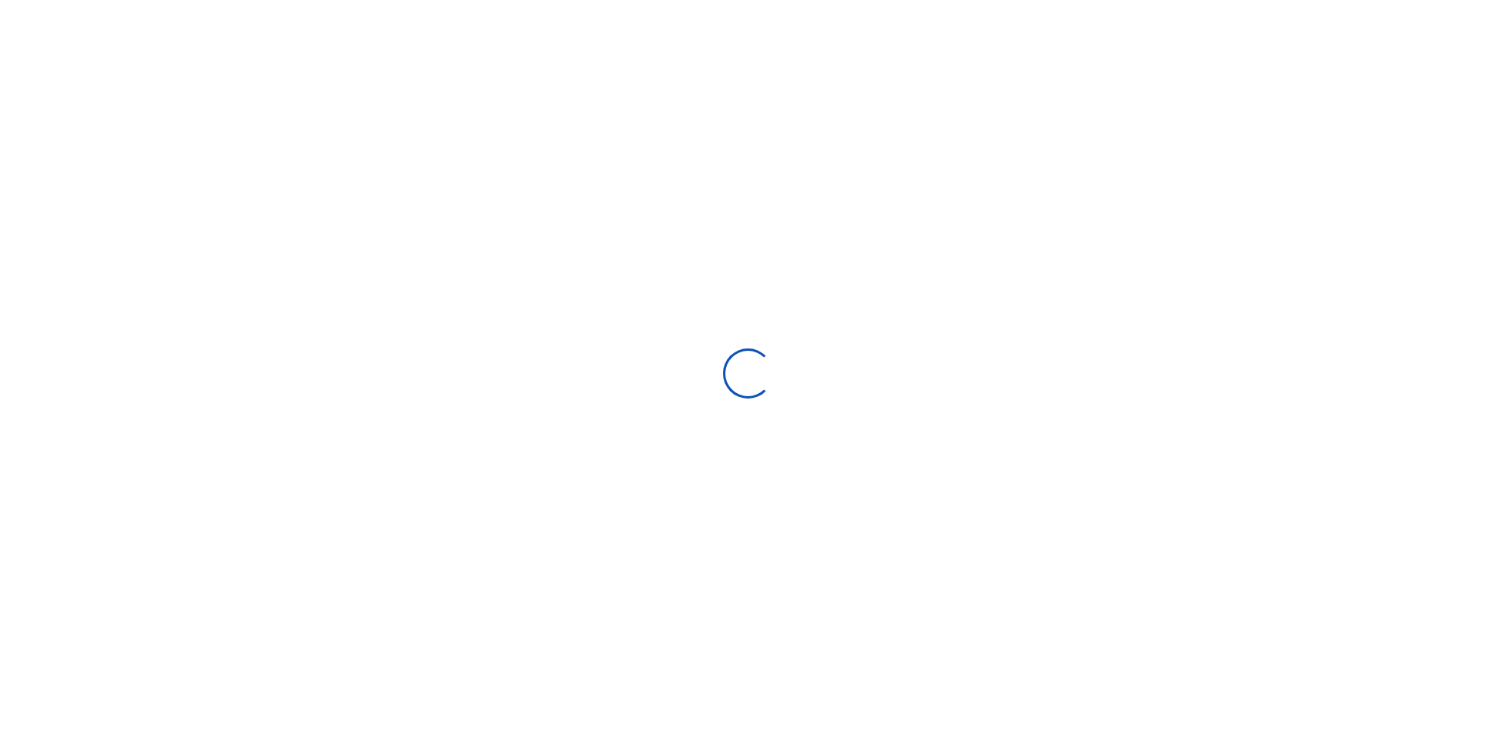
select select
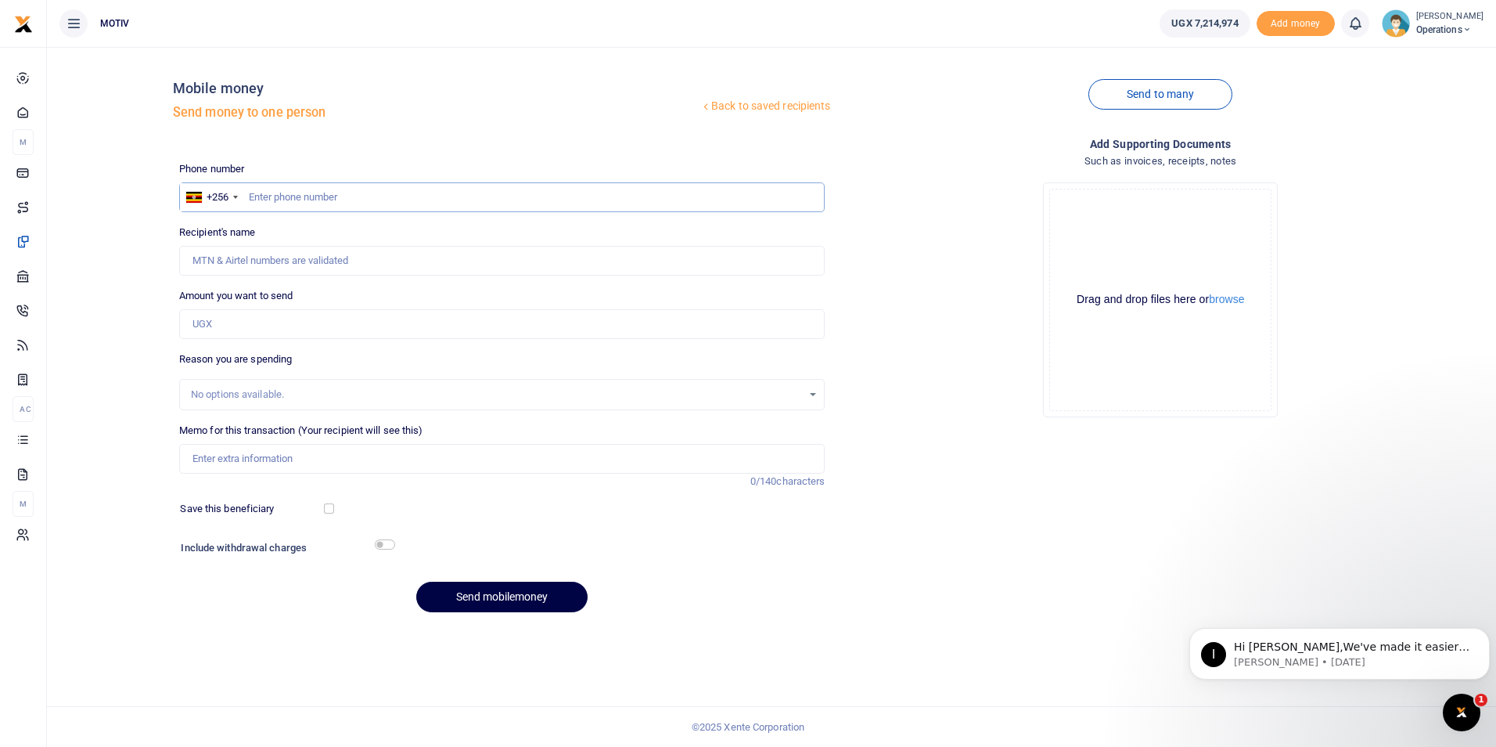
click at [270, 201] on input "text" at bounding box center [502, 197] width 646 height 30
paste input "0782985755"
type input "0782985755"
type input "James Khaukha"
click at [123, 285] on div "Back to saved recipients Mobile money Send money to one person Send to many Pho…" at bounding box center [771, 341] width 1437 height 565
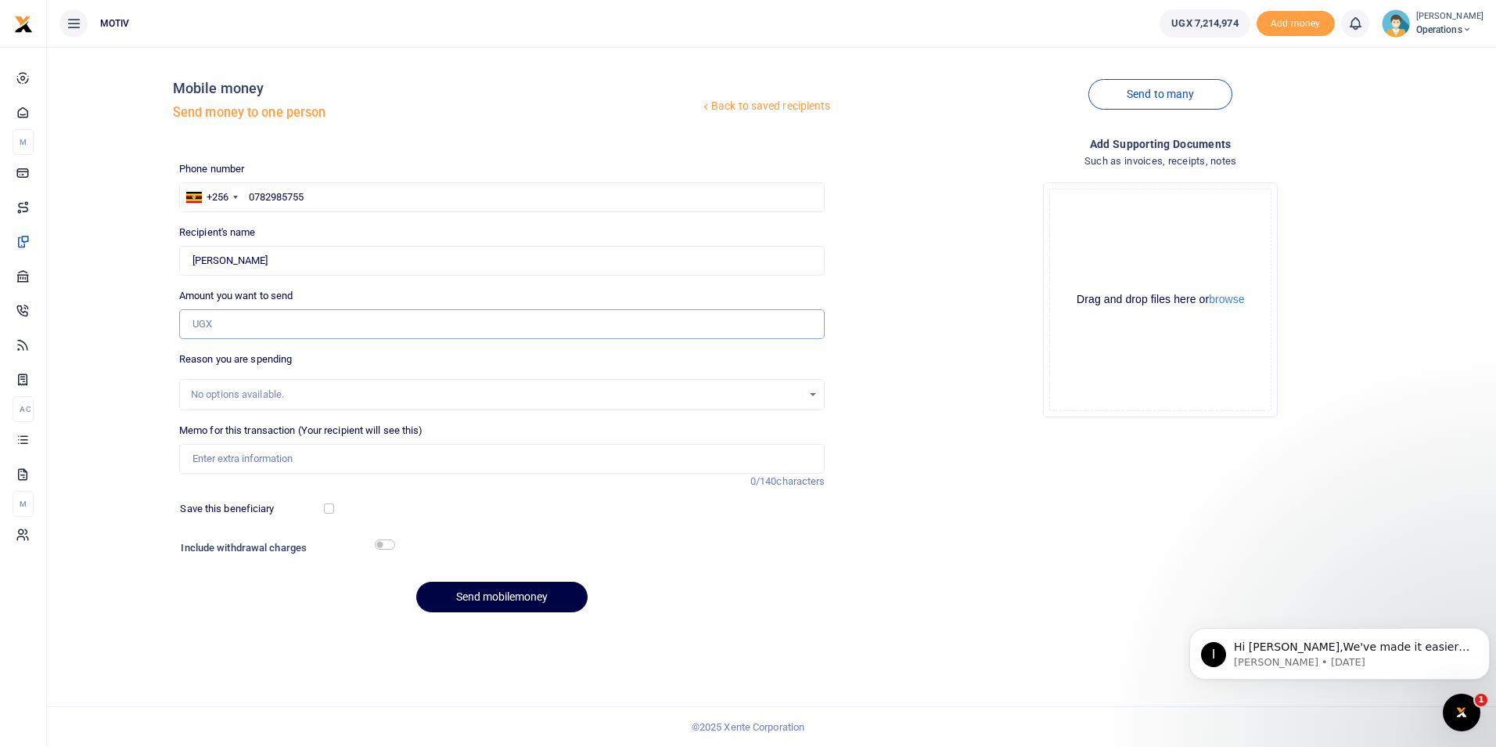
click at [221, 326] on input "Amount you want to send" at bounding box center [502, 324] width 646 height 30
type input "18,000"
click at [105, 399] on div "Back to saved recipients Mobile money Send money to one person Send to many Pho…" at bounding box center [771, 341] width 1437 height 565
click at [238, 465] on input "Memo for this transaction (Your recipient will see this)" at bounding box center [502, 459] width 646 height 30
paste input "KITY25PC0007"
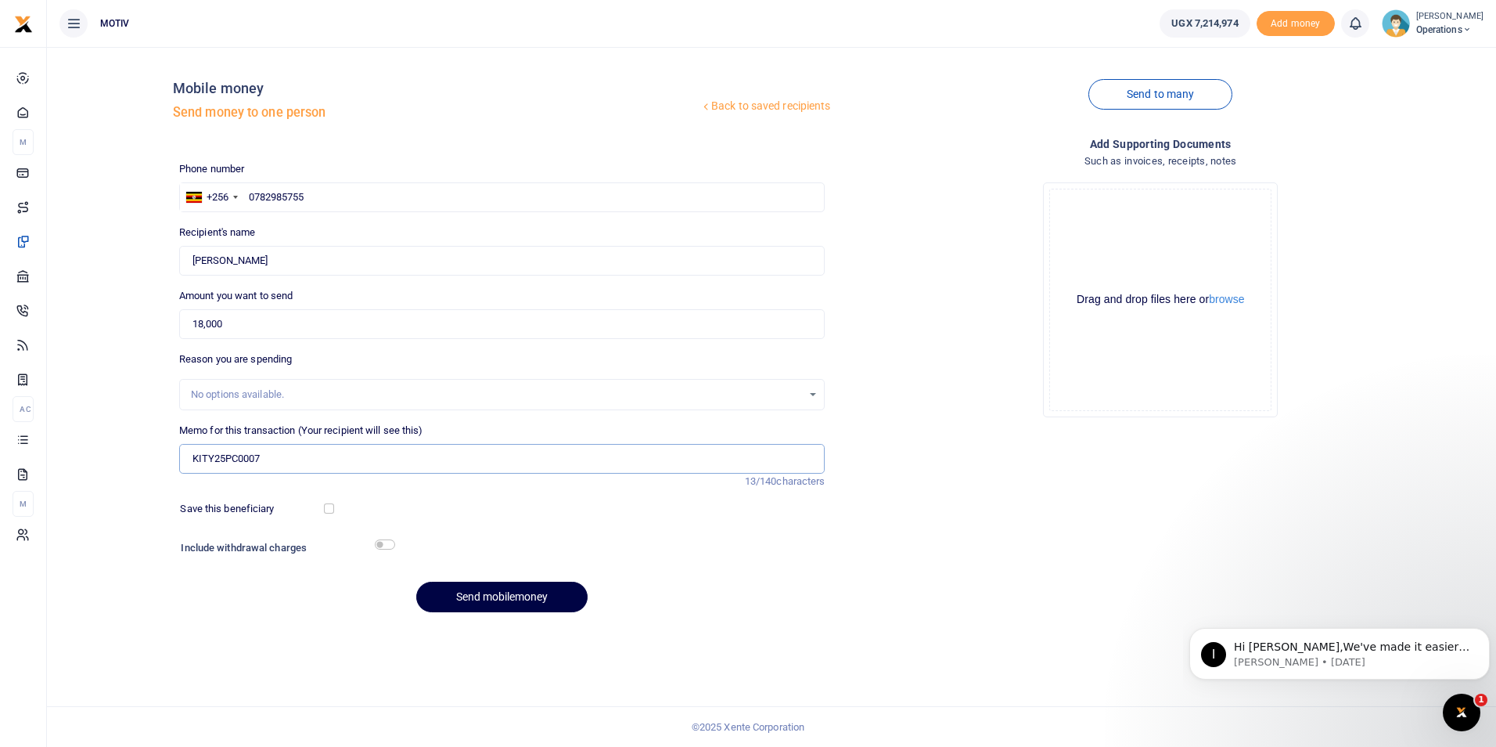
type input "KITY25PC0007"
click at [325, 505] on input "checkbox" at bounding box center [329, 508] width 10 height 10
checkbox input "true"
click at [383, 541] on input "checkbox" at bounding box center [385, 544] width 20 height 10
checkbox input "true"
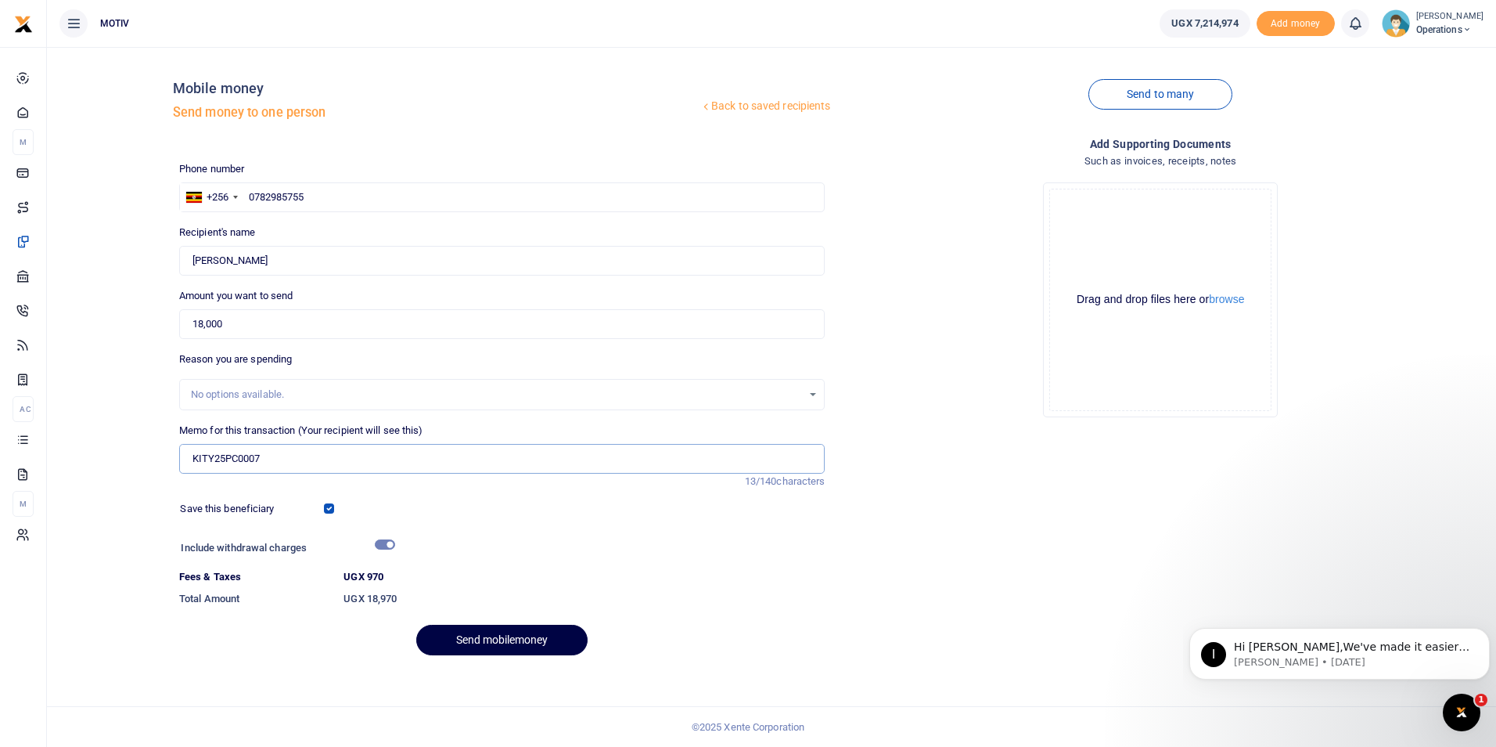
click at [301, 458] on input "KITY25PC0007" at bounding box center [502, 459] width 646 height 30
type input "KITY25PC0007 Transport refund"
click at [473, 634] on button "Send mobilemoney" at bounding box center [501, 639] width 171 height 31
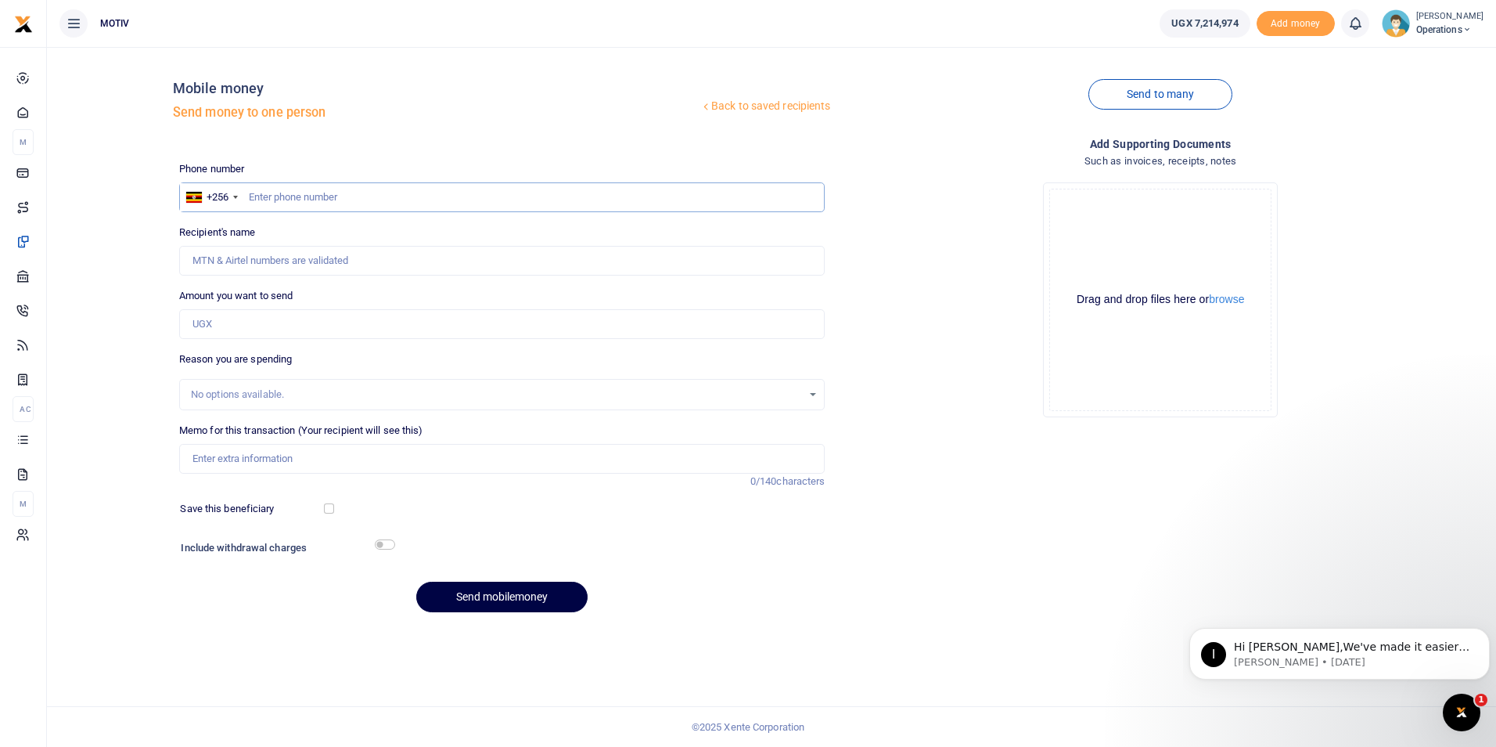
click at [363, 190] on input "text" at bounding box center [502, 197] width 646 height 30
paste input "0782838933"
type input "0782838933"
type input "[PERSON_NAME]"
type input "0782838933"
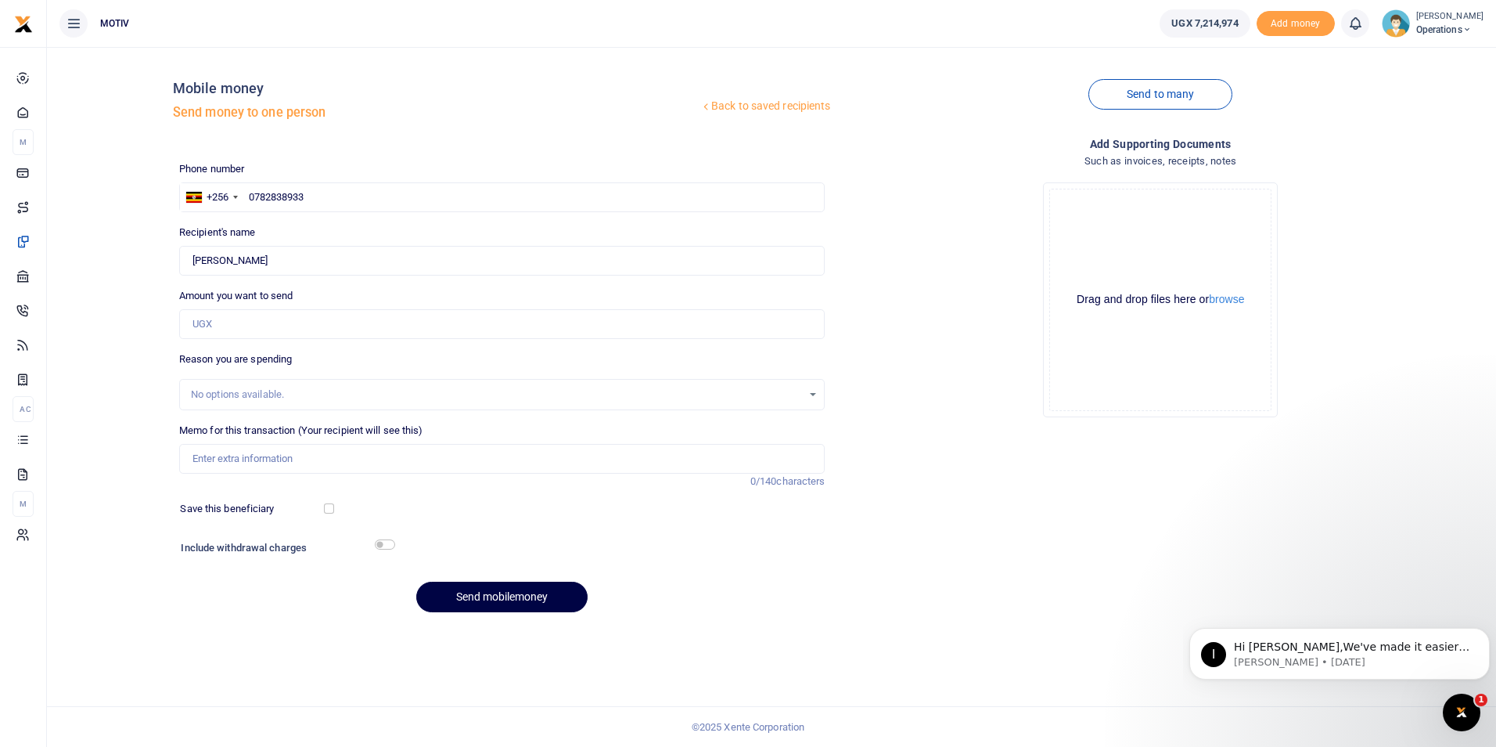
click at [110, 276] on div "Back to saved recipients Mobile money Send money to one person Send to many Pho…" at bounding box center [771, 341] width 1437 height 565
click at [220, 324] on input "Amount you want to send" at bounding box center [502, 324] width 646 height 30
type input "182,000"
click at [108, 430] on div "Back to saved recipients Mobile money Send money to one person Send to many Pho…" at bounding box center [771, 341] width 1437 height 565
click at [271, 451] on input "Memo for this transaction (Your recipient will see this)" at bounding box center [502, 459] width 646 height 30
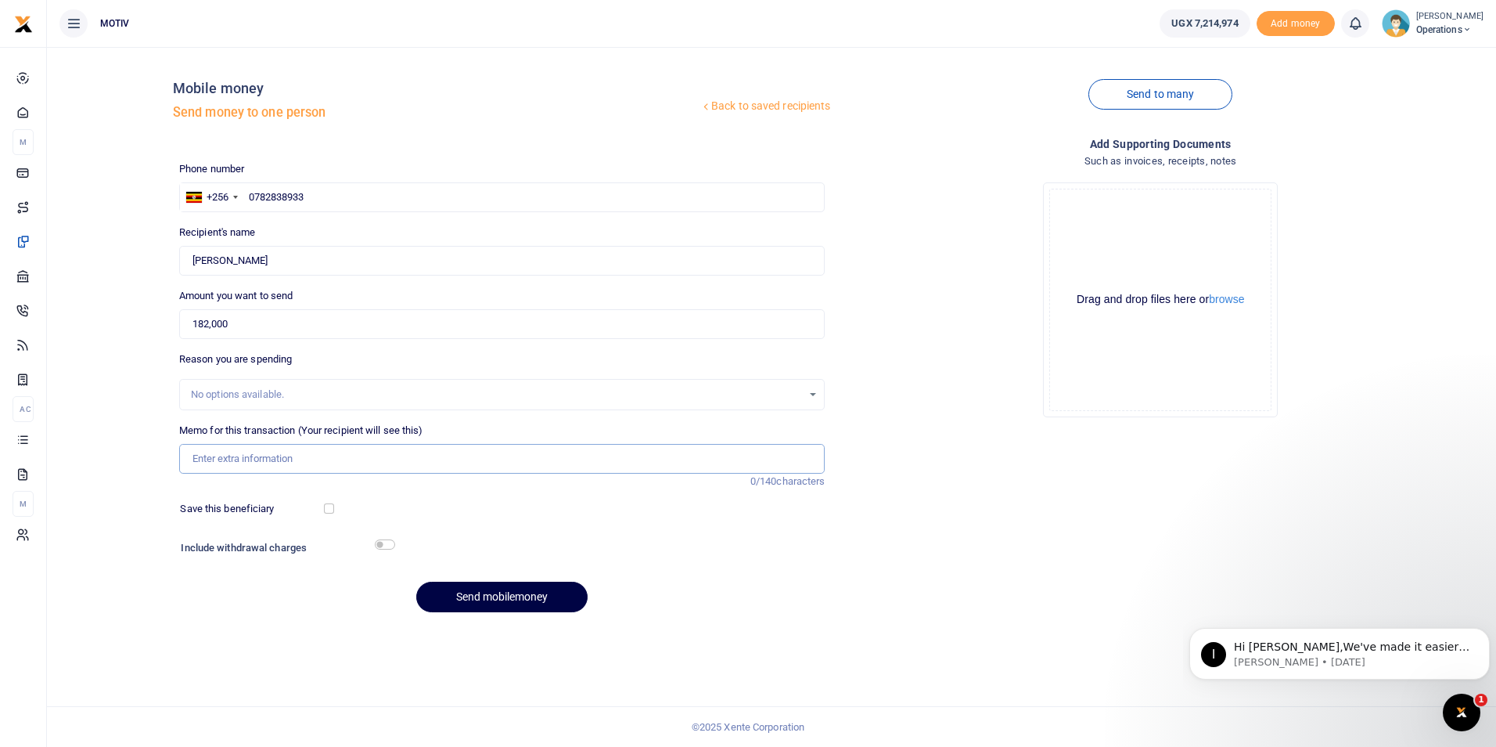
click at [304, 455] on input "Memo for this transaction (Your recipient will see this)" at bounding box center [502, 459] width 646 height 30
paste input "KITY25PC0008"
click at [128, 495] on div "Back to saved recipients Mobile money Send money to one person Send to many Pho…" at bounding box center [771, 341] width 1437 height 565
click at [272, 459] on input "KITY25PC0008" at bounding box center [502, 459] width 646 height 30
type input "KITY25PC0008 Refund of funds used to buy kitchen supplies"
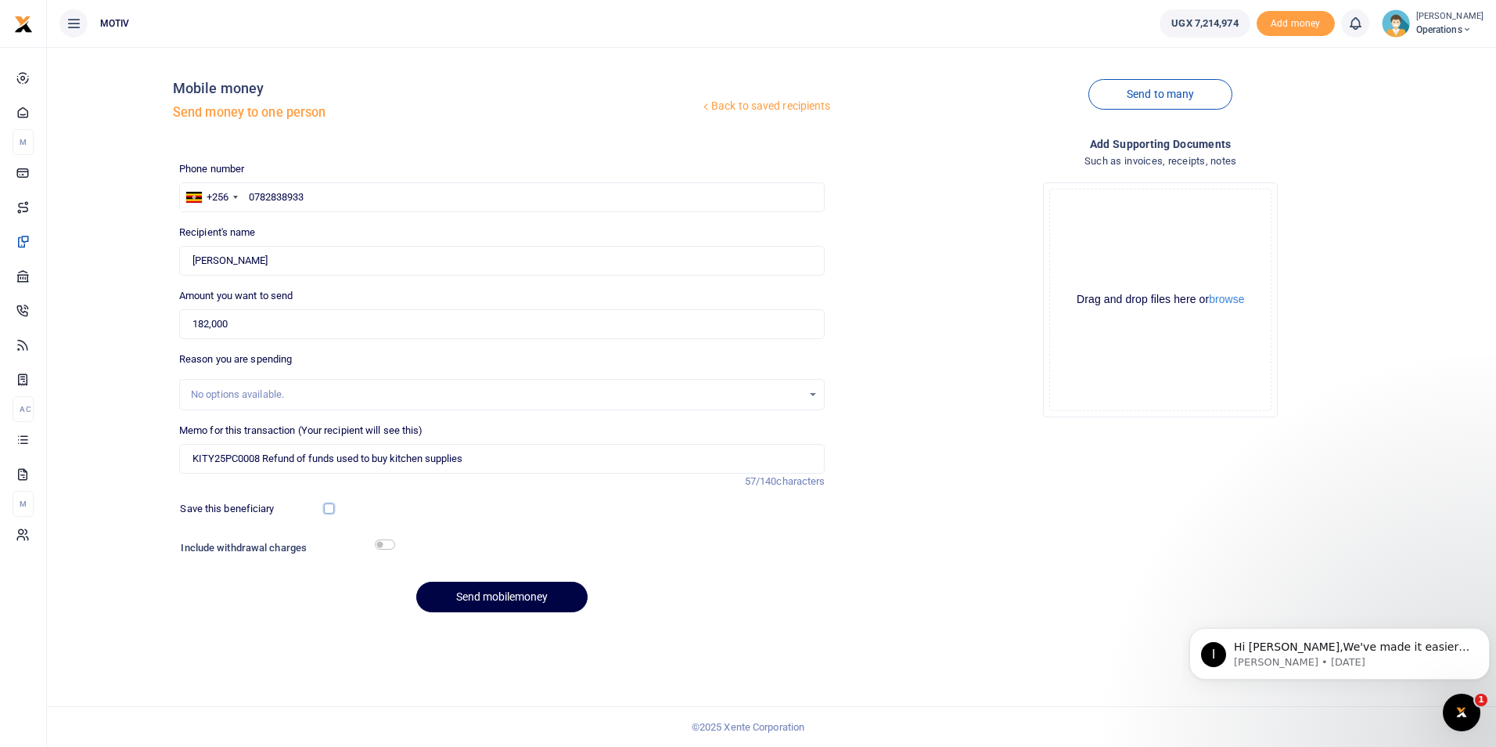
click at [326, 509] on input "checkbox" at bounding box center [329, 508] width 10 height 10
checkbox input "true"
click at [383, 544] on input "checkbox" at bounding box center [385, 544] width 20 height 10
checkbox input "true"
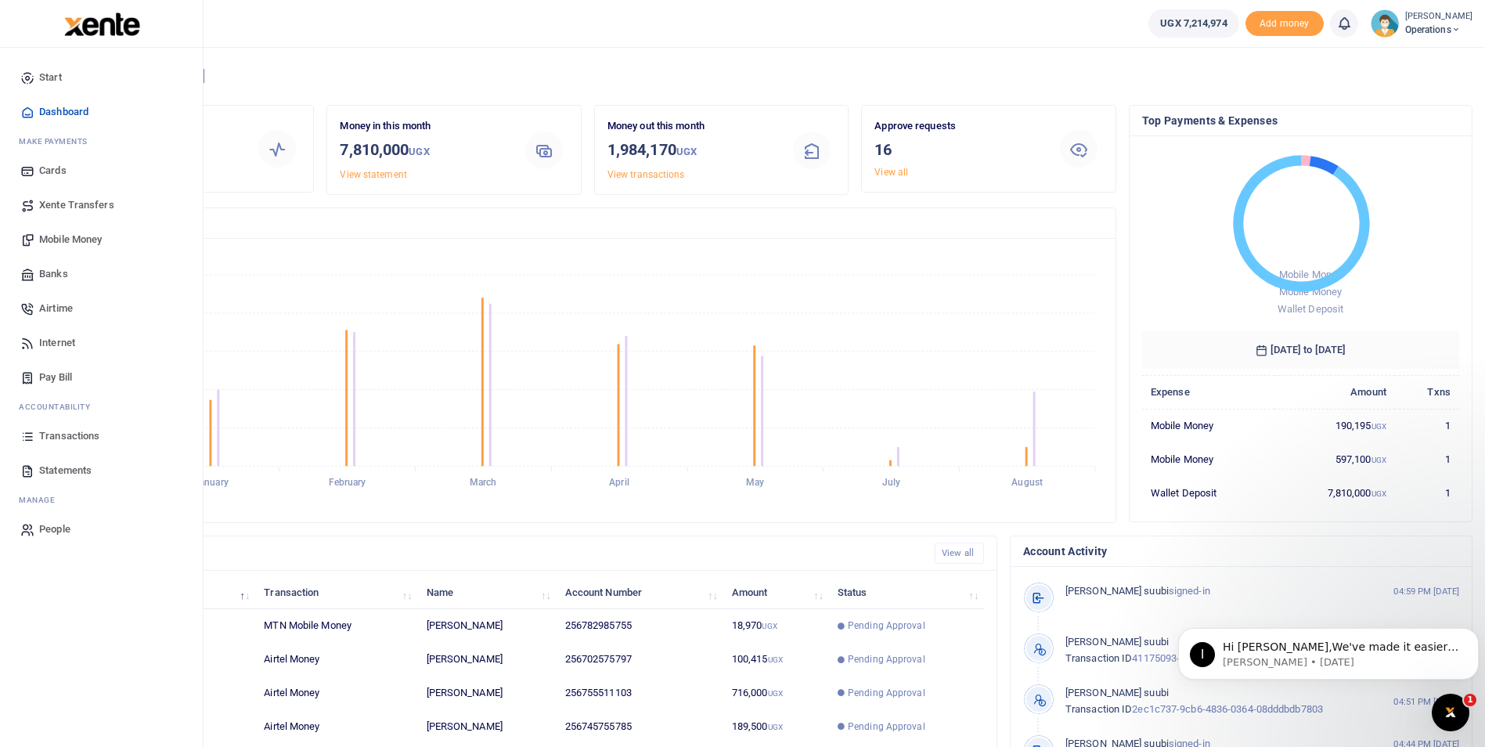
click at [68, 236] on span "Mobile Money" at bounding box center [70, 240] width 63 height 16
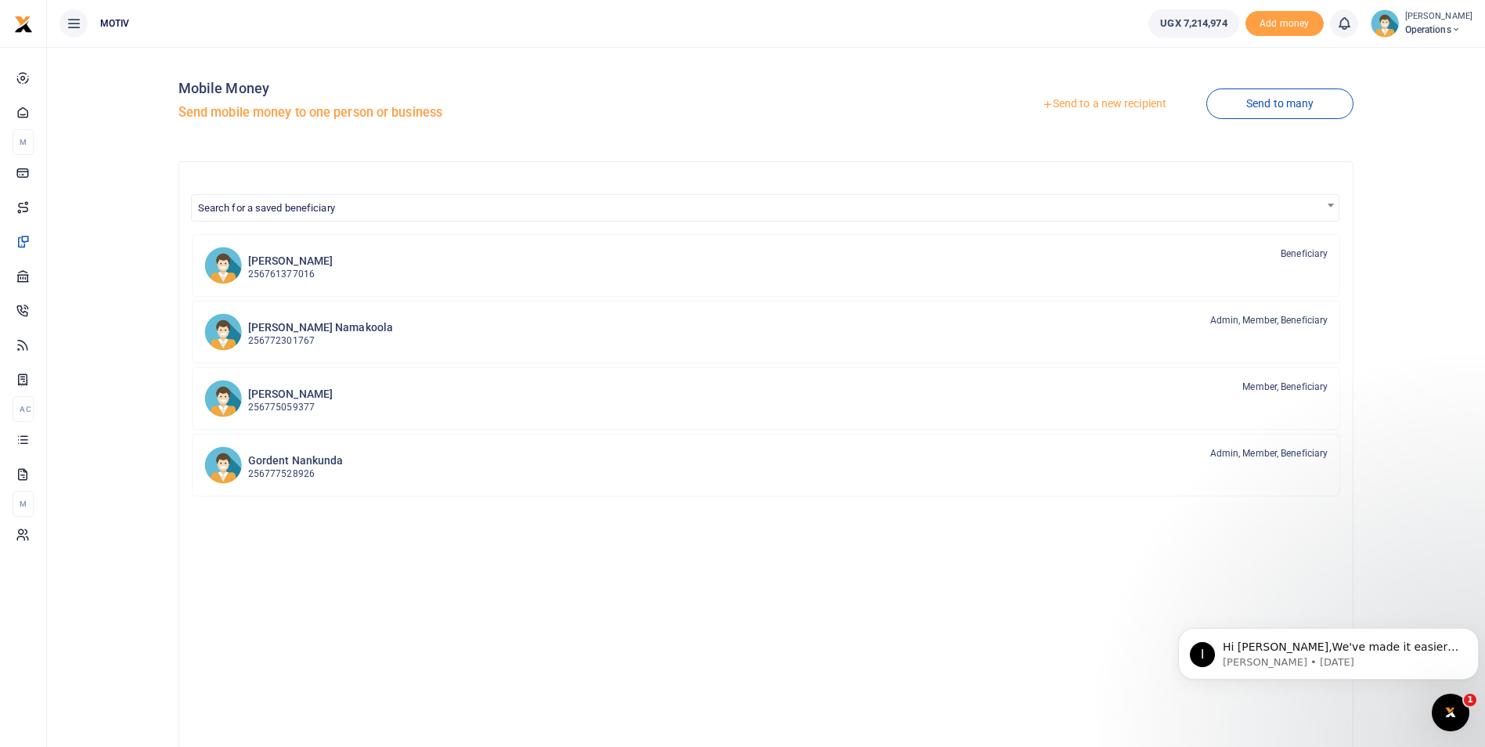
click at [1061, 100] on link "Send to a new recipient" at bounding box center [1104, 104] width 204 height 28
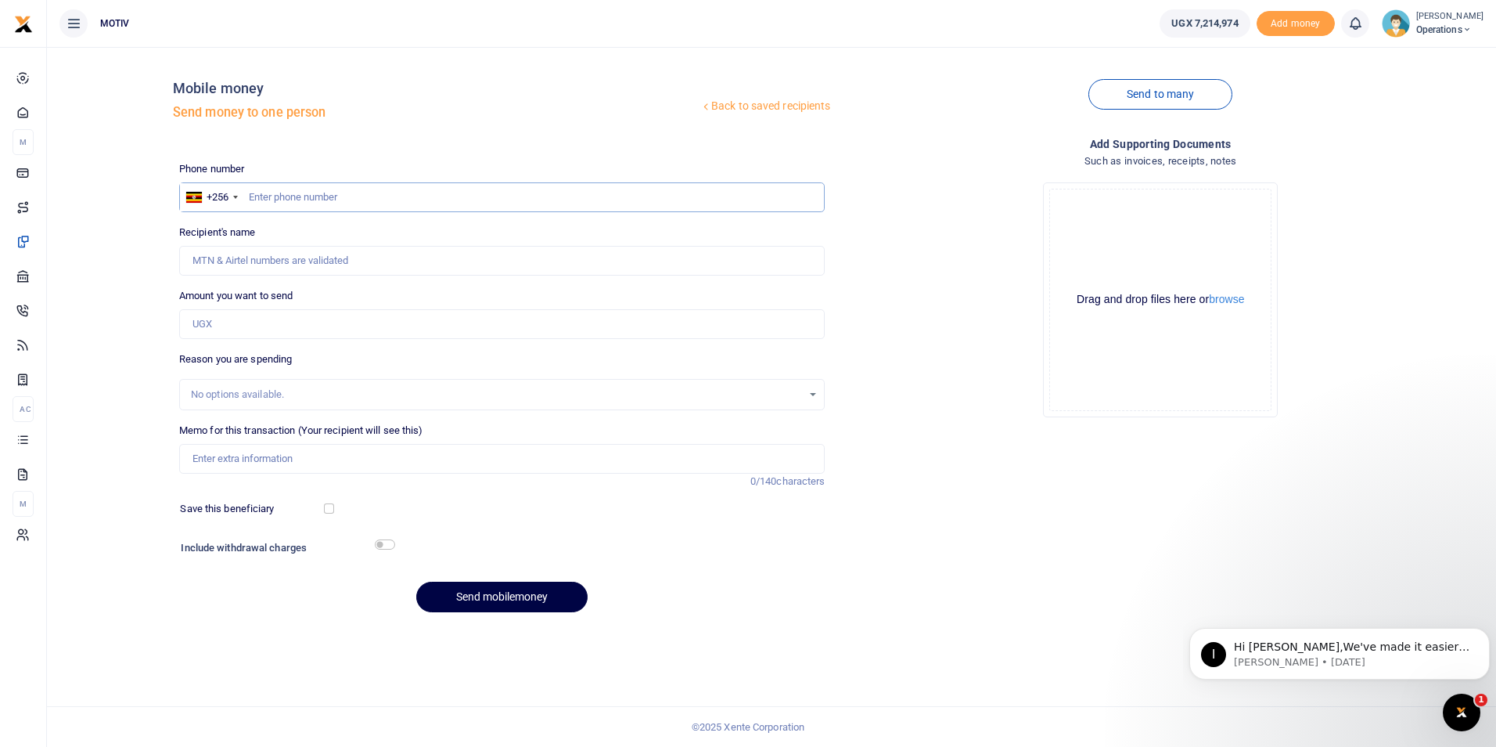
click at [456, 198] on input "text" at bounding box center [502, 197] width 646 height 30
paste input "0782838933"
type input "0782838933"
type input "[PERSON_NAME]"
click at [67, 271] on div "Back to saved recipients Mobile money Send money to one person Send to many Pho…" at bounding box center [771, 341] width 1437 height 565
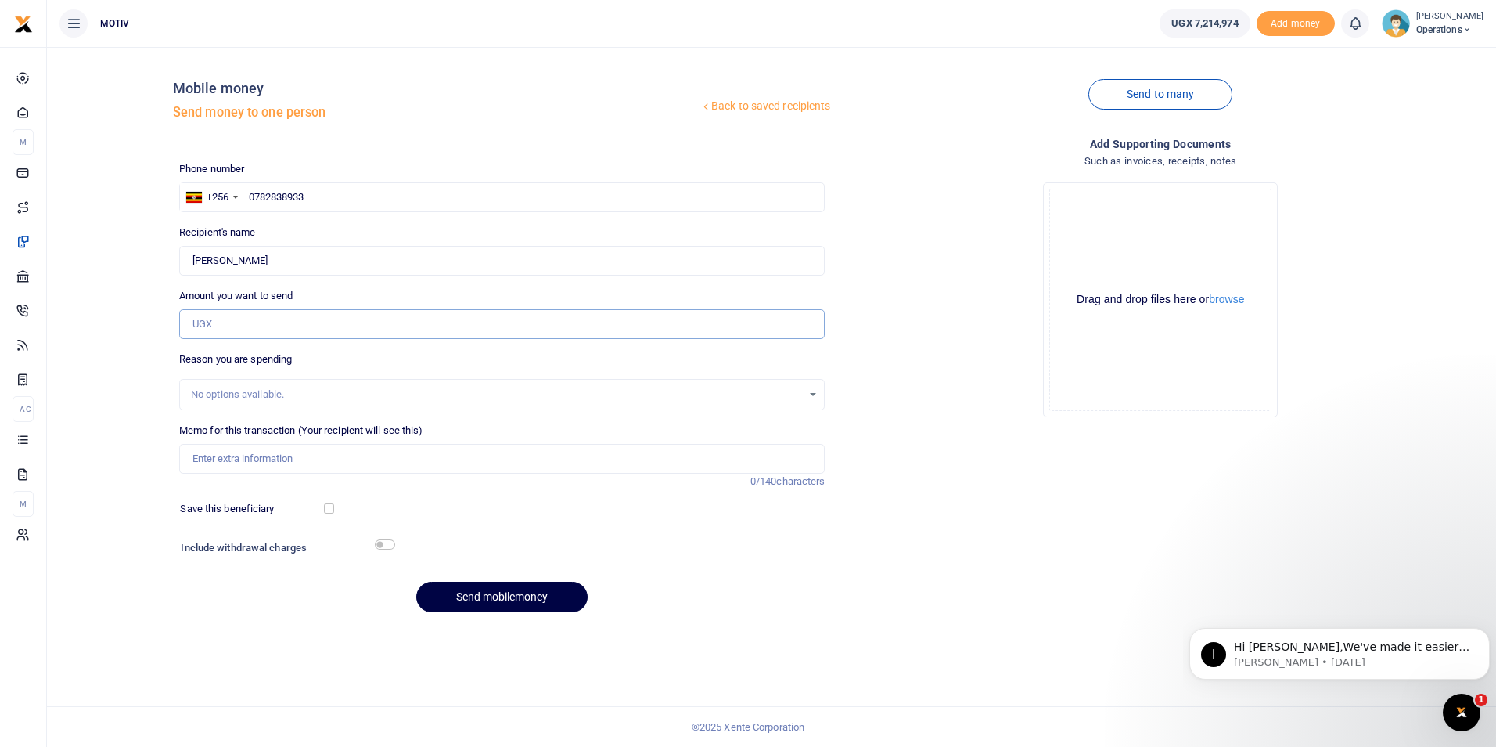
click at [220, 322] on input "Amount you want to send" at bounding box center [502, 324] width 646 height 30
type input "182,000"
type input "KITY25PC0008 Refund of funds used to buy kitchen supplies"
click at [331, 507] on input "checkbox" at bounding box center [329, 508] width 10 height 10
checkbox input "true"
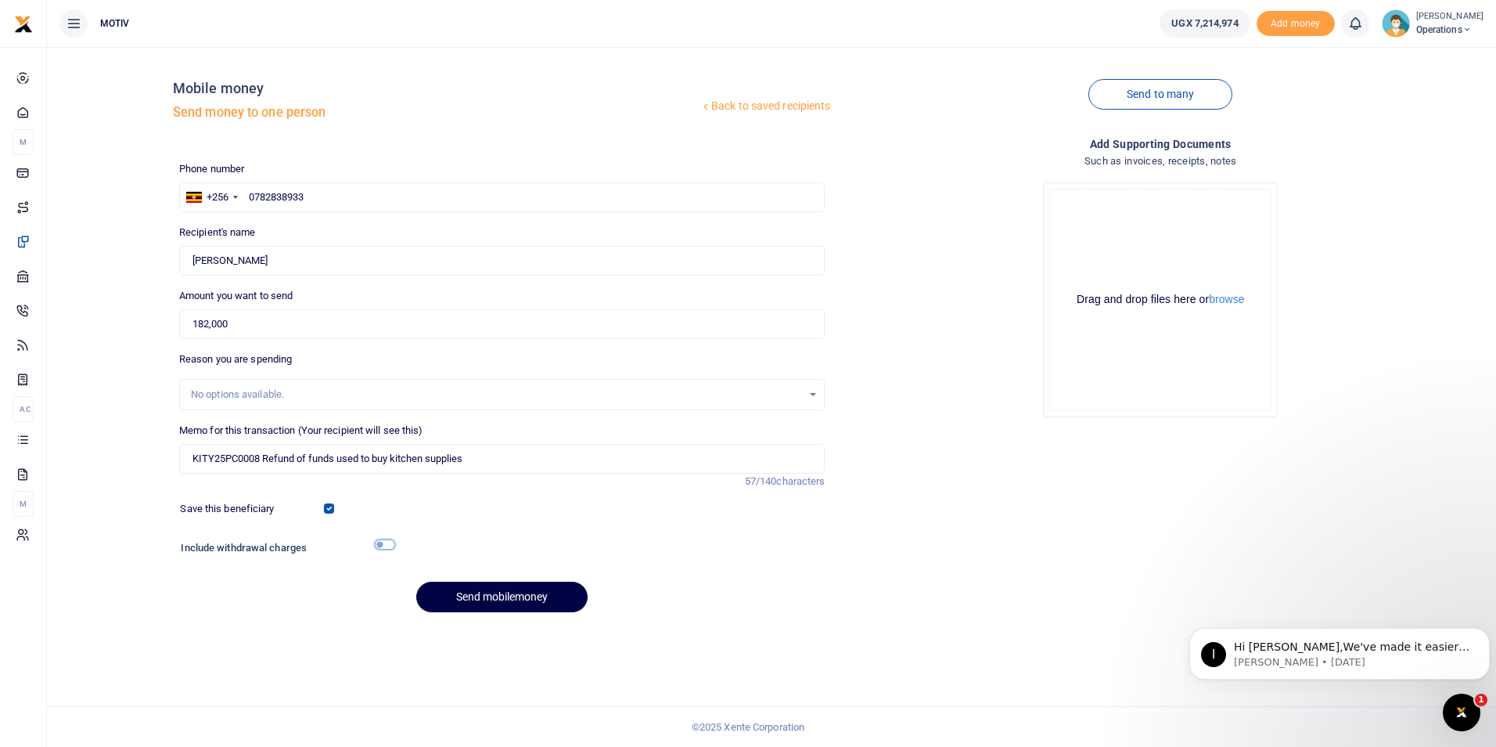
click at [386, 542] on input "checkbox" at bounding box center [385, 544] width 20 height 10
checkbox input "true"
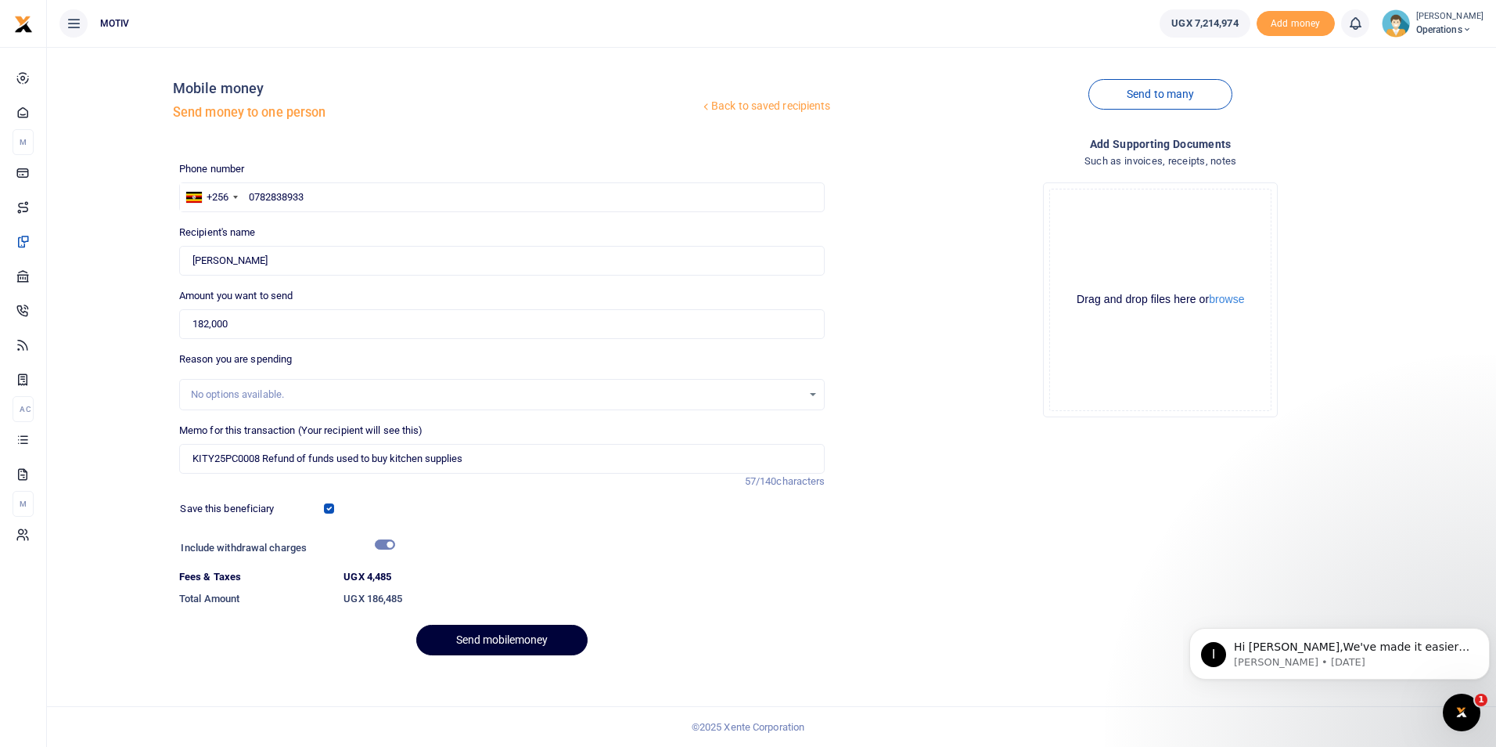
click at [477, 643] on button "Send mobilemoney" at bounding box center [501, 639] width 171 height 31
click at [254, 264] on input "Found" at bounding box center [502, 261] width 646 height 30
type input "Hajjirah Bint Musa"
click at [479, 644] on button "Send mobilemoney" at bounding box center [501, 639] width 171 height 31
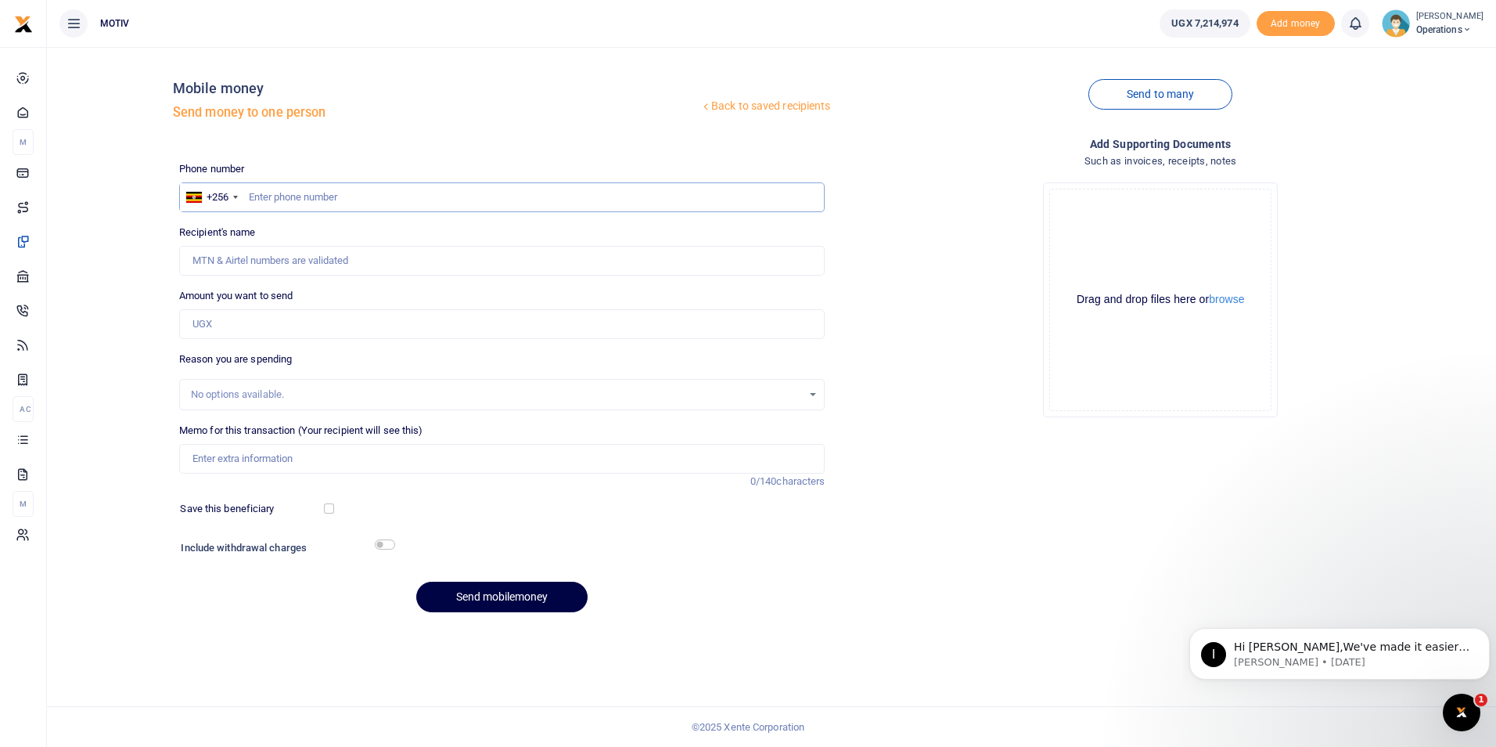
click at [278, 202] on input "text" at bounding box center [502, 197] width 646 height 30
type input "0781841752"
type input "[PERSON_NAME] [PERSON_NAME]"
click at [113, 282] on div "Back to saved recipients Mobile money Send money to one person Send to many Pho…" at bounding box center [771, 341] width 1437 height 565
click at [235, 328] on input "Amount you want to send" at bounding box center [502, 324] width 646 height 30
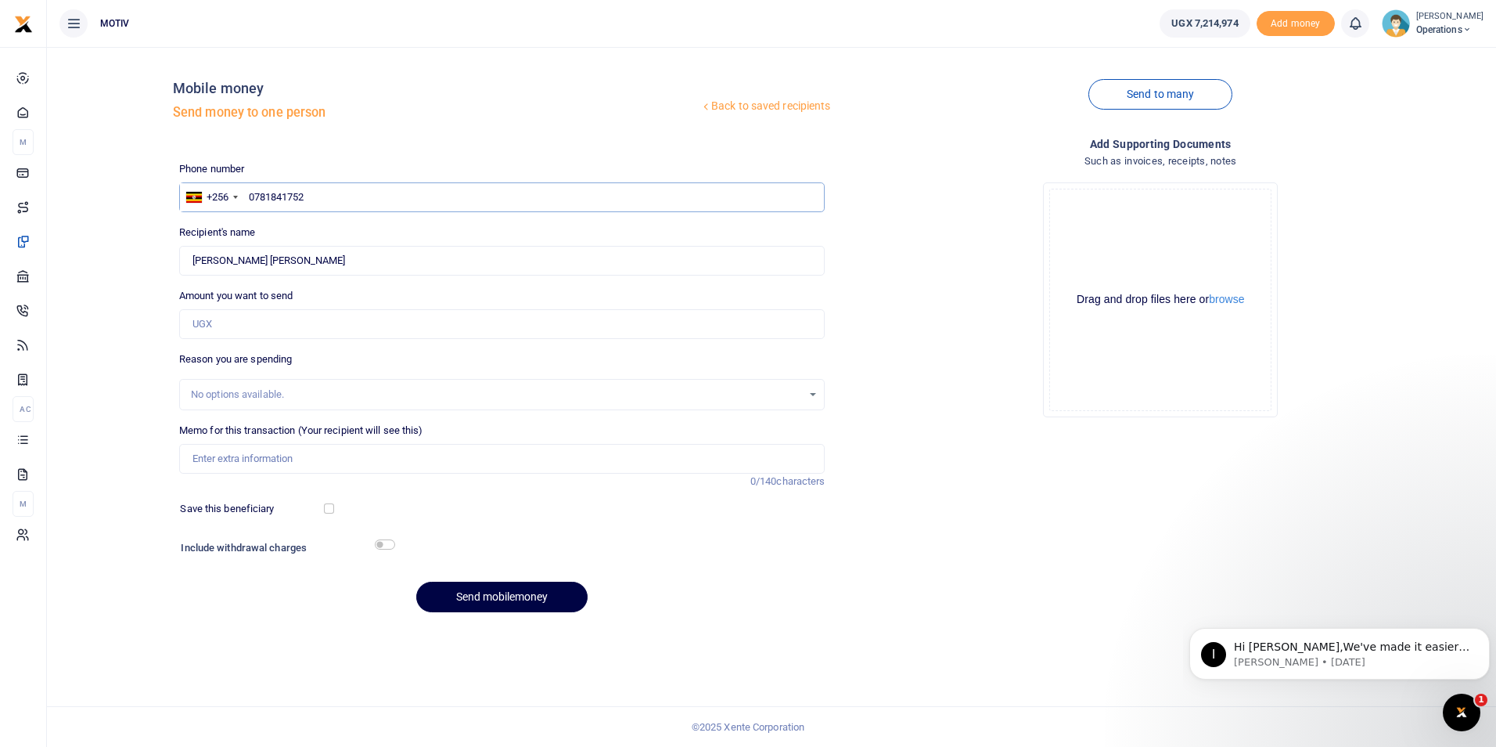
click at [314, 194] on input "0781841752" at bounding box center [502, 197] width 646 height 30
click at [105, 273] on div "Back to saved recipients Mobile money Send money to one person Send to many Pho…" at bounding box center [771, 341] width 1437 height 565
